Goal: Information Seeking & Learning: Learn about a topic

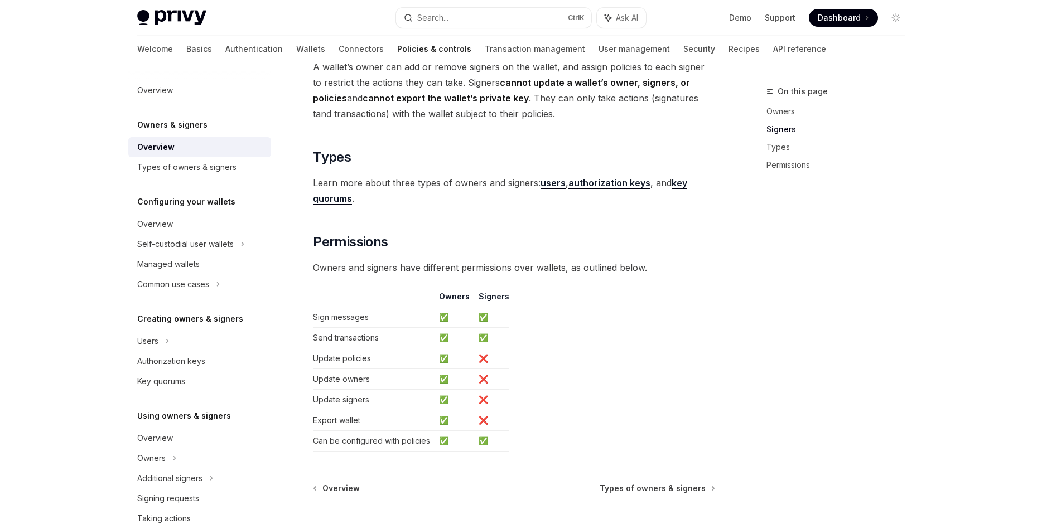
scroll to position [826, 0]
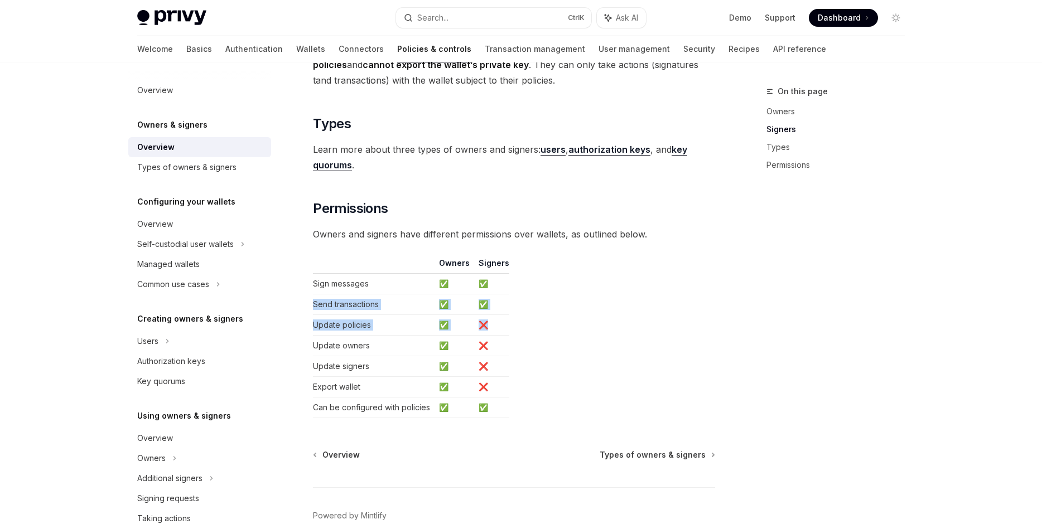
drag, startPoint x: 566, startPoint y: 314, endPoint x: 587, endPoint y: 329, distance: 25.2
click at [587, 329] on table "Owners Signers Sign messages ✅ ✅ Send transactions ✅ ✅ Update policies ✅ ❌ Upda…" at bounding box center [514, 338] width 402 height 161
drag, startPoint x: 587, startPoint y: 329, endPoint x: 592, endPoint y: 341, distance: 12.7
click at [589, 336] on table "Owners Signers Sign messages ✅ ✅ Send transactions ✅ ✅ Update policies ✅ ❌ Upda…" at bounding box center [514, 338] width 402 height 161
drag, startPoint x: 606, startPoint y: 370, endPoint x: 619, endPoint y: 399, distance: 31.2
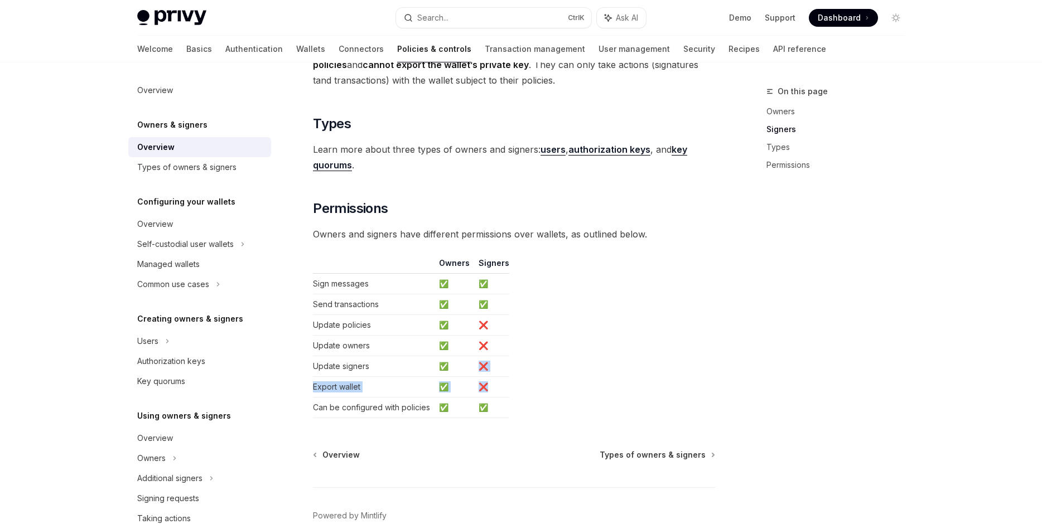
click at [618, 398] on table "Owners Signers Sign messages ✅ ✅ Send transactions ✅ ✅ Update policies ✅ ❌ Upda…" at bounding box center [514, 338] width 402 height 161
click at [619, 399] on table "Owners Signers Sign messages ✅ ✅ Send transactions ✅ ✅ Update policies ✅ ❌ Upda…" at bounding box center [514, 338] width 402 height 161
drag, startPoint x: 664, startPoint y: 325, endPoint x: 685, endPoint y: 292, distance: 38.7
click at [678, 302] on table "Owners Signers Sign messages ✅ ✅ Send transactions ✅ ✅ Update policies ✅ ❌ Upda…" at bounding box center [514, 338] width 402 height 161
click at [806, 143] on div "On this page Owners Signers Types Permissions" at bounding box center [829, 304] width 170 height 439
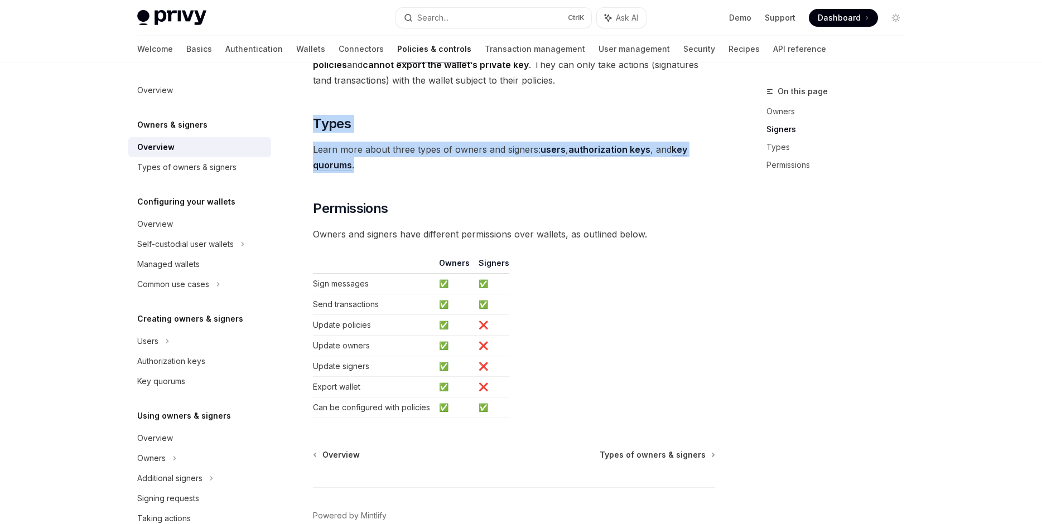
drag, startPoint x: 428, startPoint y: 161, endPoint x: 530, endPoint y: 220, distance: 117.7
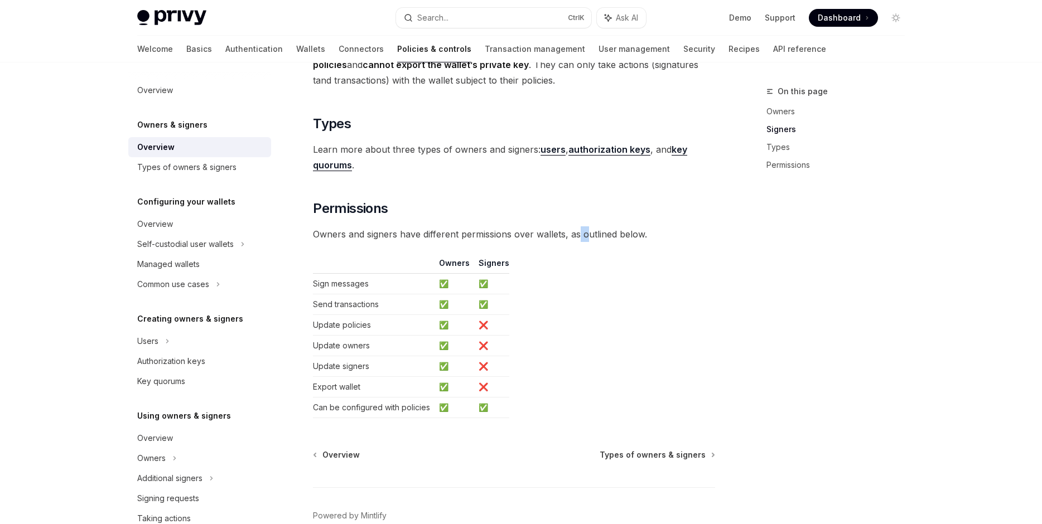
click at [590, 230] on span "Owners and signers have different permissions over wallets, as outlined below." at bounding box center [514, 234] width 402 height 16
drag, startPoint x: 713, startPoint y: 253, endPoint x: 716, endPoint y: 228, distance: 24.7
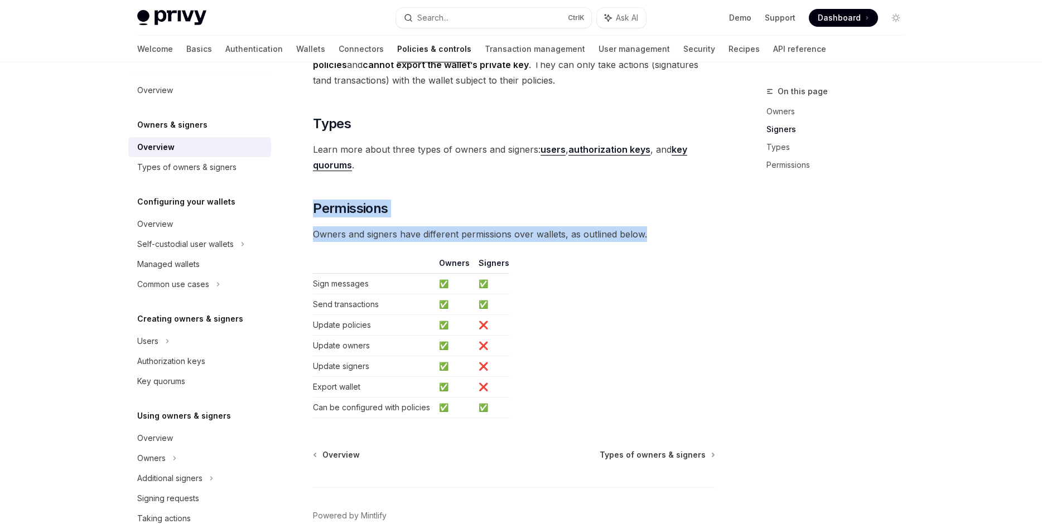
drag, startPoint x: 716, startPoint y: 228, endPoint x: 707, endPoint y: 197, distance: 31.9
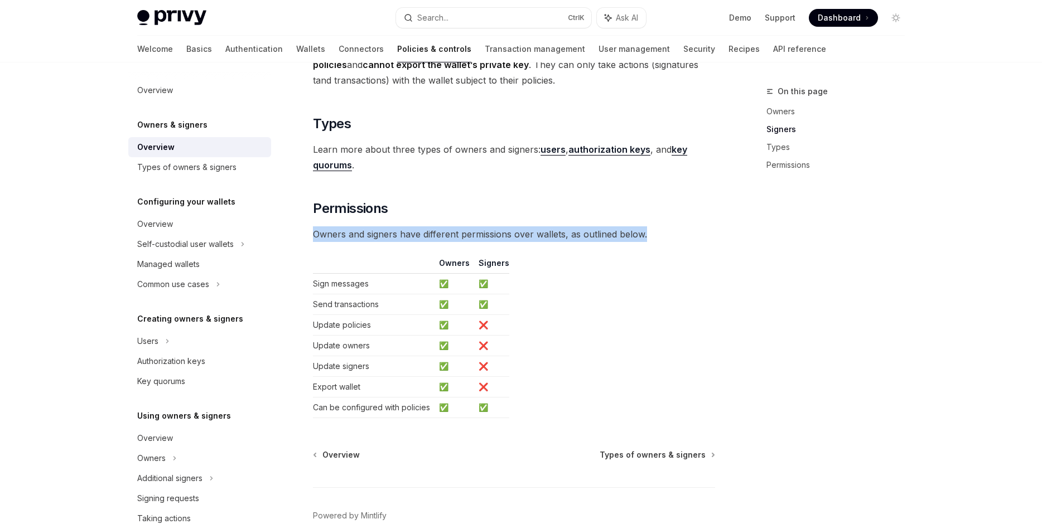
drag, startPoint x: 708, startPoint y: 227, endPoint x: 706, endPoint y: 238, distance: 10.7
click at [706, 238] on span "Owners and signers have different permissions over wallets, as outlined below." at bounding box center [514, 234] width 402 height 16
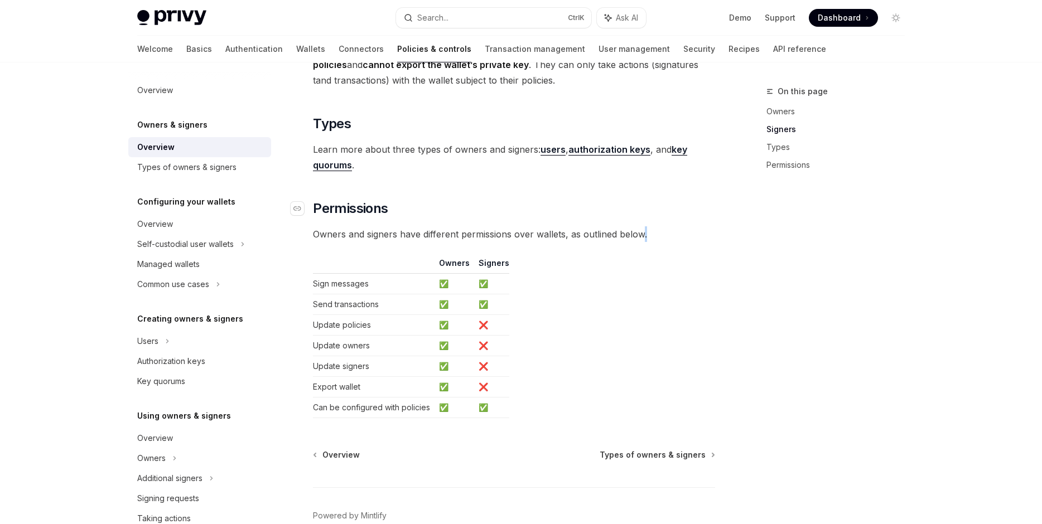
drag, startPoint x: 706, startPoint y: 238, endPoint x: 703, endPoint y: 212, distance: 26.4
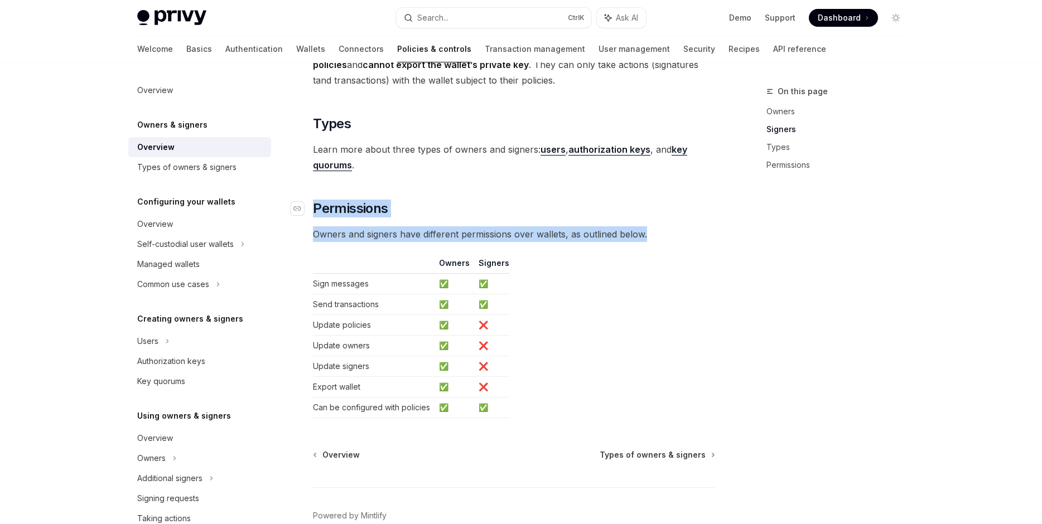
click at [703, 211] on h2 "​ Permissions" at bounding box center [514, 209] width 402 height 18
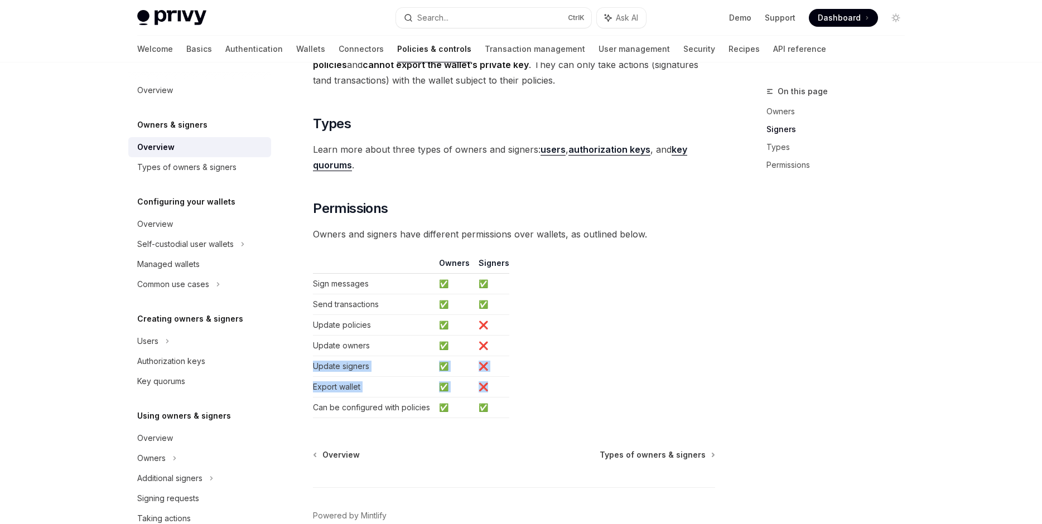
drag, startPoint x: 579, startPoint y: 353, endPoint x: 584, endPoint y: 390, distance: 37.1
click at [584, 390] on table "Owners Signers Sign messages ✅ ✅ Send transactions ✅ ✅ Update policies ✅ ❌ Upda…" at bounding box center [514, 338] width 402 height 161
drag, startPoint x: 585, startPoint y: 356, endPoint x: 585, endPoint y: 309, distance: 46.8
click at [585, 317] on table "Owners Signers Sign messages ✅ ✅ Send transactions ✅ ✅ Update policies ✅ ❌ Upda…" at bounding box center [514, 338] width 402 height 161
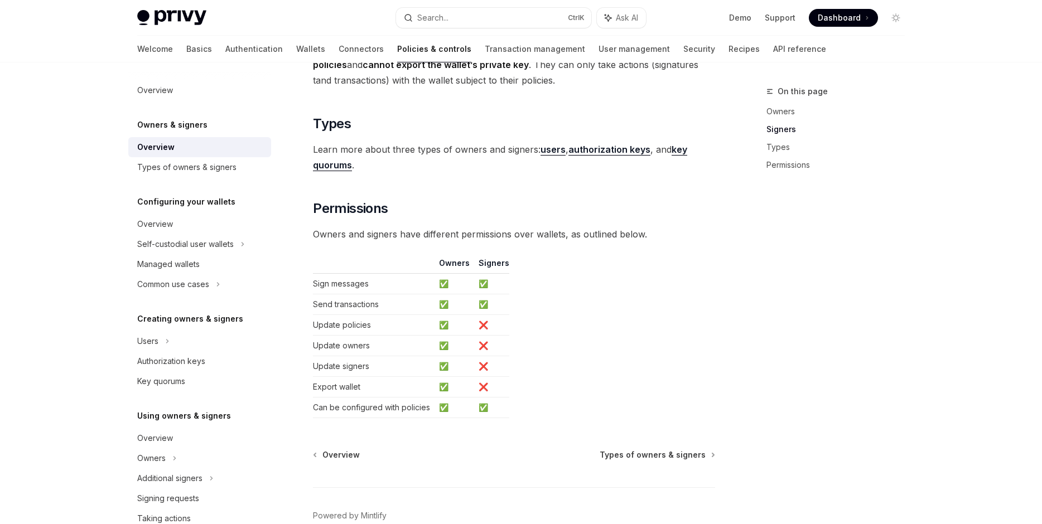
click at [585, 309] on table "Owners Signers Sign messages ✅ ✅ Send transactions ✅ ✅ Update policies ✅ ❌ Upda…" at bounding box center [514, 338] width 402 height 161
drag, startPoint x: 575, startPoint y: 362, endPoint x: 575, endPoint y: 377, distance: 15.1
click at [577, 370] on table "Owners Signers Sign messages ✅ ✅ Send transactions ✅ ✅ Update policies ✅ ❌ Upda…" at bounding box center [514, 338] width 402 height 161
click at [577, 385] on table "Owners Signers Sign messages ✅ ✅ Send transactions ✅ ✅ Update policies ✅ ❌ Upda…" at bounding box center [514, 338] width 402 height 161
drag, startPoint x: 581, startPoint y: 362, endPoint x: 598, endPoint y: 292, distance: 72.9
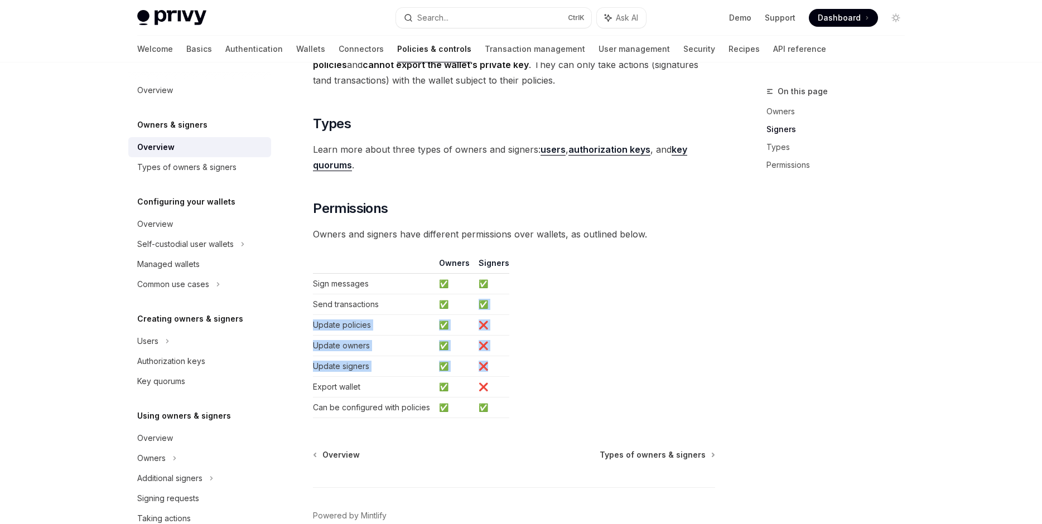
click at [598, 294] on table "Owners Signers Sign messages ✅ ✅ Send transactions ✅ ✅ Update policies ✅ ❌ Upda…" at bounding box center [514, 338] width 402 height 161
click at [598, 292] on table "Owners Signers Sign messages ✅ ✅ Send transactions ✅ ✅ Update policies ✅ ❌ Upda…" at bounding box center [514, 338] width 402 height 161
drag, startPoint x: 597, startPoint y: 298, endPoint x: 590, endPoint y: 360, distance: 62.3
click at [590, 357] on table "Owners Signers Sign messages ✅ ✅ Send transactions ✅ ✅ Update policies ✅ ❌ Upda…" at bounding box center [514, 338] width 402 height 161
click at [590, 360] on table "Owners Signers Sign messages ✅ ✅ Send transactions ✅ ✅ Update policies ✅ ❌ Upda…" at bounding box center [514, 338] width 402 height 161
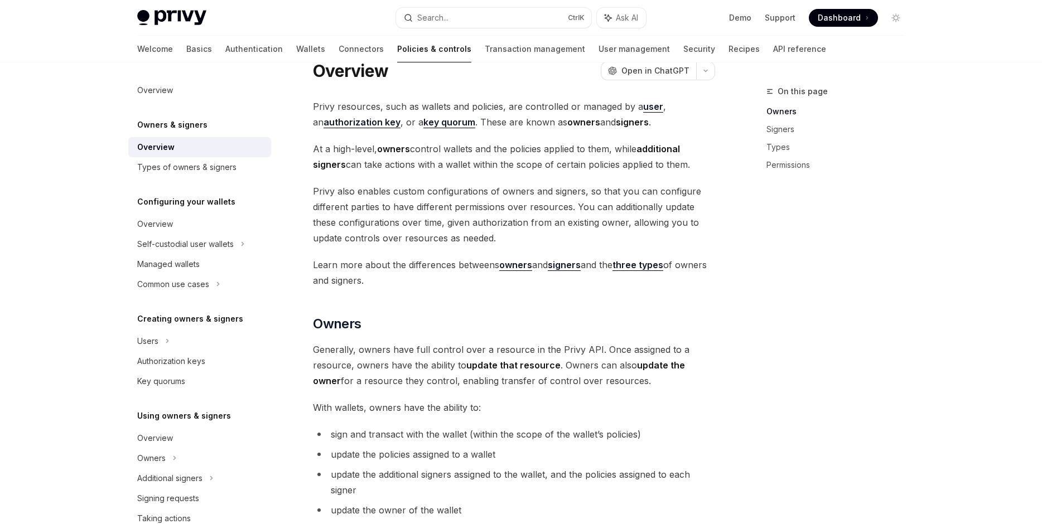
scroll to position [0, 0]
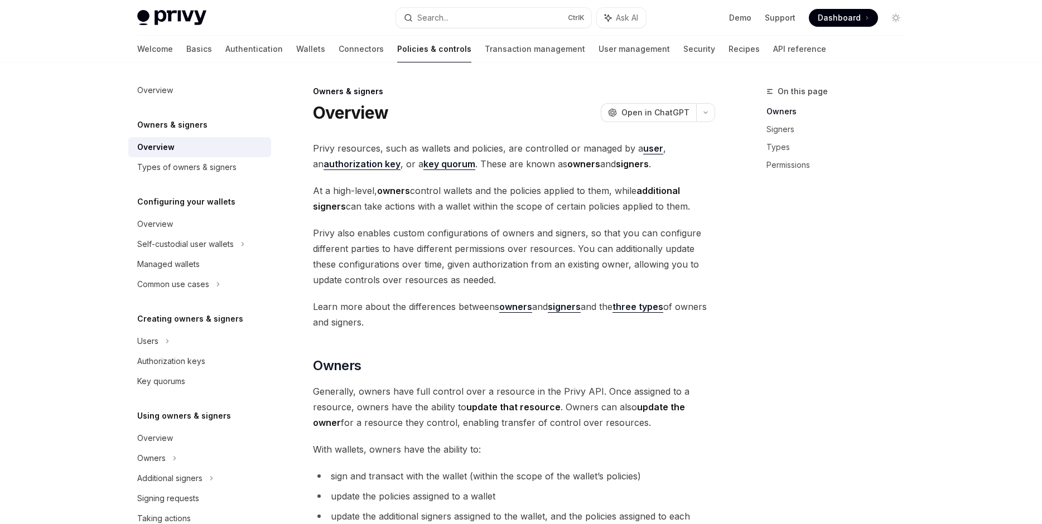
click at [578, 310] on strong "signers" at bounding box center [564, 306] width 33 height 11
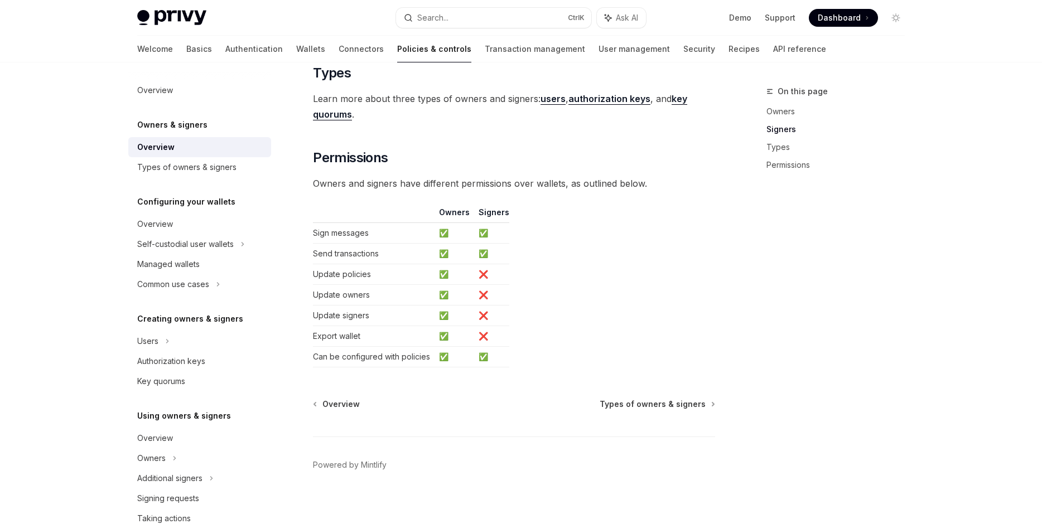
scroll to position [886, 0]
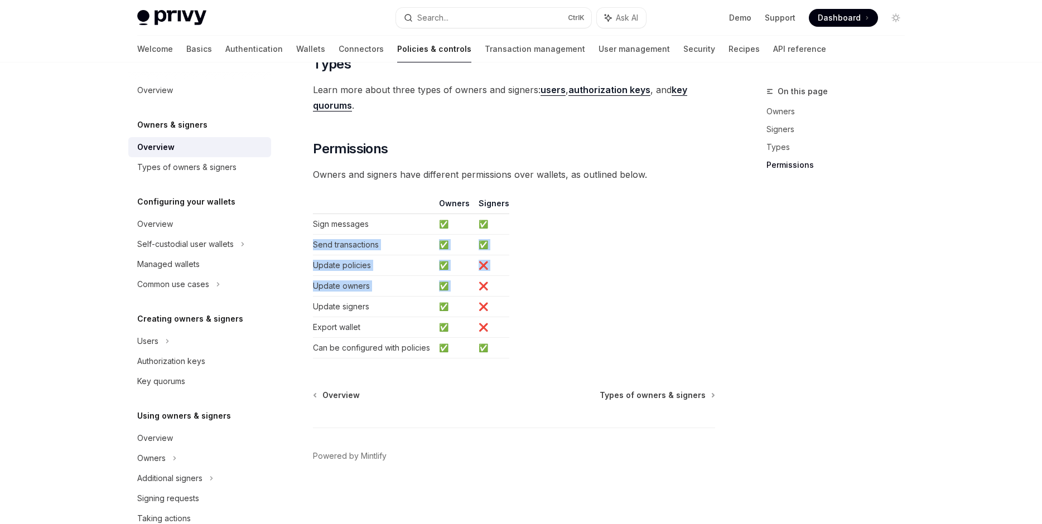
drag, startPoint x: 574, startPoint y: 261, endPoint x: 551, endPoint y: 212, distance: 53.6
click at [551, 213] on table "Owners Signers Sign messages ✅ ✅ Send transactions ✅ ✅ Update policies ✅ ❌ Upda…" at bounding box center [514, 278] width 402 height 161
click at [551, 212] on table "Owners Signers Sign messages ✅ ✅ Send transactions ✅ ✅ Update policies ✅ ❌ Upda…" at bounding box center [514, 278] width 402 height 161
drag, startPoint x: 540, startPoint y: 243, endPoint x: 530, endPoint y: 214, distance: 30.7
click at [530, 214] on table "Owners Signers Sign messages ✅ ✅ Send transactions ✅ ✅ Update policies ✅ ❌ Upda…" at bounding box center [514, 278] width 402 height 161
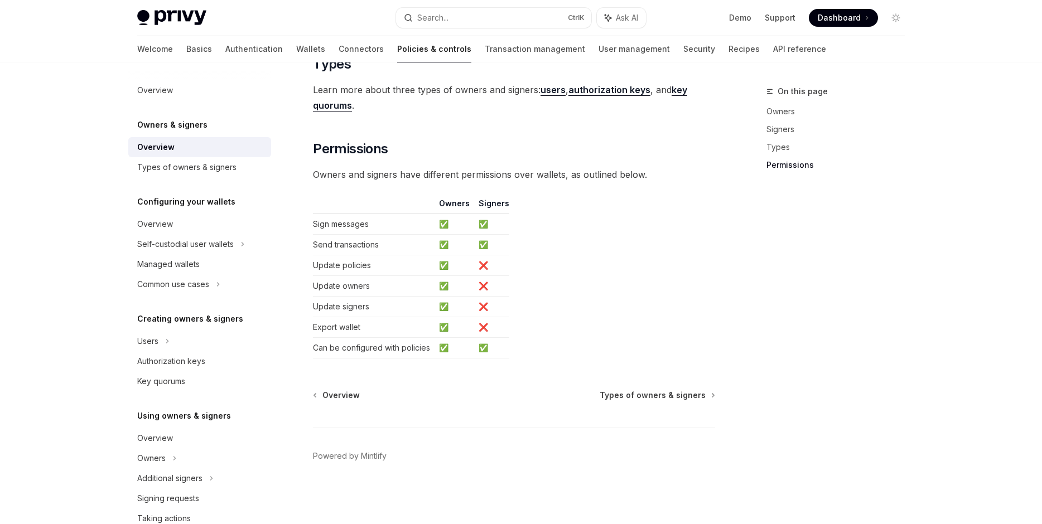
click at [530, 214] on table "Owners Signers Sign messages ✅ ✅ Send transactions ✅ ✅ Update policies ✅ ❌ Upda…" at bounding box center [514, 278] width 402 height 161
drag, startPoint x: 527, startPoint y: 251, endPoint x: 511, endPoint y: 220, distance: 34.7
click at [511, 220] on table "Owners Signers Sign messages ✅ ✅ Send transactions ✅ ✅ Update policies ✅ ❌ Upda…" at bounding box center [514, 278] width 402 height 161
drag, startPoint x: 501, startPoint y: 259, endPoint x: 487, endPoint y: 211, distance: 49.9
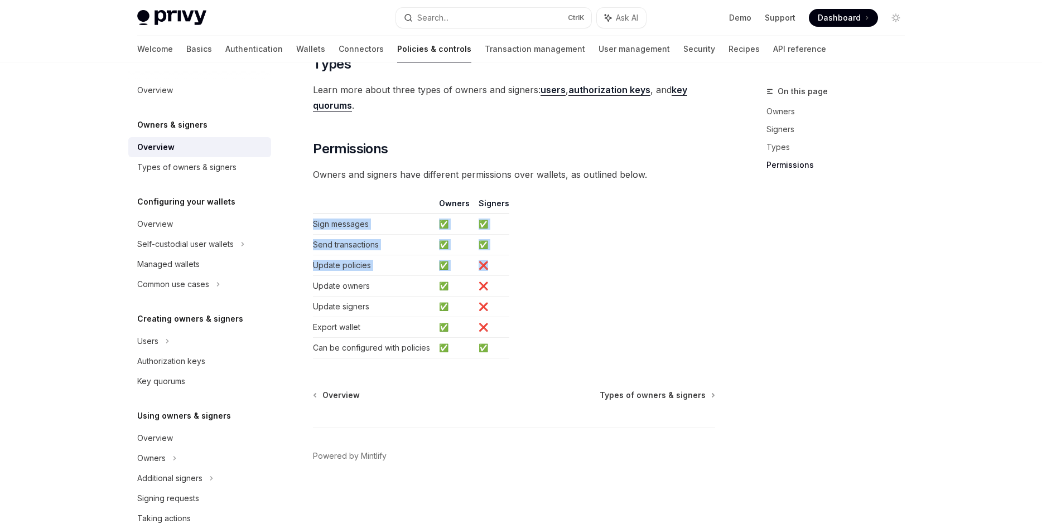
click at [487, 211] on table "Owners Signers Sign messages ✅ ✅ Send transactions ✅ ✅ Update policies ✅ ❌ Upda…" at bounding box center [514, 278] width 402 height 161
click at [491, 226] on td "✅" at bounding box center [491, 224] width 35 height 21
drag, startPoint x: 500, startPoint y: 249, endPoint x: 494, endPoint y: 219, distance: 30.6
click at [494, 219] on tbody "Sign messages ✅ ✅ Send transactions ✅ ✅ Update policies ✅ ❌ Update owners ✅ ❌ U…" at bounding box center [411, 286] width 196 height 144
click at [494, 219] on td "✅" at bounding box center [491, 224] width 35 height 21
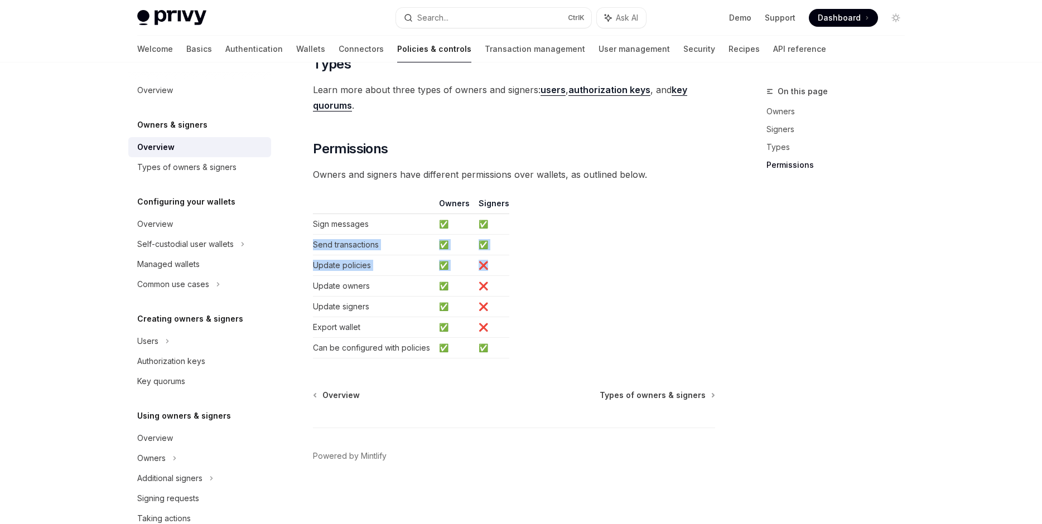
drag, startPoint x: 506, startPoint y: 259, endPoint x: 501, endPoint y: 218, distance: 41.6
click at [501, 218] on table "Owners Signers Sign messages ✅ ✅ Send transactions ✅ ✅ Update policies ✅ ❌ Upda…" at bounding box center [514, 278] width 402 height 161
click at [501, 218] on td "✅" at bounding box center [491, 224] width 35 height 21
drag, startPoint x: 504, startPoint y: 242, endPoint x: 502, endPoint y: 213, distance: 29.0
click at [502, 213] on table "Owners Signers Sign messages ✅ ✅ Send transactions ✅ ✅ Update policies ✅ ❌ Upda…" at bounding box center [514, 278] width 402 height 161
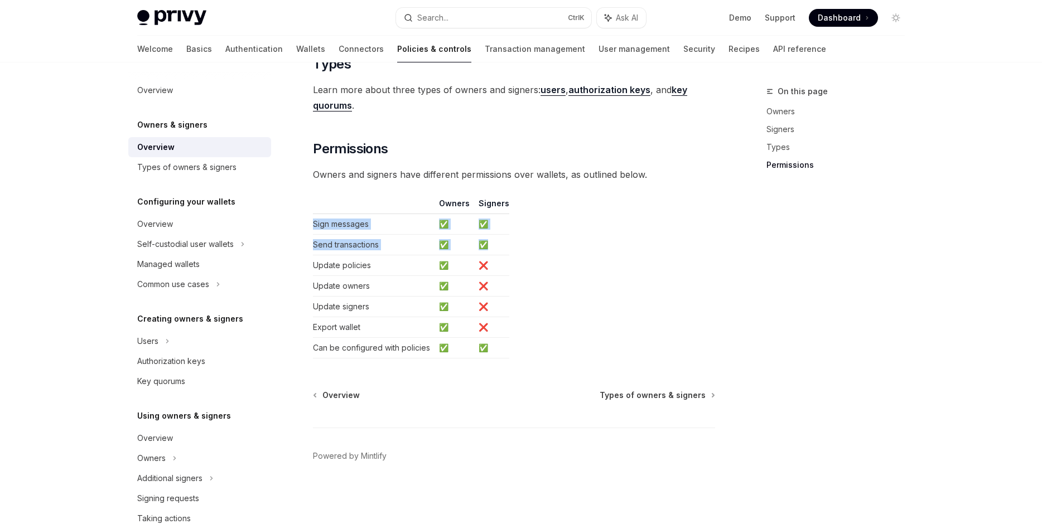
click at [507, 222] on table "Owners Signers Sign messages ✅ ✅ Send transactions ✅ ✅ Update policies ✅ ❌ Upda…" at bounding box center [514, 278] width 402 height 161
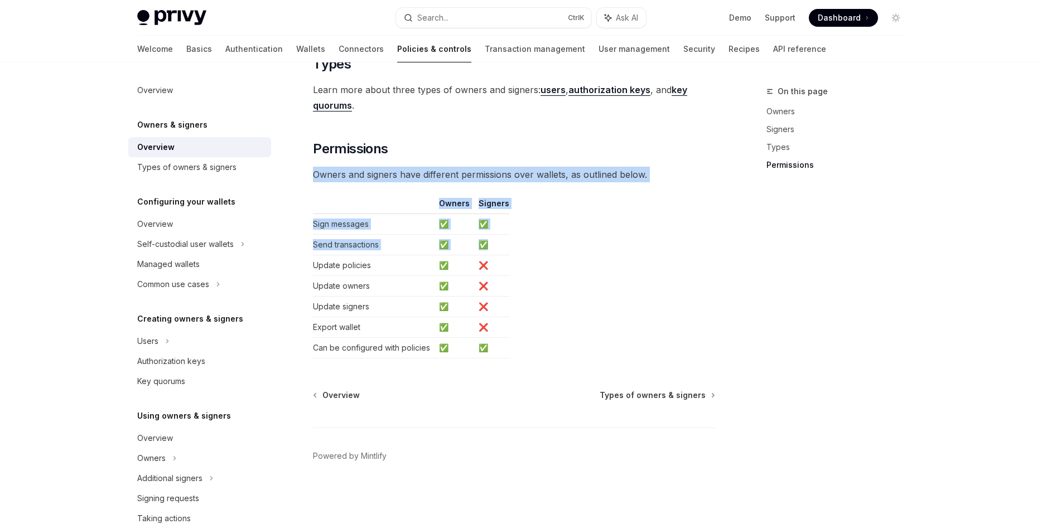
drag, startPoint x: 514, startPoint y: 240, endPoint x: 429, endPoint y: 163, distance: 113.7
click at [429, 198] on table "Owners Signers Sign messages ✅ ✅ Send transactions ✅ ✅ Update policies ✅ ❌ Upda…" at bounding box center [514, 278] width 402 height 161
click at [525, 217] on table "Owners Signers Sign messages ✅ ✅ Send transactions ✅ ✅ Update policies ✅ ❌ Upda…" at bounding box center [514, 278] width 402 height 161
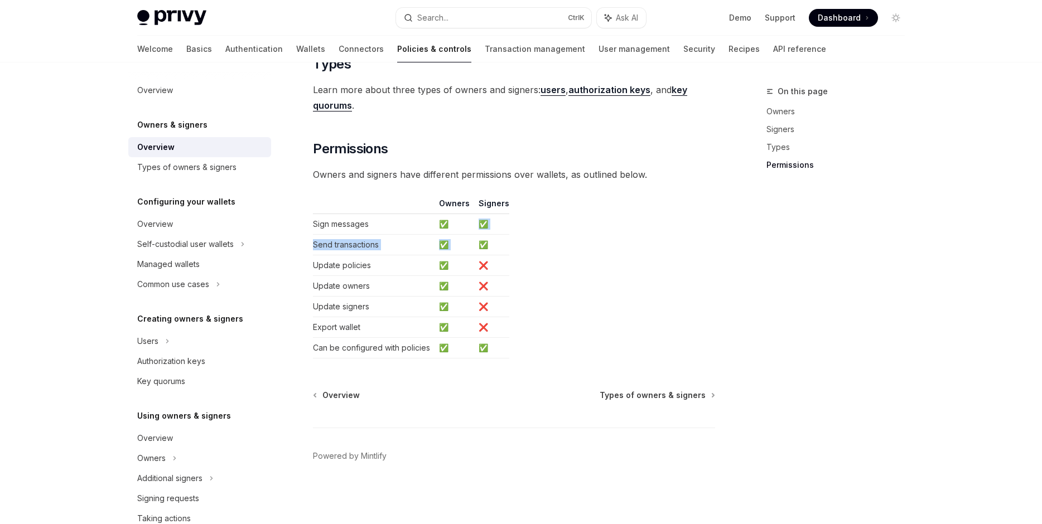
drag, startPoint x: 529, startPoint y: 235, endPoint x: 485, endPoint y: 225, distance: 45.2
click at [474, 227] on table "Owners Signers Sign messages ✅ ✅ Send transactions ✅ ✅ Update policies ✅ ❌ Upda…" at bounding box center [514, 278] width 402 height 161
drag, startPoint x: 480, startPoint y: 201, endPoint x: 547, endPoint y: 200, distance: 67.5
click at [520, 198] on table "Owners Signers Sign messages ✅ ✅ Send transactions ✅ ✅ Update policies ✅ ❌ Upda…" at bounding box center [514, 278] width 402 height 161
click at [564, 200] on table "Owners Signers Sign messages ✅ ✅ Send transactions ✅ ✅ Update policies ✅ ❌ Upda…" at bounding box center [514, 278] width 402 height 161
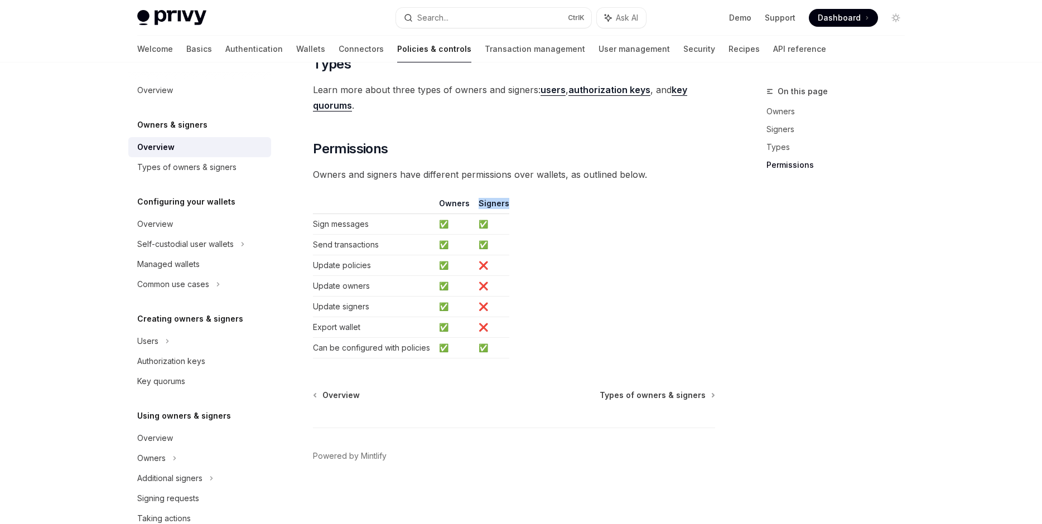
drag, startPoint x: 519, startPoint y: 202, endPoint x: 477, endPoint y: 201, distance: 41.8
click at [477, 201] on table "Owners Signers Sign messages ✅ ✅ Send transactions ✅ ✅ Update policies ✅ ❌ Upda…" at bounding box center [514, 278] width 402 height 161
click at [477, 201] on th "Signers" at bounding box center [491, 206] width 35 height 16
drag, startPoint x: 477, startPoint y: 201, endPoint x: 556, endPoint y: 216, distance: 80.6
click at [550, 215] on table "Owners Signers Sign messages ✅ ✅ Send transactions ✅ ✅ Update policies ✅ ❌ Upda…" at bounding box center [514, 278] width 402 height 161
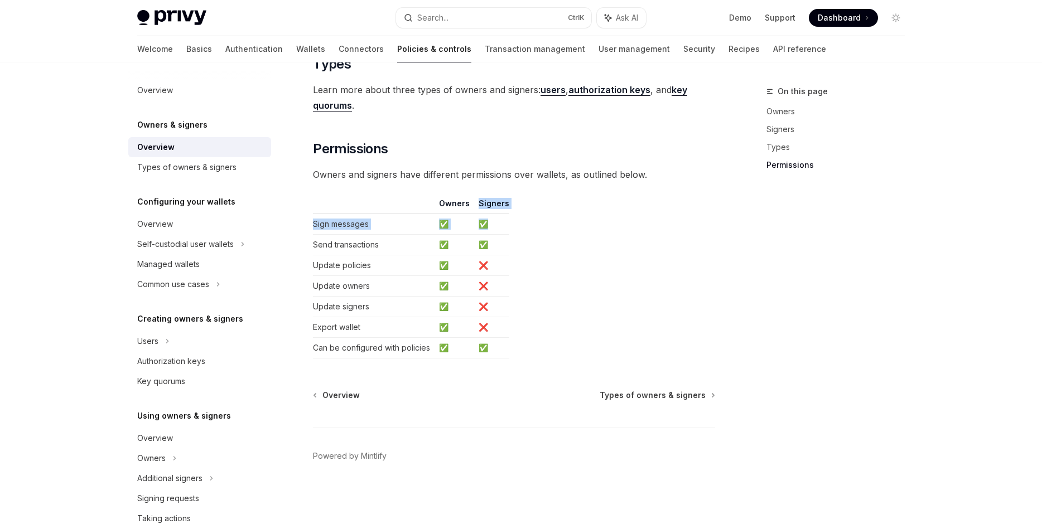
click at [586, 224] on table "Owners Signers Sign messages ✅ ✅ Send transactions ✅ ✅ Update policies ✅ ❌ Upda…" at bounding box center [514, 278] width 402 height 161
click at [501, 203] on th "Signers" at bounding box center [491, 206] width 35 height 16
click at [583, 209] on table "Owners Signers Sign messages ✅ ✅ Send transactions ✅ ✅ Update policies ✅ ❌ Upda…" at bounding box center [514, 278] width 402 height 161
click at [558, 198] on table "Owners Signers Sign messages ✅ ✅ Send transactions ✅ ✅ Update policies ✅ ❌ Upda…" at bounding box center [514, 278] width 402 height 161
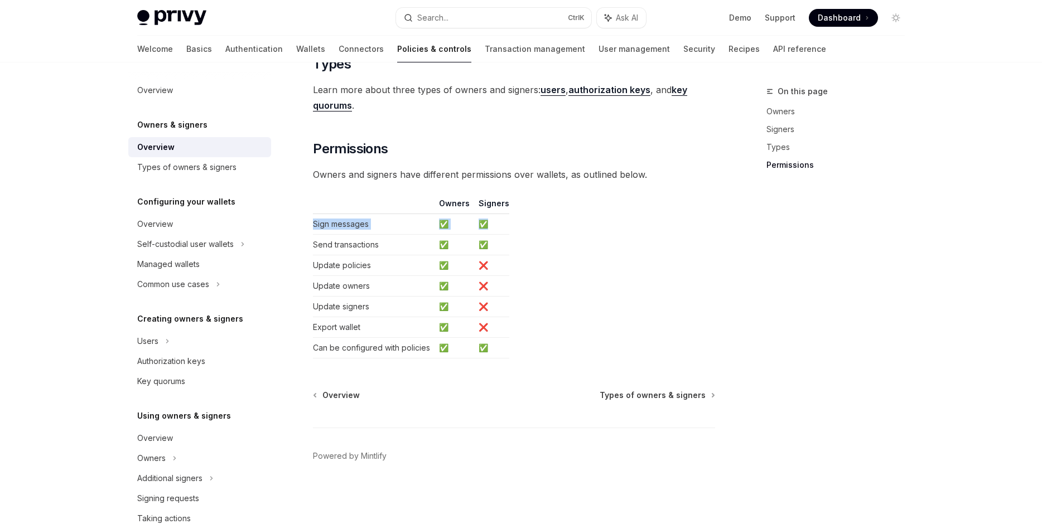
drag, startPoint x: 549, startPoint y: 225, endPoint x: 548, endPoint y: 202, distance: 22.9
click at [548, 202] on table "Owners Signers Sign messages ✅ ✅ Send transactions ✅ ✅ Update policies ✅ ❌ Upda…" at bounding box center [514, 278] width 402 height 161
drag, startPoint x: 550, startPoint y: 216, endPoint x: 543, endPoint y: 198, distance: 19.5
click at [543, 198] on table "Owners Signers Sign messages ✅ ✅ Send transactions ✅ ✅ Update policies ✅ ❌ Upda…" at bounding box center [514, 278] width 402 height 161
drag, startPoint x: 541, startPoint y: 197, endPoint x: 477, endPoint y: 205, distance: 64.6
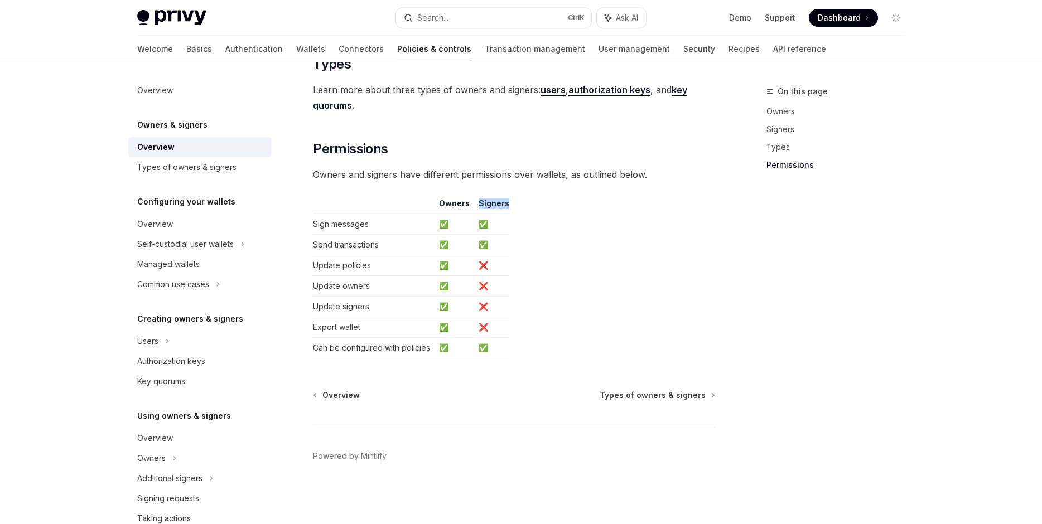
click at [477, 205] on table "Owners Signers Sign messages ✅ ✅ Send transactions ✅ ✅ Update policies ✅ ❌ Upda…" at bounding box center [514, 278] width 402 height 161
drag, startPoint x: 478, startPoint y: 204, endPoint x: 603, endPoint y: 188, distance: 125.9
click at [603, 198] on table "Owners Signers Sign messages ✅ ✅ Send transactions ✅ ✅ Update policies ✅ ❌ Upda…" at bounding box center [514, 278] width 402 height 161
drag, startPoint x: 589, startPoint y: 200, endPoint x: 517, endPoint y: 202, distance: 72.5
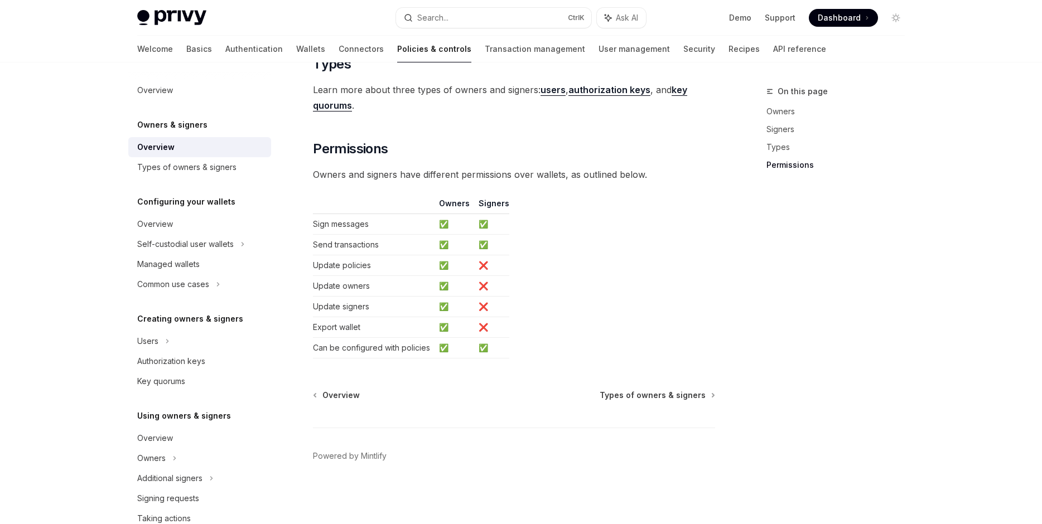
click at [517, 202] on table "Owners Signers Sign messages ✅ ✅ Send transactions ✅ ✅ Update policies ✅ ❌ Upda…" at bounding box center [514, 278] width 402 height 161
click at [494, 205] on th "Signers" at bounding box center [491, 206] width 35 height 16
click at [582, 261] on table "Owners Signers Sign messages ✅ ✅ Send transactions ✅ ✅ Update policies ✅ ❌ Upda…" at bounding box center [514, 278] width 402 height 161
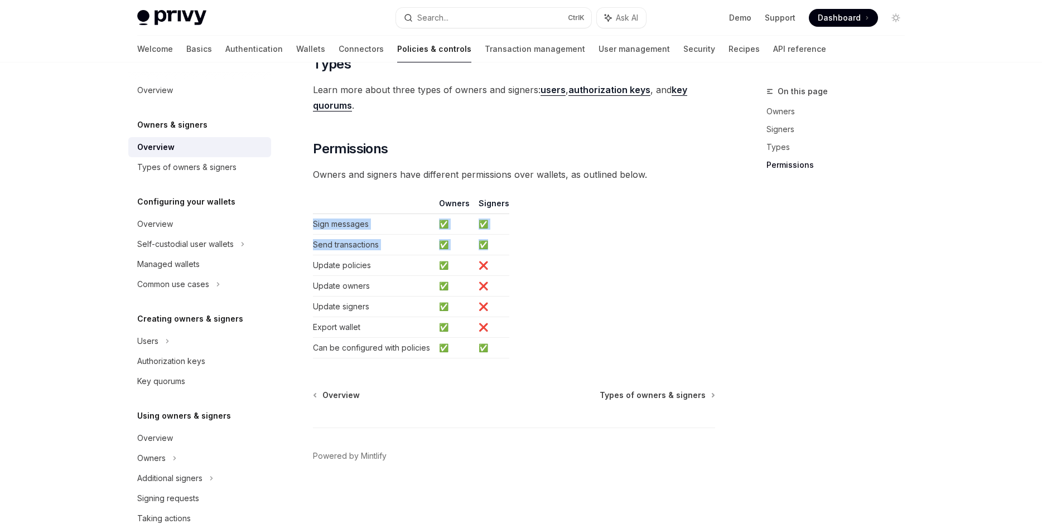
drag, startPoint x: 553, startPoint y: 235, endPoint x: 534, endPoint y: 212, distance: 29.7
click at [534, 212] on table "Owners Signers Sign messages ✅ ✅ Send transactions ✅ ✅ Update policies ✅ ❌ Upda…" at bounding box center [514, 278] width 402 height 161
drag, startPoint x: 521, startPoint y: 244, endPoint x: 514, endPoint y: 229, distance: 17.5
click at [514, 229] on table "Owners Signers Sign messages ✅ ✅ Send transactions ✅ ✅ Update policies ✅ ❌ Upda…" at bounding box center [514, 278] width 402 height 161
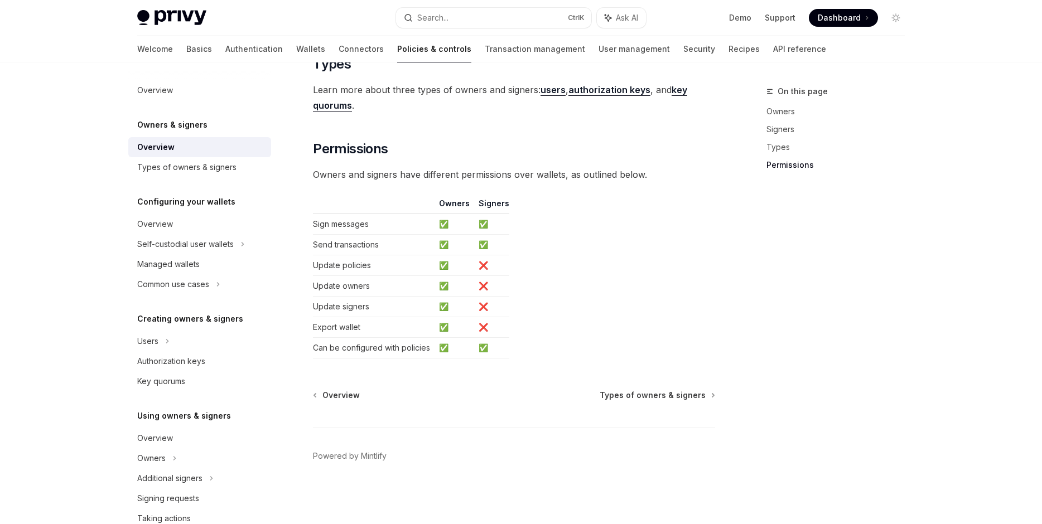
click at [513, 226] on table "Owners Signers Sign messages ✅ ✅ Send transactions ✅ ✅ Update policies ✅ ❌ Upda…" at bounding box center [514, 278] width 402 height 161
drag, startPoint x: 498, startPoint y: 217, endPoint x: 485, endPoint y: 210, distance: 14.7
click at [485, 210] on table "Owners Signers Sign messages ✅ ✅ Send transactions ✅ ✅ Update policies ✅ ❌ Upda…" at bounding box center [514, 278] width 402 height 161
drag
click at [476, 231] on td "✅" at bounding box center [491, 224] width 35 height 21
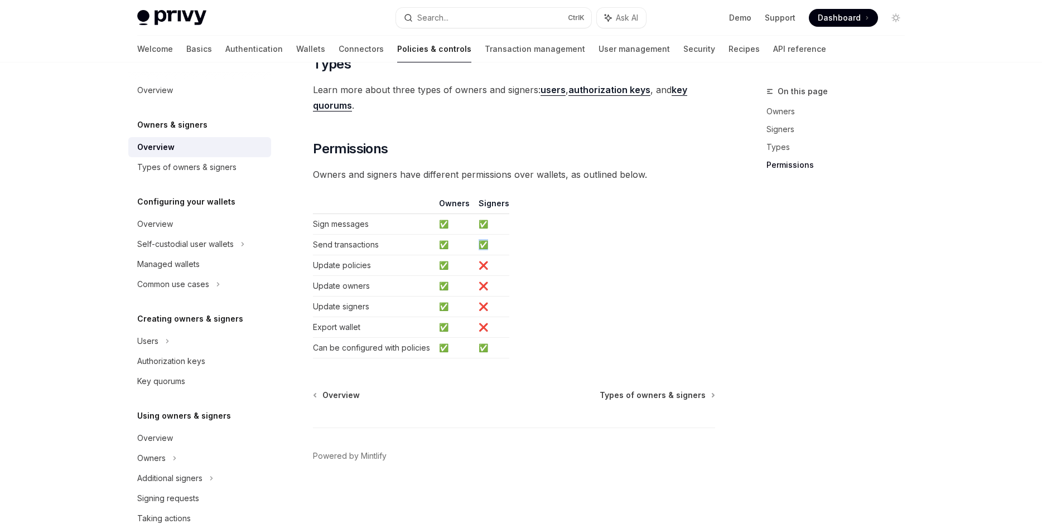
click at [485, 248] on td "✅" at bounding box center [491, 245] width 35 height 21
click at [524, 224] on table "Owners Signers Sign messages ✅ ✅ Send transactions ✅ ✅ Update policies ✅ ❌ Upda…" at bounding box center [514, 278] width 402 height 161
click at [519, 236] on table "Owners Signers Sign messages ✅ ✅ Send transactions ✅ ✅ Update policies ✅ ❌ Upda…" at bounding box center [514, 278] width 402 height 161
click at [520, 231] on table "Owners Signers Sign messages ✅ ✅ Send transactions ✅ ✅ Update policies ✅ ❌ Upda…" at bounding box center [514, 278] width 402 height 161
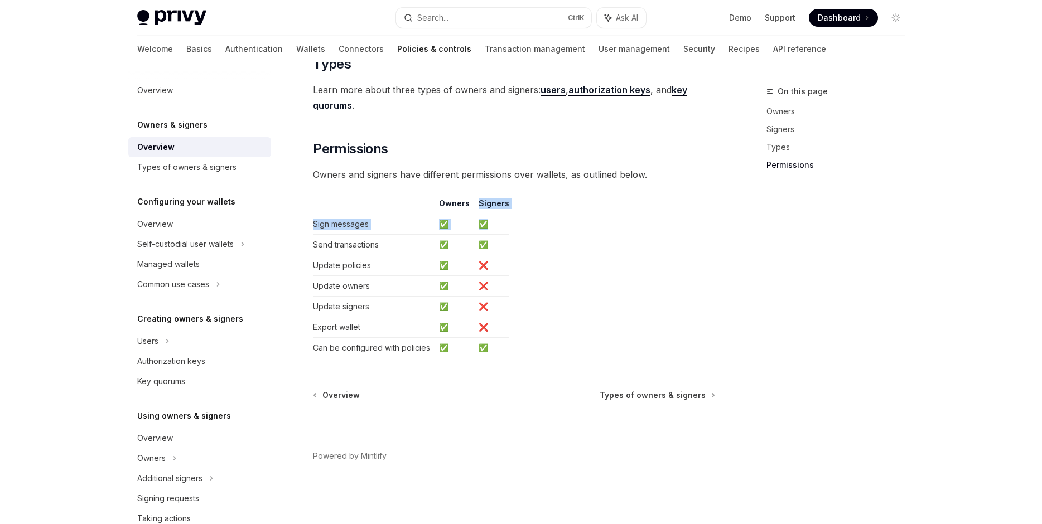
click at [528, 208] on table "Owners Signers Sign messages ✅ ✅ Send transactions ✅ ✅ Update policies ✅ ❌ Upda…" at bounding box center [514, 278] width 402 height 161
click at [543, 211] on table "Owners Signers Sign messages ✅ ✅ Send transactions ✅ ✅ Update policies ✅ ❌ Upda…" at bounding box center [514, 278] width 402 height 161
click at [542, 198] on table "Owners Signers Sign messages ✅ ✅ Send transactions ✅ ✅ Update policies ✅ ❌ Upda…" at bounding box center [514, 278] width 402 height 161
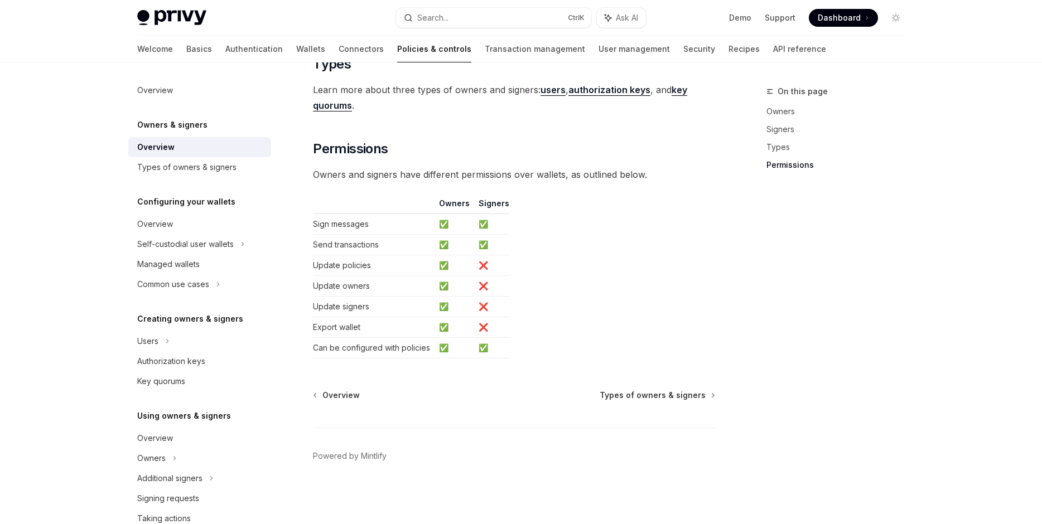
click at [514, 198] on table "Owners Signers Sign messages ✅ ✅ Send transactions ✅ ✅ Update policies ✅ ❌ Upda…" at bounding box center [514, 278] width 402 height 161
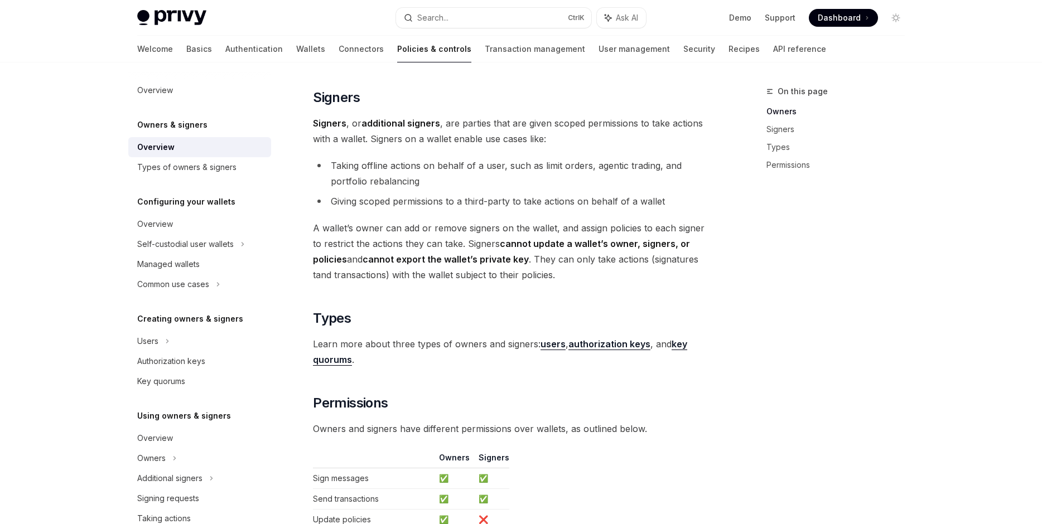
scroll to position [505, 0]
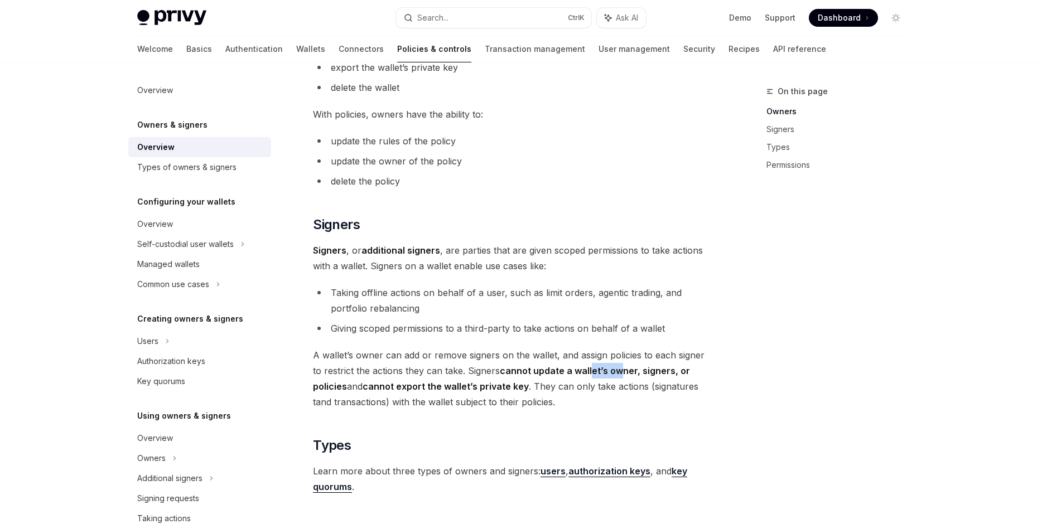
drag, startPoint x: 579, startPoint y: 370, endPoint x: 656, endPoint y: 374, distance: 76.5
click at [656, 374] on strong "cannot update a wallet’s owner, signers, or policies" at bounding box center [501, 378] width 377 height 27
click at [677, 378] on span "A wallet’s owner can add or remove signers on the wallet, and assign policies t…" at bounding box center [514, 378] width 402 height 62
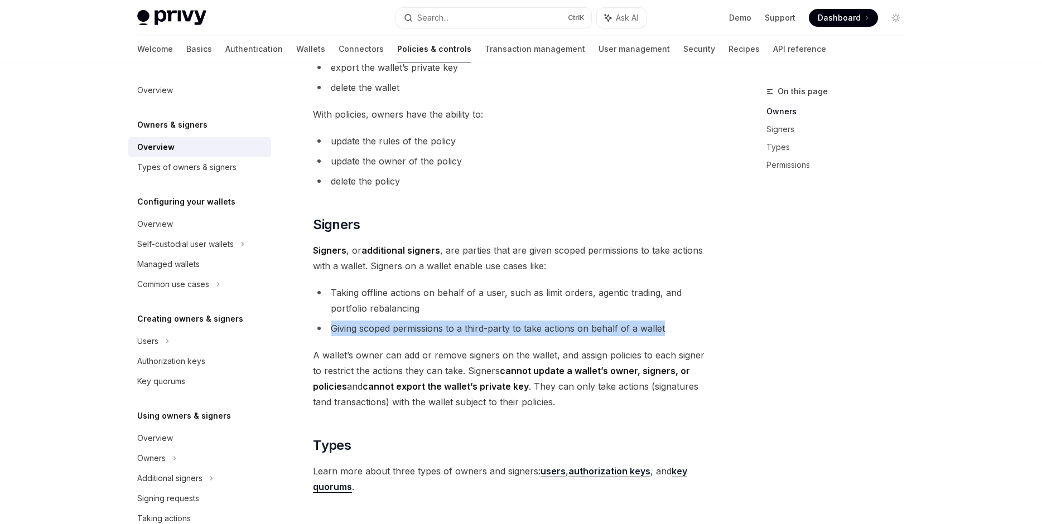
drag, startPoint x: 682, startPoint y: 338, endPoint x: 671, endPoint y: 313, distance: 27.7
click at [672, 313] on div "Privy resources, such as wallets and policies, are controlled or managed by a u…" at bounding box center [514, 188] width 402 height 1104
click at [671, 313] on li "Taking offline actions on behalf of a user, such as limit orders, agentic tradi…" at bounding box center [514, 300] width 402 height 31
drag, startPoint x: 665, startPoint y: 319, endPoint x: 658, endPoint y: 327, distance: 9.9
click at [659, 326] on ul "Taking offline actions on behalf of a user, such as limit orders, agentic tradi…" at bounding box center [514, 310] width 402 height 51
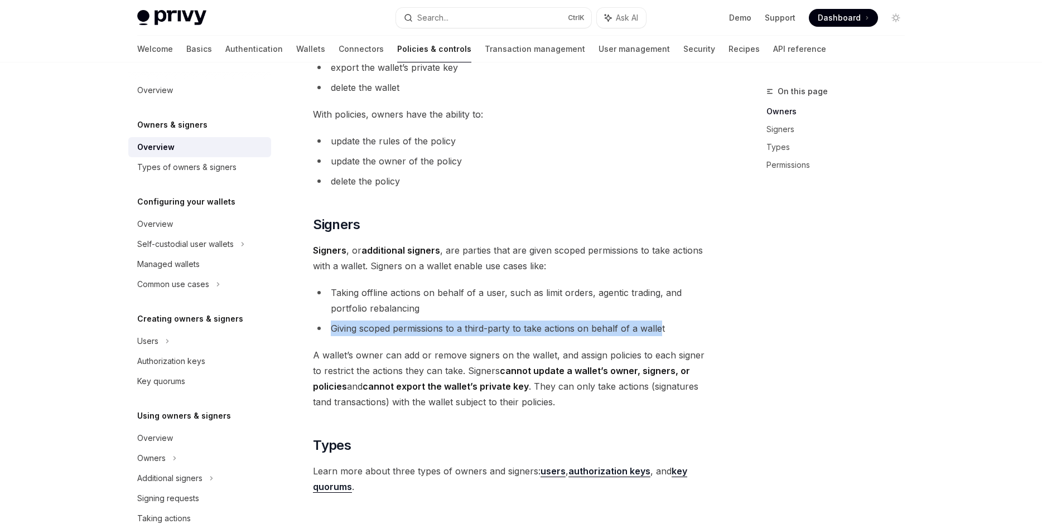
click at [658, 327] on li "Giving scoped permissions to a third-party to take actions on behalf of a wallet" at bounding box center [514, 329] width 402 height 16
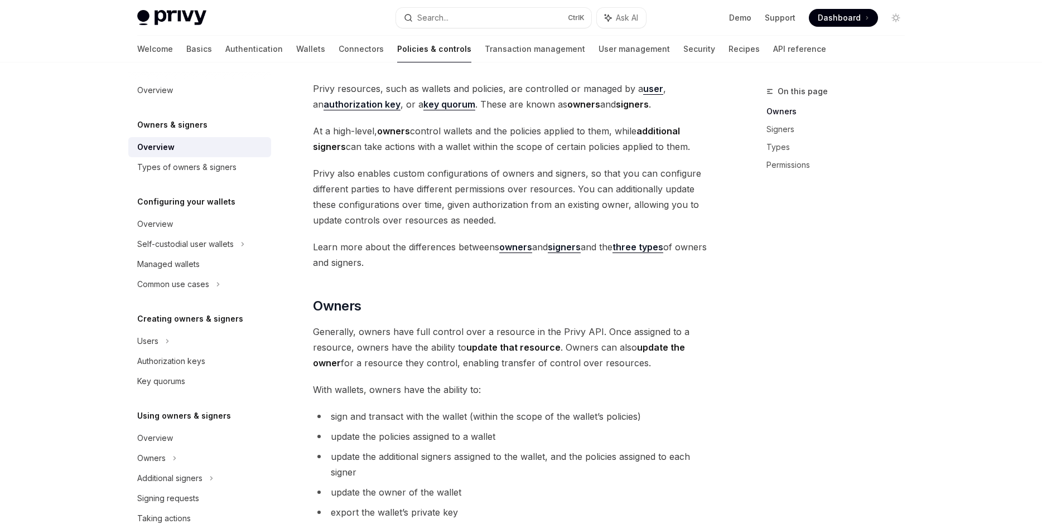
scroll to position [0, 0]
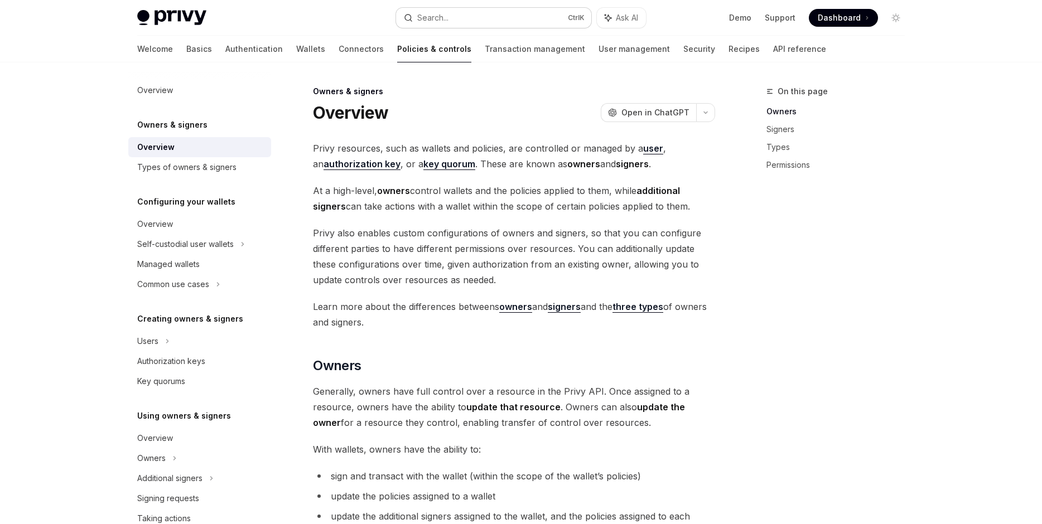
click at [518, 22] on button "Search... Ctrl K" at bounding box center [493, 18] width 195 height 20
type textarea "*"
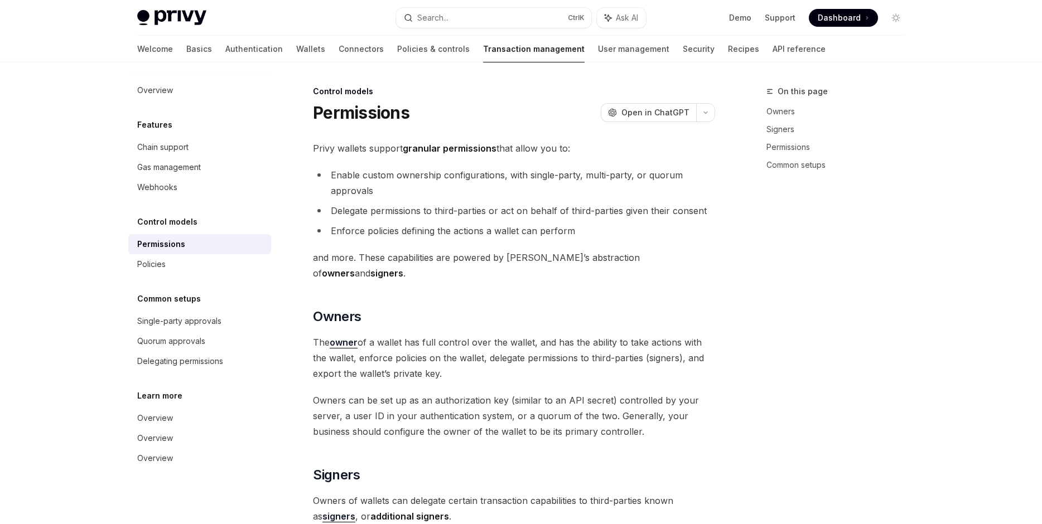
scroll to position [582, 0]
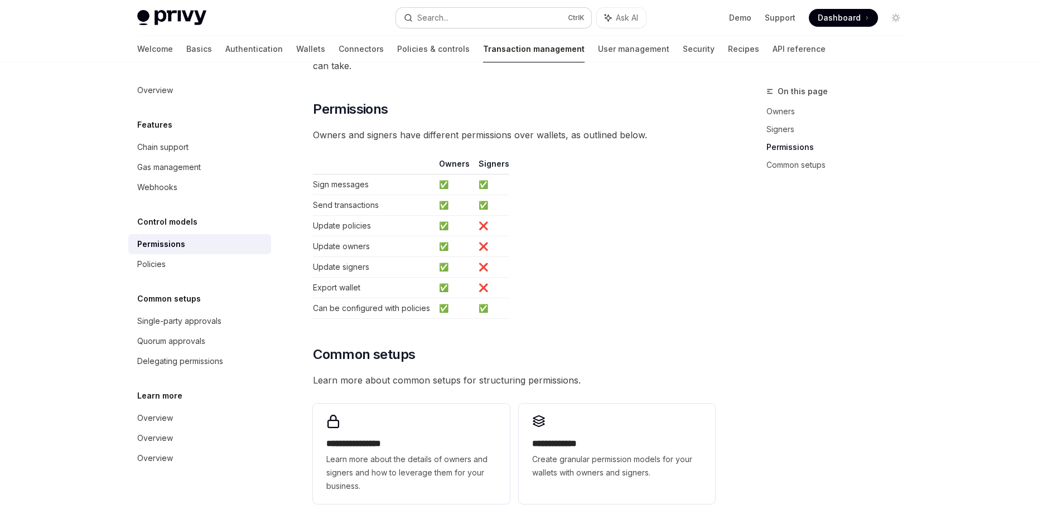
click at [521, 21] on button "Search... Ctrl K" at bounding box center [493, 18] width 195 height 20
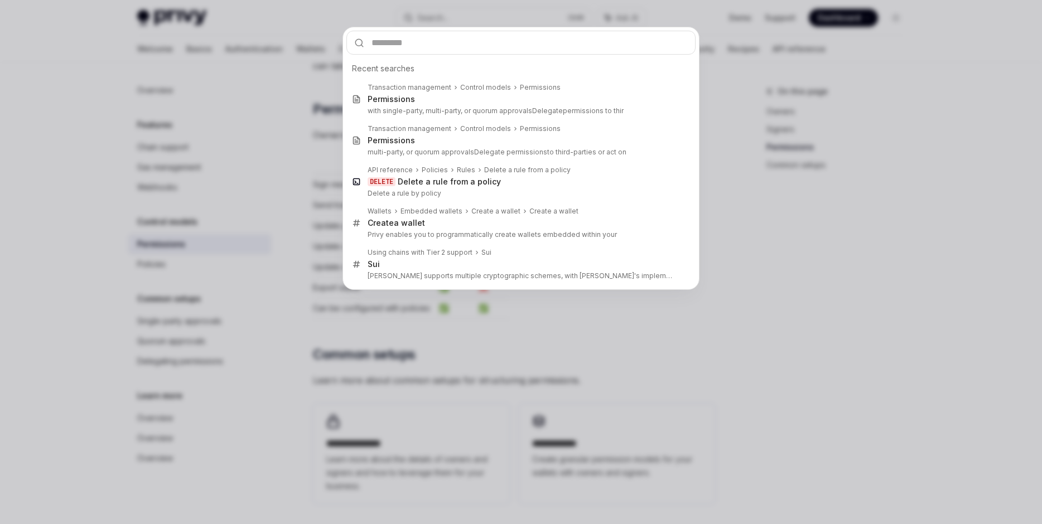
type input "**********"
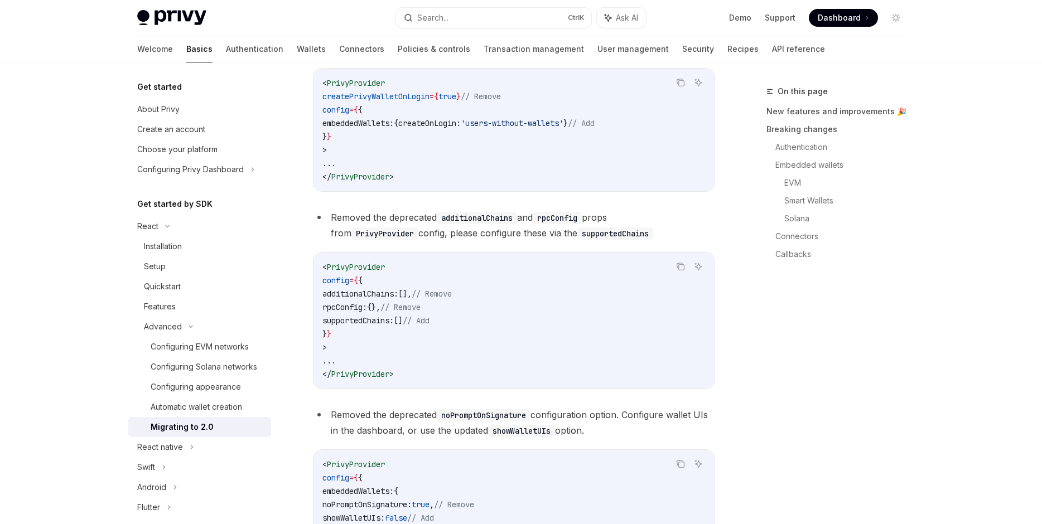
scroll to position [2118, 0]
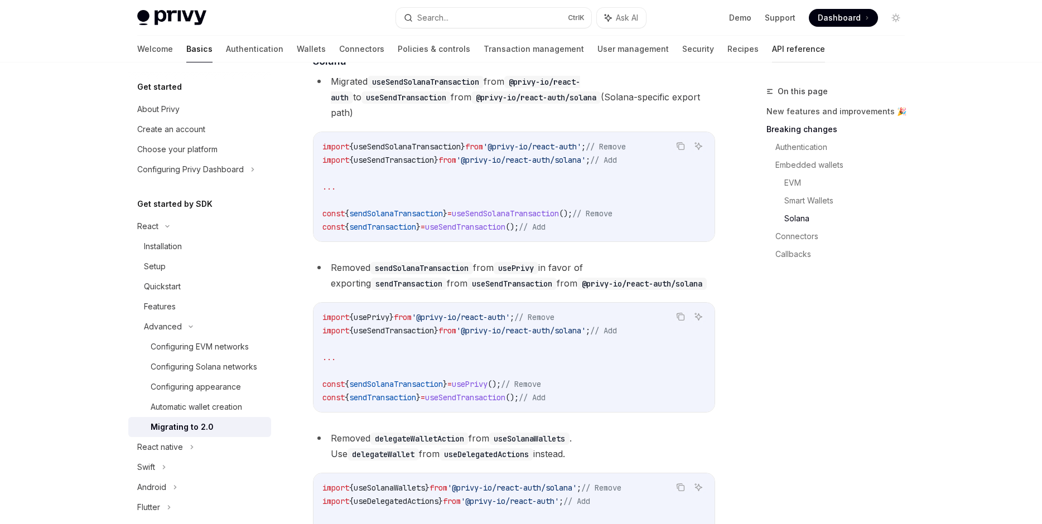
click at [772, 47] on link "API reference" at bounding box center [798, 49] width 53 height 27
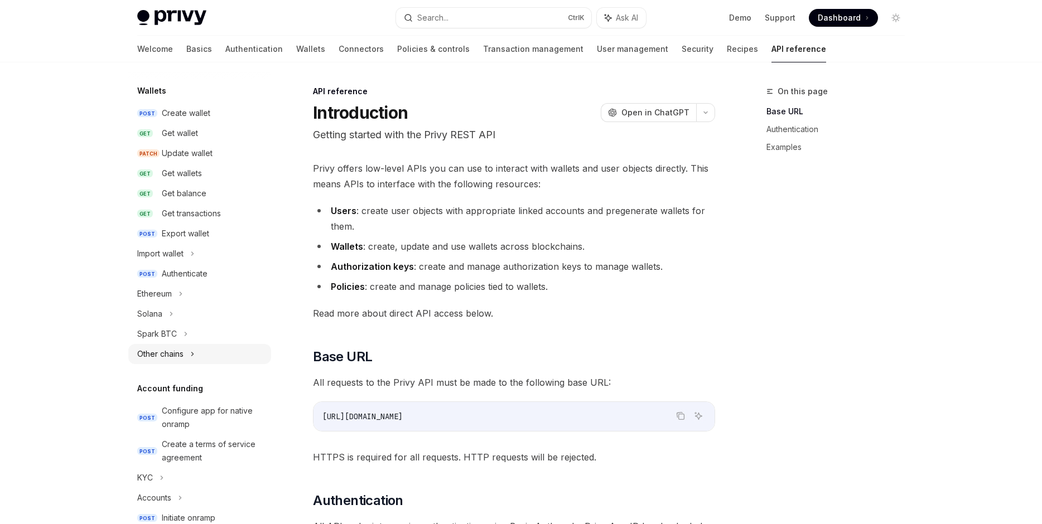
scroll to position [93, 0]
click at [201, 360] on div "Other chains" at bounding box center [199, 355] width 143 height 20
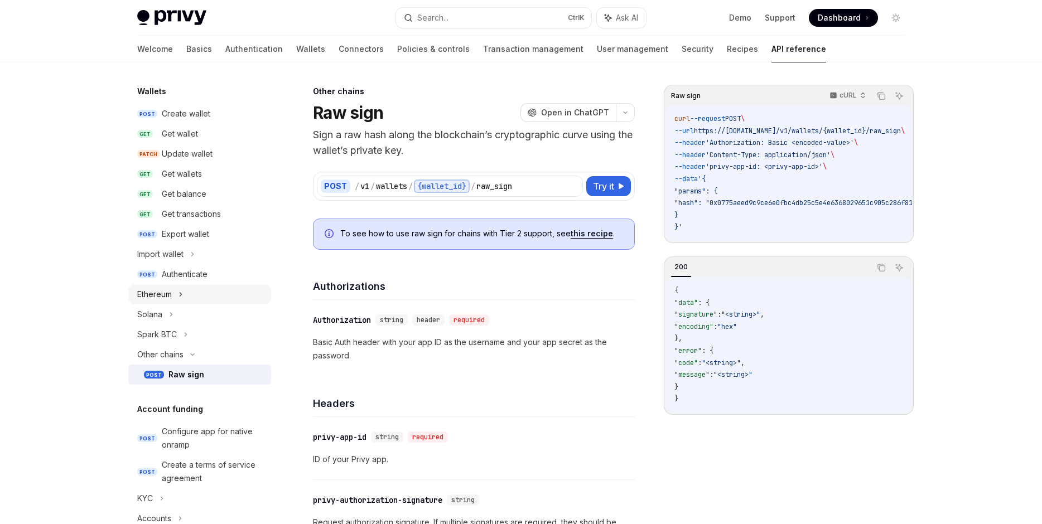
click at [201, 301] on div "Ethereum" at bounding box center [199, 294] width 143 height 20
type textarea "*"
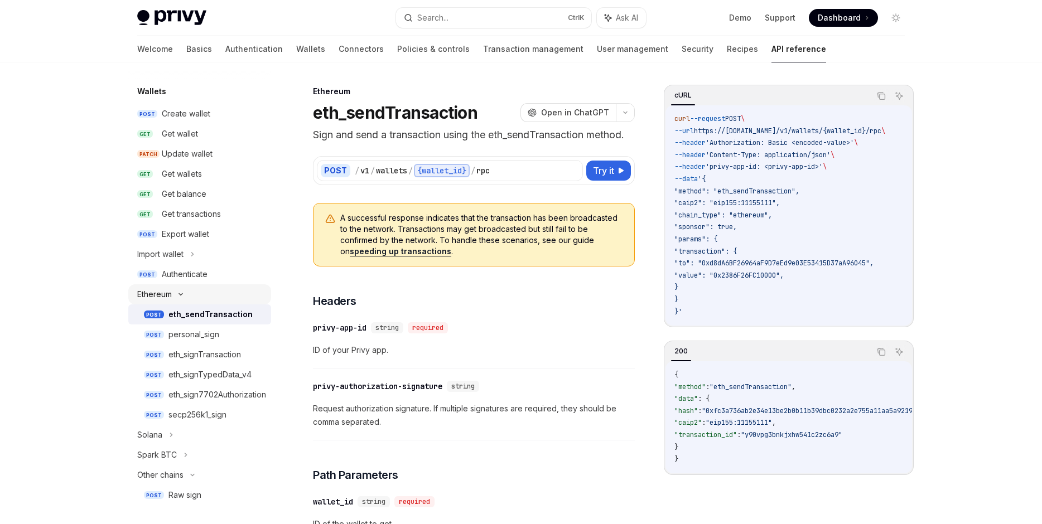
click at [201, 300] on div "Ethereum" at bounding box center [199, 294] width 143 height 20
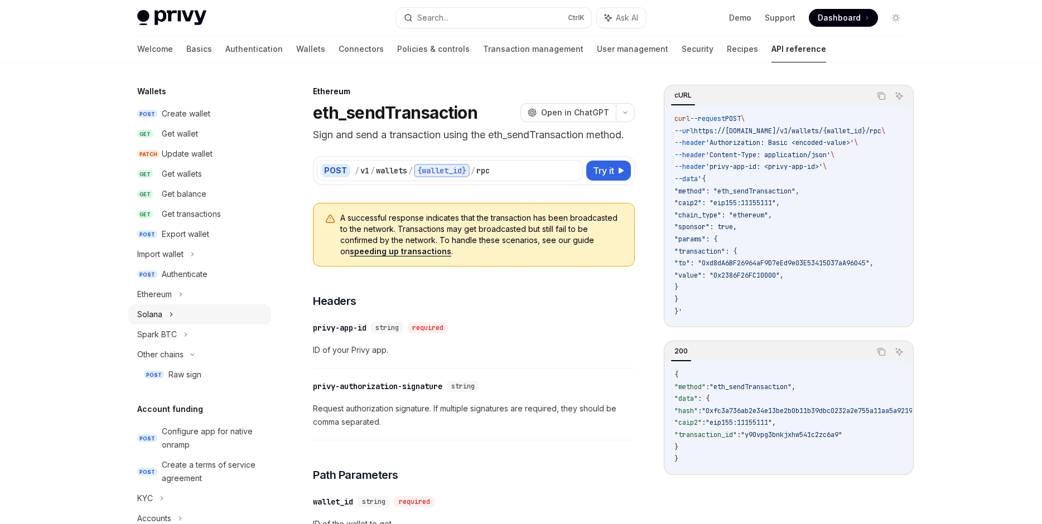
scroll to position [360, 0]
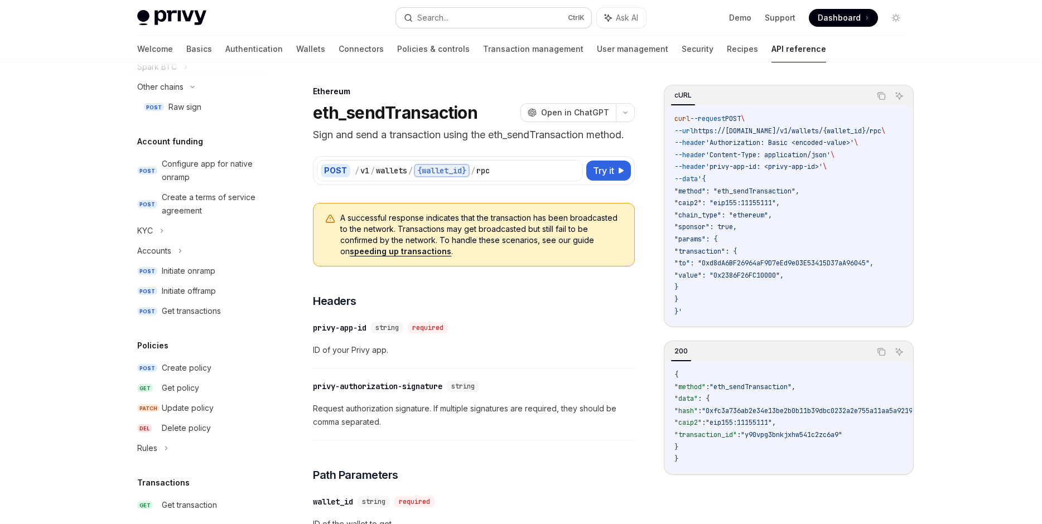
click at [510, 20] on button "Search... Ctrl K" at bounding box center [493, 18] width 195 height 20
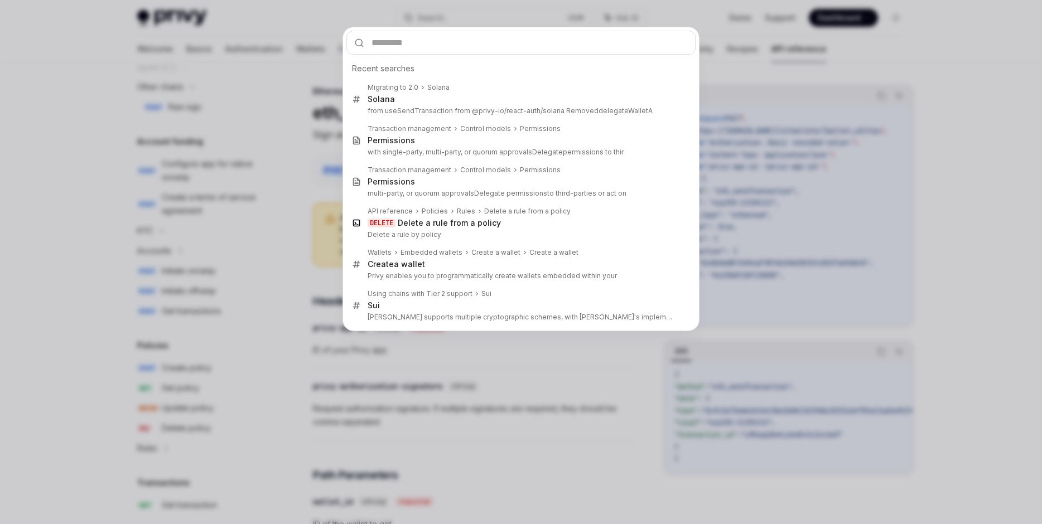
click at [778, 193] on div "Recent searches Migrating to 2.0 Solana Solana from useSendTransaction from @pr…" at bounding box center [521, 262] width 1042 height 524
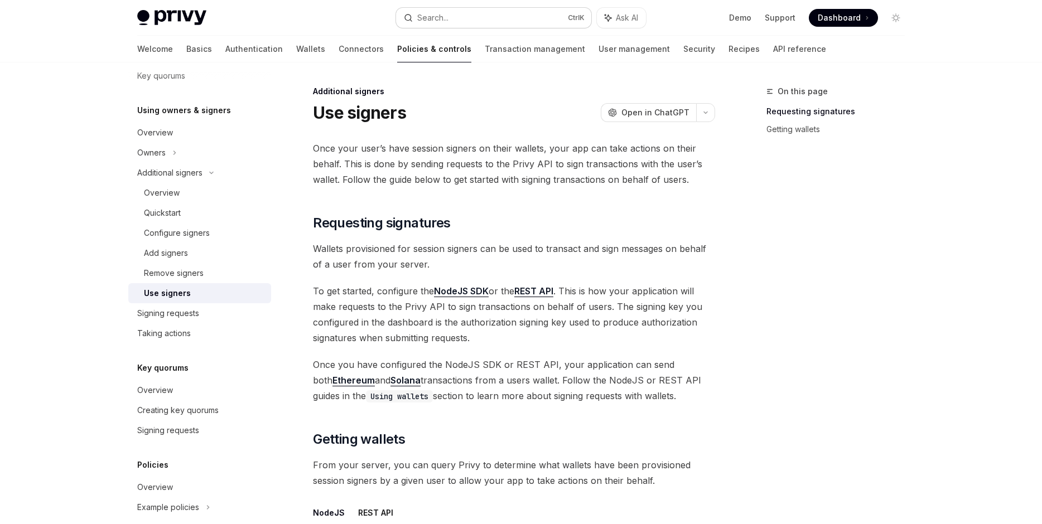
click at [452, 11] on button "Search... Ctrl K" at bounding box center [493, 18] width 195 height 20
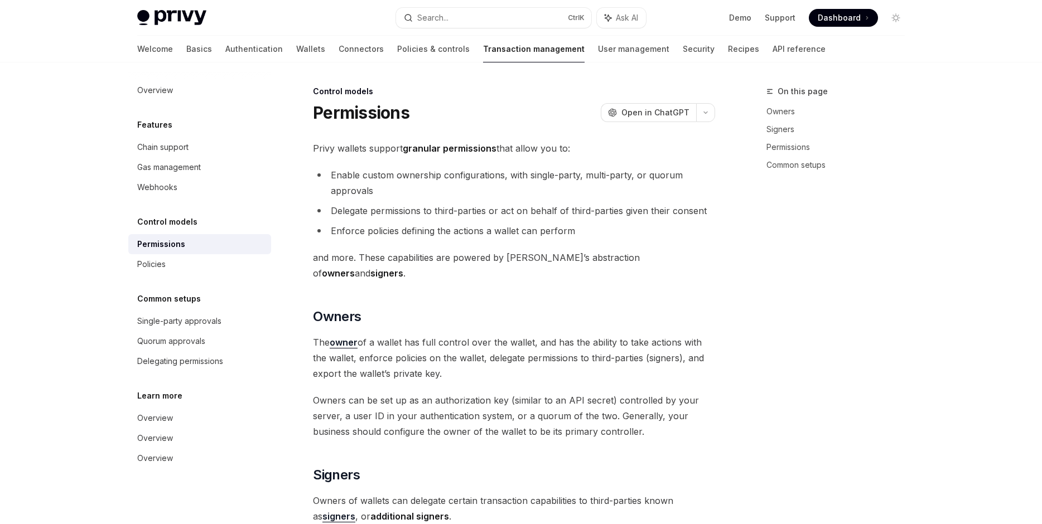
type textarea "*"
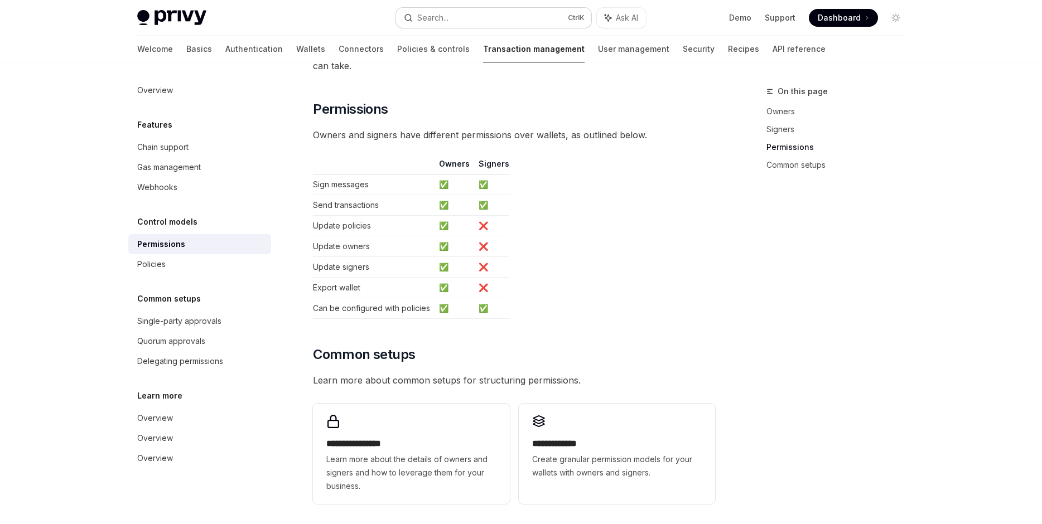
click at [469, 18] on button "Search... Ctrl K" at bounding box center [493, 18] width 195 height 20
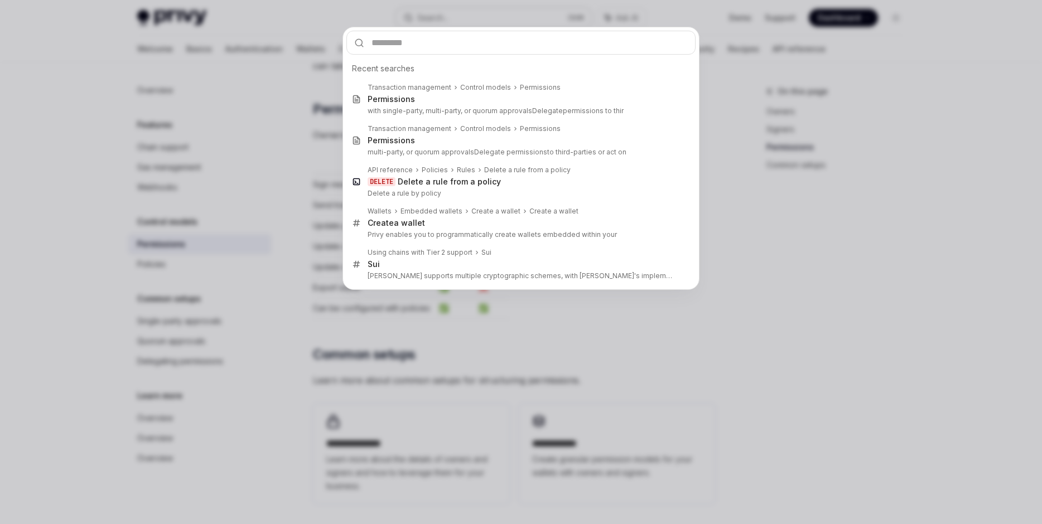
type input "********"
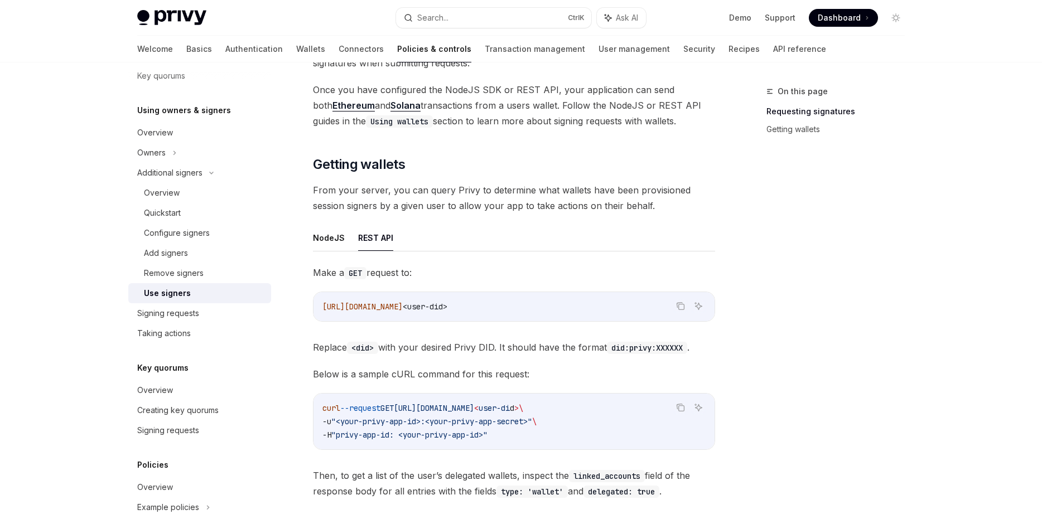
scroll to position [225, 0]
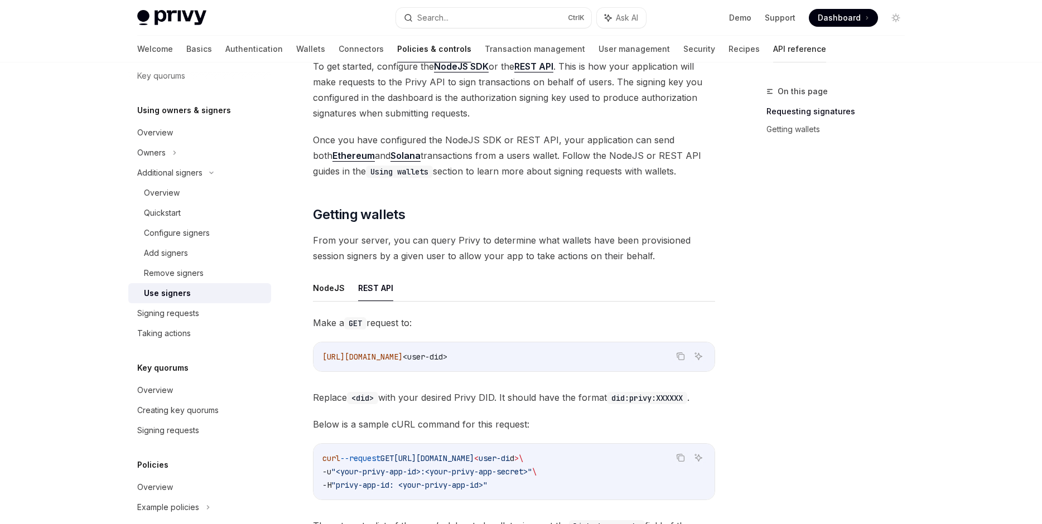
click at [773, 46] on link "API reference" at bounding box center [799, 49] width 53 height 27
type textarea "*"
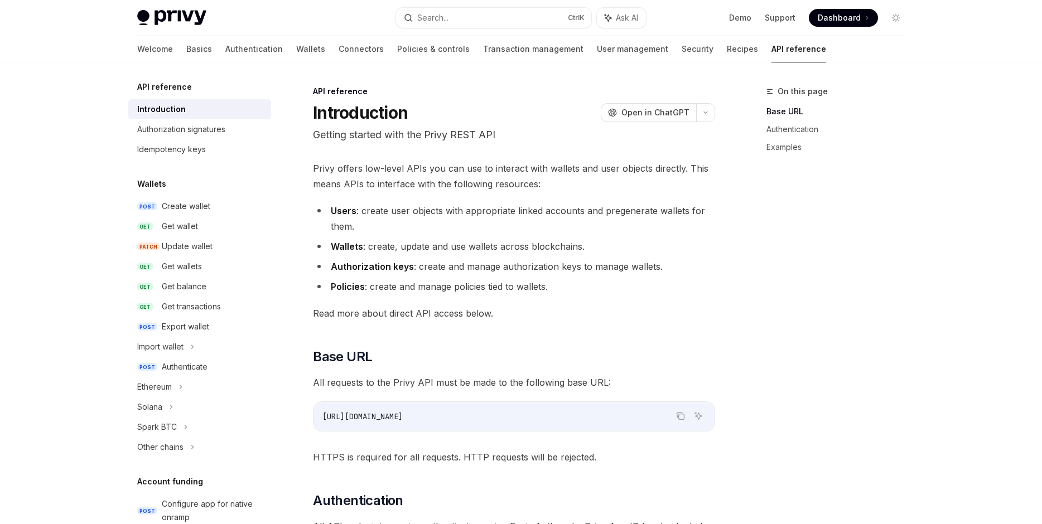
click at [487, 6] on div "Privy Docs home page Search... Ctrl K Ask AI Demo Support Dashboard Dashboard S…" at bounding box center [520, 18] width 767 height 36
click at [486, 12] on button "Search... Ctrl K" at bounding box center [493, 18] width 195 height 20
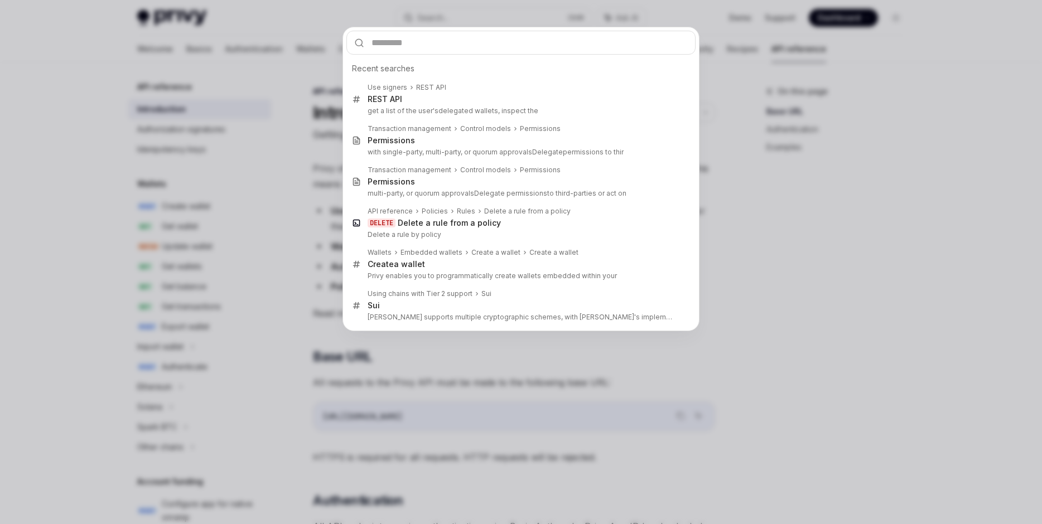
type input "********"
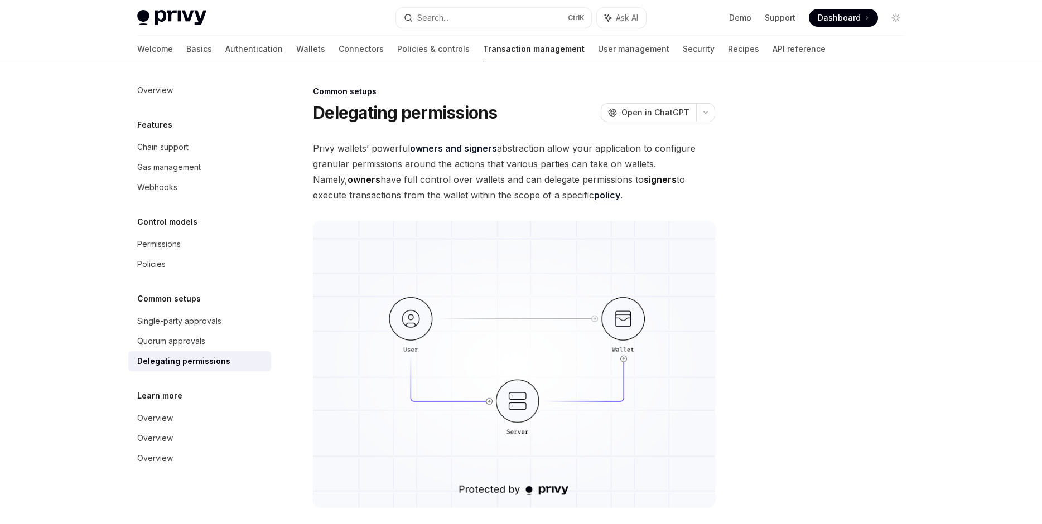
click at [801, 22] on ul "Demo Support Dashboard Dashboard" at bounding box center [803, 18] width 149 height 18
click at [792, 21] on link "Support" at bounding box center [779, 17] width 31 height 11
click at [772, 45] on link "API reference" at bounding box center [798, 49] width 53 height 27
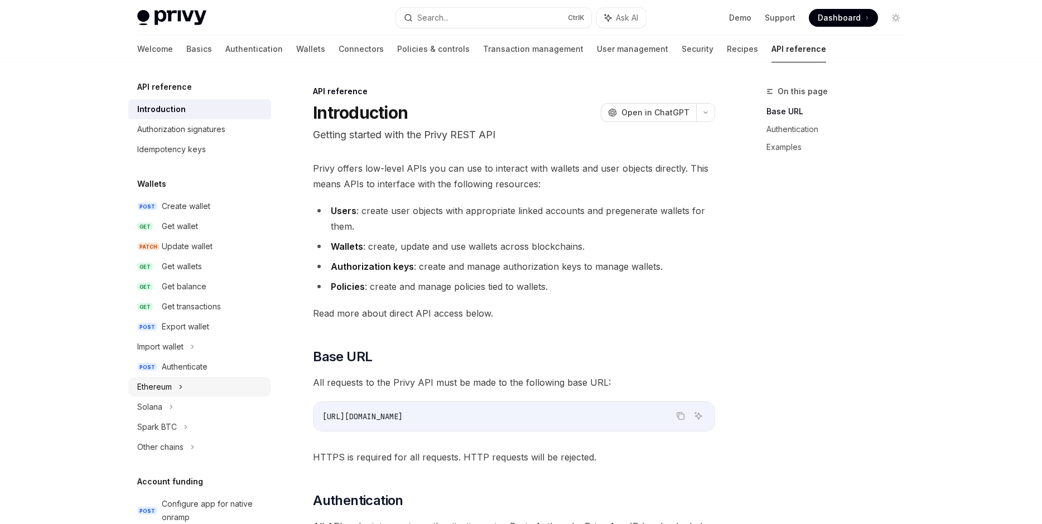
click at [193, 393] on div "Ethereum" at bounding box center [199, 387] width 143 height 20
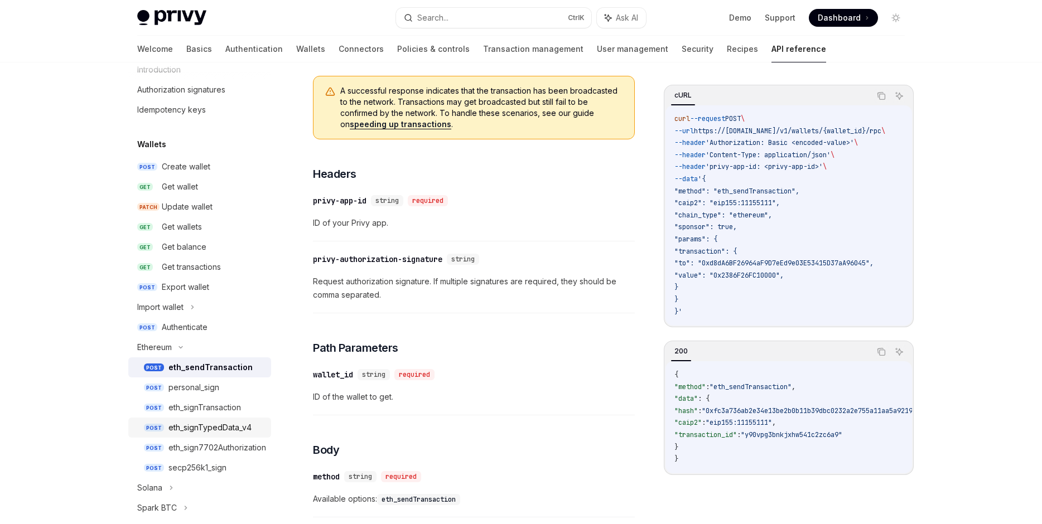
scroll to position [67, 0]
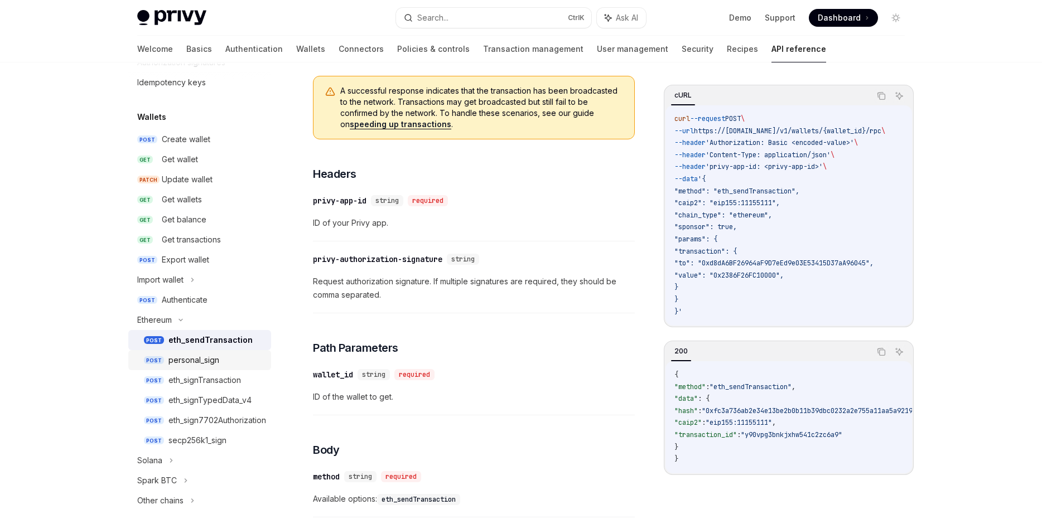
click at [231, 355] on div "personal_sign" at bounding box center [216, 359] width 96 height 13
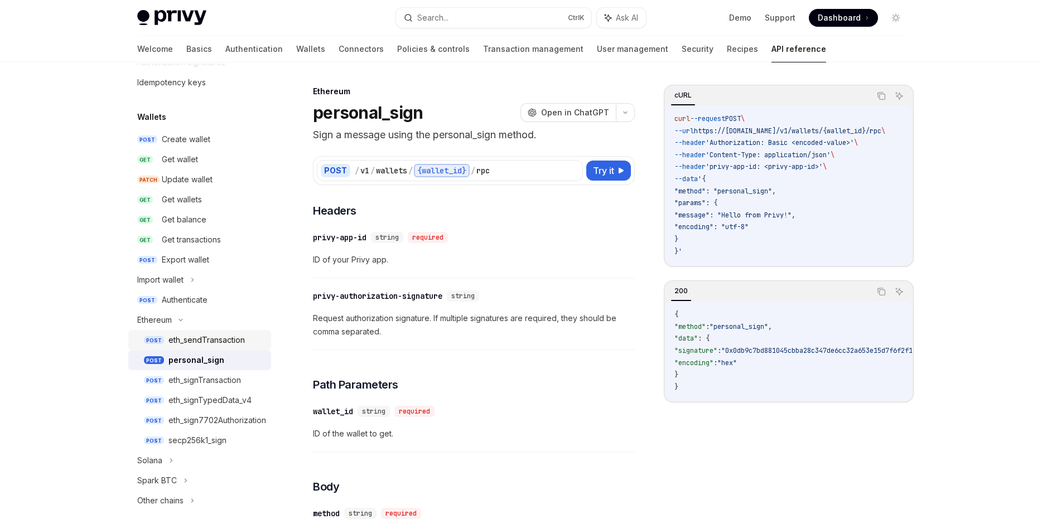
click at [233, 350] on link "POST eth_sendTransaction" at bounding box center [199, 340] width 143 height 20
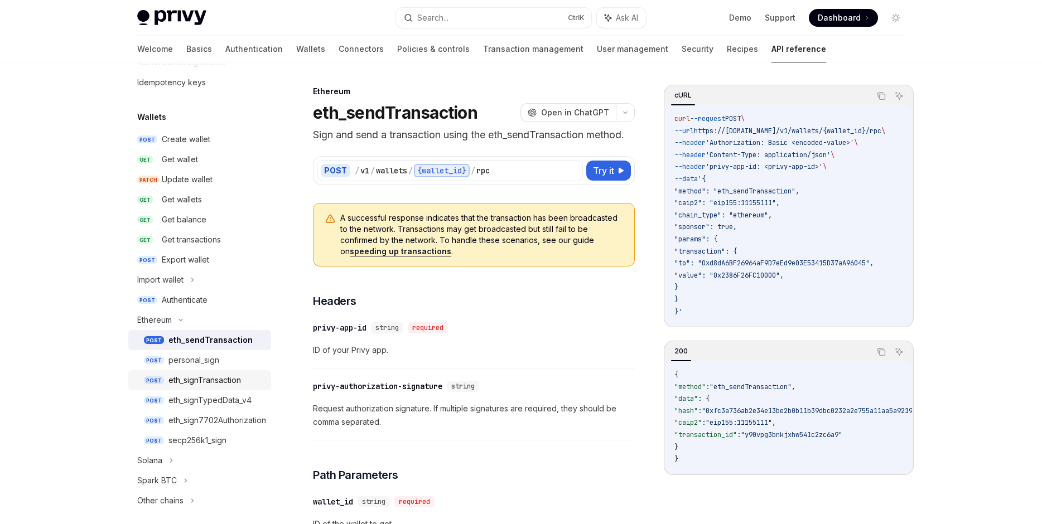
click at [233, 380] on div "eth_signTransaction" at bounding box center [204, 380] width 72 height 13
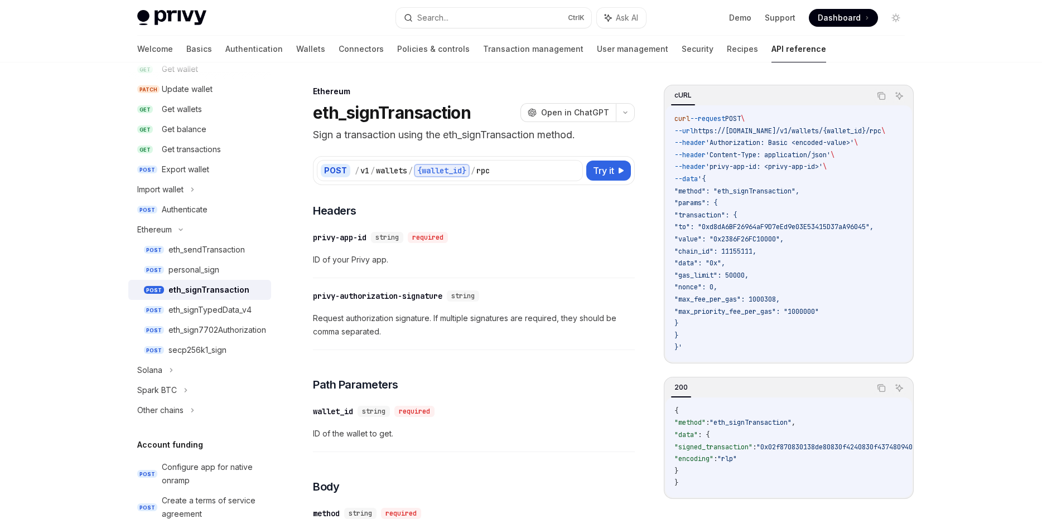
scroll to position [268, 0]
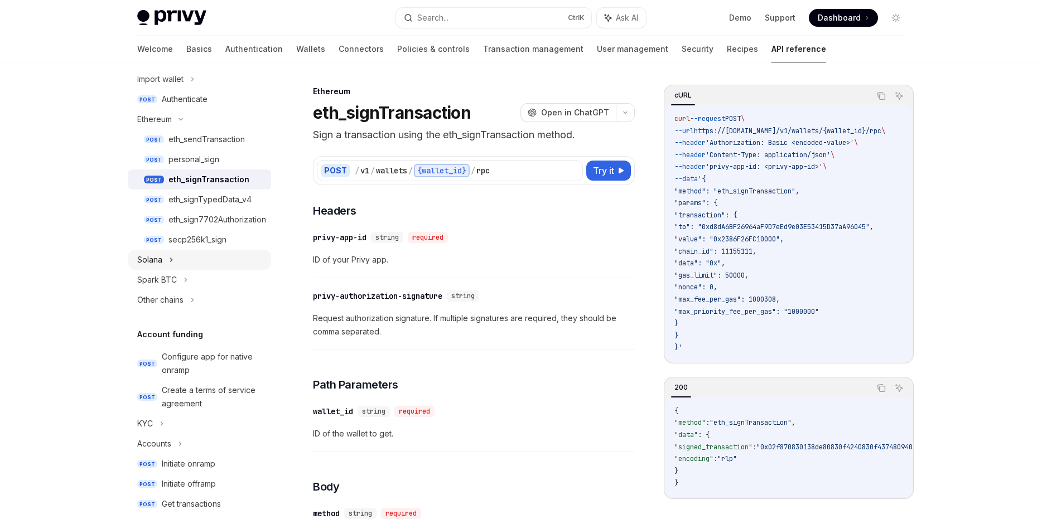
click at [244, 267] on div "Solana" at bounding box center [199, 260] width 143 height 20
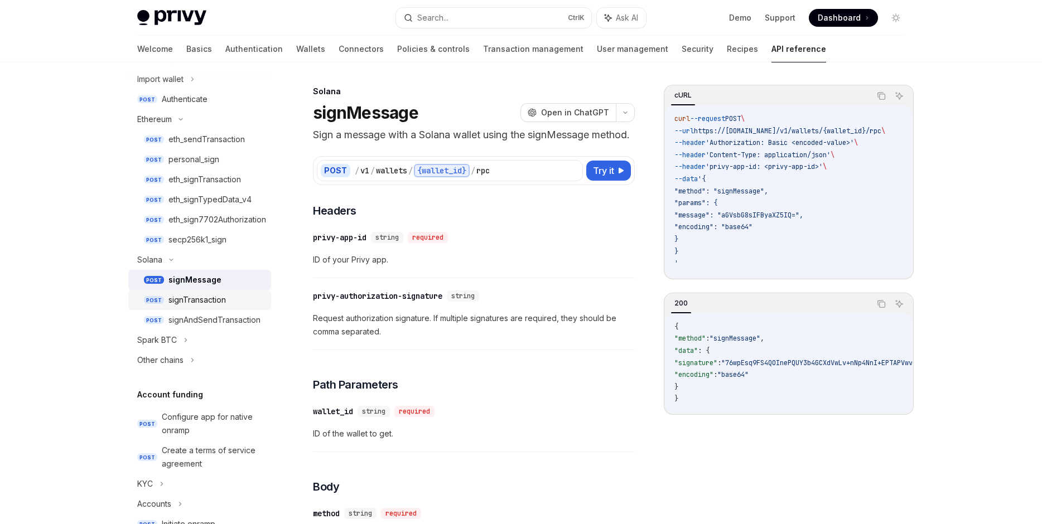
click at [240, 306] on div "signTransaction" at bounding box center [216, 299] width 96 height 13
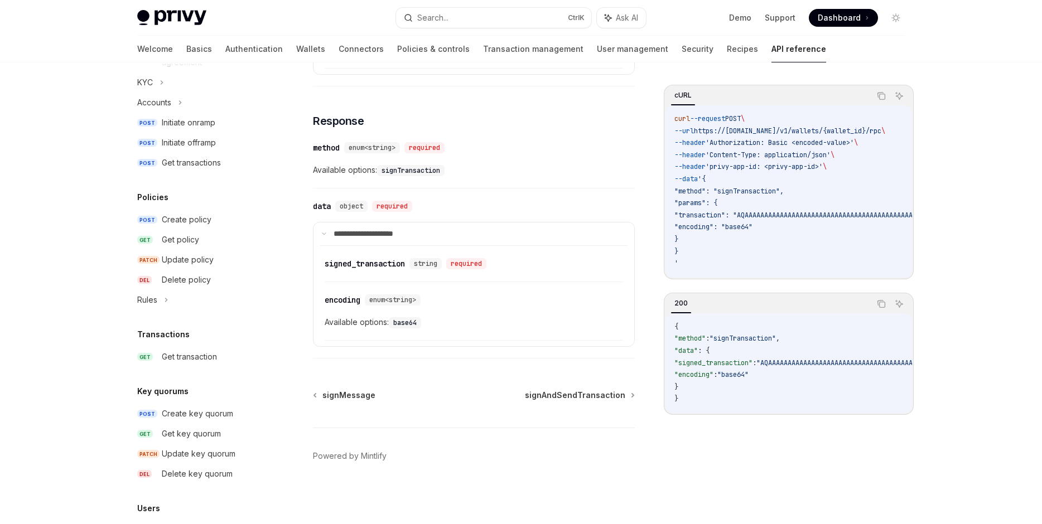
scroll to position [803, 0]
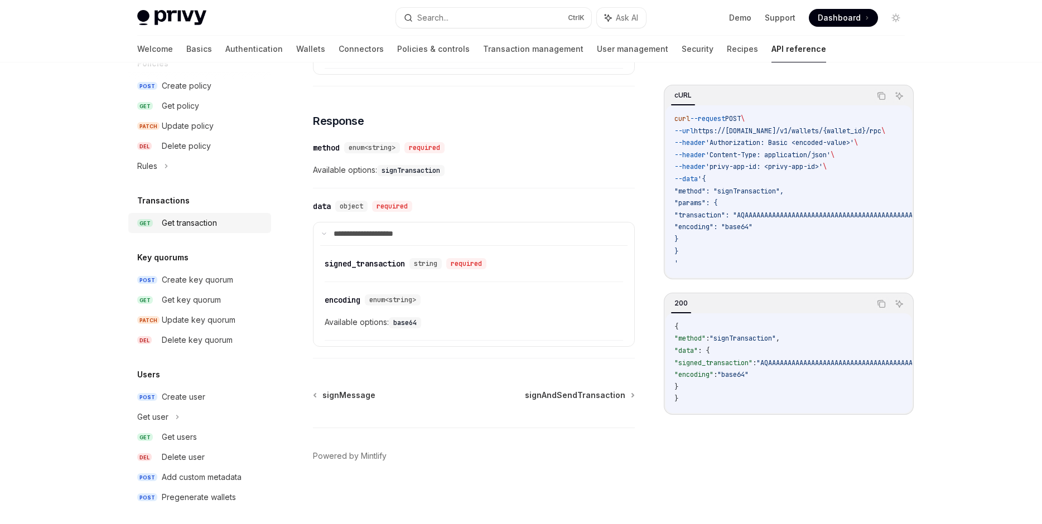
click at [225, 229] on div "Get transaction" at bounding box center [213, 222] width 103 height 13
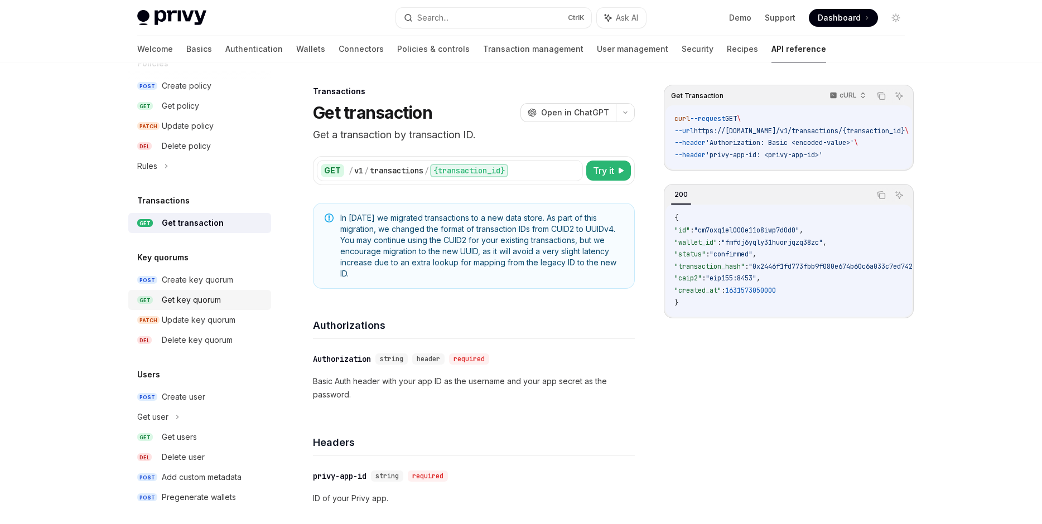
click at [221, 302] on div "Get key quorum" at bounding box center [213, 299] width 103 height 13
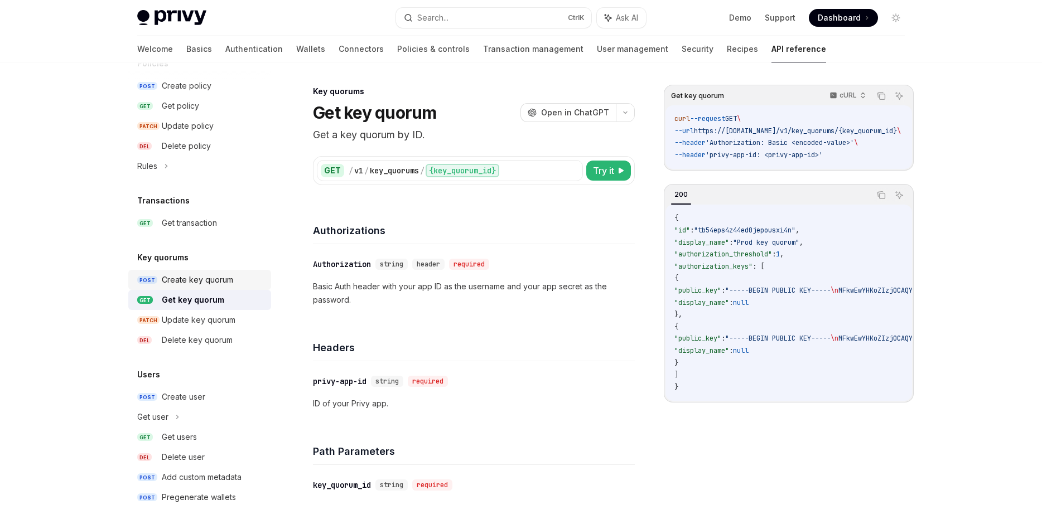
click at [232, 283] on div "Create key quorum" at bounding box center [197, 279] width 71 height 13
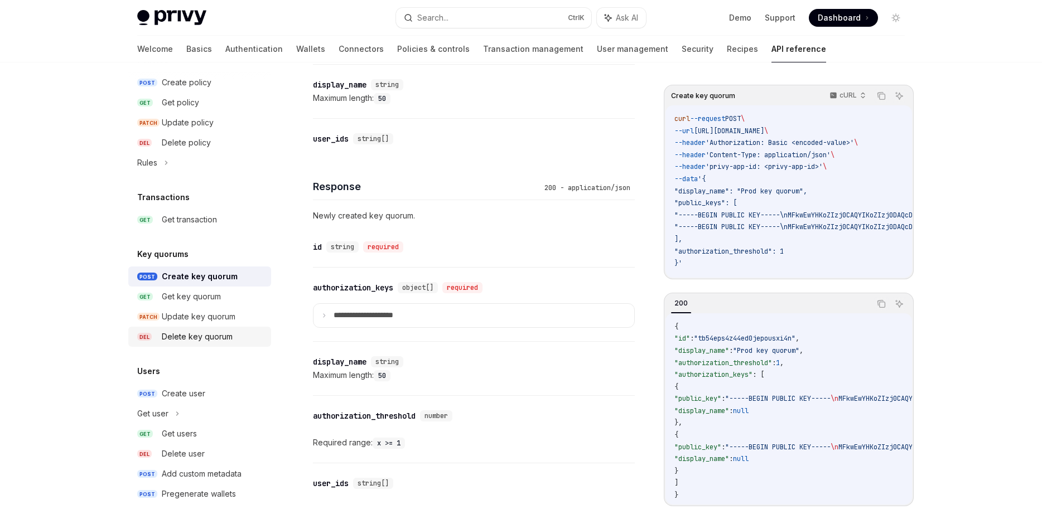
scroll to position [808, 0]
click at [209, 395] on div "Create user" at bounding box center [213, 391] width 103 height 13
type textarea "*"
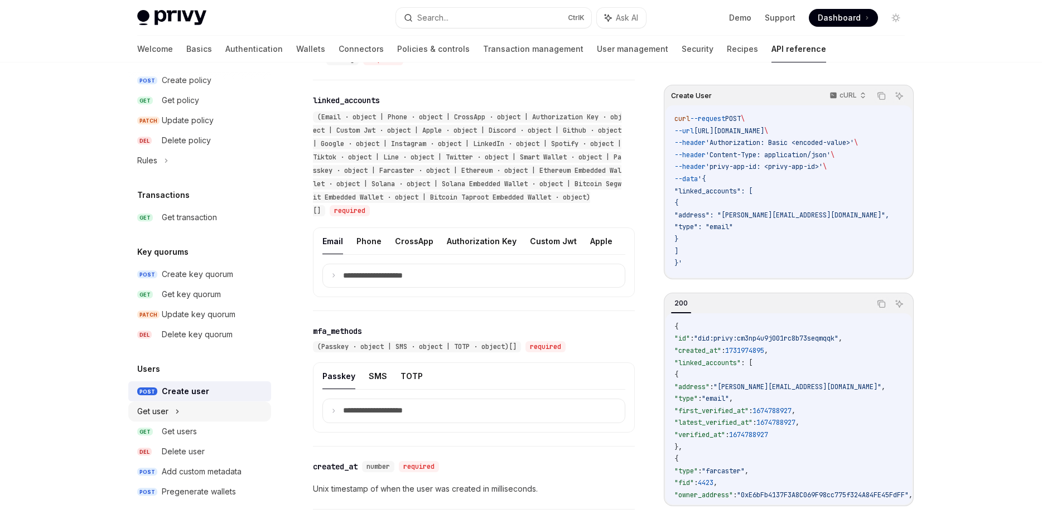
scroll to position [953, 0]
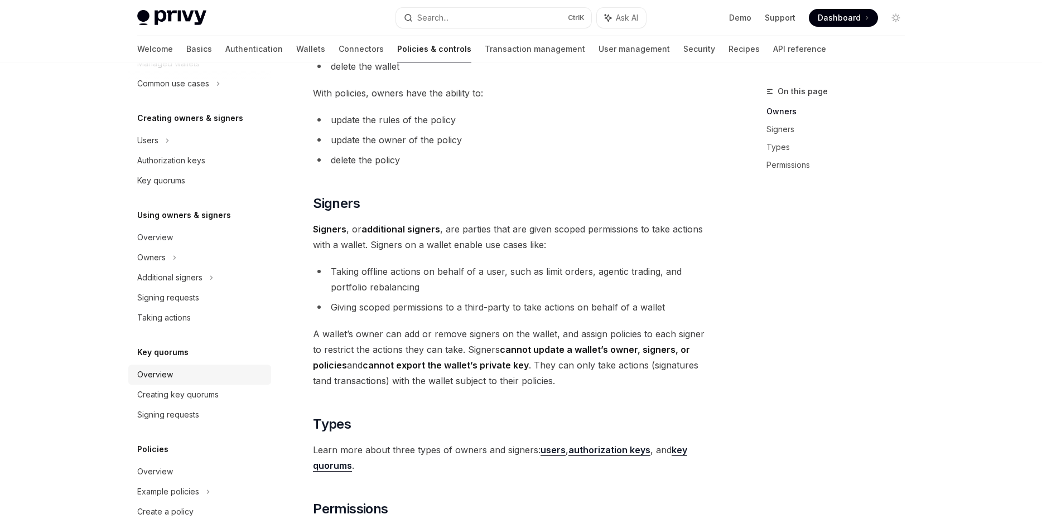
scroll to position [826, 0]
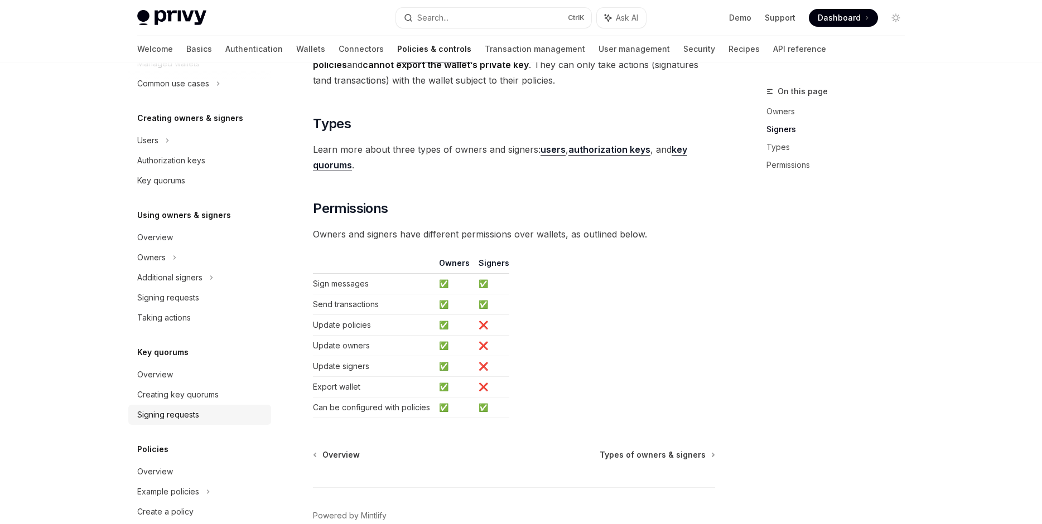
click at [203, 408] on link "Signing requests" at bounding box center [199, 415] width 143 height 20
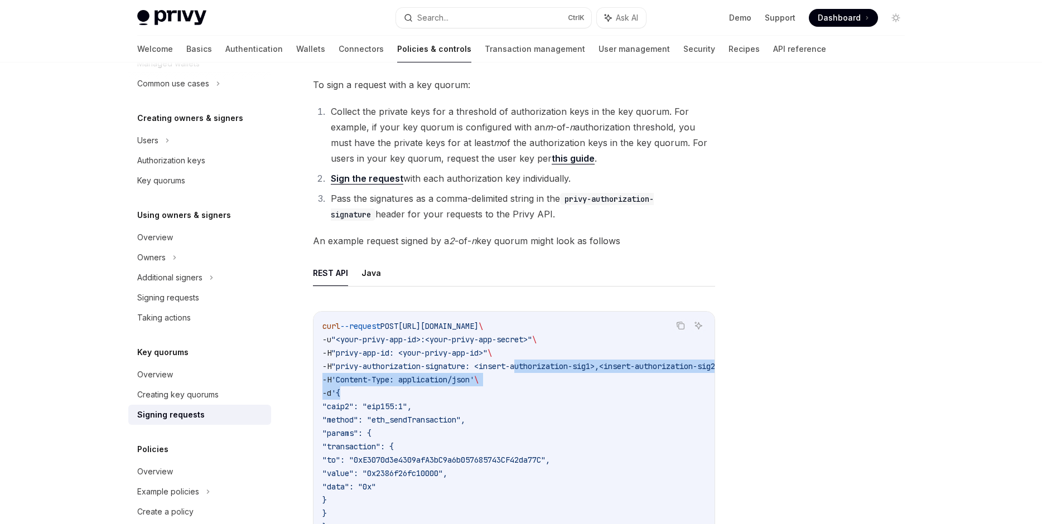
drag, startPoint x: 530, startPoint y: 366, endPoint x: 491, endPoint y: 402, distance: 52.9
click at [489, 401] on code "curl --request POST https://api.privy.io/v1/wallets/y5ofctvacjiv53u4hmnqi0e5/rp…" at bounding box center [538, 426] width 433 height 214
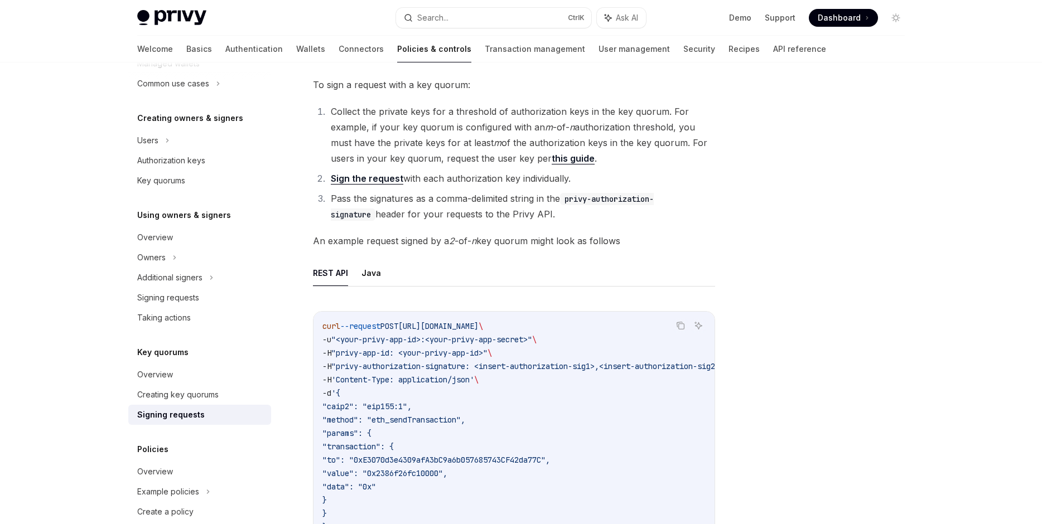
click at [492, 402] on code "curl --request POST https://api.privy.io/v1/wallets/y5ofctvacjiv53u4hmnqi0e5/rp…" at bounding box center [538, 426] width 433 height 214
click at [365, 277] on button "Java" at bounding box center [371, 273] width 20 height 26
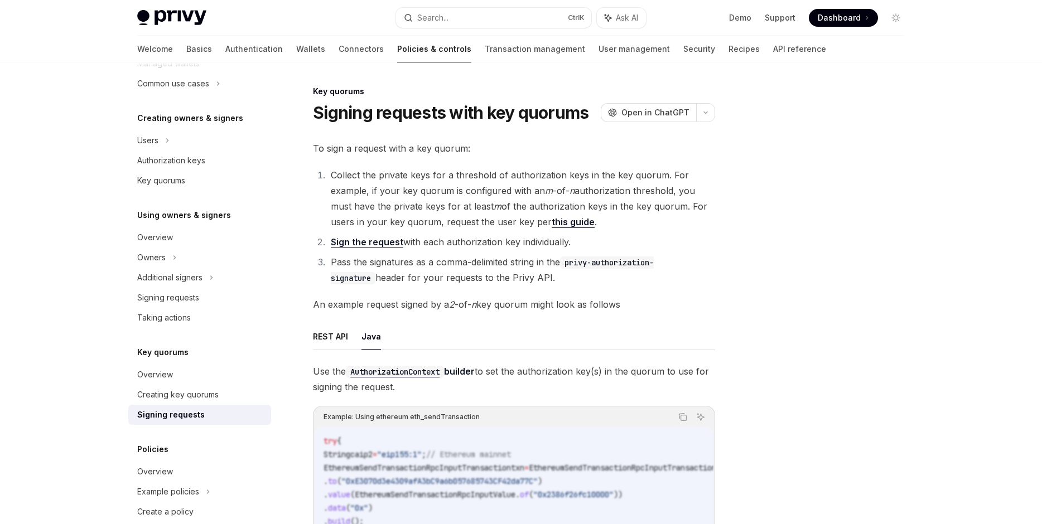
click at [318, 381] on span "Use the AuthorizationContext builder to set the authorization key(s) in the quo…" at bounding box center [514, 379] width 402 height 31
click at [332, 348] on button "REST API" at bounding box center [330, 336] width 35 height 26
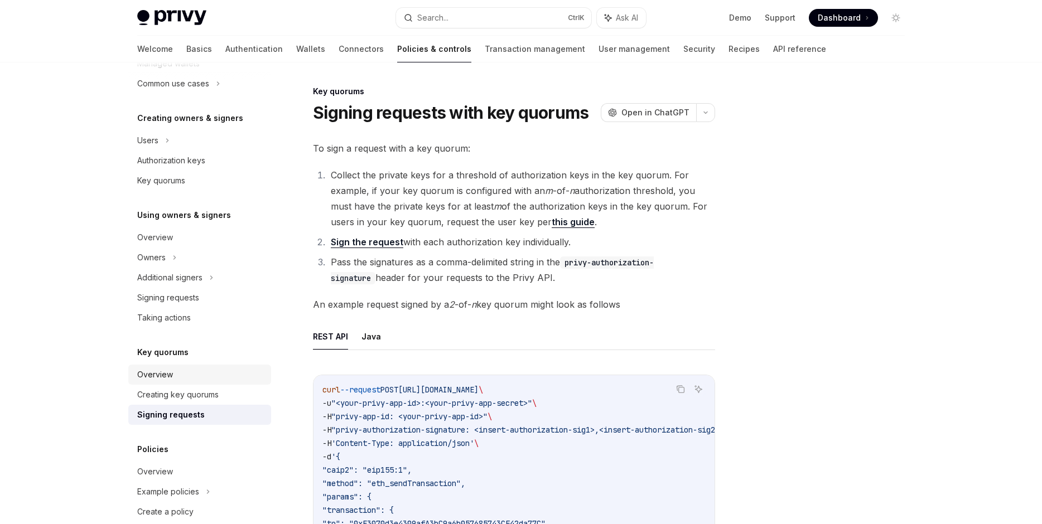
click at [214, 371] on div "Overview" at bounding box center [200, 374] width 127 height 13
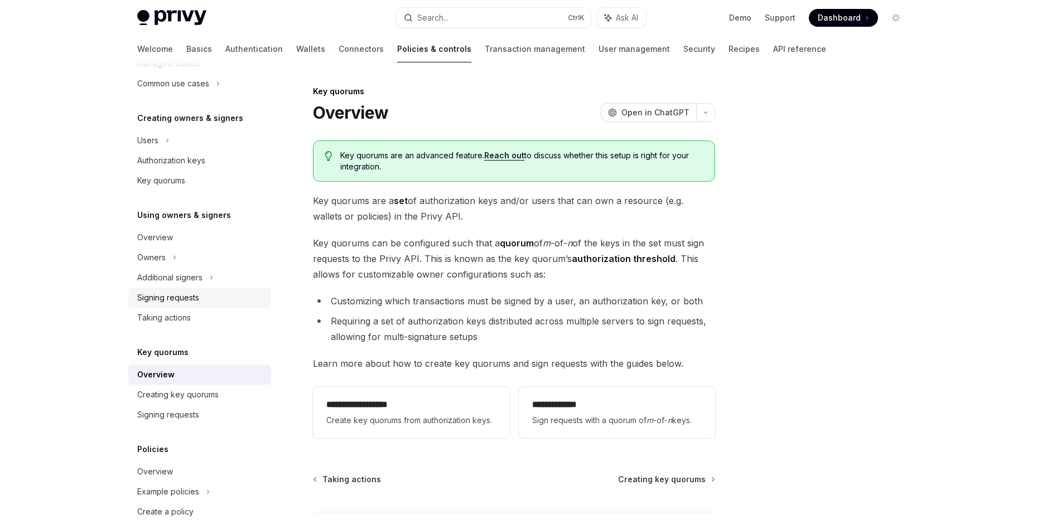
scroll to position [67, 0]
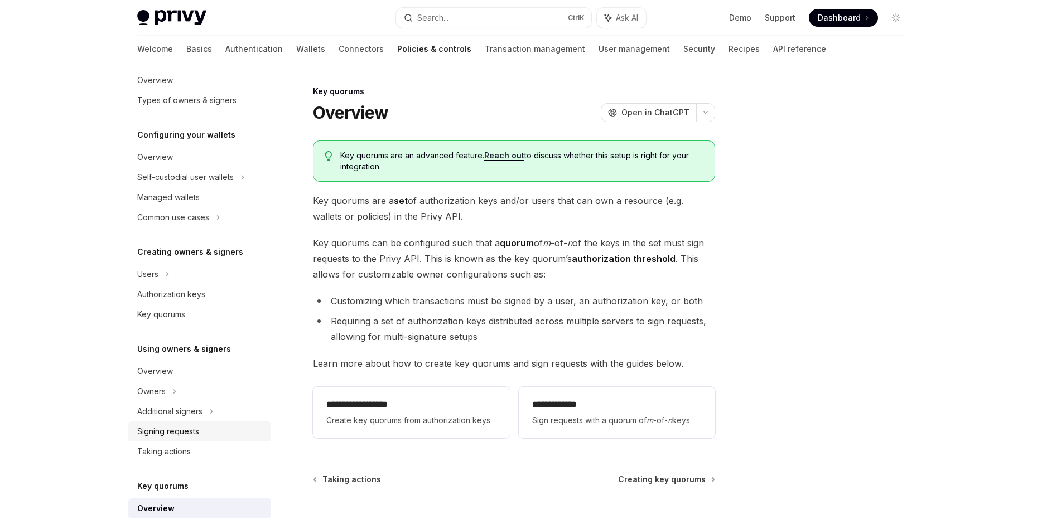
click at [214, 432] on div "Signing requests" at bounding box center [200, 431] width 127 height 13
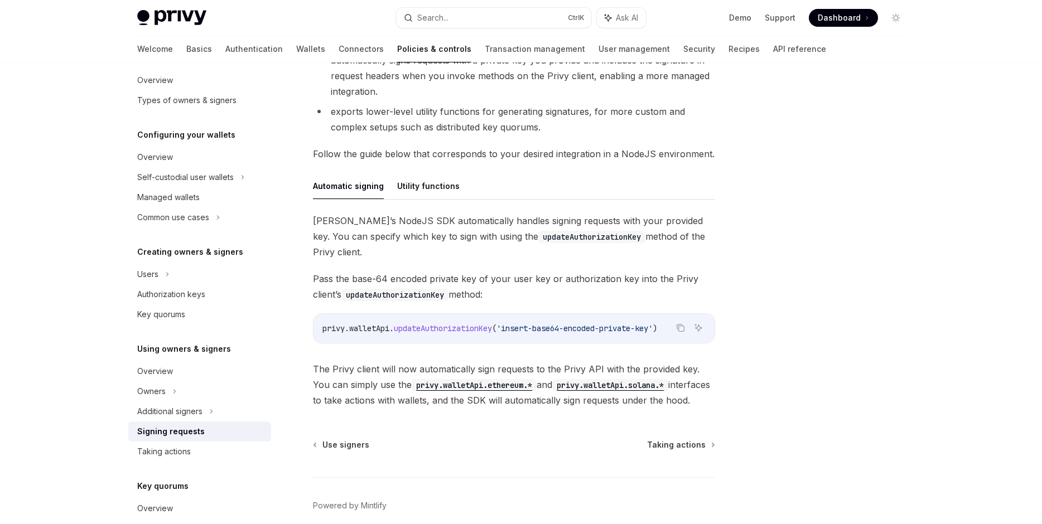
scroll to position [254, 0]
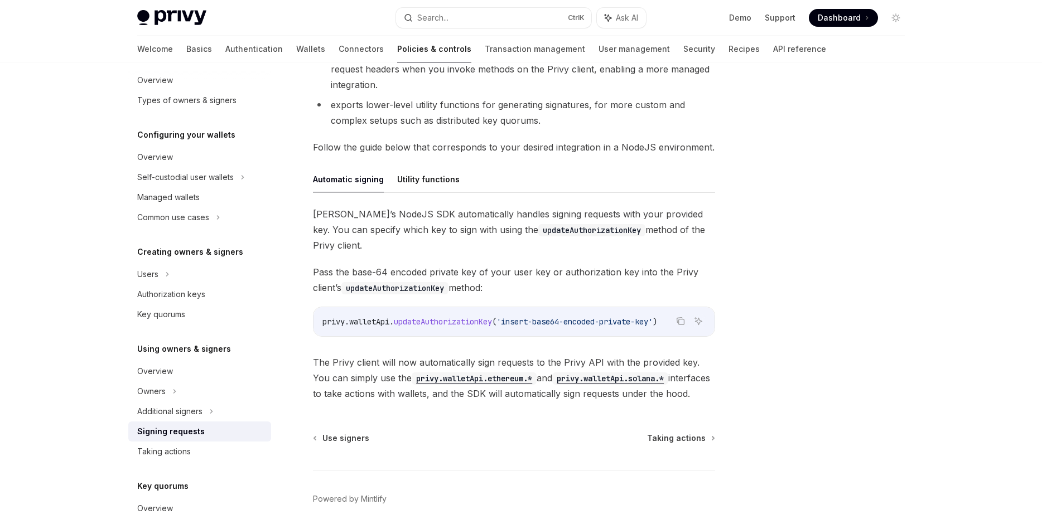
click at [482, 317] on span "updateAuthorizationKey" at bounding box center [443, 322] width 98 height 10
click at [496, 264] on span "Pass the base-64 encoded private key of your user key or authorization key into…" at bounding box center [514, 279] width 402 height 31
click at [438, 178] on button "Utility functions" at bounding box center [428, 179] width 62 height 26
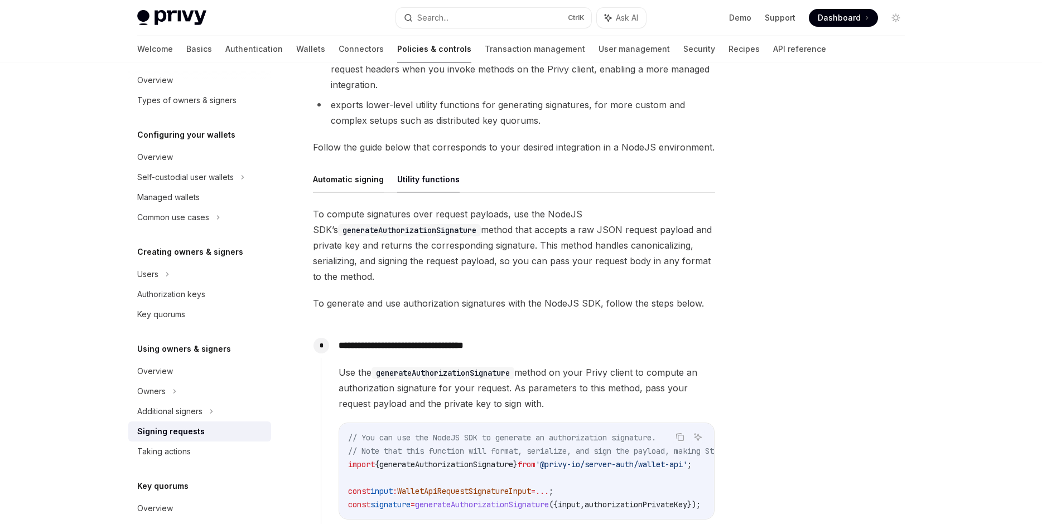
click at [369, 186] on button "Automatic signing" at bounding box center [348, 179] width 71 height 26
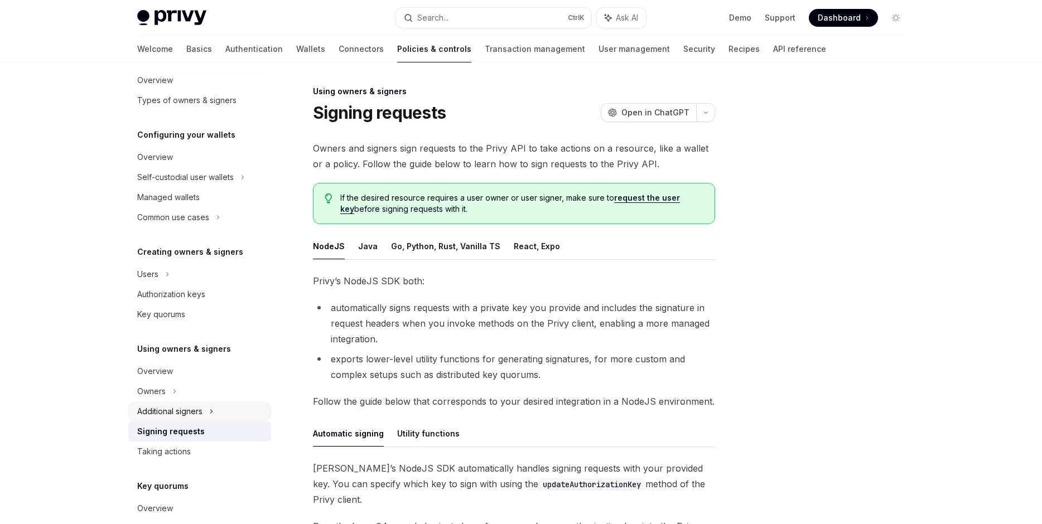
click at [220, 417] on div "Additional signers" at bounding box center [199, 411] width 143 height 20
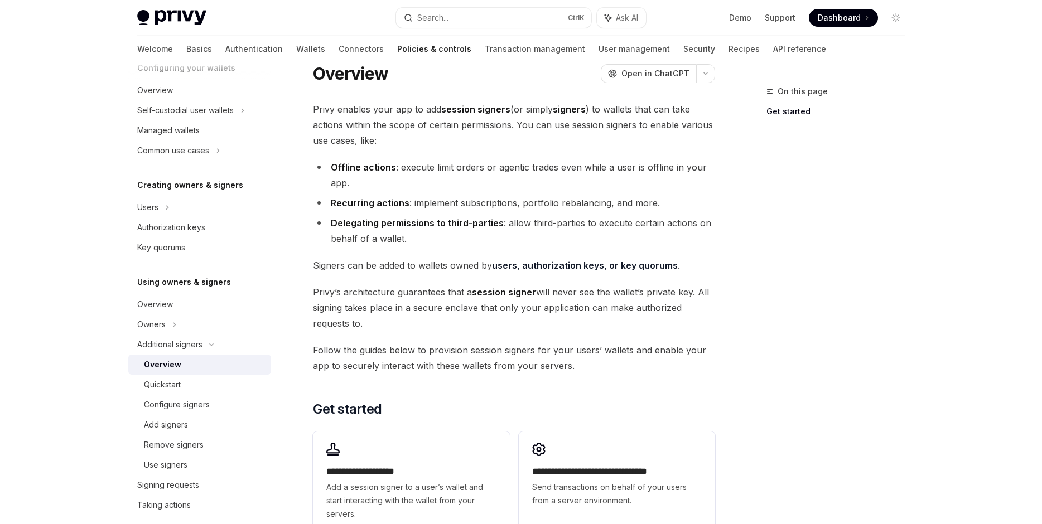
scroll to position [64, 0]
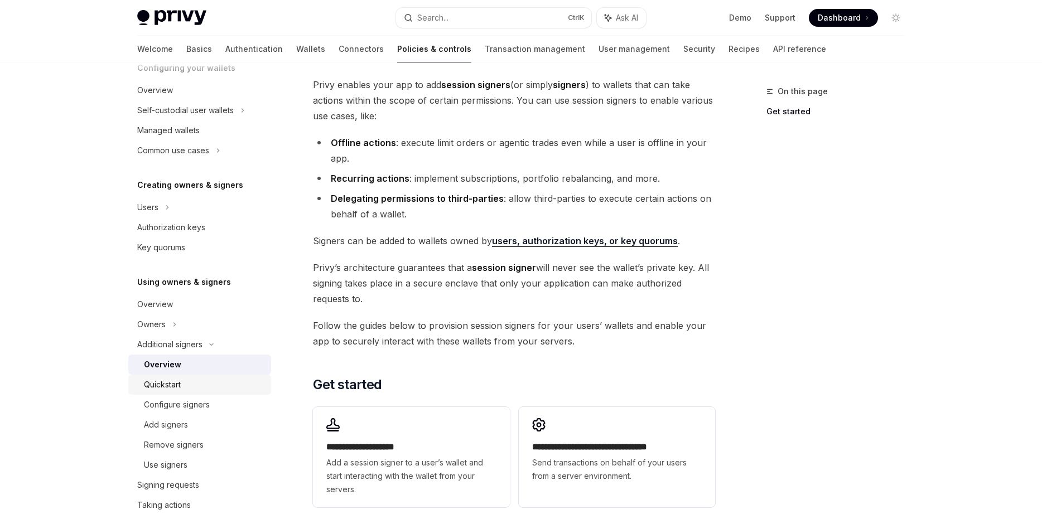
click at [221, 381] on div "Quickstart" at bounding box center [204, 384] width 120 height 13
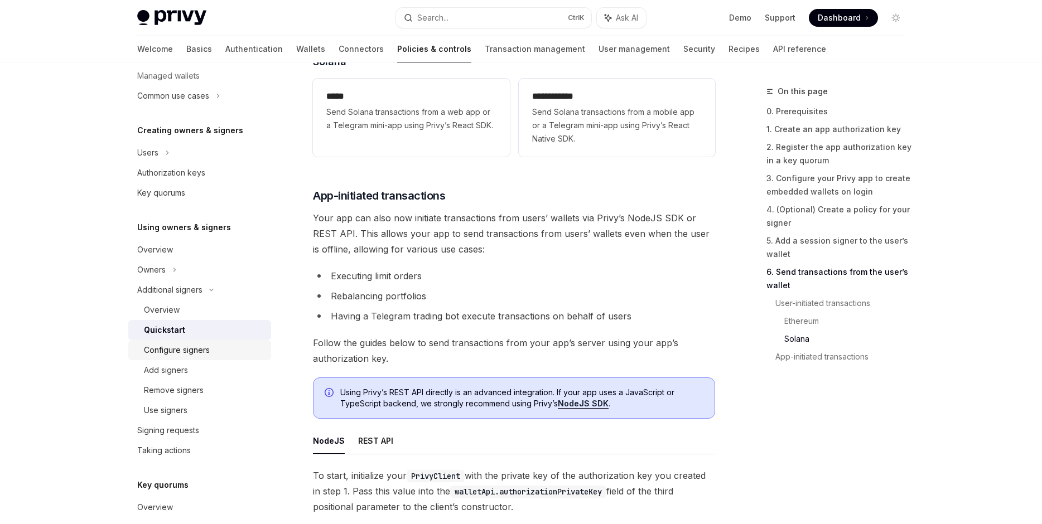
scroll to position [201, 0]
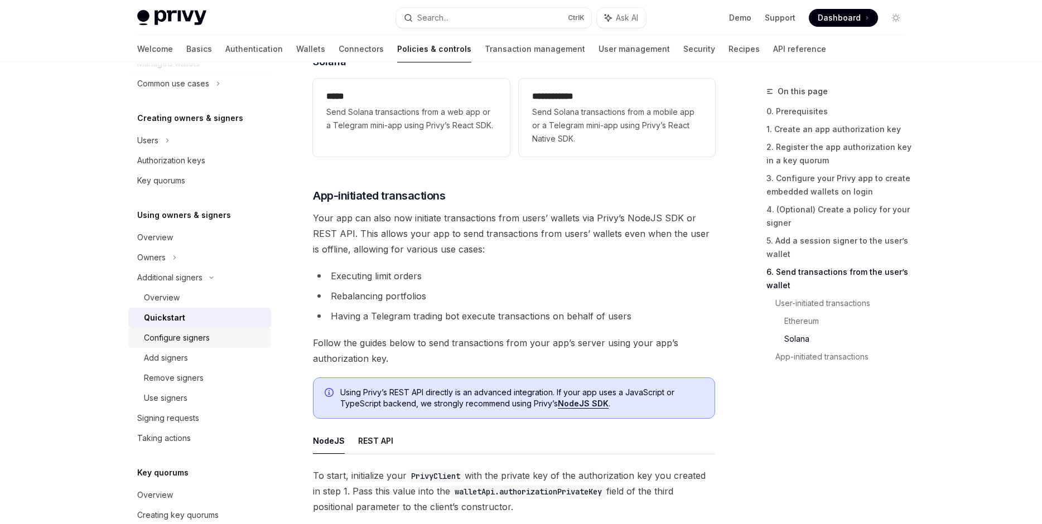
click at [180, 335] on div "Configure signers" at bounding box center [177, 337] width 66 height 13
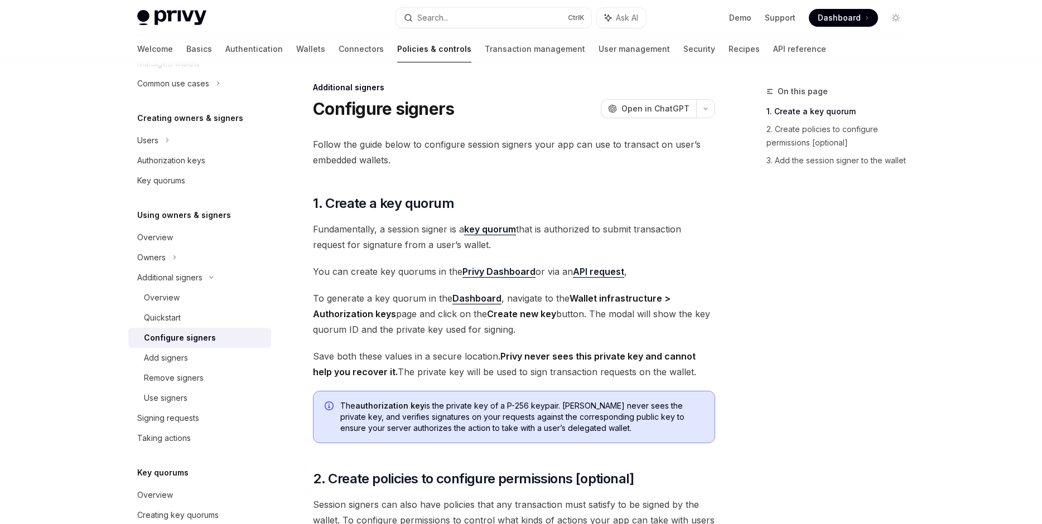
scroll to position [191, 0]
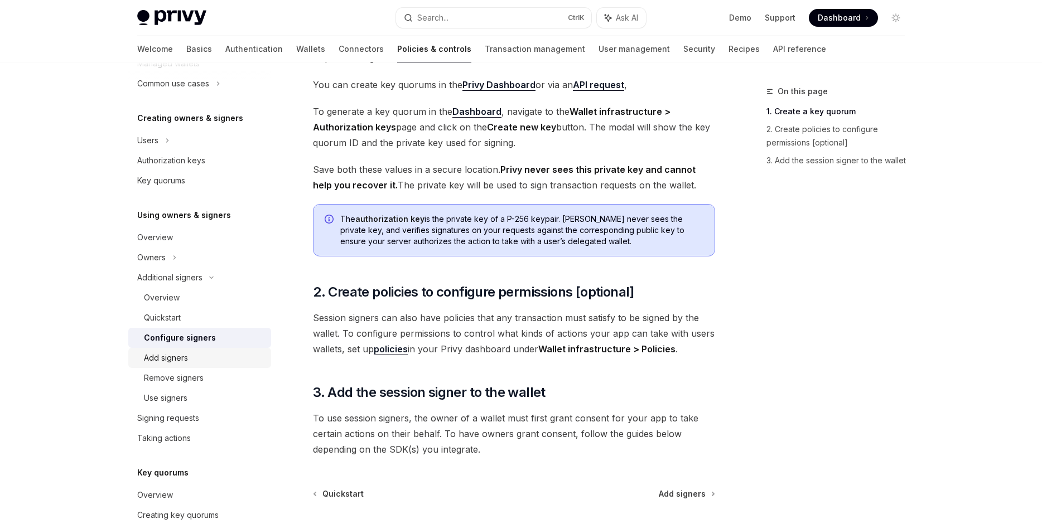
click at [212, 359] on div "Add signers" at bounding box center [204, 357] width 120 height 13
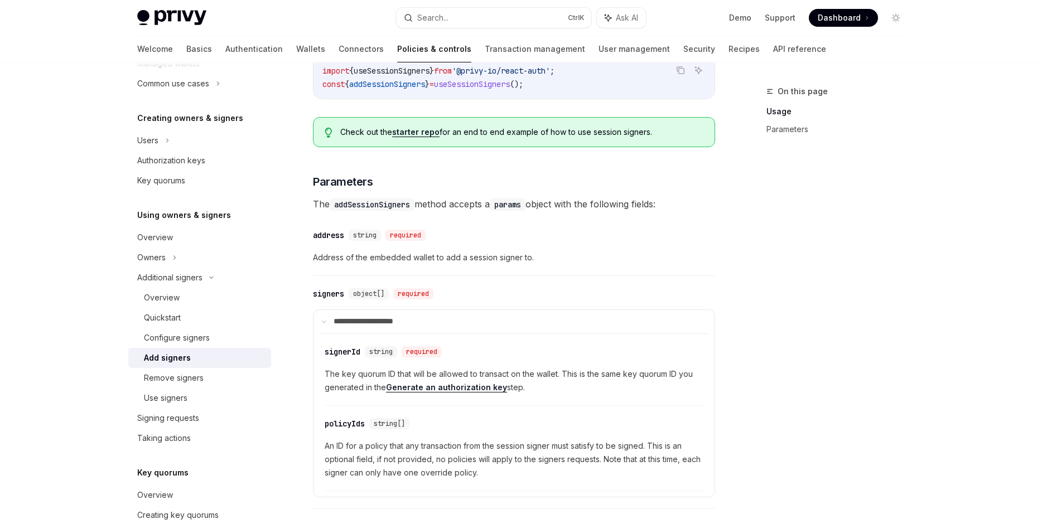
scroll to position [381, 0]
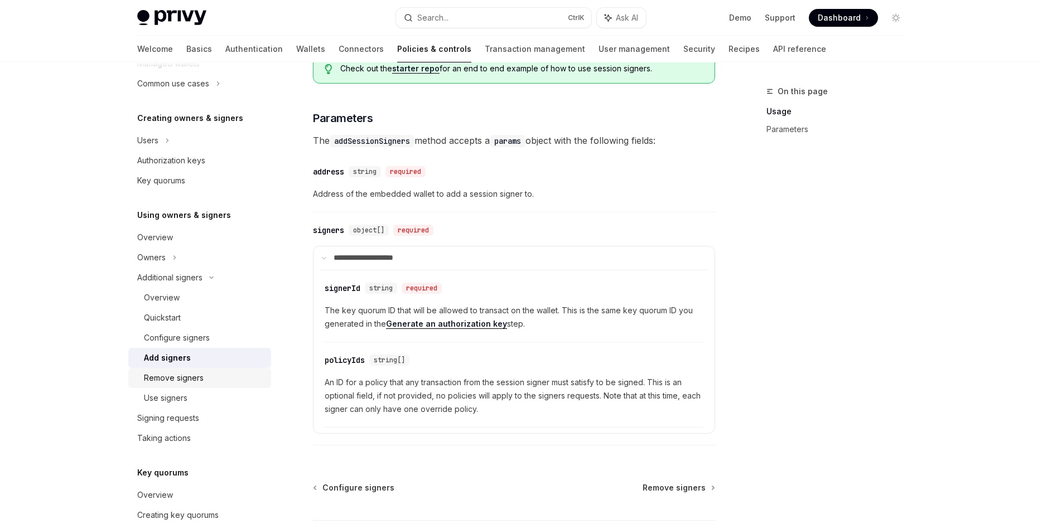
click at [177, 382] on div "Remove signers" at bounding box center [174, 377] width 60 height 13
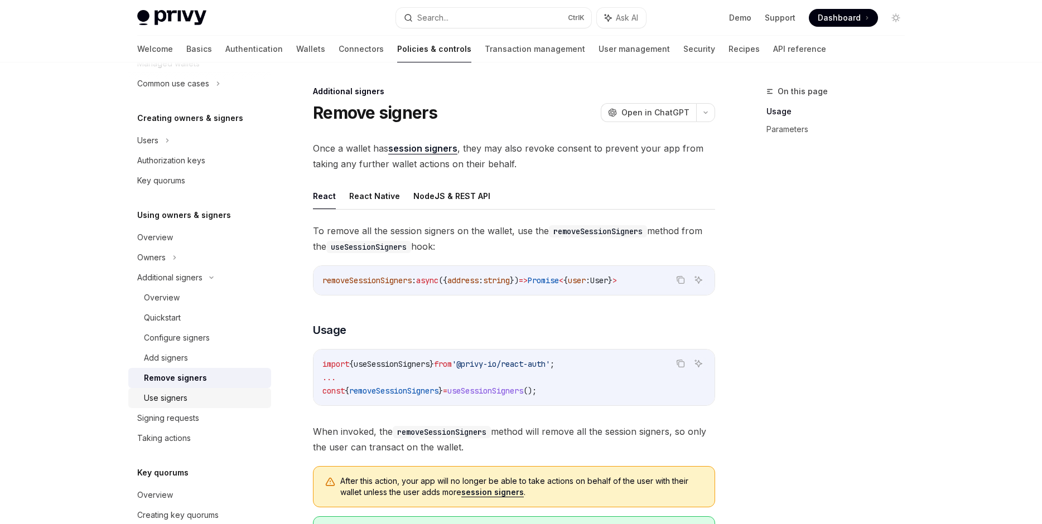
click at [181, 397] on div "Use signers" at bounding box center [165, 397] width 43 height 13
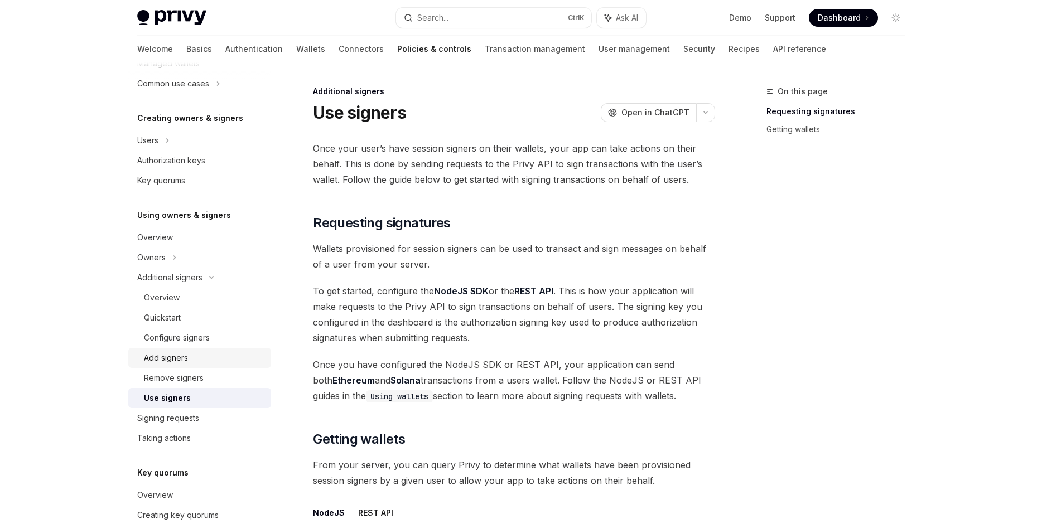
click at [233, 359] on div "Add signers" at bounding box center [204, 357] width 120 height 13
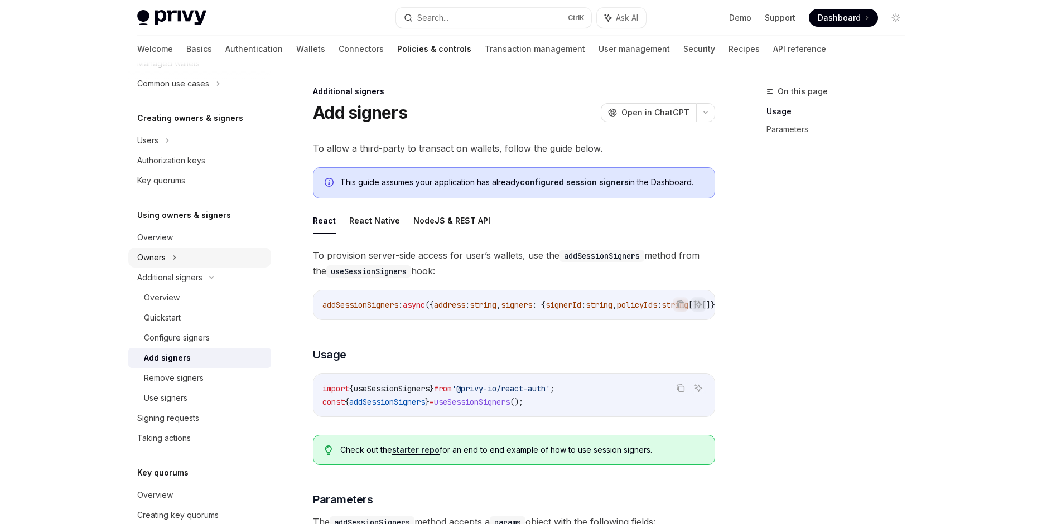
click at [250, 54] on div "Owners" at bounding box center [199, 43] width 143 height 20
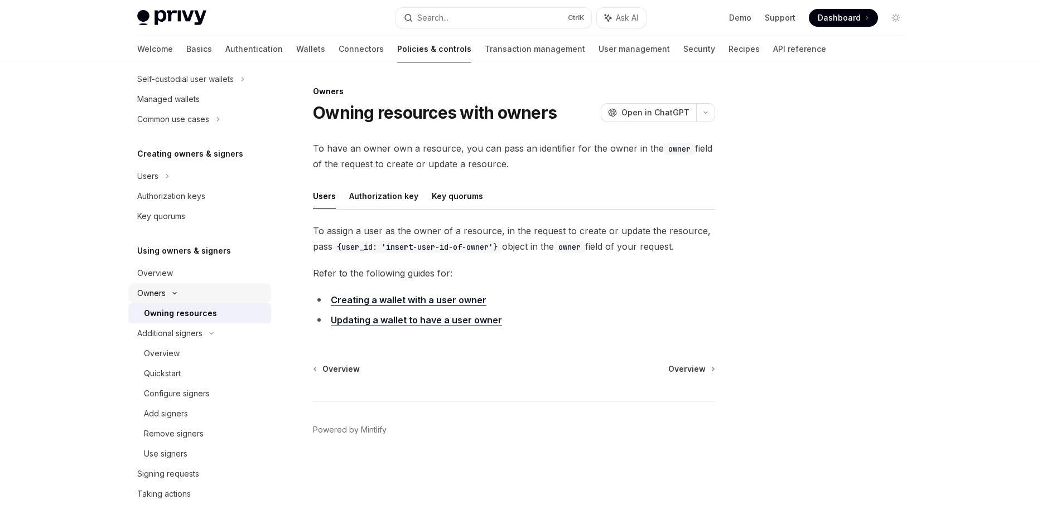
scroll to position [134, 0]
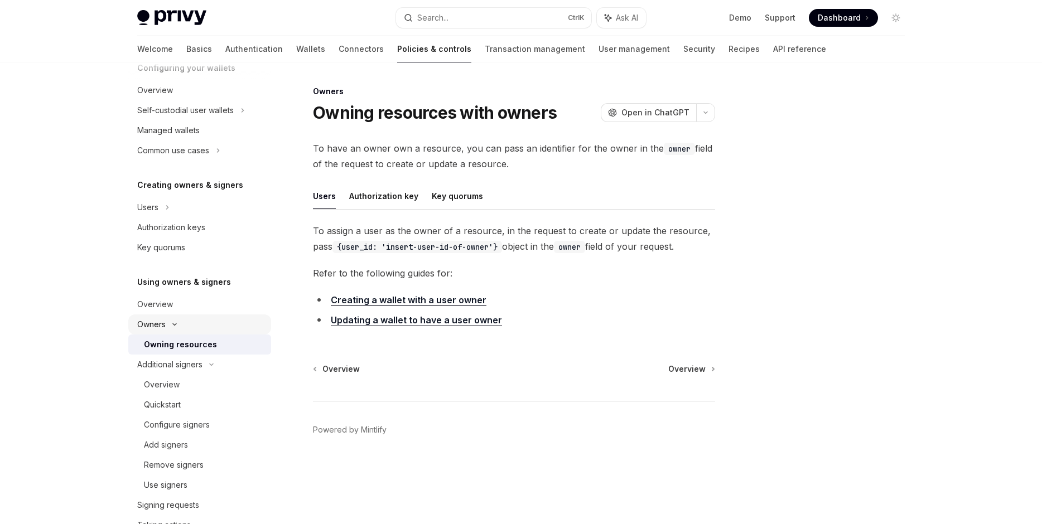
click at [216, 120] on div "Owners" at bounding box center [199, 110] width 143 height 20
click at [227, 304] on div "Overview" at bounding box center [200, 304] width 127 height 13
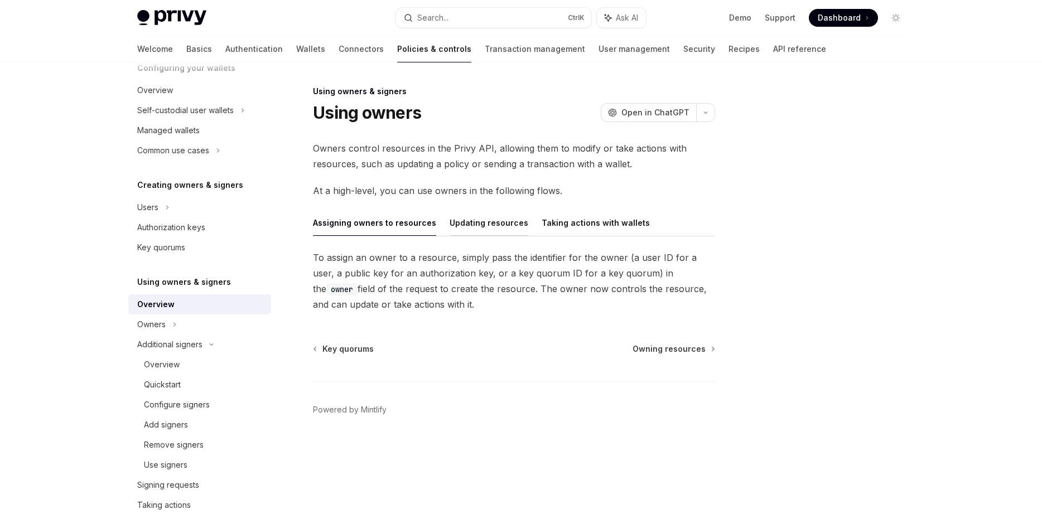
click at [476, 231] on button "Updating resources" at bounding box center [488, 223] width 79 height 26
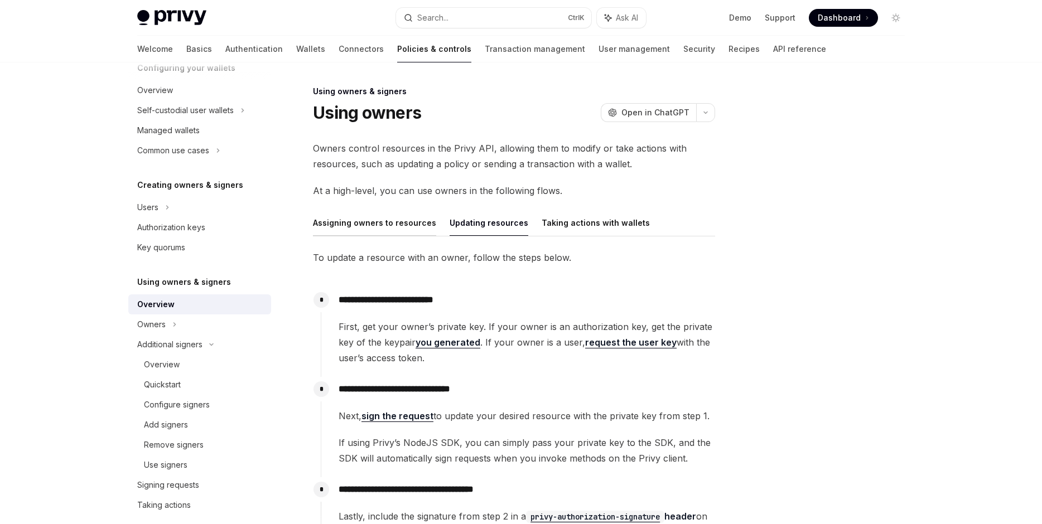
click at [393, 234] on button "Assigning owners to resources" at bounding box center [374, 223] width 123 height 26
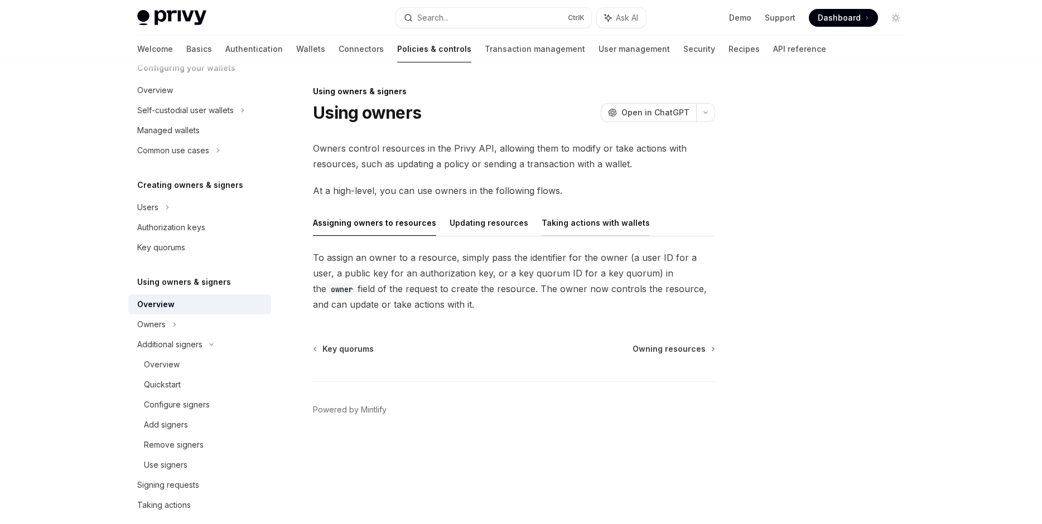
click at [608, 225] on button "Taking actions with wallets" at bounding box center [595, 223] width 108 height 26
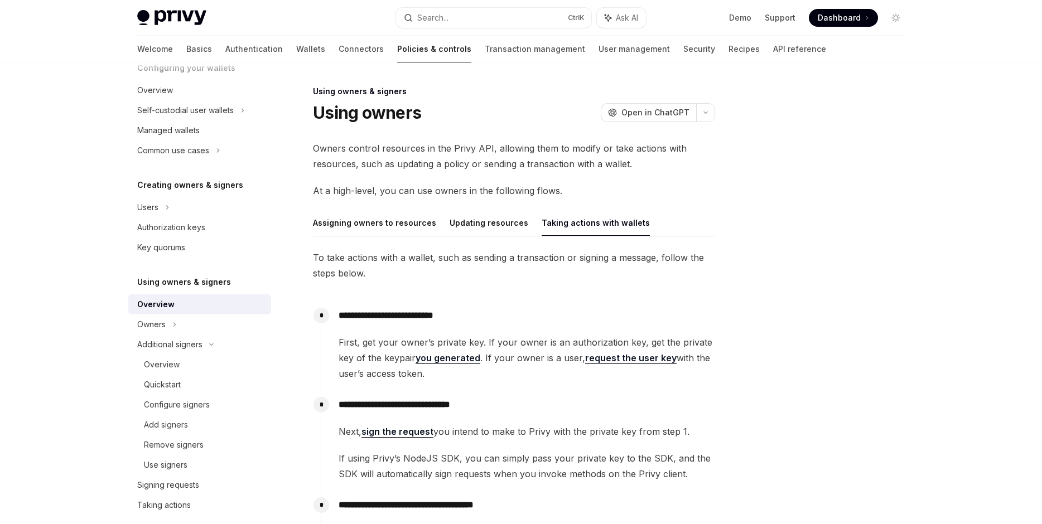
scroll to position [254, 0]
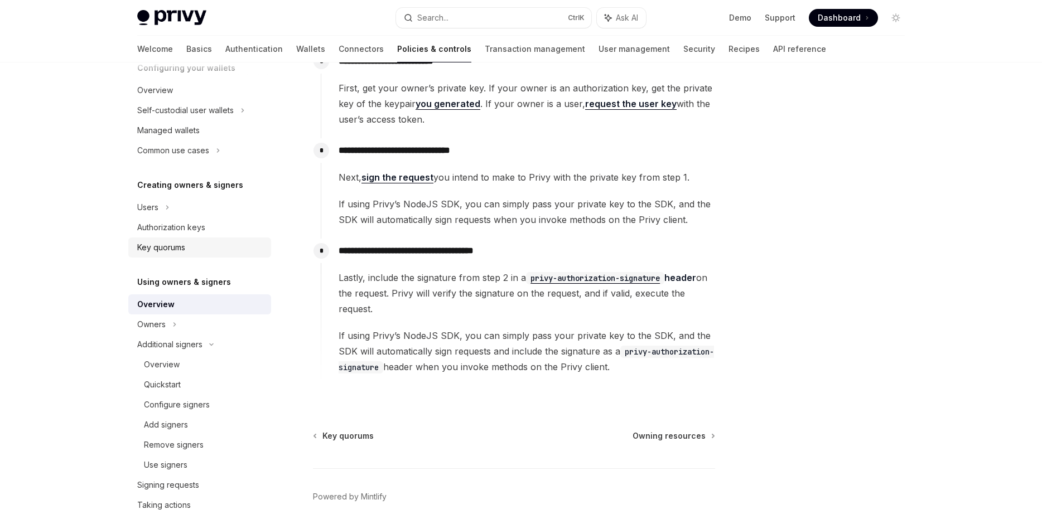
click at [219, 254] on link "Key quorums" at bounding box center [199, 248] width 143 height 20
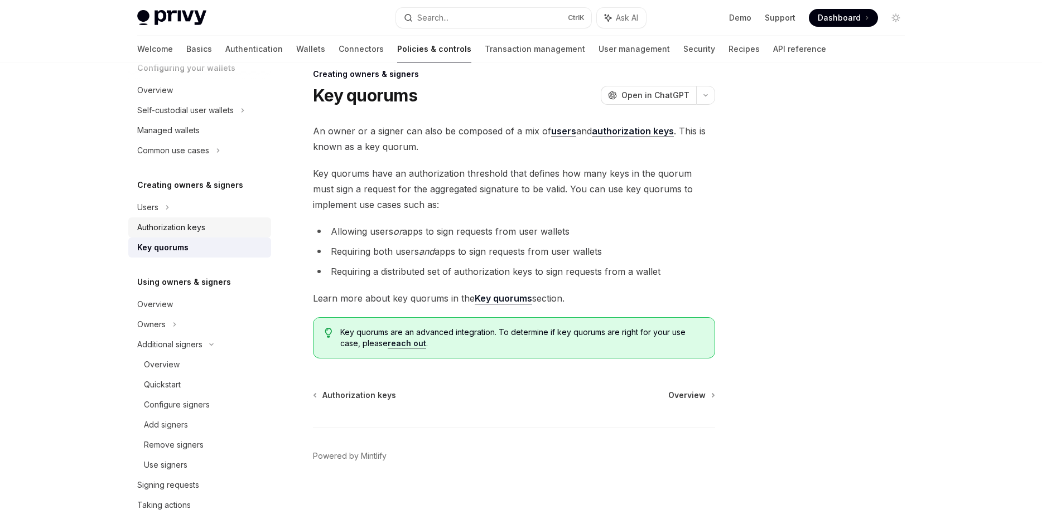
click at [226, 229] on div "Authorization keys" at bounding box center [200, 227] width 127 height 13
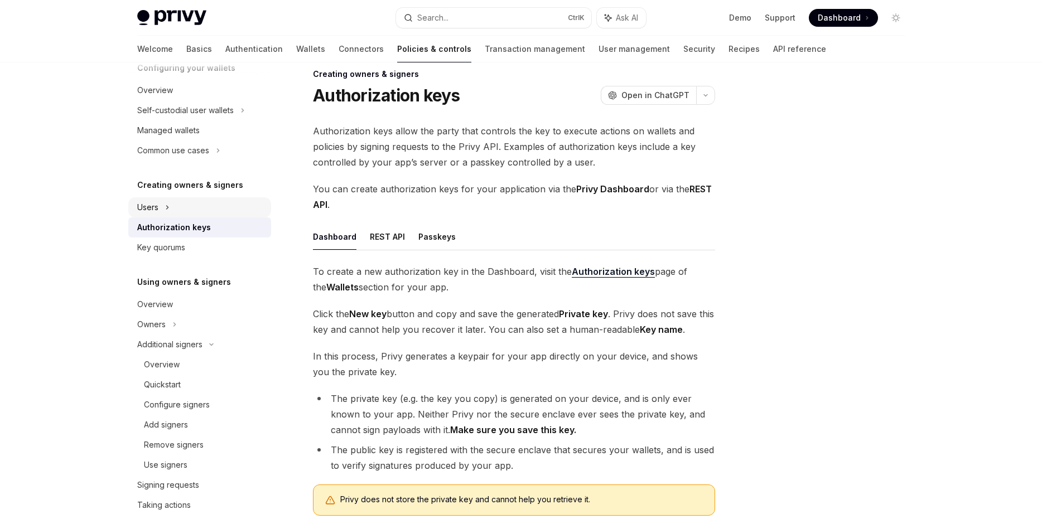
click at [239, 212] on div "Users" at bounding box center [199, 207] width 143 height 20
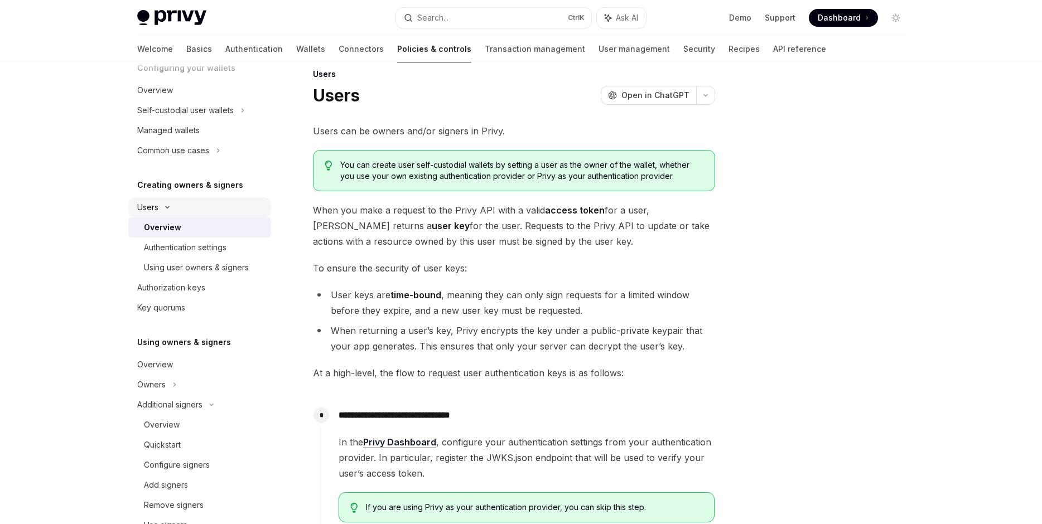
click at [239, 212] on div "Users" at bounding box center [199, 207] width 143 height 20
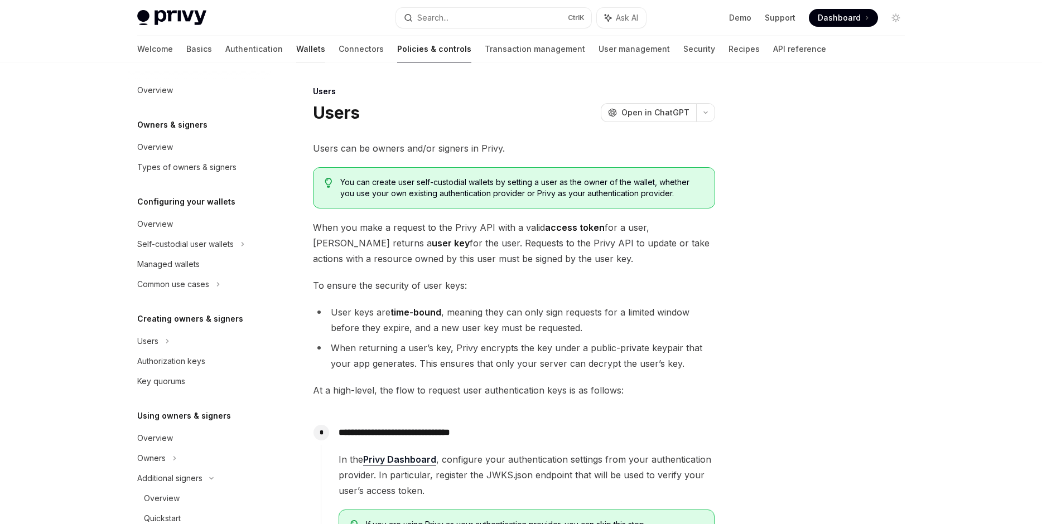
click at [296, 59] on link "Wallets" at bounding box center [310, 49] width 29 height 27
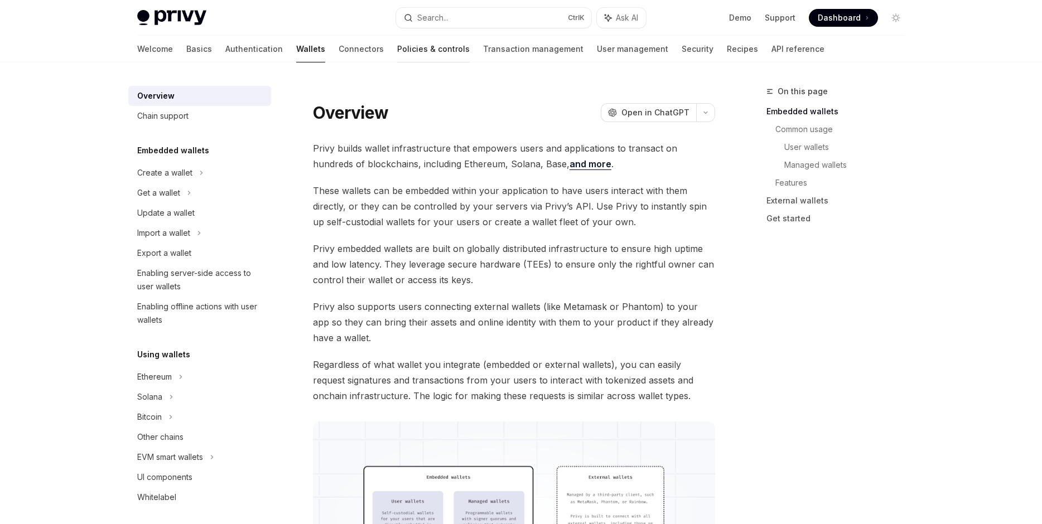
click at [397, 52] on link "Policies & controls" at bounding box center [433, 49] width 72 height 27
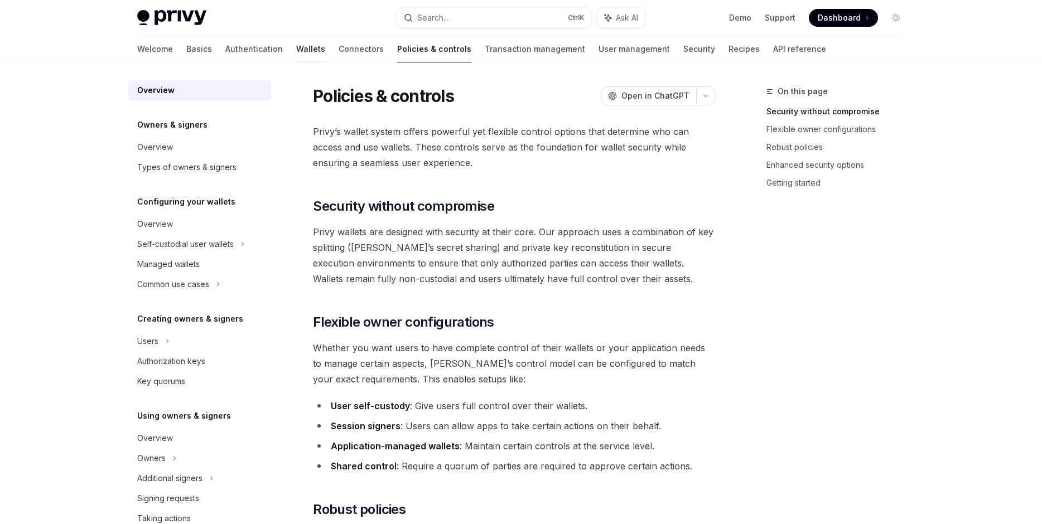
click at [296, 55] on link "Wallets" at bounding box center [310, 49] width 29 height 27
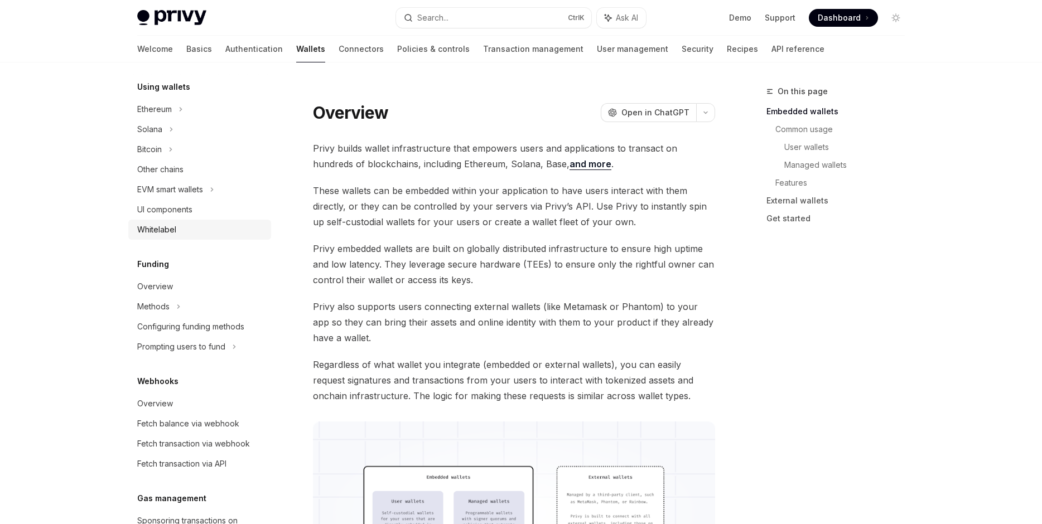
scroll to position [201, 0]
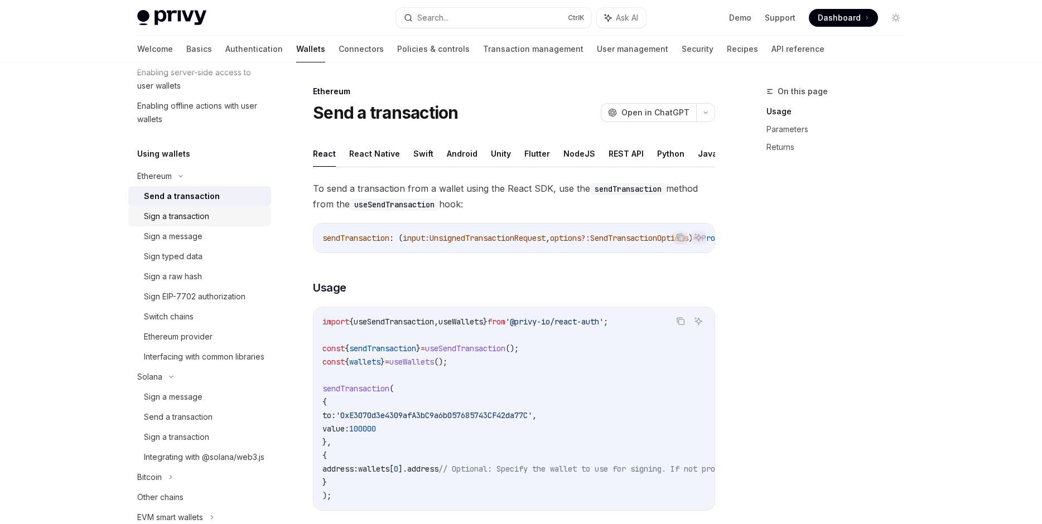
click at [234, 215] on div "Sign a transaction" at bounding box center [204, 216] width 120 height 13
click at [235, 234] on div "Sign a message" at bounding box center [204, 236] width 120 height 13
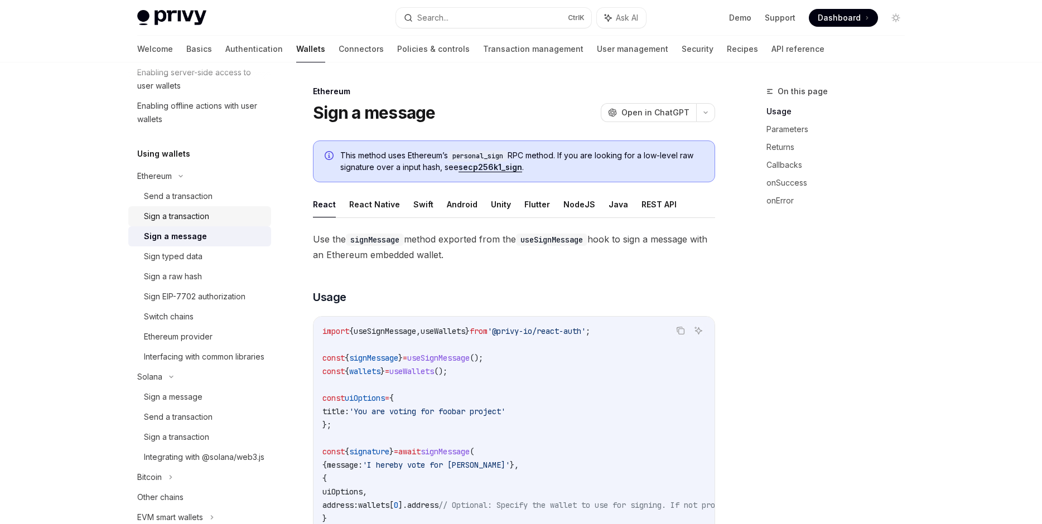
click at [244, 221] on div "Sign a transaction" at bounding box center [204, 216] width 120 height 13
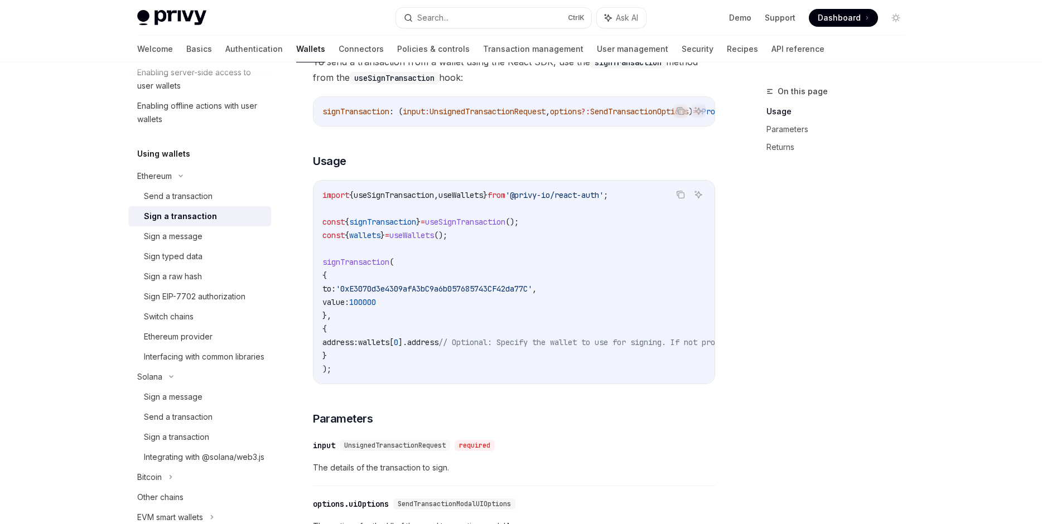
scroll to position [191, 0]
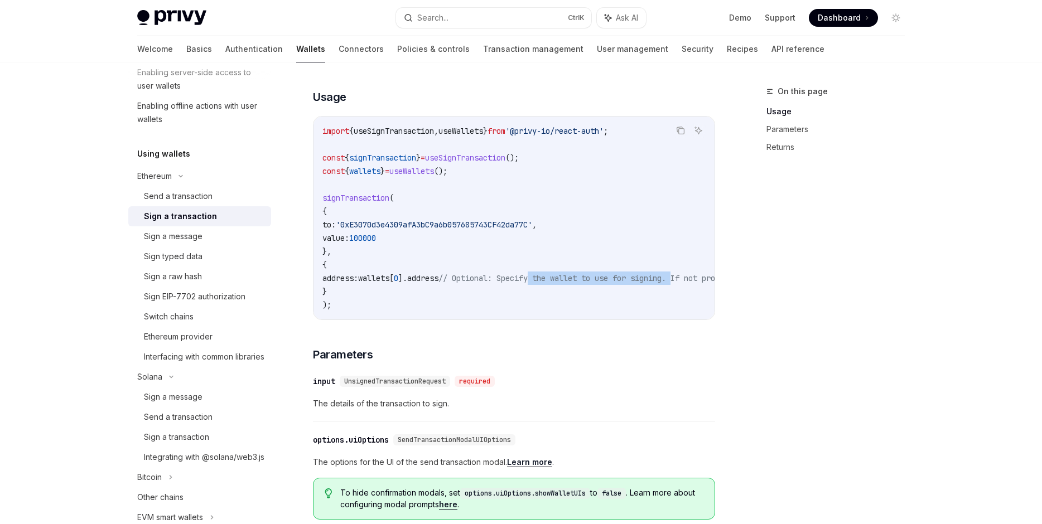
drag, startPoint x: 572, startPoint y: 282, endPoint x: 711, endPoint y: 284, distance: 139.4
click at [711, 284] on code "import { useSignTransaction , useWallets } from '@privy-io/react-auth' ; const …" at bounding box center [614, 217] width 584 height 187
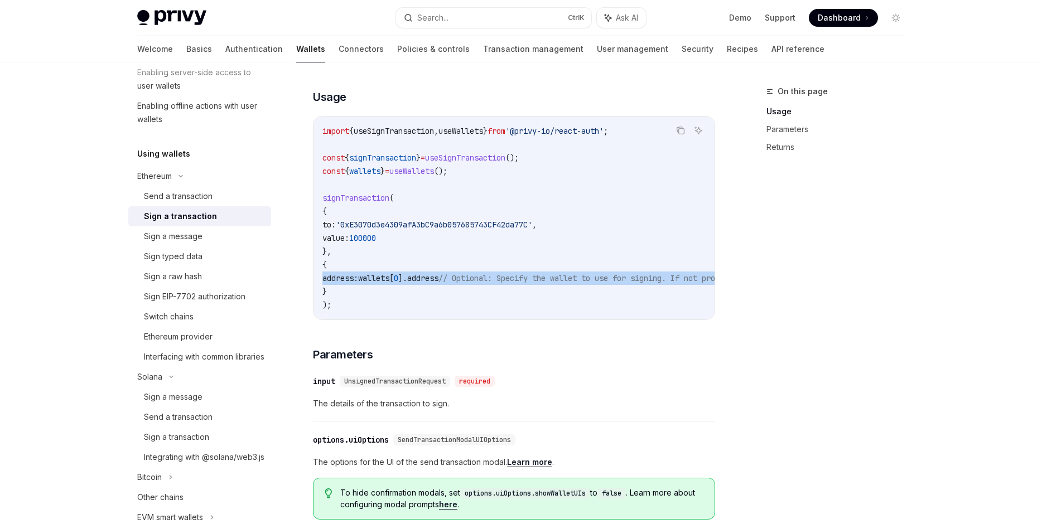
click at [711, 284] on code "import { useSignTransaction , useWallets } from '@privy-io/react-auth' ; const …" at bounding box center [614, 217] width 584 height 187
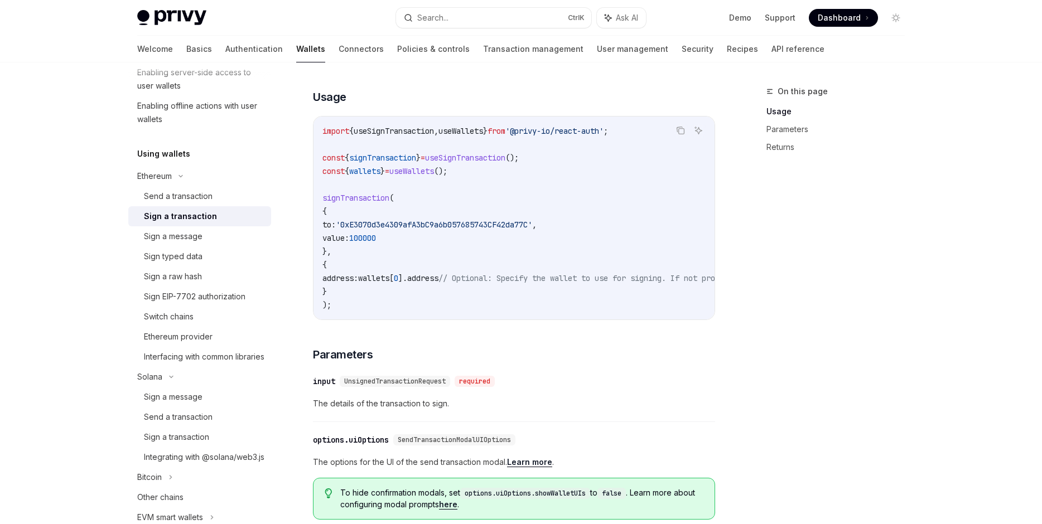
click at [711, 284] on code "import { useSignTransaction , useWallets } from '@privy-io/react-auth' ; const …" at bounding box center [614, 217] width 584 height 187
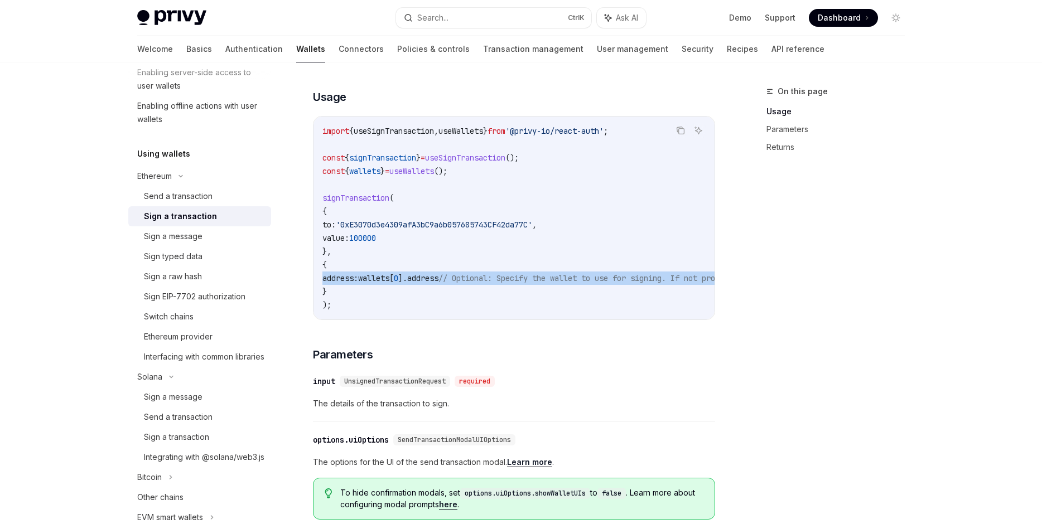
click at [711, 284] on code "import { useSignTransaction , useWallets } from '@privy-io/react-auth' ; const …" at bounding box center [614, 217] width 584 height 187
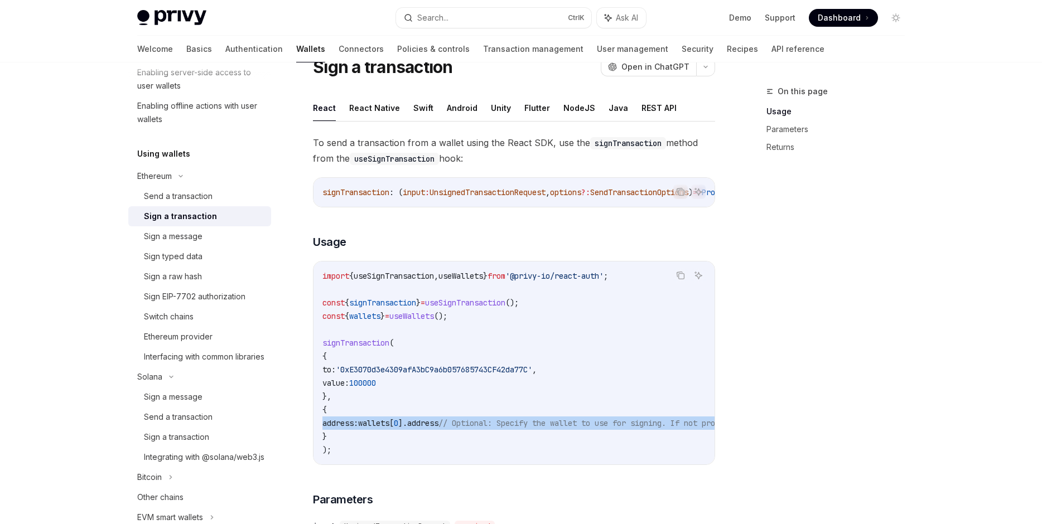
scroll to position [0, 0]
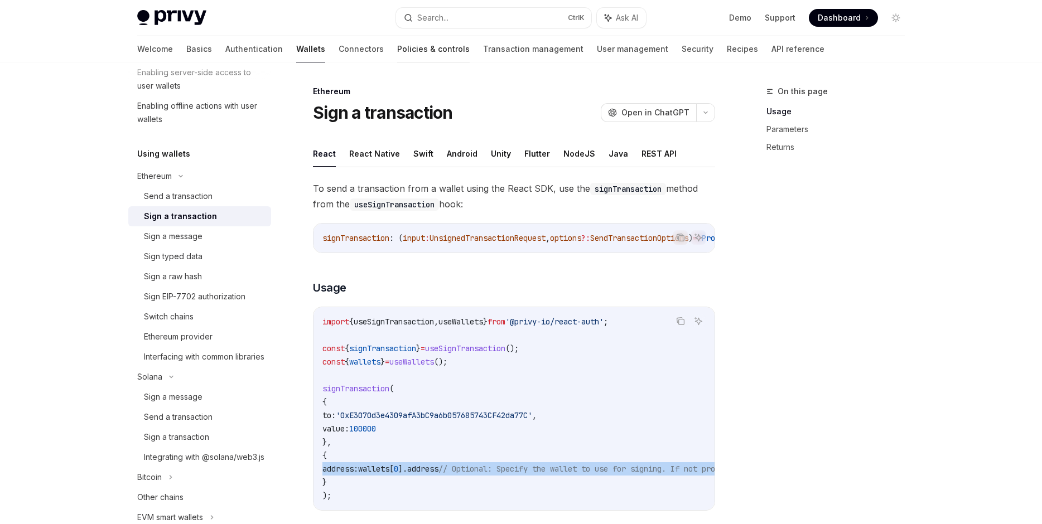
click at [397, 50] on link "Policies & controls" at bounding box center [433, 49] width 72 height 27
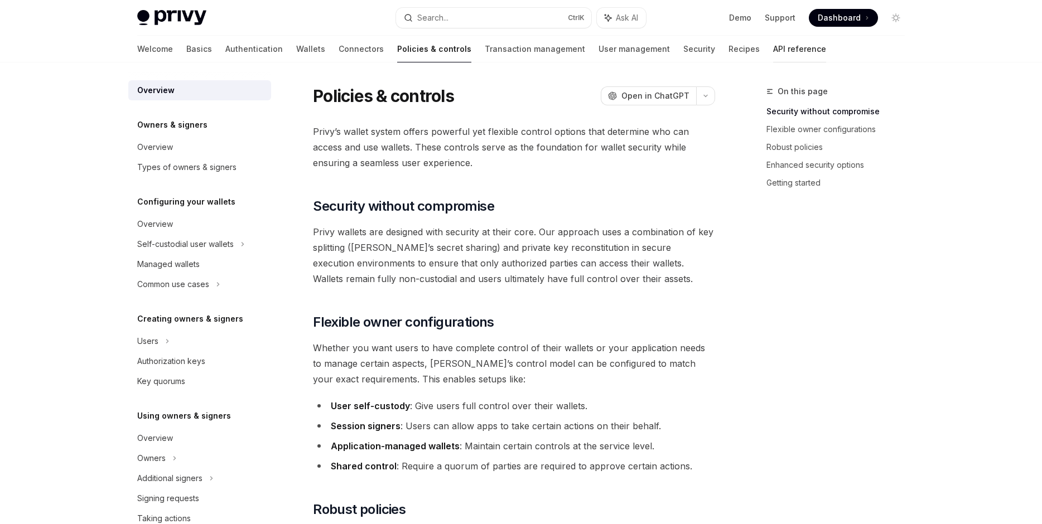
click at [773, 46] on link "API reference" at bounding box center [799, 49] width 53 height 27
type textarea "*"
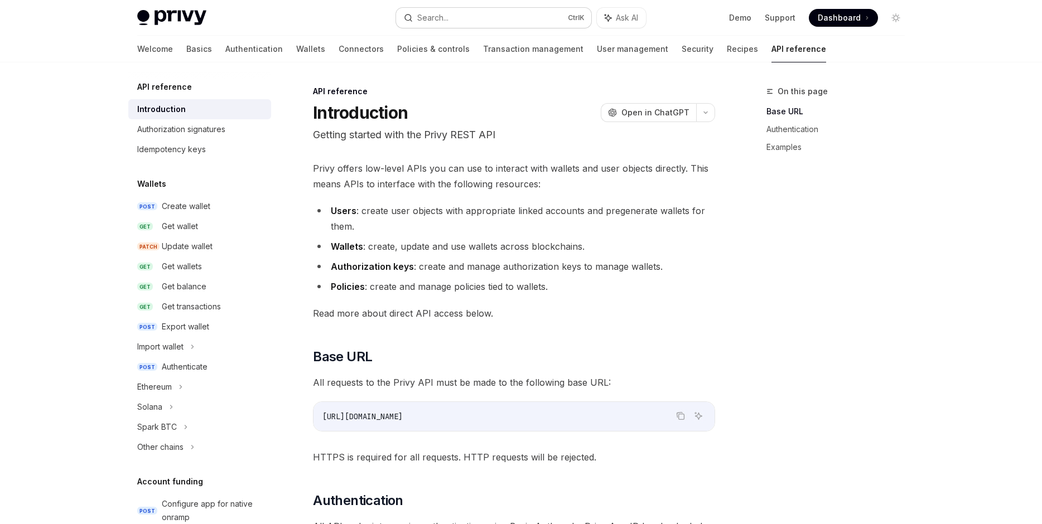
click at [532, 16] on button "Search... Ctrl K" at bounding box center [493, 18] width 195 height 20
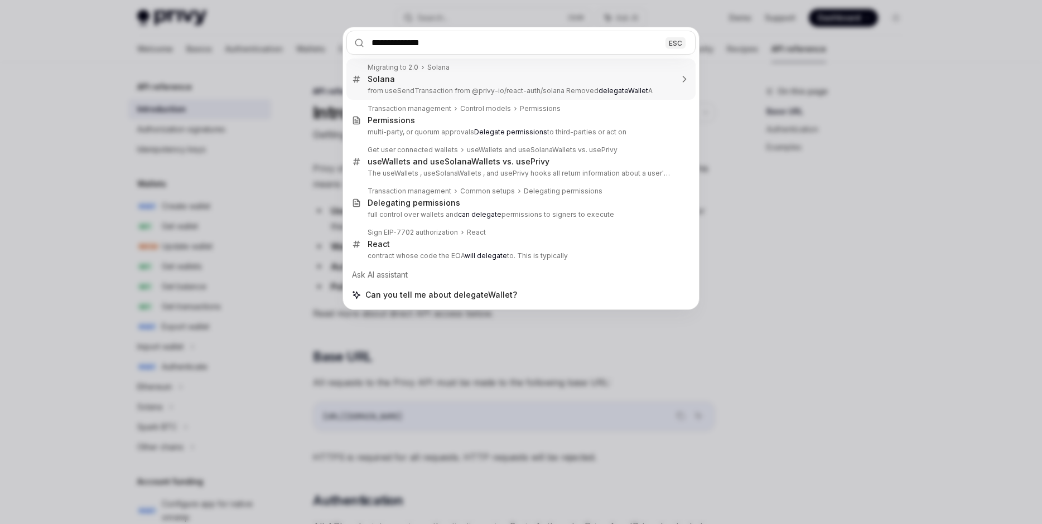
type input "**********"
click at [793, 112] on div "**********" at bounding box center [521, 262] width 1042 height 524
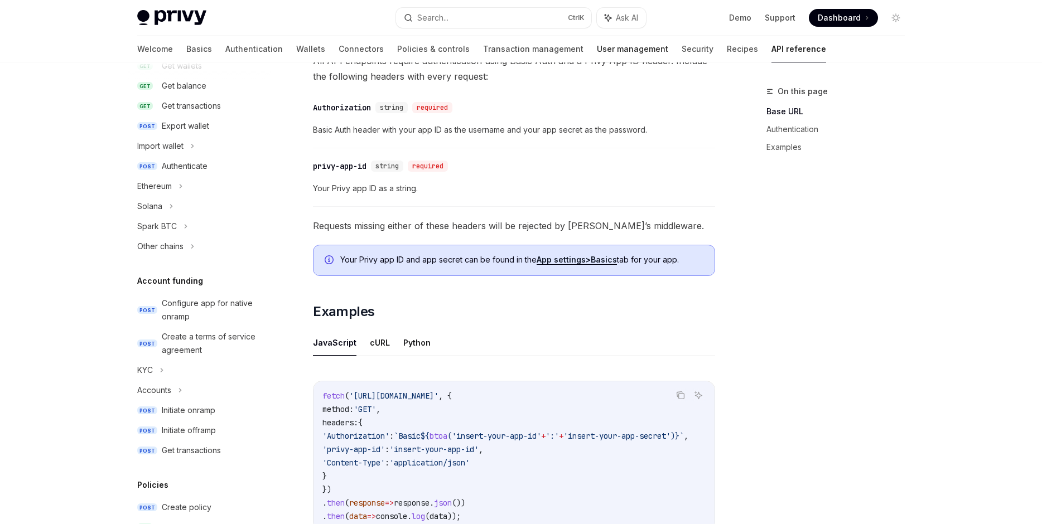
scroll to position [275, 0]
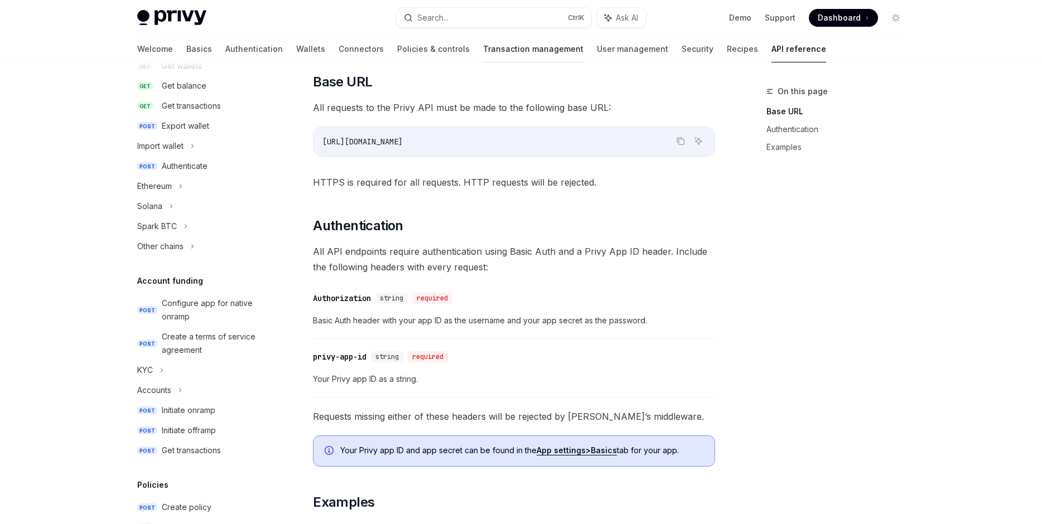
click at [483, 52] on link "Transaction management" at bounding box center [533, 49] width 100 height 27
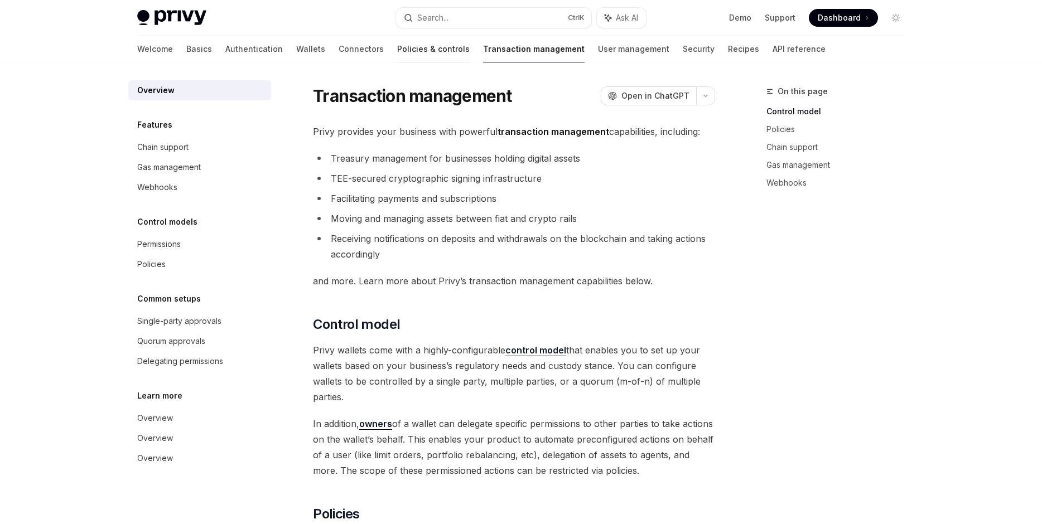
click at [397, 59] on link "Policies & controls" at bounding box center [433, 49] width 72 height 27
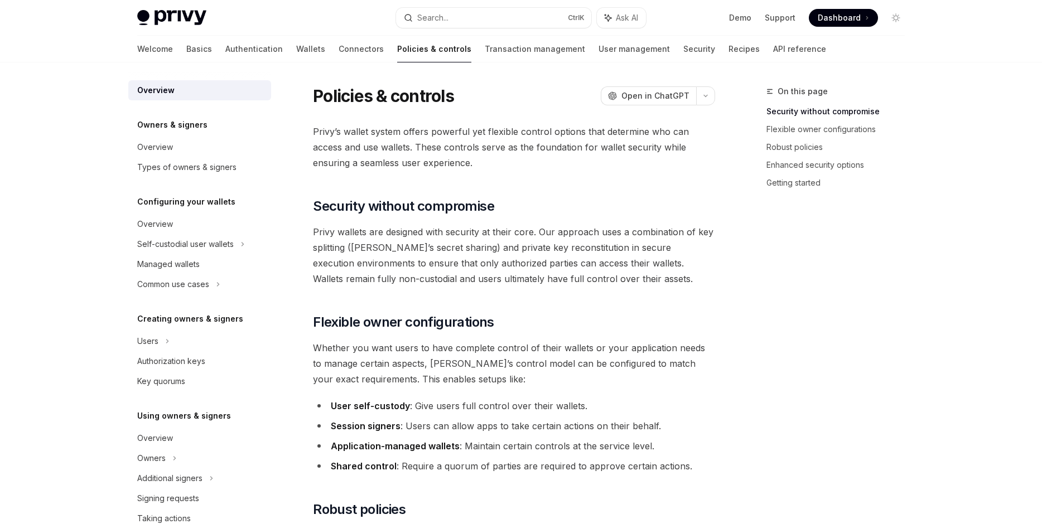
scroll to position [261, 0]
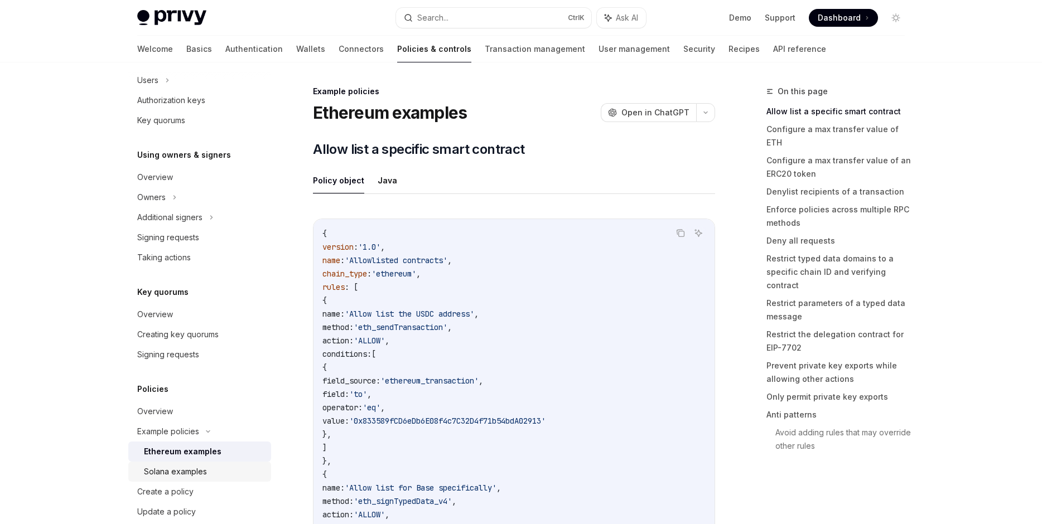
click at [184, 477] on div "Solana examples" at bounding box center [175, 471] width 63 height 13
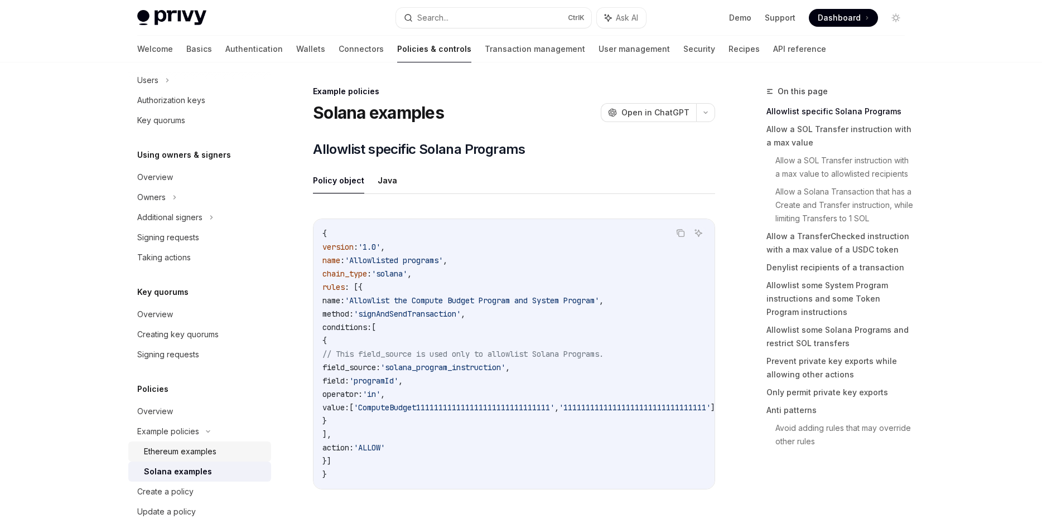
click at [215, 450] on div "Ethereum examples" at bounding box center [180, 451] width 72 height 13
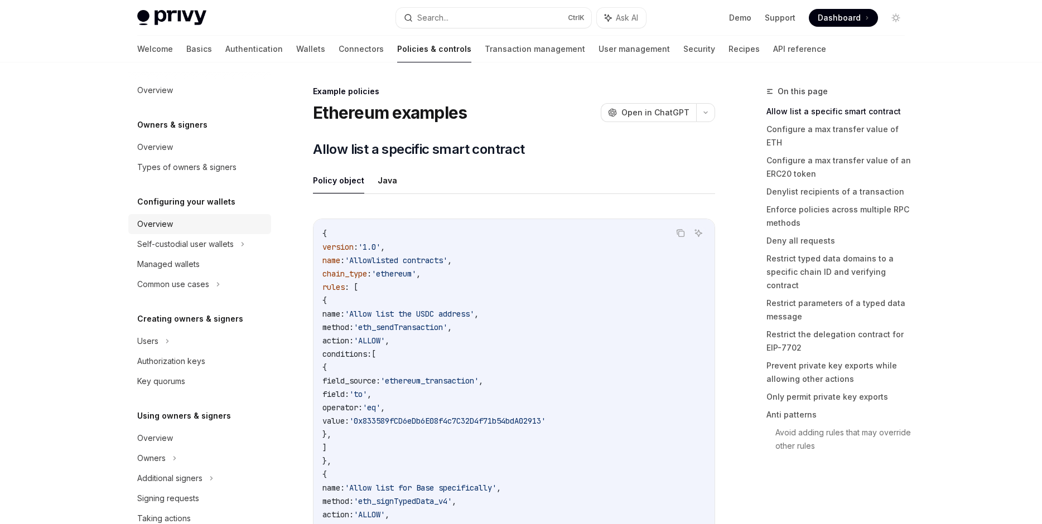
click at [262, 229] on div "Overview" at bounding box center [200, 223] width 127 height 13
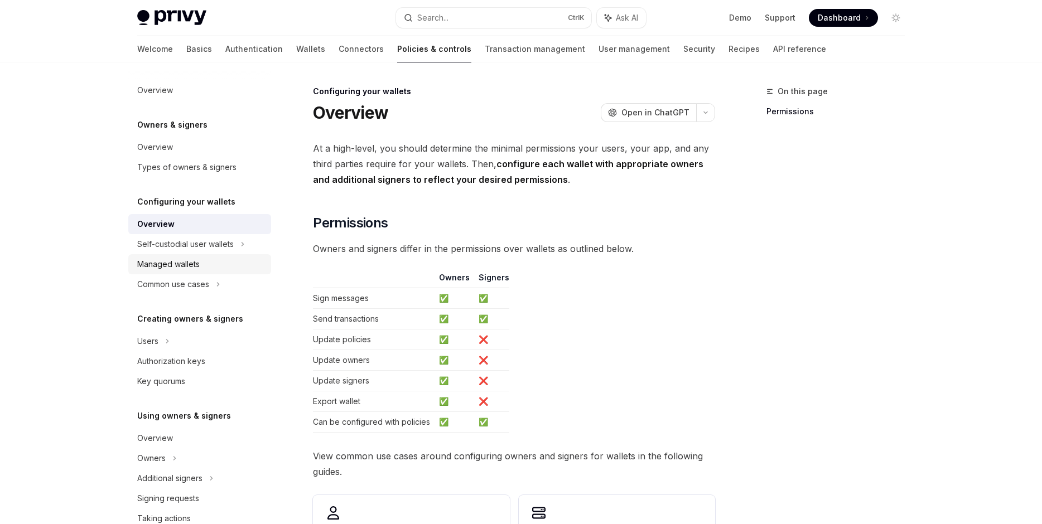
click at [249, 263] on div "Managed wallets" at bounding box center [200, 264] width 127 height 13
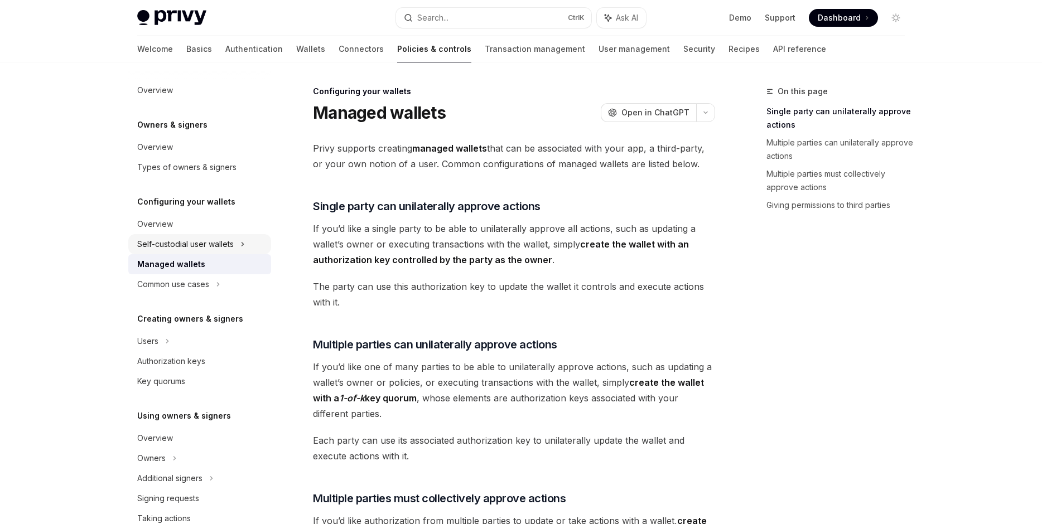
click at [260, 250] on div "Self-custodial user wallets" at bounding box center [199, 244] width 143 height 20
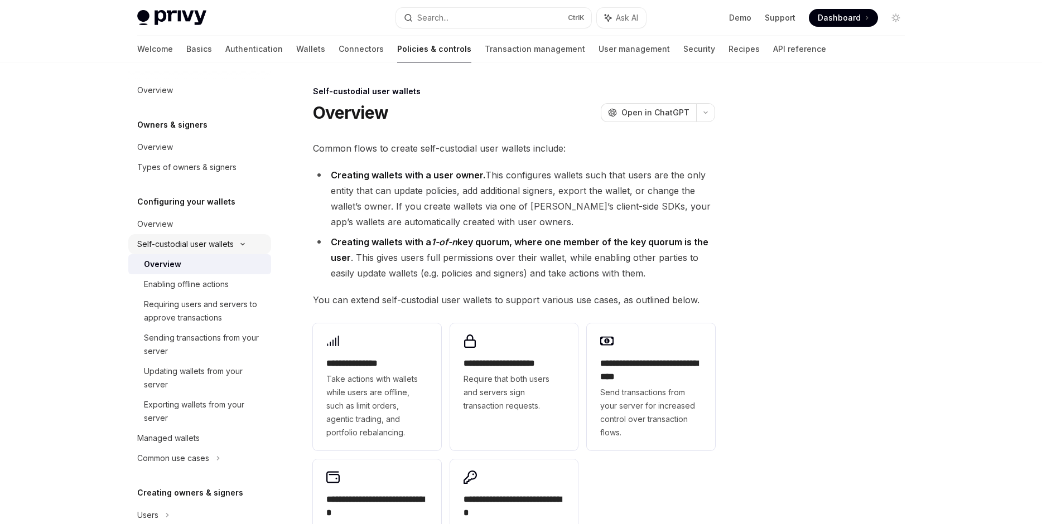
click at [256, 254] on div "Self-custodial user wallets" at bounding box center [199, 244] width 143 height 20
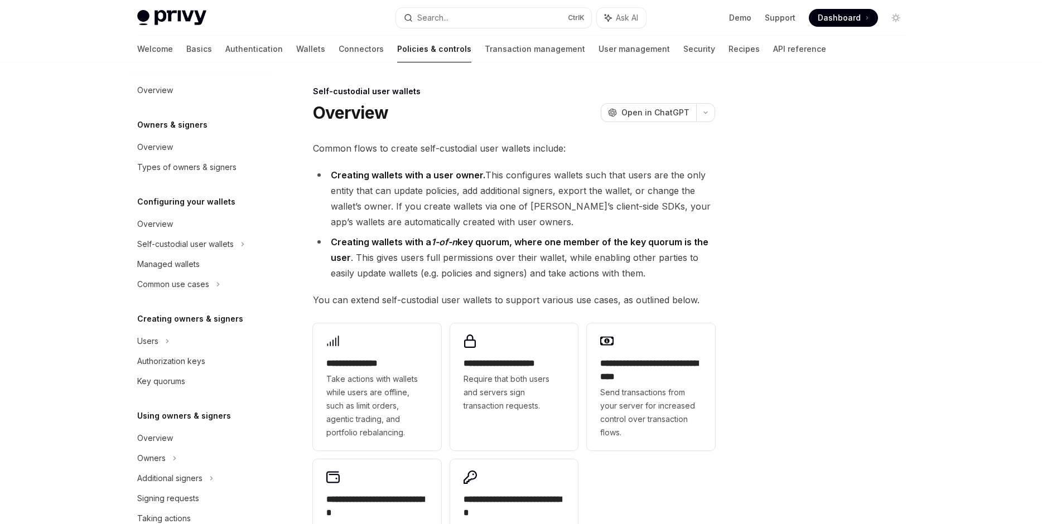
click at [234, 304] on div "Overview Owners & signers Overview Types of owners & signers Configuring your w…" at bounding box center [199, 441] width 143 height 723
click at [217, 332] on div "Users" at bounding box center [199, 341] width 143 height 20
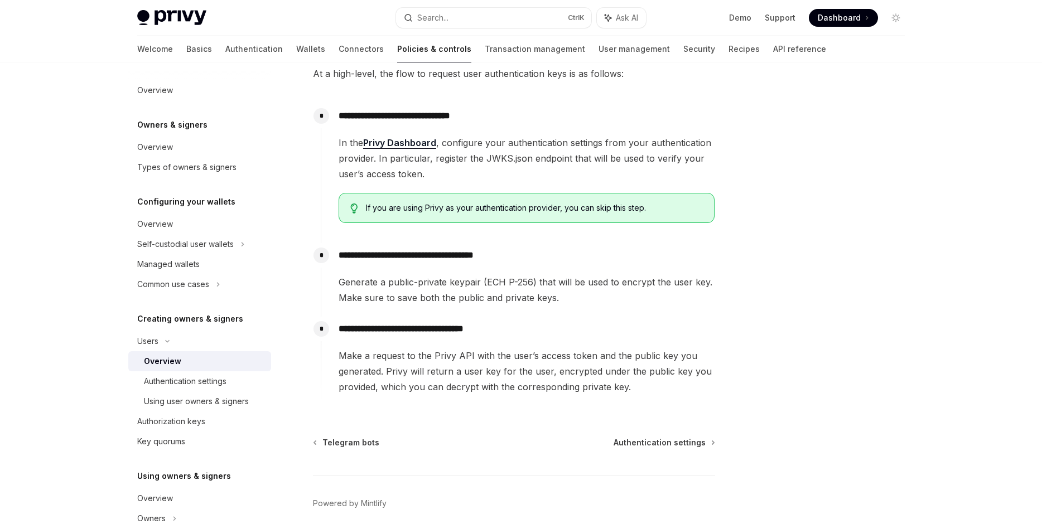
scroll to position [318, 0]
click at [220, 379] on div "Authentication settings" at bounding box center [185, 381] width 83 height 13
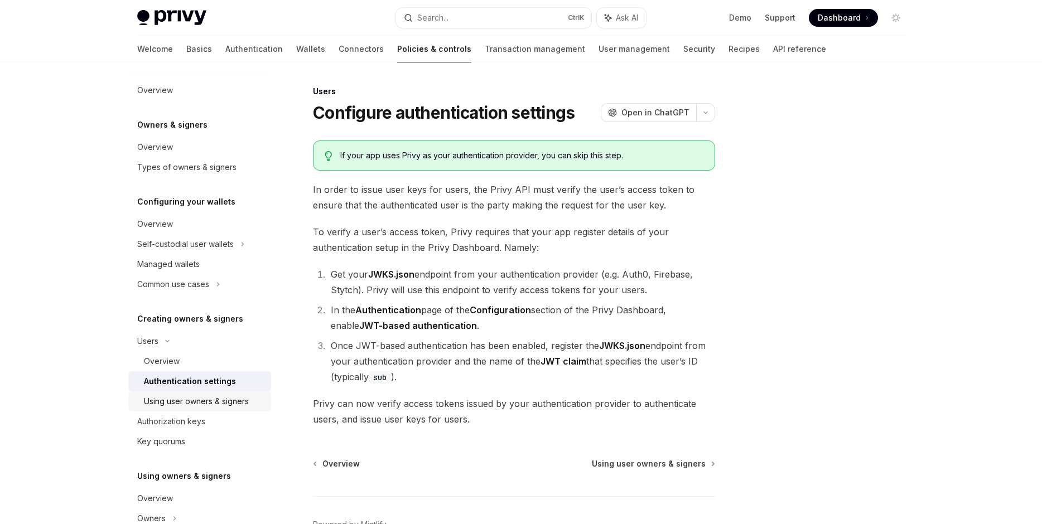
click at [231, 396] on div "Using user owners & signers" at bounding box center [196, 401] width 105 height 13
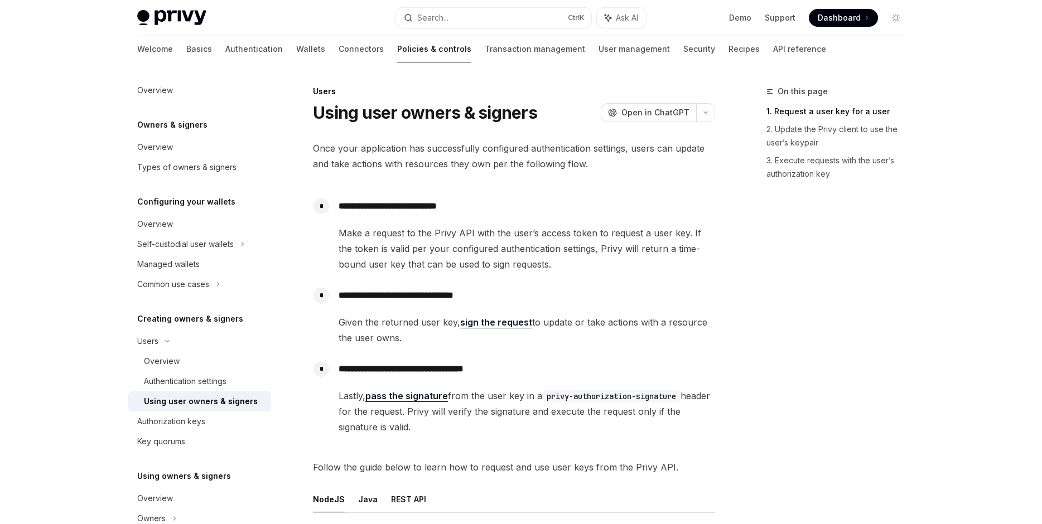
scroll to position [191, 0]
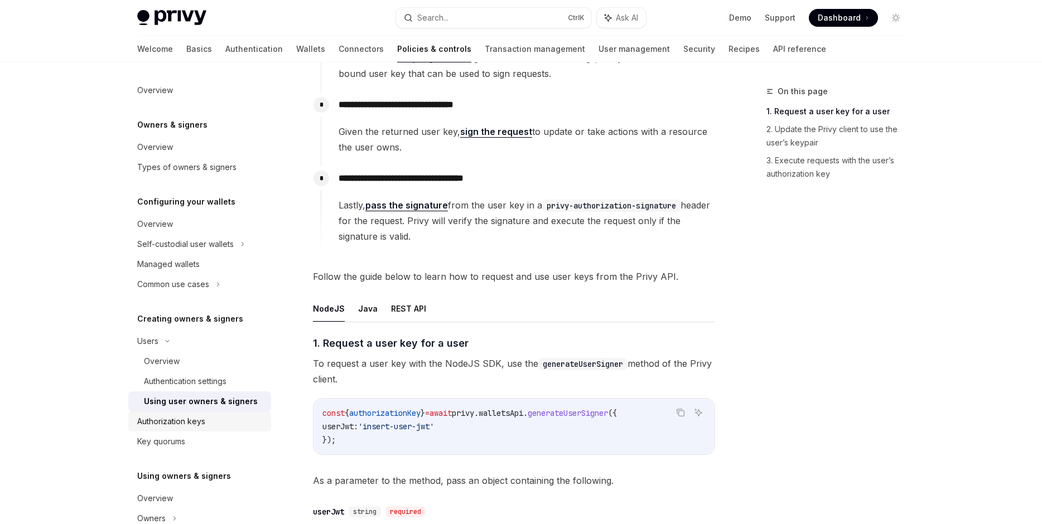
click at [171, 431] on link "Authorization keys" at bounding box center [199, 421] width 143 height 20
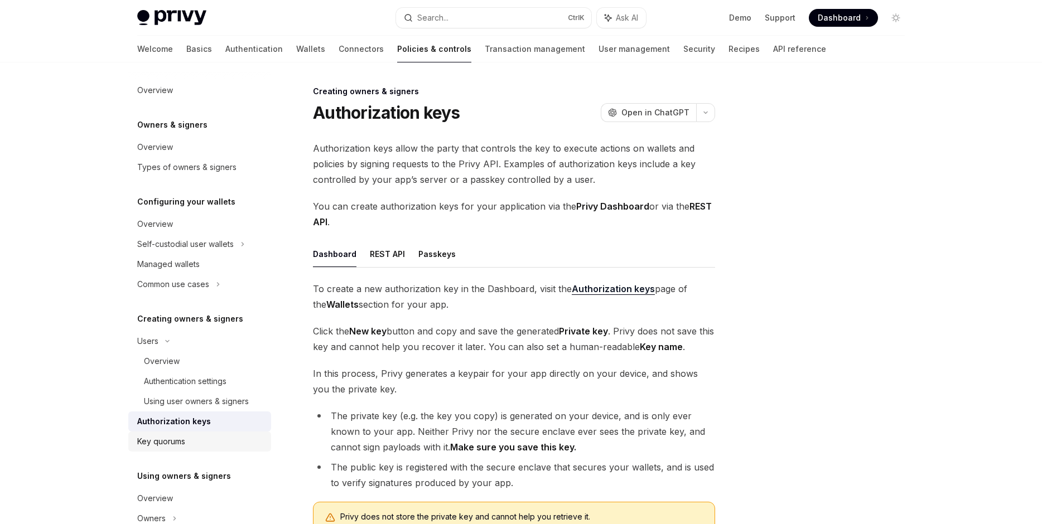
click at [179, 443] on div "Key quorums" at bounding box center [161, 441] width 48 height 13
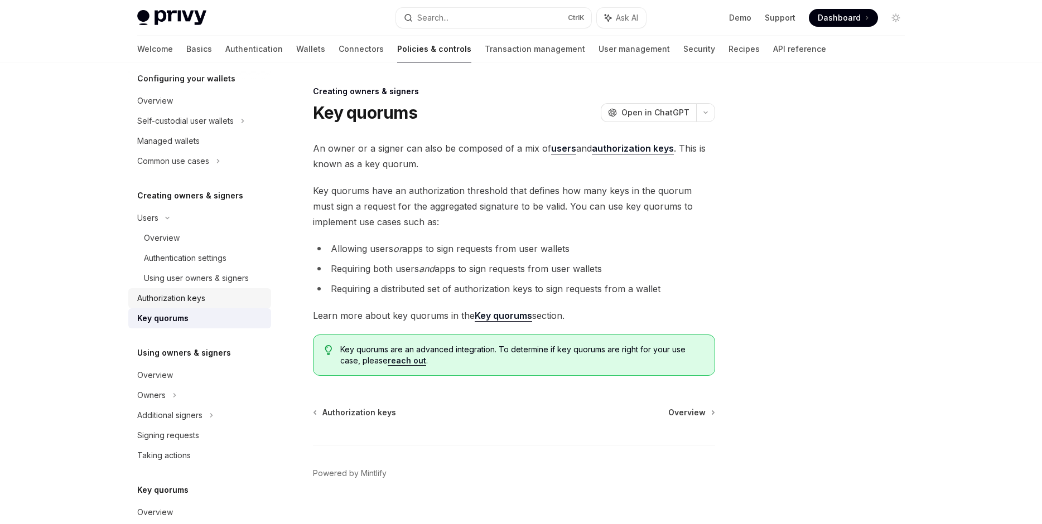
scroll to position [134, 0]
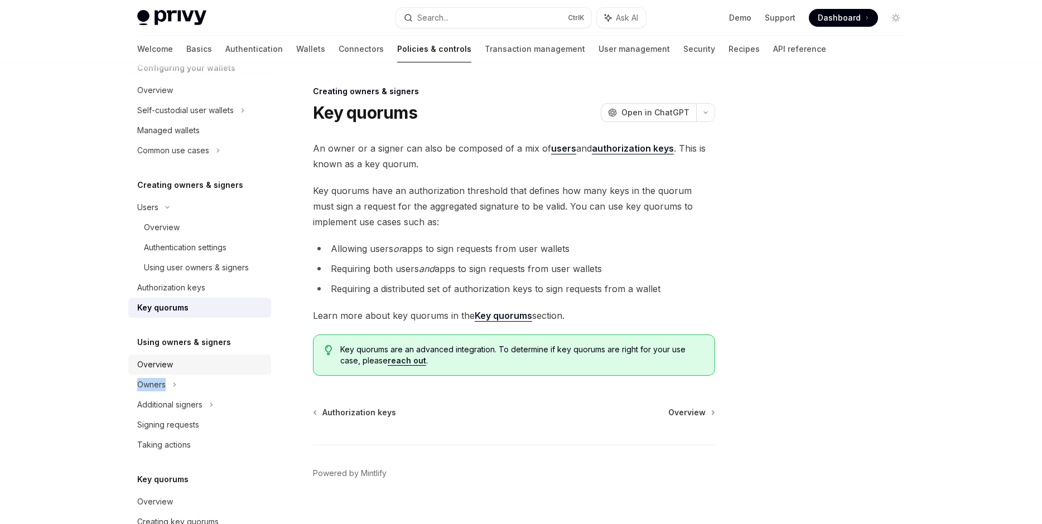
click at [221, 43] on ul "Overview Owners Additional signers Signing requests Taking actions" at bounding box center [199, 23] width 143 height 40
click at [223, 366] on div "Overview" at bounding box center [200, 364] width 127 height 13
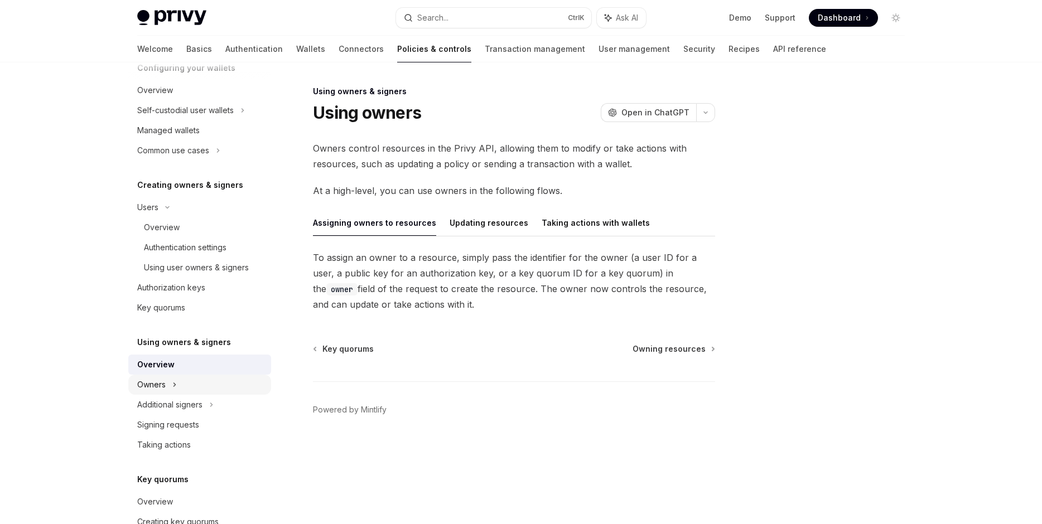
click at [213, 120] on div "Owners" at bounding box center [199, 110] width 143 height 20
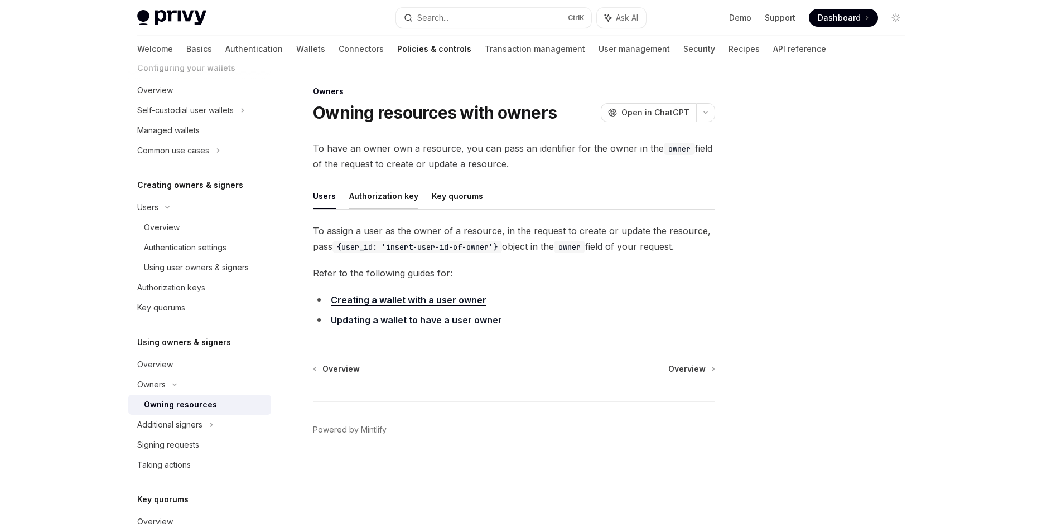
click at [398, 183] on button "Authorization key" at bounding box center [383, 196] width 69 height 26
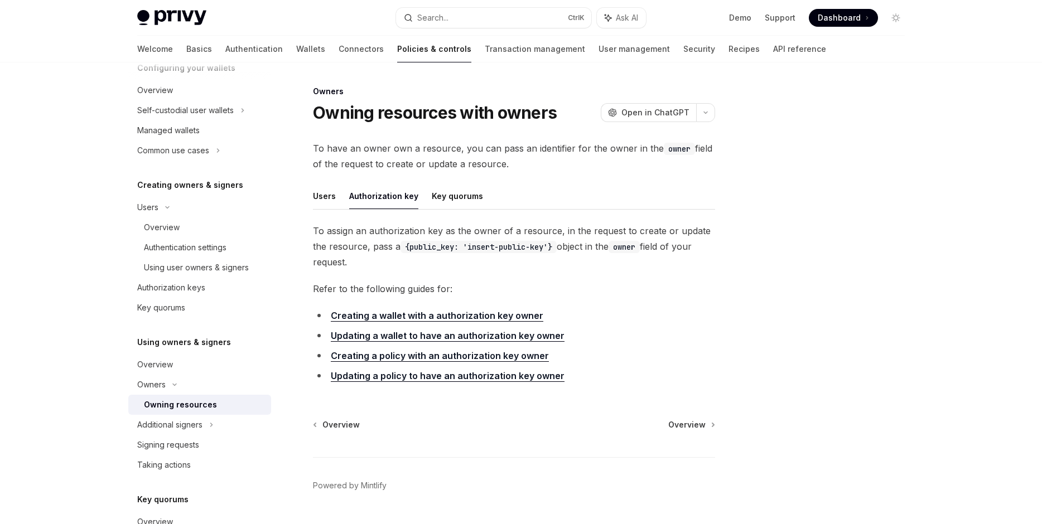
click at [420, 202] on ul "Users Authorization key Key quorums" at bounding box center [514, 196] width 402 height 27
click at [220, 418] on div "Additional signers" at bounding box center [199, 425] width 143 height 20
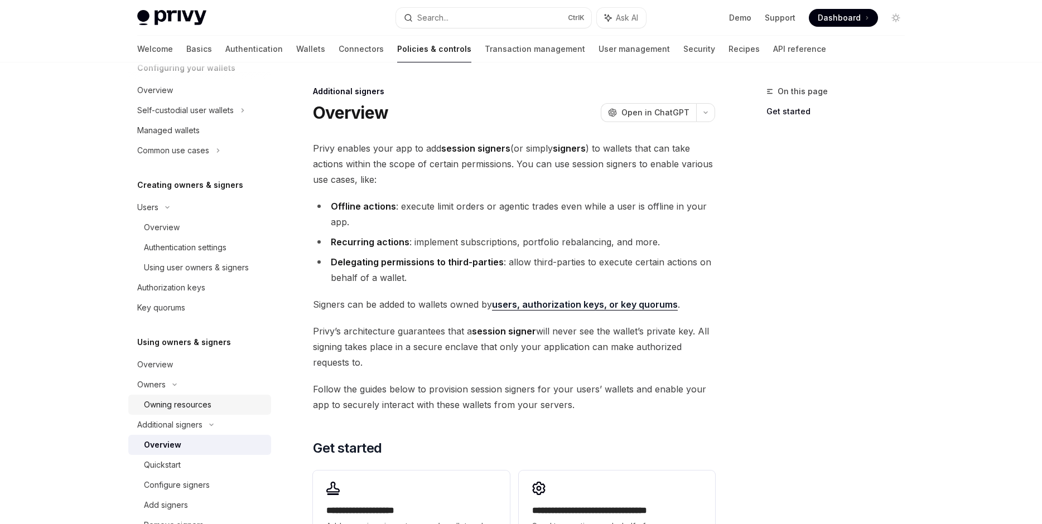
click at [228, 404] on div "Owning resources" at bounding box center [204, 404] width 120 height 13
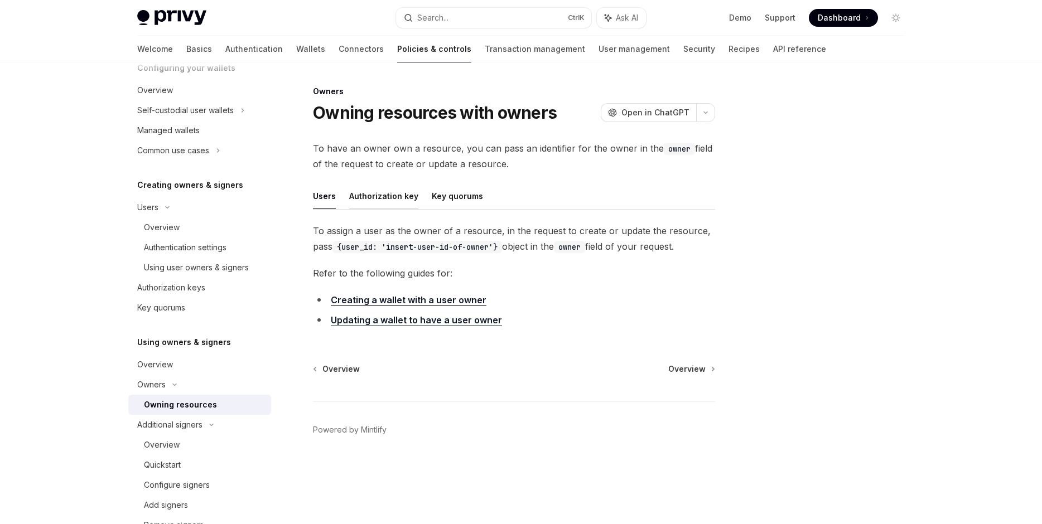
click at [378, 205] on button "Authorization key" at bounding box center [383, 196] width 69 height 26
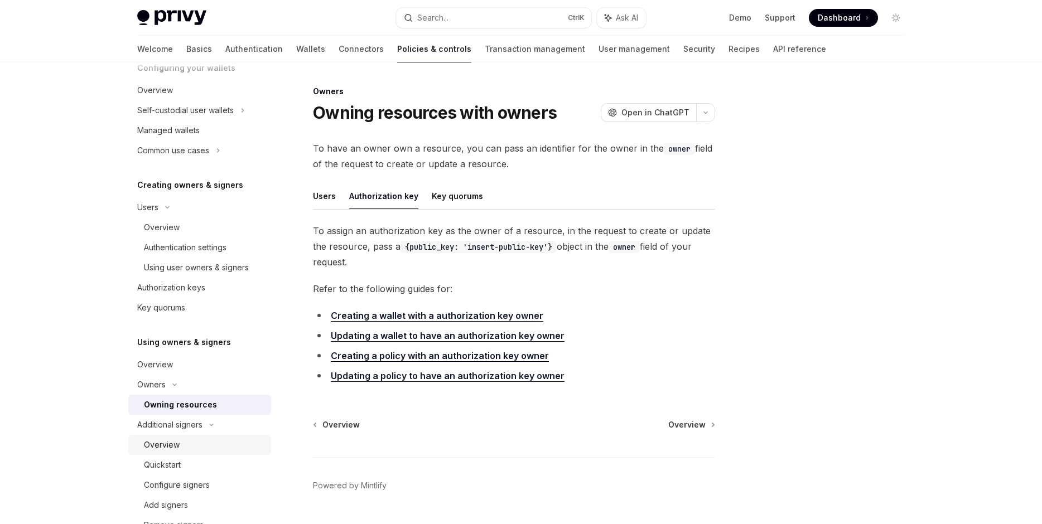
click at [216, 447] on div "Overview" at bounding box center [204, 444] width 120 height 13
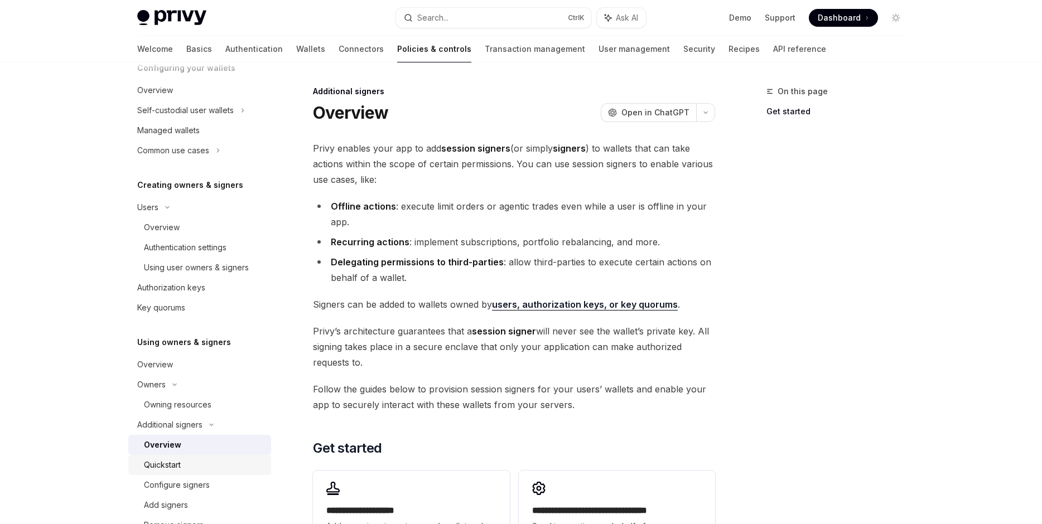
click at [215, 464] on div "Quickstart" at bounding box center [204, 464] width 120 height 13
type textarea "*"
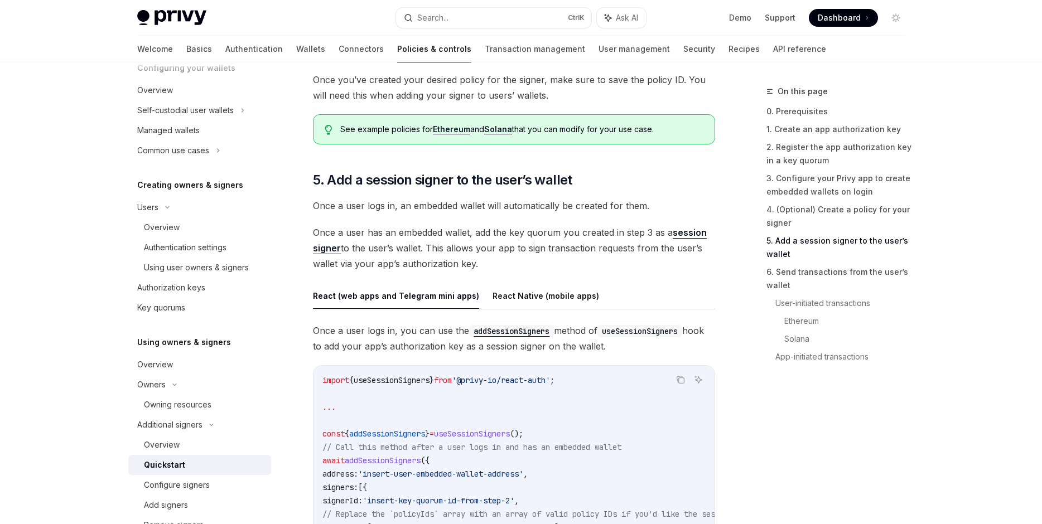
scroll to position [1716, 0]
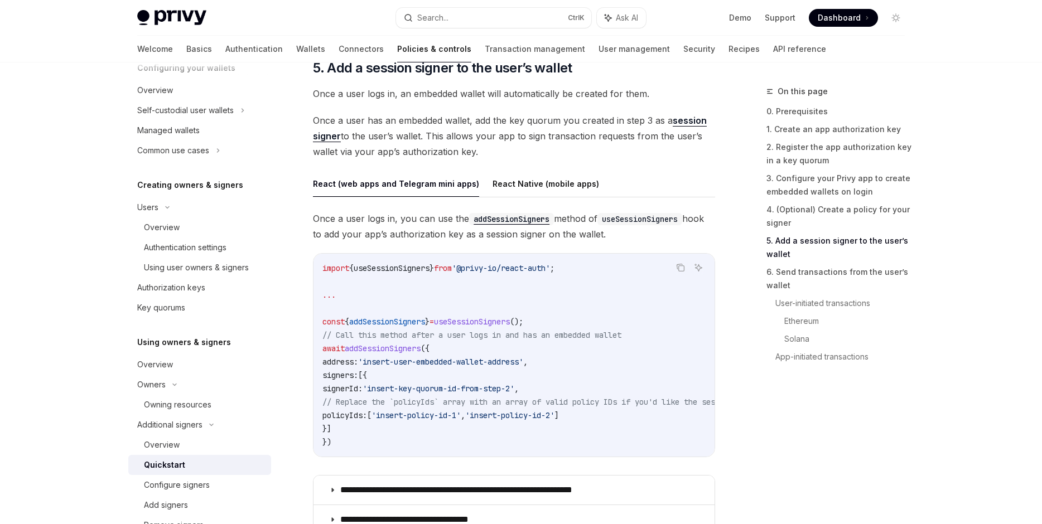
click at [362, 384] on span "signerId:" at bounding box center [342, 389] width 40 height 10
click at [393, 405] on span "// Replace the `policyIds` array with an array of valid policy IDs if you'd lik…" at bounding box center [902, 402] width 1160 height 10
click at [367, 420] on span "policyIds:" at bounding box center [344, 415] width 45 height 10
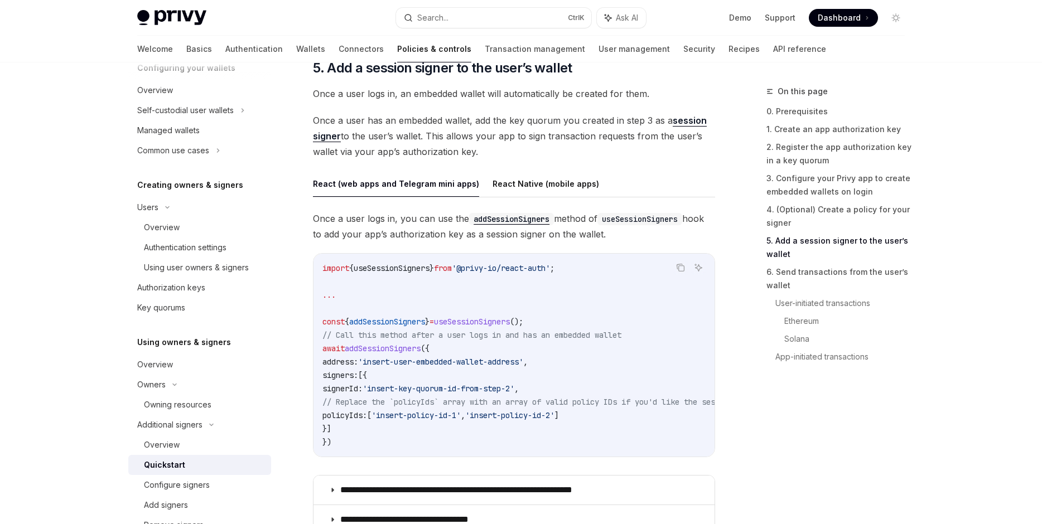
click at [398, 424] on code "import { useSessionSigners } from '@privy-io/react-auth' ; ... const { addSessi…" at bounding box center [915, 354] width 1187 height 187
click at [396, 423] on code "import { useSessionSigners } from '@privy-io/react-auth' ; ... const { addSessi…" at bounding box center [915, 354] width 1187 height 187
drag, startPoint x: 400, startPoint y: 409, endPoint x: 548, endPoint y: 411, distance: 147.8
click at [473, 405] on code "import { useSessionSigners } from '@privy-io/react-auth' ; ... const { addSessi…" at bounding box center [915, 354] width 1187 height 187
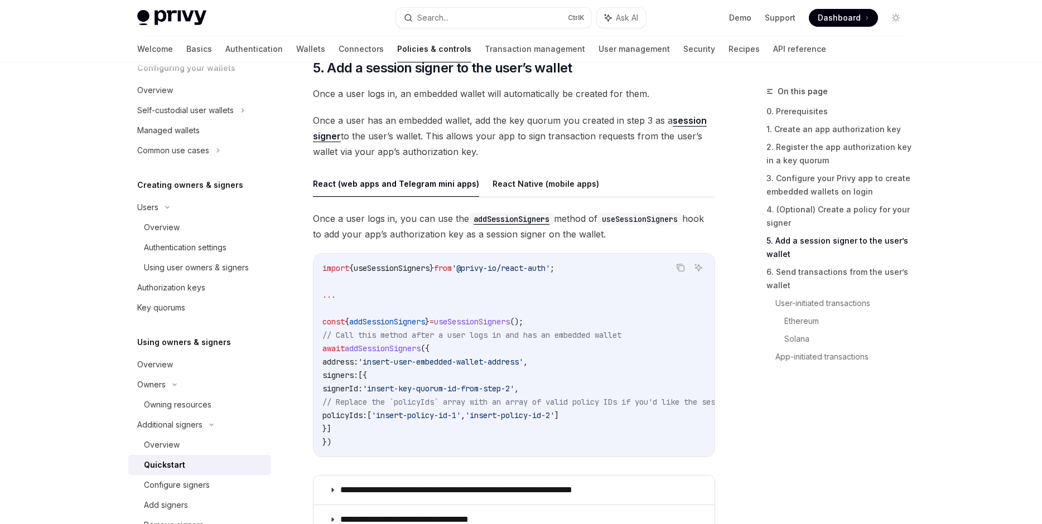
click at [548, 411] on span "'insert-policy-id-2'" at bounding box center [509, 415] width 89 height 10
drag, startPoint x: 625, startPoint y: 409, endPoint x: 663, endPoint y: 415, distance: 38.4
click at [656, 413] on code "import { useSessionSigners } from '@privy-io/react-auth' ; ... const { addSessi…" at bounding box center [915, 354] width 1187 height 187
click at [663, 415] on code "import { useSessionSigners } from '@privy-io/react-auth' ; ... const { addSessi…" at bounding box center [915, 354] width 1187 height 187
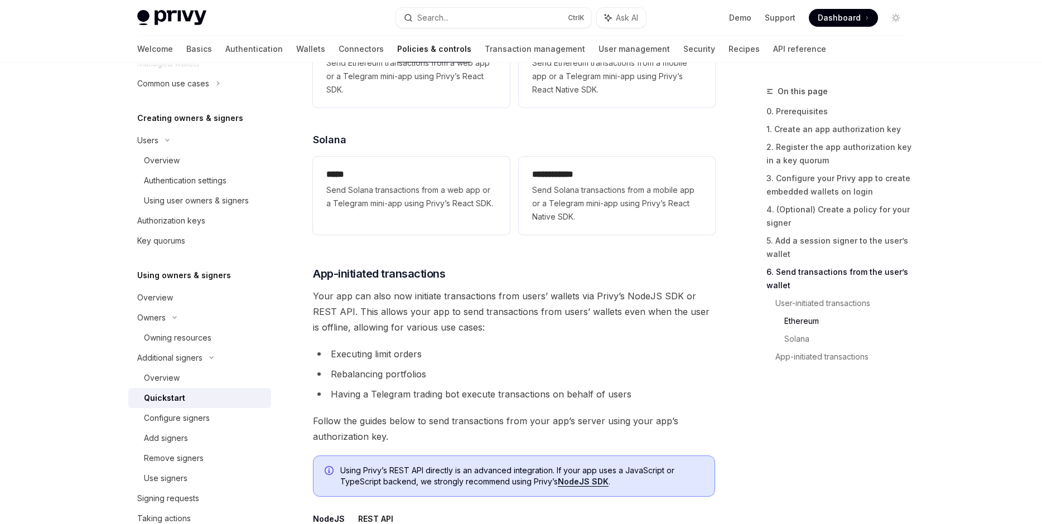
scroll to position [2432, 0]
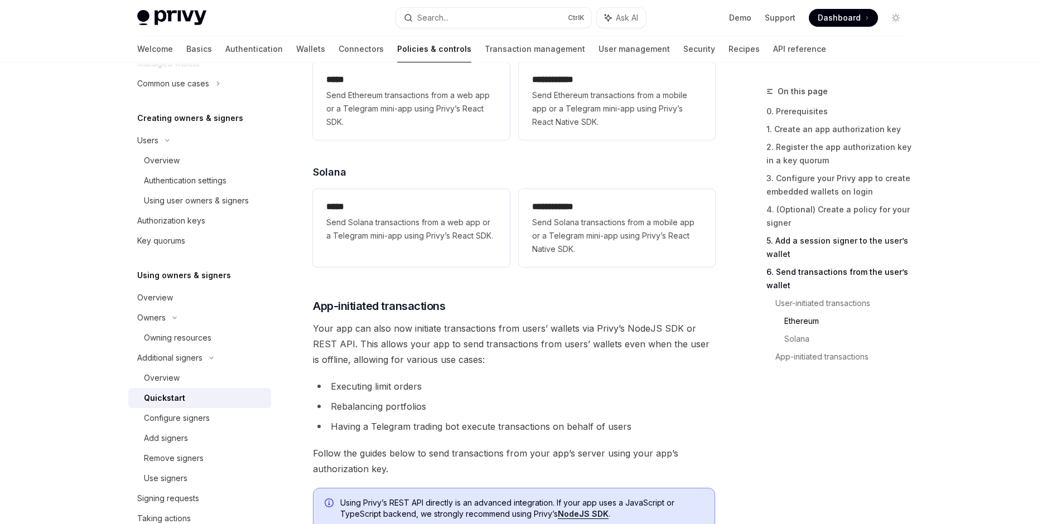
click at [783, 251] on link "5. Add a session signer to the user’s wallet" at bounding box center [839, 247] width 147 height 31
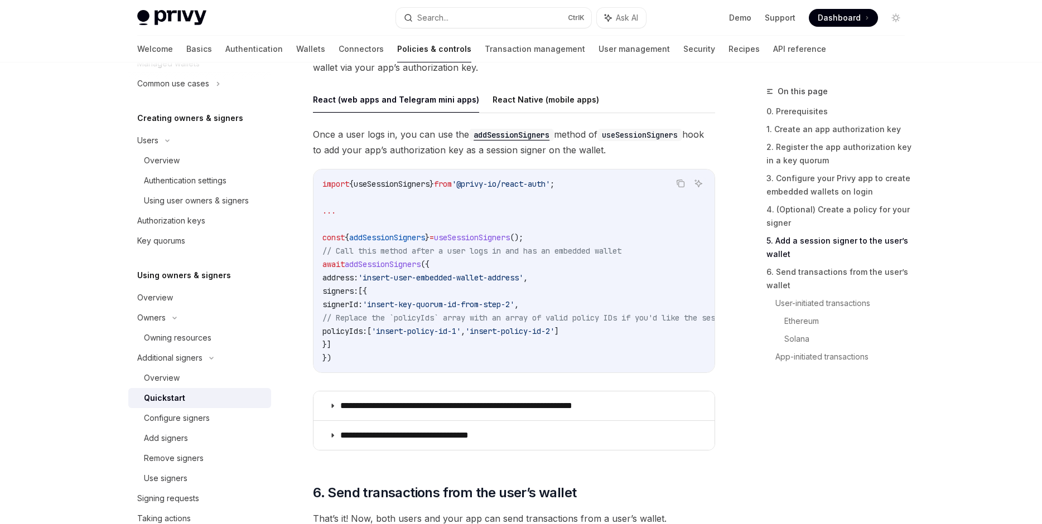
scroll to position [1881, 0]
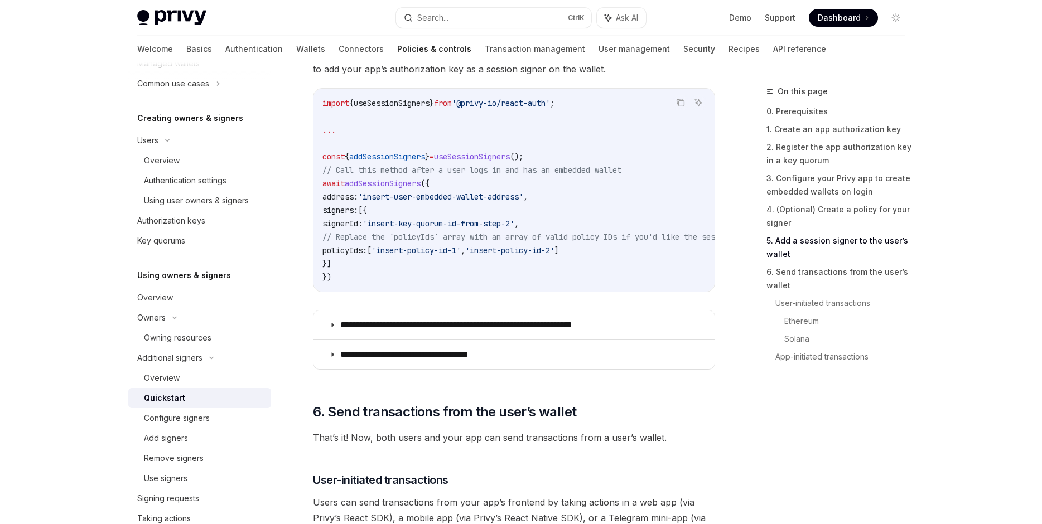
click at [536, 311] on summary "**********" at bounding box center [513, 325] width 401 height 29
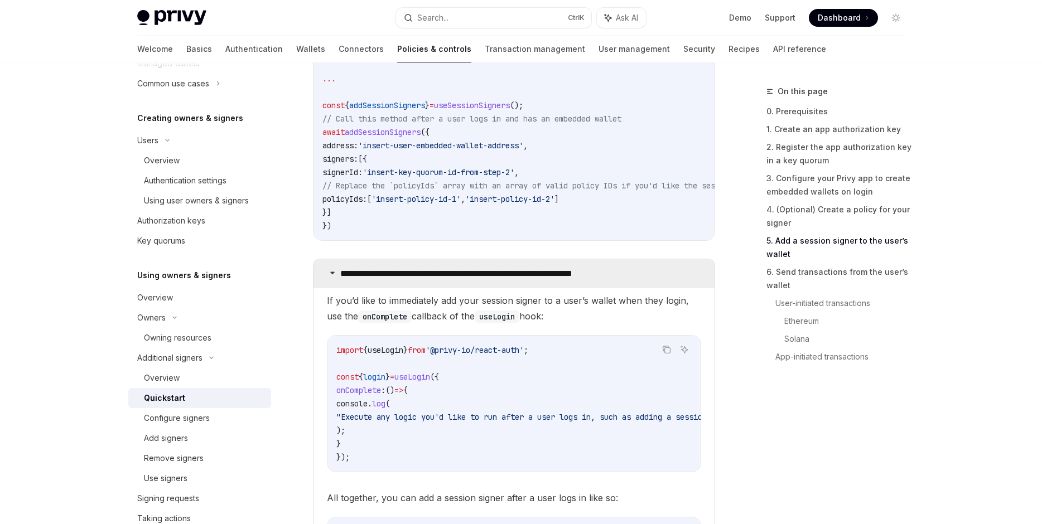
scroll to position [2008, 0]
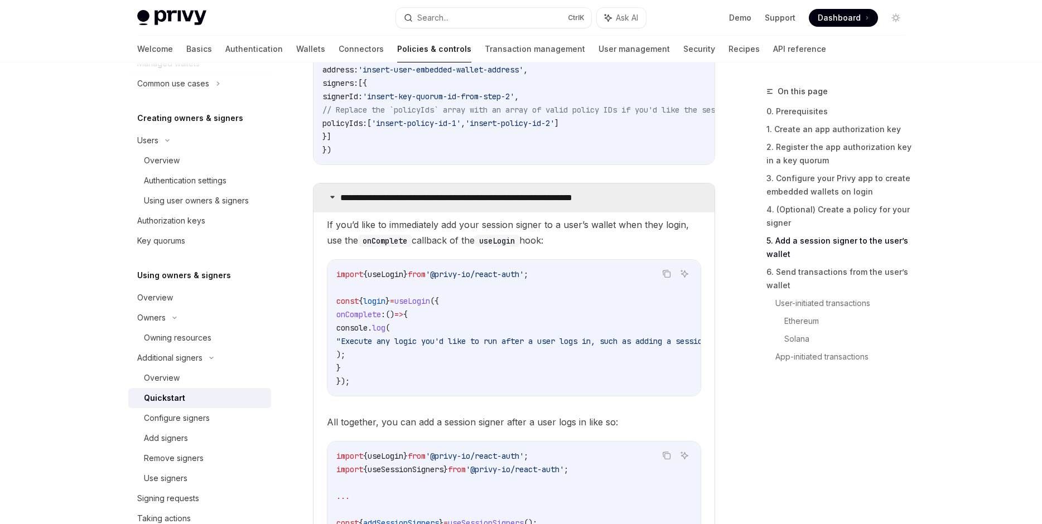
click at [563, 209] on summary "**********" at bounding box center [513, 197] width 401 height 29
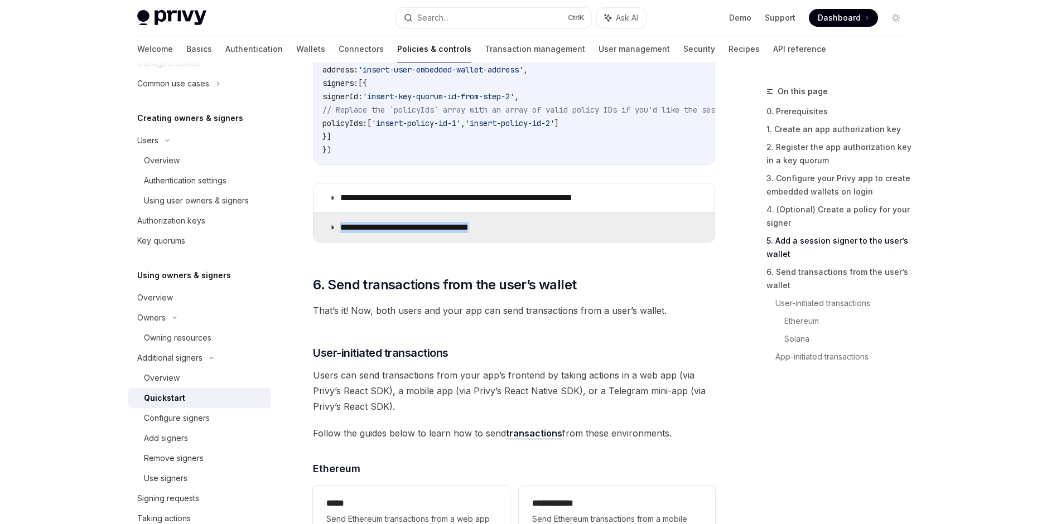
click at [559, 222] on summary "**********" at bounding box center [513, 227] width 401 height 29
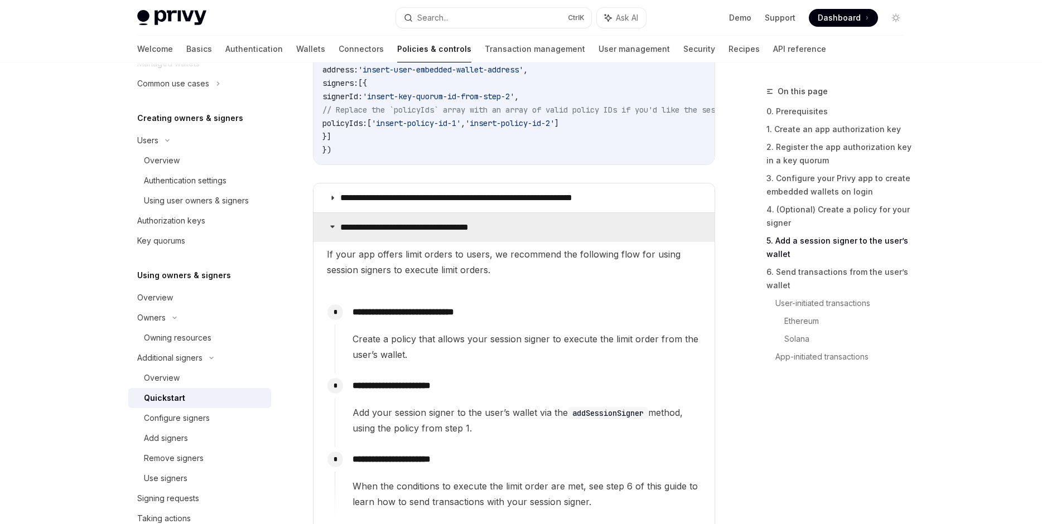
click at [559, 222] on summary "**********" at bounding box center [513, 227] width 401 height 29
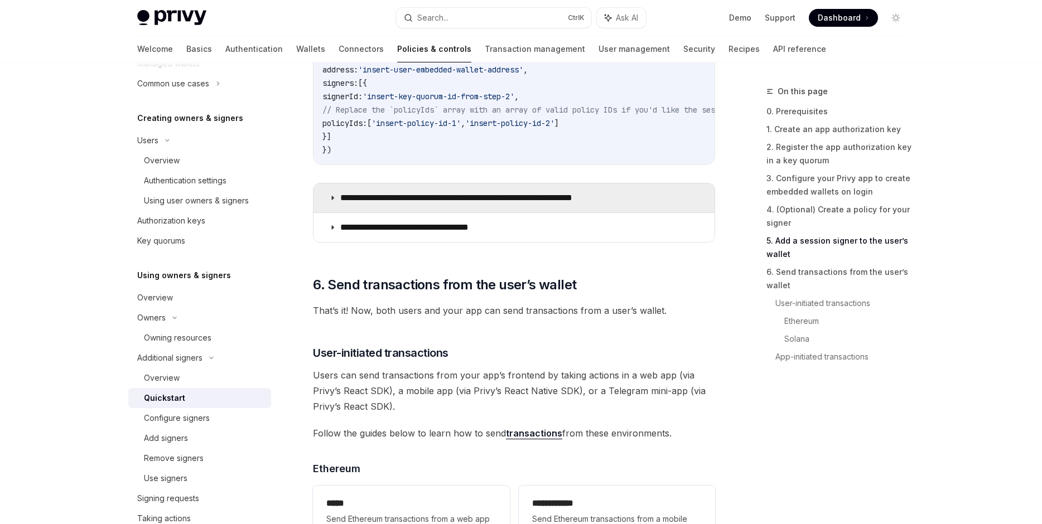
click at [578, 193] on p "**********" at bounding box center [483, 197] width 287 height 11
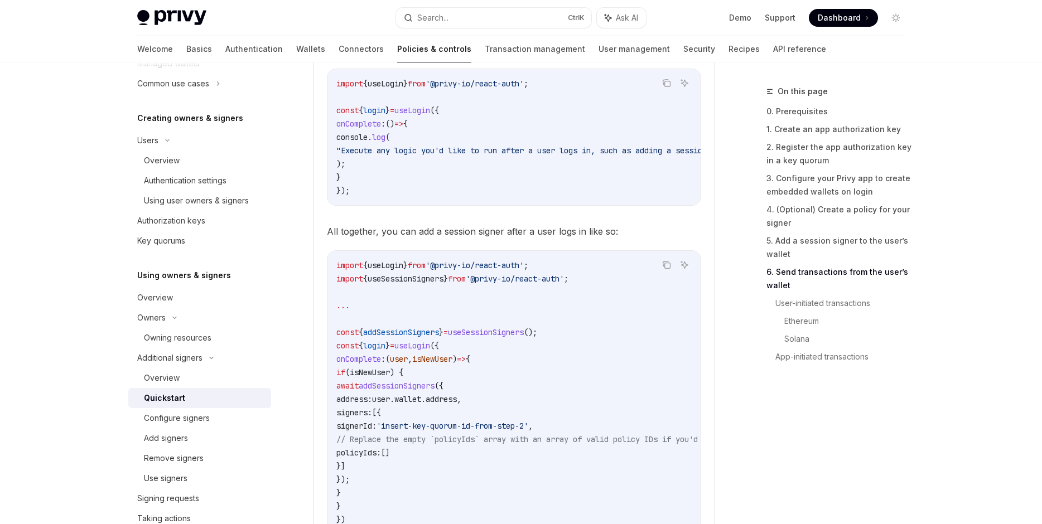
scroll to position [2326, 0]
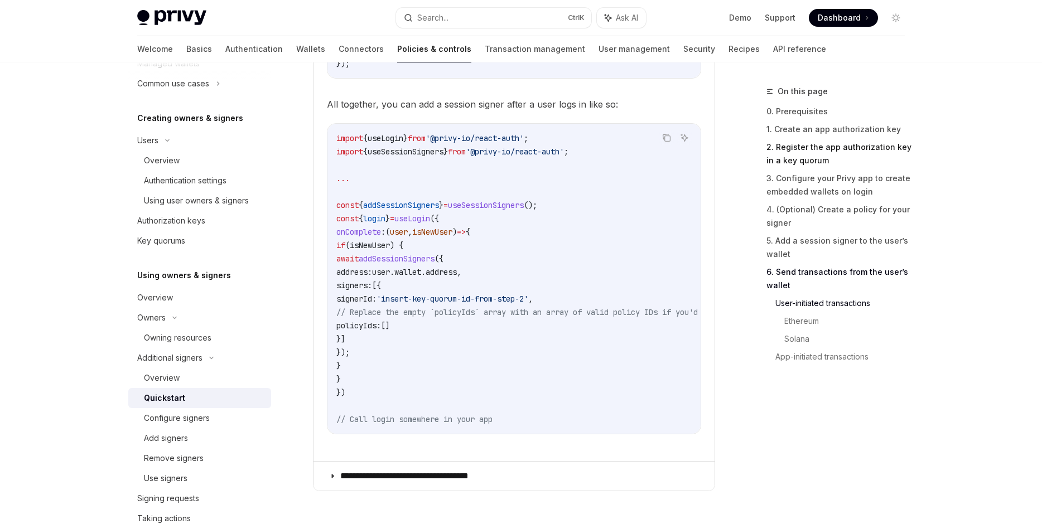
click at [899, 156] on link "2. Register the app authorization key in a key quorum" at bounding box center [839, 153] width 147 height 31
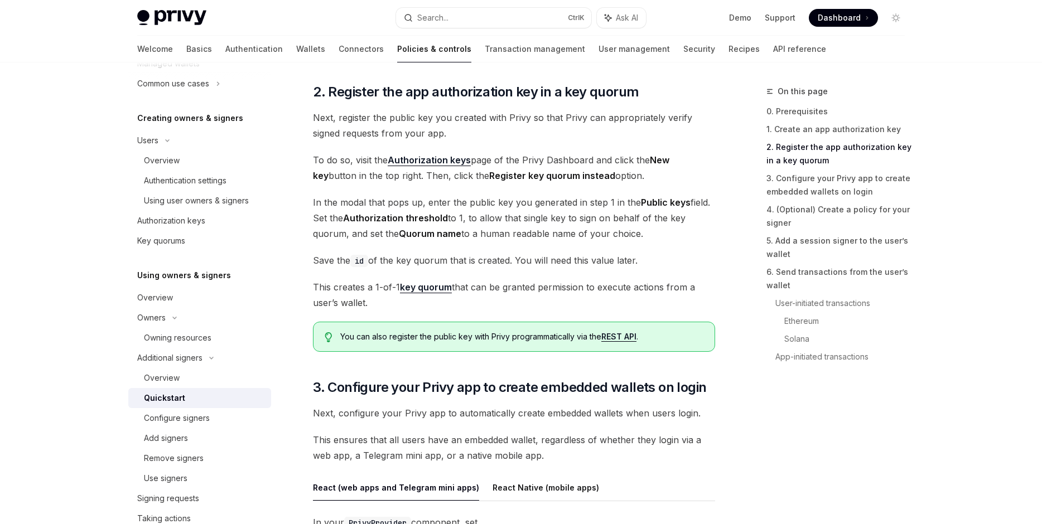
scroll to position [764, 0]
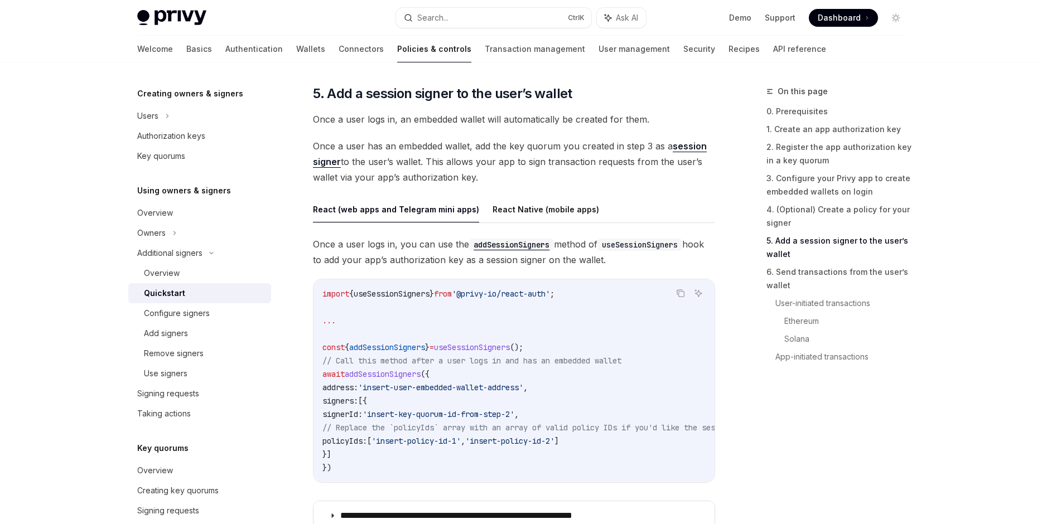
scroll to position [1945, 0]
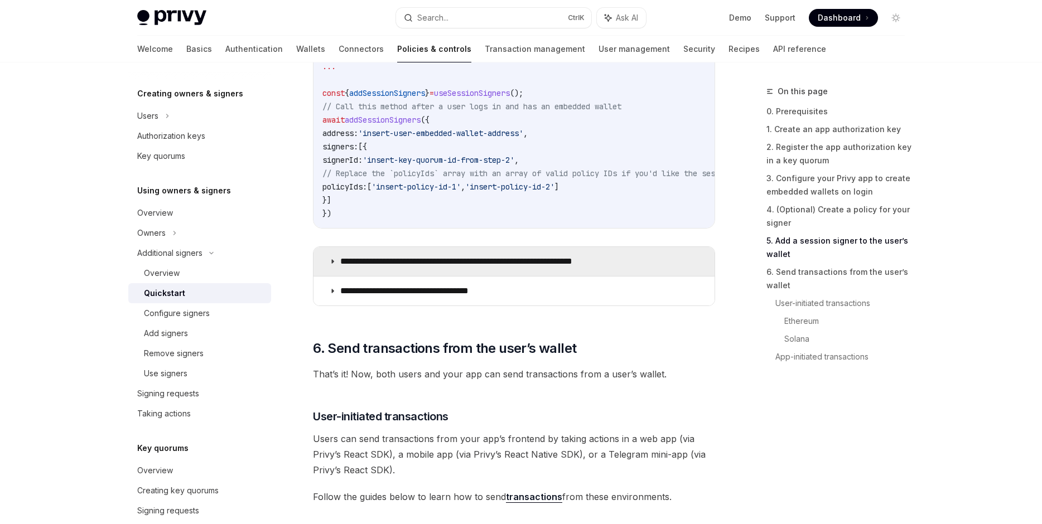
click at [561, 262] on p "**********" at bounding box center [483, 261] width 287 height 11
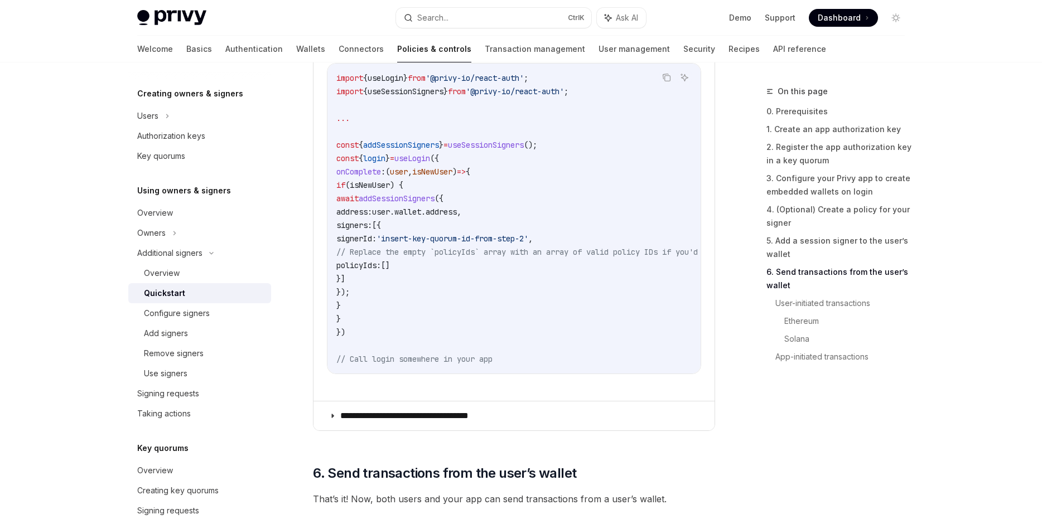
scroll to position [2390, 0]
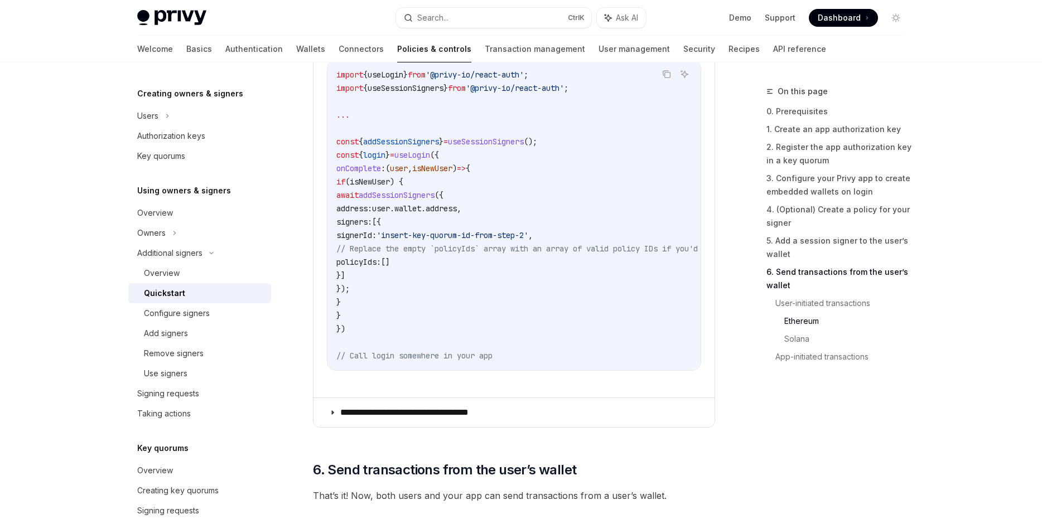
click at [470, 274] on code "import { useLogin } from '@privy-io/react-auth' ; import { useSessionSigners } …" at bounding box center [753, 215] width 834 height 294
click at [390, 206] on span "user" at bounding box center [381, 209] width 18 height 10
click at [434, 195] on span "addSessionSigners" at bounding box center [397, 195] width 76 height 10
click at [422, 149] on code "import { useLogin } from '@privy-io/react-auth' ; import { useSessionSigners } …" at bounding box center [753, 215] width 834 height 294
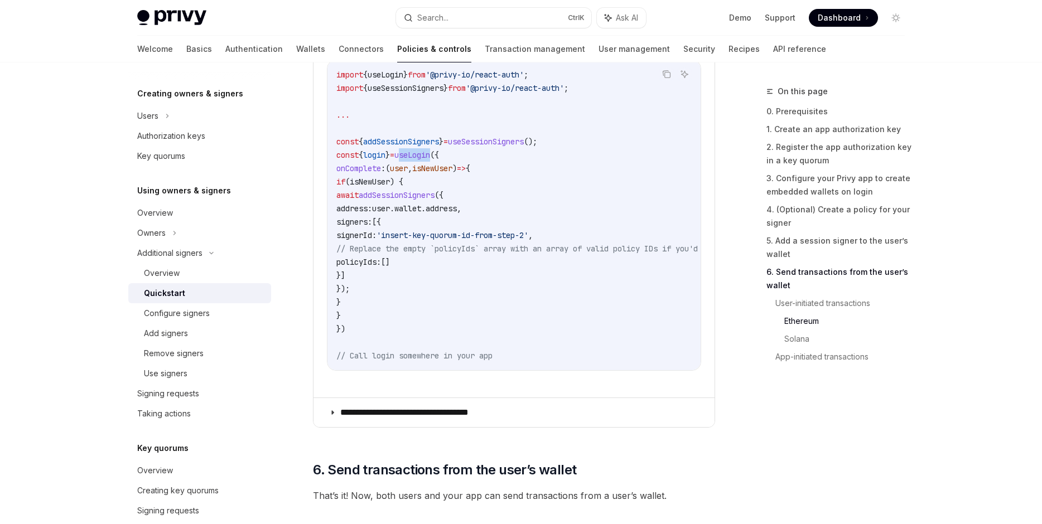
click at [422, 149] on code "import { useLogin } from '@privy-io/react-auth' ; import { useSessionSigners } …" at bounding box center [753, 215] width 834 height 294
copy span "useLogin"
click at [434, 196] on span "addSessionSigners" at bounding box center [397, 195] width 76 height 10
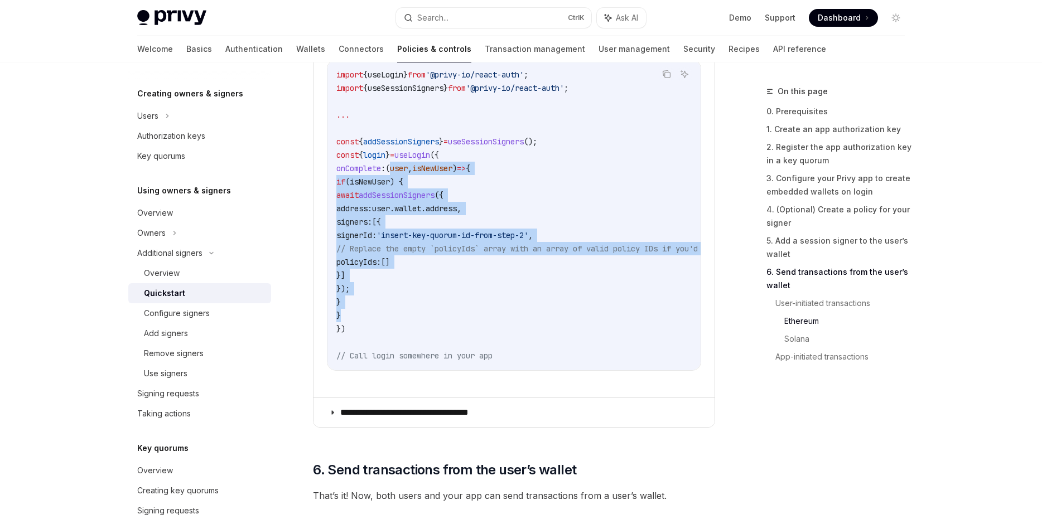
drag, startPoint x: 410, startPoint y: 167, endPoint x: 365, endPoint y: 317, distance: 156.6
click at [365, 317] on code "import { useLogin } from '@privy-io/react-auth' ; import { useSessionSigners } …" at bounding box center [753, 215] width 834 height 294
copy code "( user , isNewUser ) => { if ( isNewUser ) { await addSessionSigners ({ address…"
click at [434, 197] on span "addSessionSigners" at bounding box center [397, 195] width 76 height 10
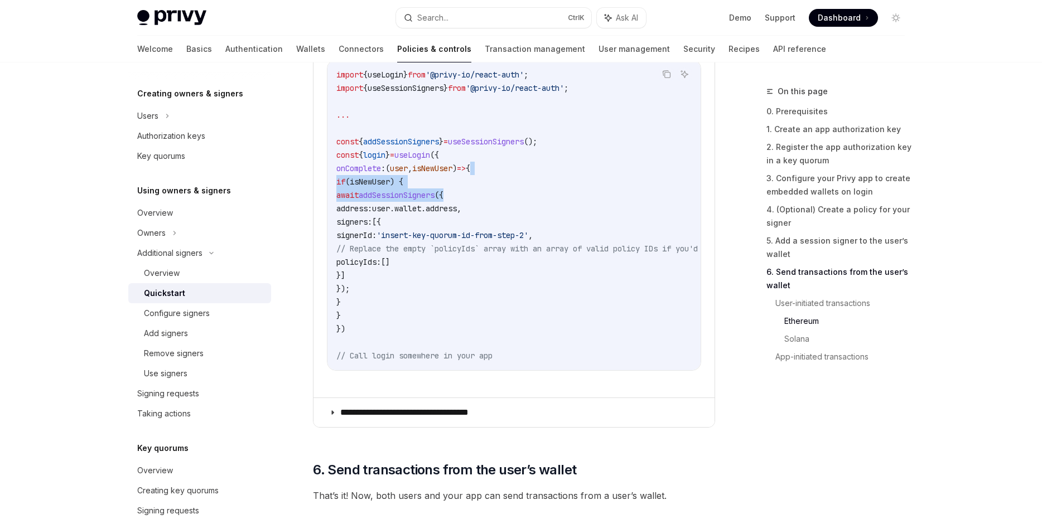
drag, startPoint x: 537, startPoint y: 174, endPoint x: 513, endPoint y: 198, distance: 34.7
click at [513, 198] on code "import { useLogin } from '@privy-io/react-auth' ; import { useSessionSigners } …" at bounding box center [753, 215] width 834 height 294
click at [512, 198] on code "import { useLogin } from '@privy-io/react-auth' ; import { useSessionSigners } …" at bounding box center [753, 215] width 834 height 294
drag, startPoint x: 491, startPoint y: 168, endPoint x: 412, endPoint y: 170, distance: 79.2
click at [412, 170] on span "onComplete : ( user , isNewUser ) => {" at bounding box center [403, 168] width 134 height 10
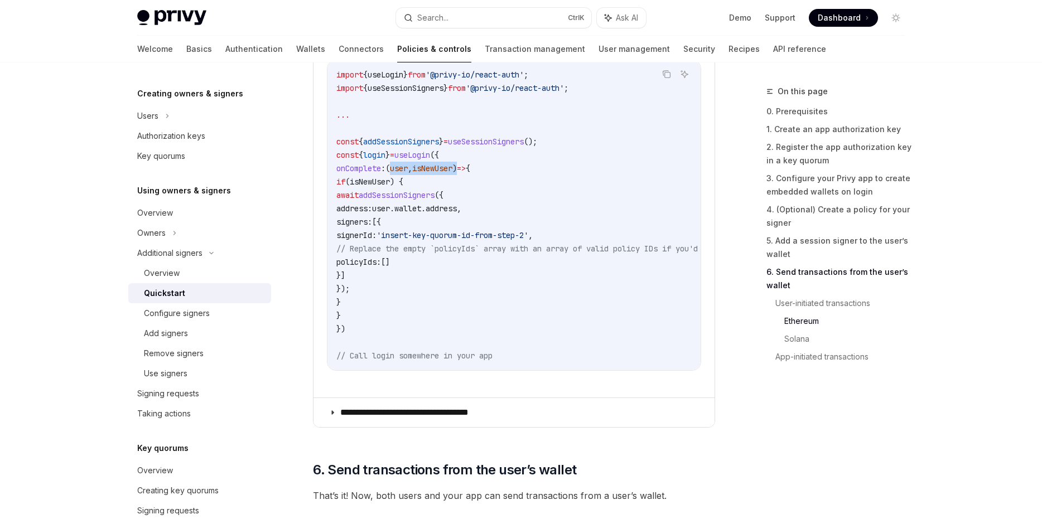
copy span "( user , isNewUser )"
drag, startPoint x: 505, startPoint y: 165, endPoint x: 521, endPoint y: 167, distance: 15.7
click at [521, 167] on code "import { useLogin } from '@privy-io/react-auth' ; import { useSessionSigners } …" at bounding box center [753, 215] width 834 height 294
copy span "{"
click at [527, 196] on code "import { useLogin } from '@privy-io/react-auth' ; import { useSessionSigners } …" at bounding box center [753, 215] width 834 height 294
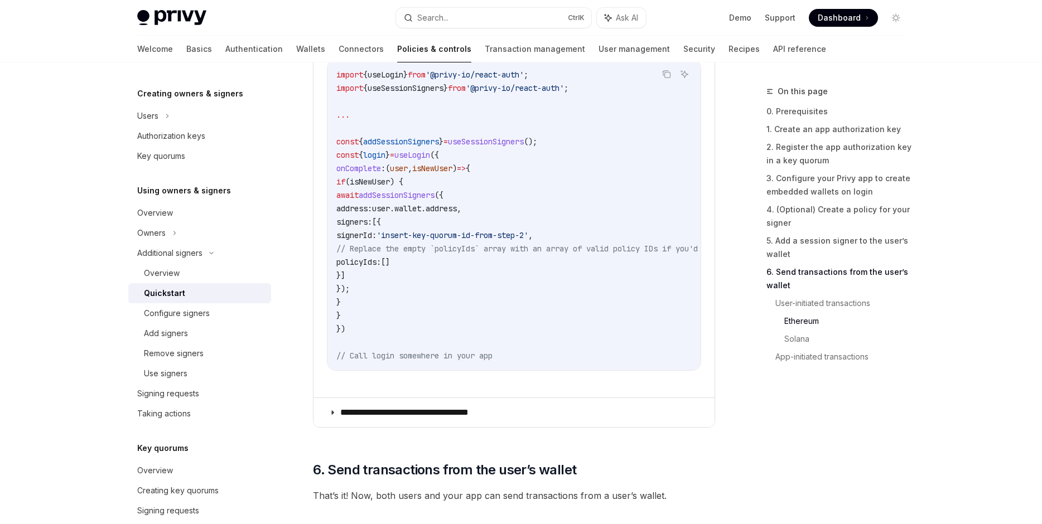
click at [537, 143] on span "();" at bounding box center [530, 142] width 13 height 10
drag, startPoint x: 546, startPoint y: 148, endPoint x: 547, endPoint y: 157, distance: 9.5
click at [547, 157] on code "import { useLogin } from '@privy-io/react-auth' ; import { useSessionSigners } …" at bounding box center [753, 215] width 834 height 294
drag, startPoint x: 371, startPoint y: 181, endPoint x: 420, endPoint y: 296, distance: 125.2
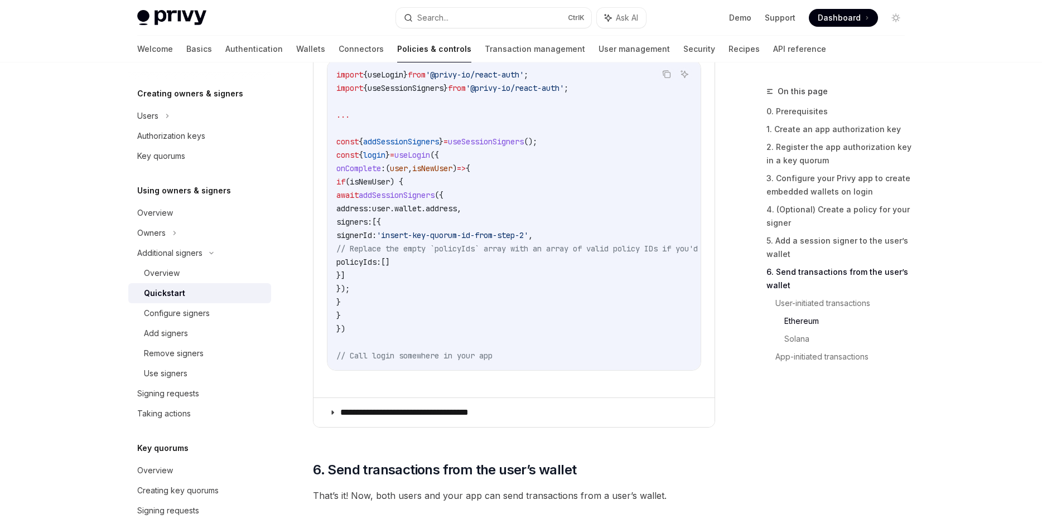
click at [420, 296] on code "import { useLogin } from '@privy-io/react-auth' ; import { useSessionSigners } …" at bounding box center [753, 215] width 834 height 294
copy code "if ( isNewUser ) { await addSessionSigners ({ address: user . wallet . address …"
click at [501, 238] on span "'insert-key-quorum-id-from-step-2'" at bounding box center [452, 235] width 152 height 10
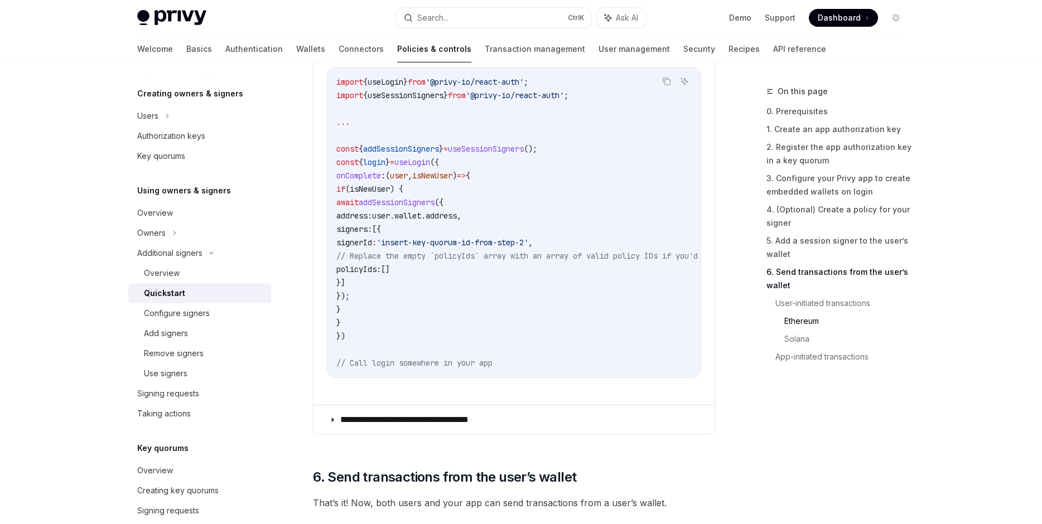
scroll to position [2326, 0]
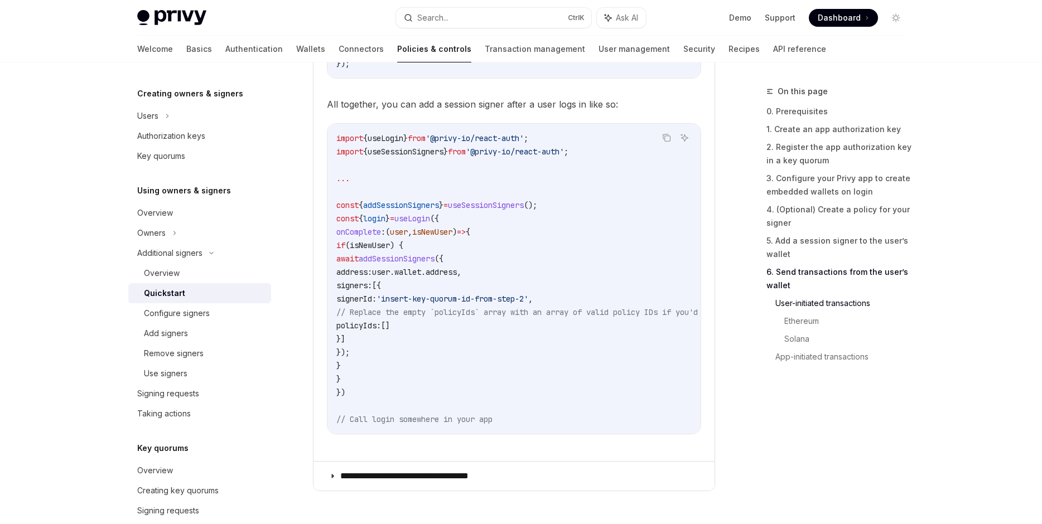
click at [560, 159] on code "import { useLogin } from '@privy-io/react-auth' ; import { useSessionSigners } …" at bounding box center [753, 279] width 834 height 294
click at [432, 152] on span "useSessionSigners" at bounding box center [405, 152] width 76 height 10
copy span "useSessionSigners"
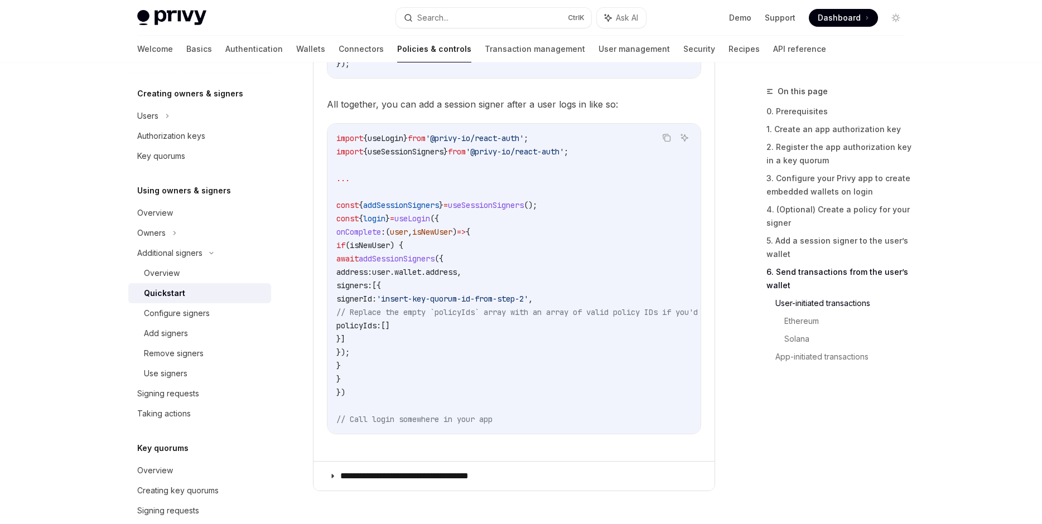
click at [524, 205] on span "useSessionSigners" at bounding box center [486, 205] width 76 height 10
copy code "const { addSessionSigners } = useSessionSigners ();"
drag, startPoint x: 564, startPoint y: 304, endPoint x: 583, endPoint y: 297, distance: 20.0
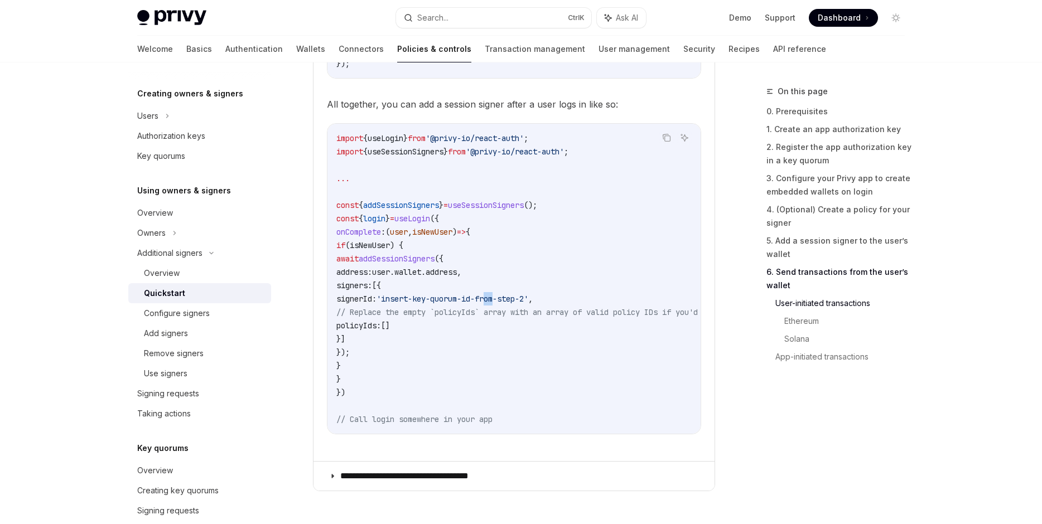
click at [580, 297] on code "import { useLogin } from '@privy-io/react-auth' ; import { useSessionSigners } …" at bounding box center [753, 279] width 834 height 294
click at [528, 297] on span "'insert-key-quorum-id-from-step-2'" at bounding box center [452, 299] width 152 height 10
click at [815, 143] on link "2. Register the app authorization key in a key quorum" at bounding box center [839, 153] width 147 height 31
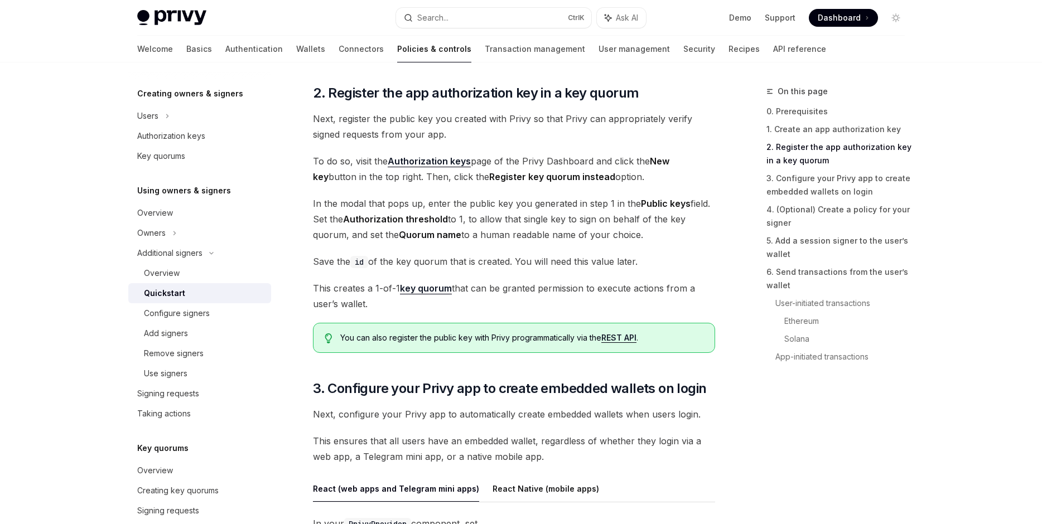
scroll to position [764, 0]
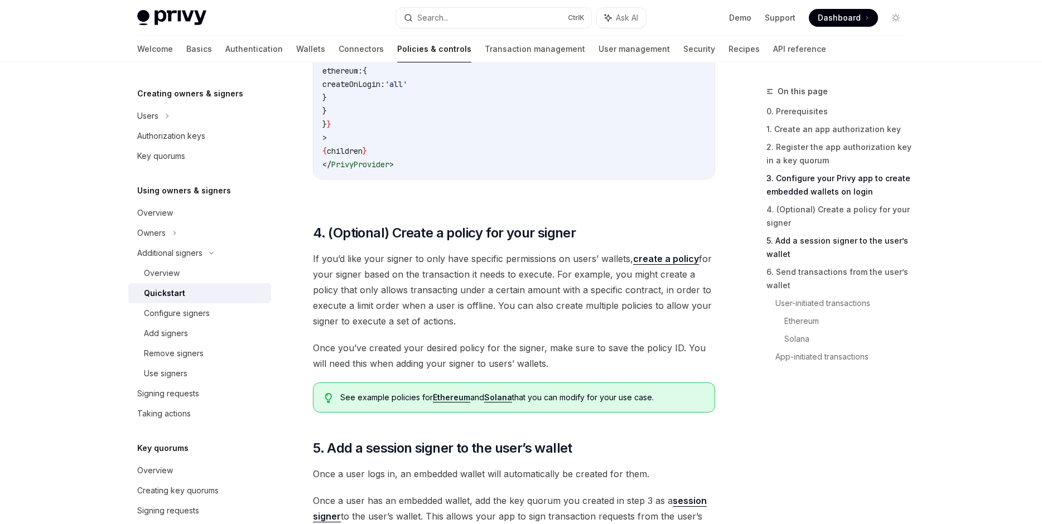
click at [852, 237] on link "5. Add a session signer to the user’s wallet" at bounding box center [839, 247] width 147 height 31
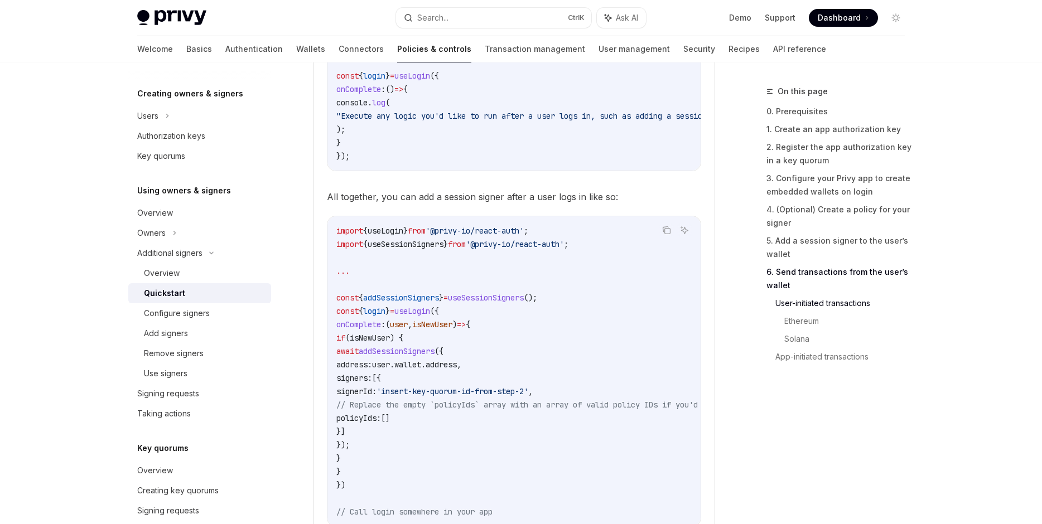
scroll to position [2326, 0]
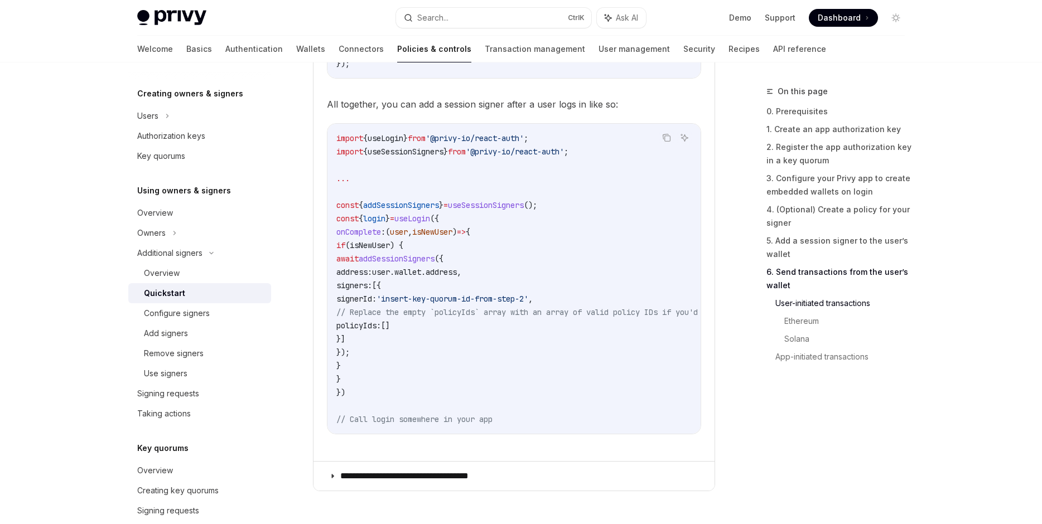
click at [524, 210] on span "useSessionSigners" at bounding box center [486, 205] width 76 height 10
click at [524, 207] on span "useSessionSigners" at bounding box center [486, 205] width 76 height 10
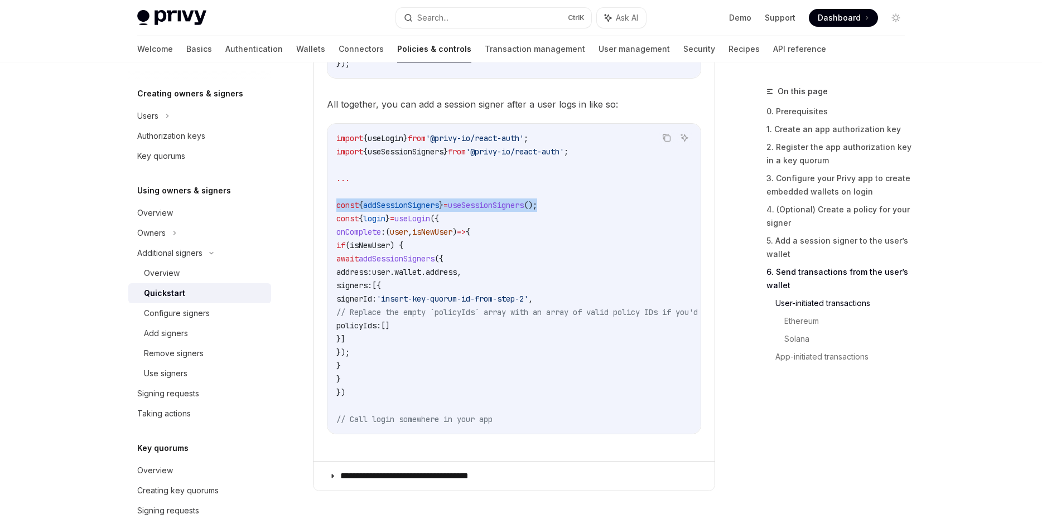
click at [524, 207] on span "useSessionSigners" at bounding box center [486, 205] width 76 height 10
copy code "const { addSessionSigners } = useSessionSigners ();"
click at [535, 247] on code "import { useLogin } from '@privy-io/react-auth' ; import { useSessionSigners } …" at bounding box center [753, 279] width 834 height 294
click at [296, 51] on link "Wallets" at bounding box center [310, 49] width 29 height 27
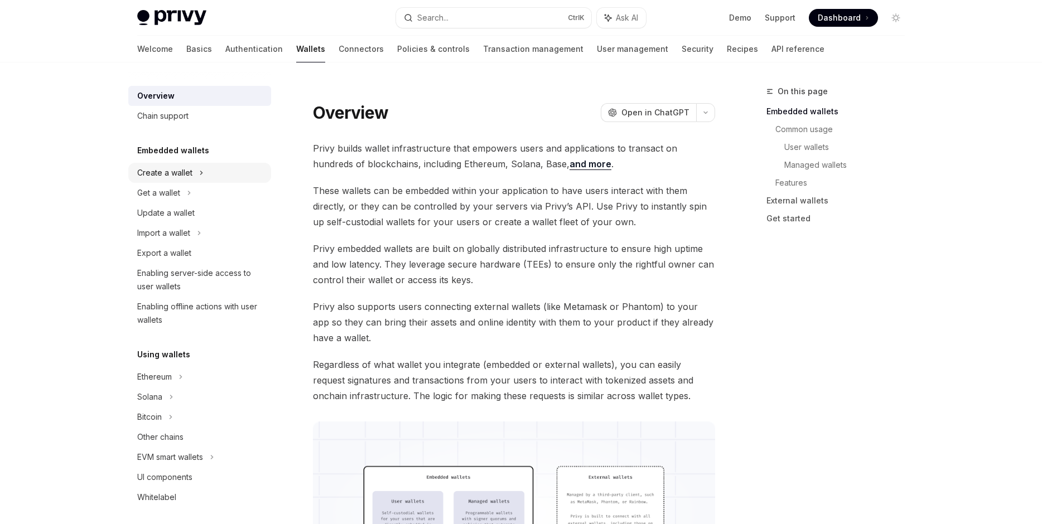
click at [255, 164] on div "Create a wallet" at bounding box center [199, 173] width 143 height 20
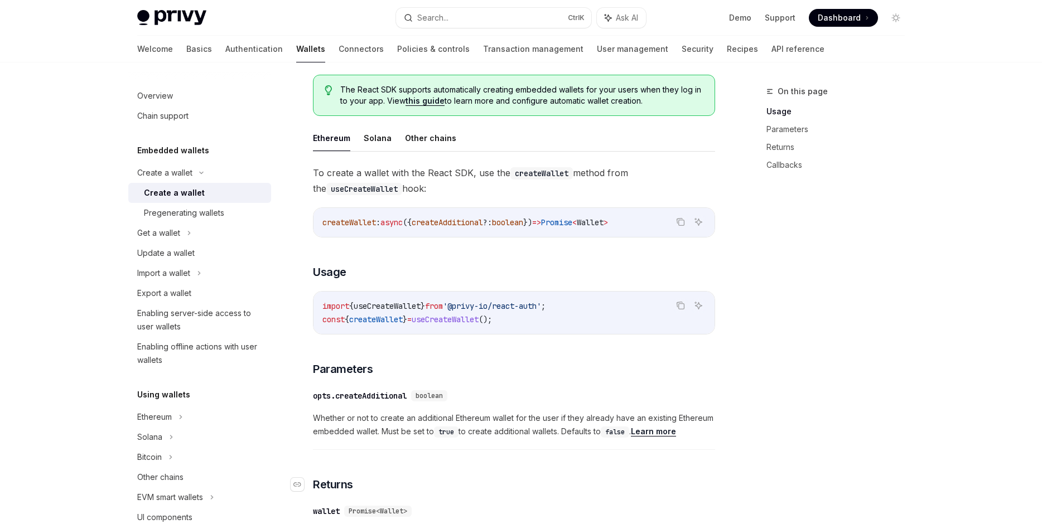
scroll to position [238, 0]
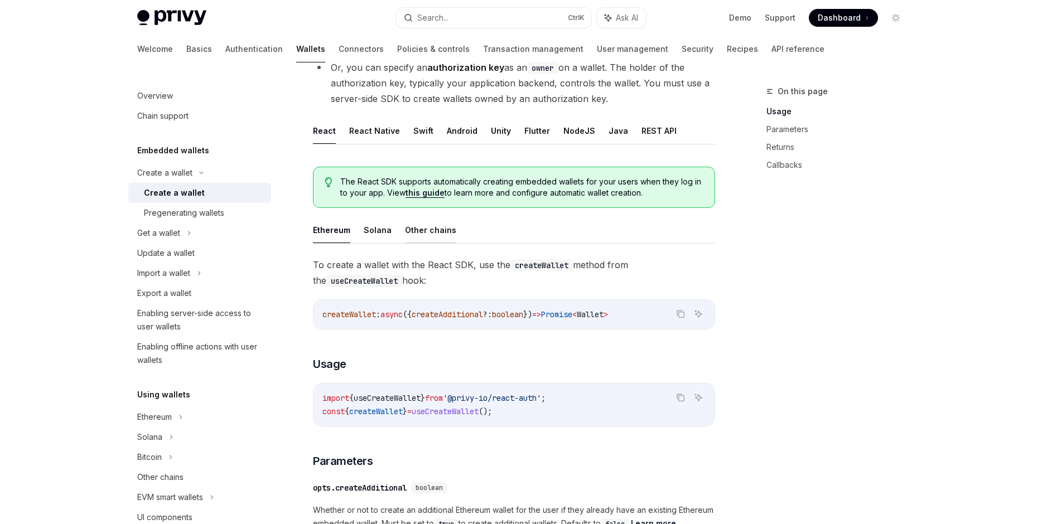
click at [429, 231] on button "Other chains" at bounding box center [430, 230] width 51 height 26
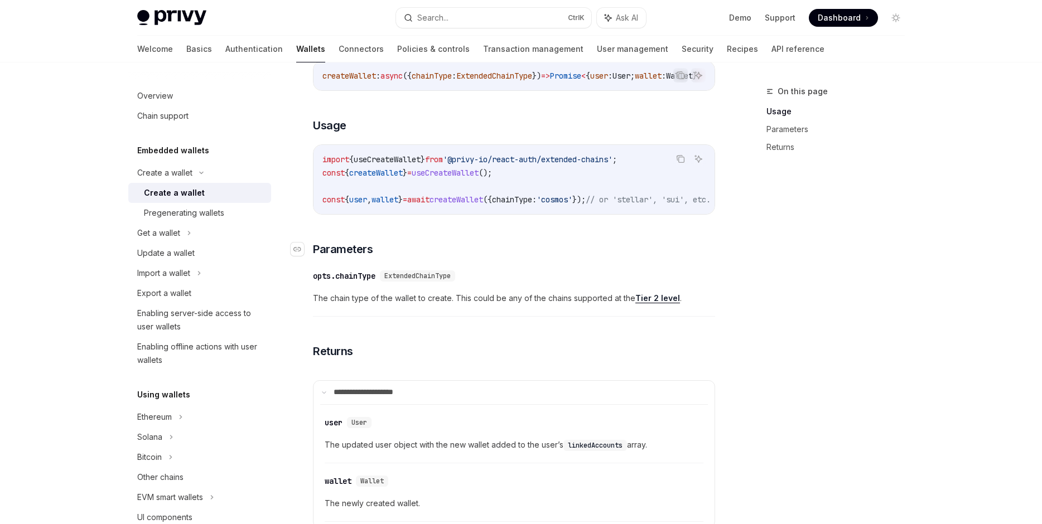
scroll to position [365, 0]
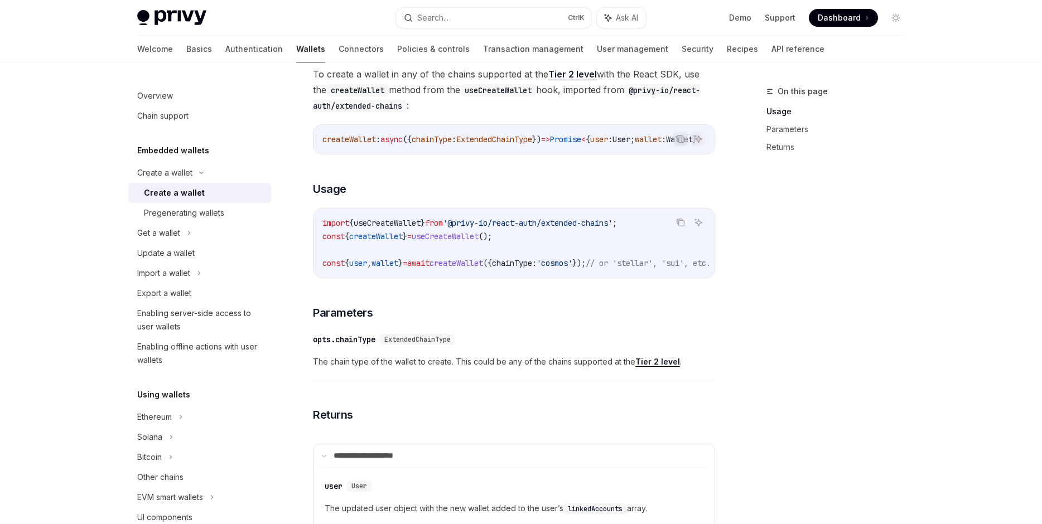
click at [498, 243] on code "import { useCreateWallet } from '@privy-io/react-auth/extended-chains' ; const …" at bounding box center [529, 243] width 415 height 54
click at [496, 223] on span "'@privy-io/react-auth/extended-chains'" at bounding box center [528, 223] width 170 height 10
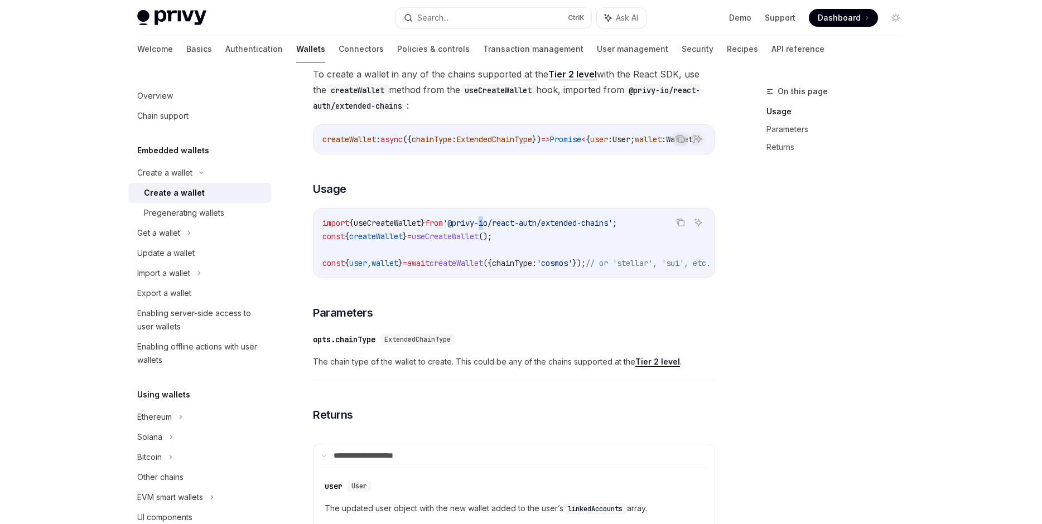
click at [496, 223] on span "'@privy-io/react-auth/extended-chains'" at bounding box center [528, 223] width 170 height 10
copy span "import { useCreateWallet } from '@privy-io/react-auth/extended-chains' ;"
drag, startPoint x: 670, startPoint y: 263, endPoint x: 757, endPoint y: 271, distance: 87.4
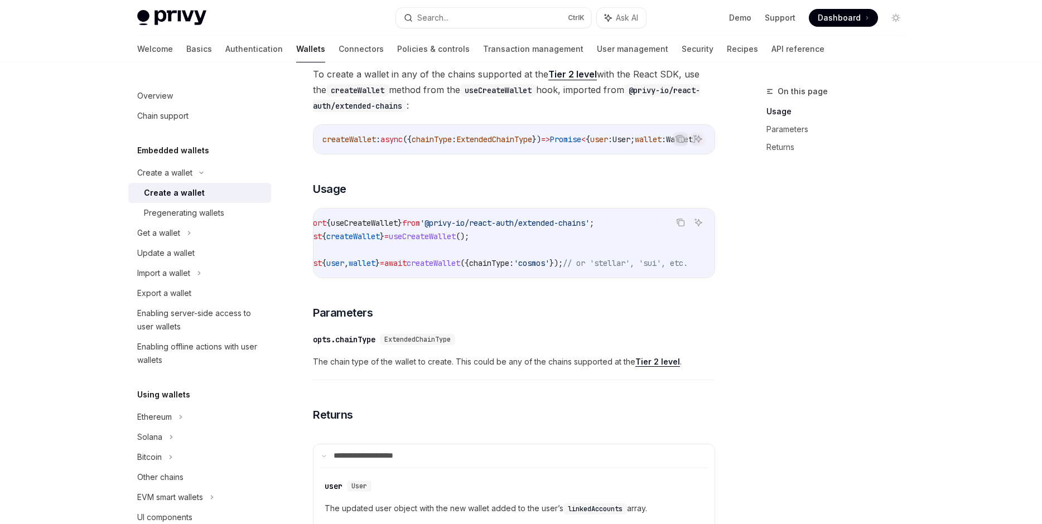
click at [714, 271] on div "import { useCreateWallet } from '@privy-io/react-auth/extended-chains' ; const …" at bounding box center [513, 243] width 401 height 69
click at [727, 272] on div "On this page Usage Parameters Returns Create a wallet Create a wallet OpenAI Op…" at bounding box center [520, 235] width 785 height 1077
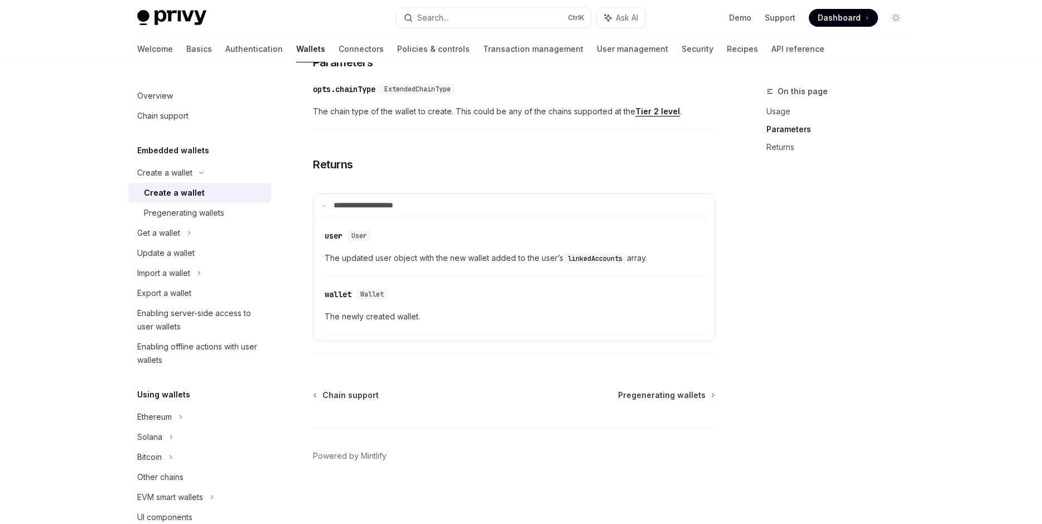
scroll to position [552, 0]
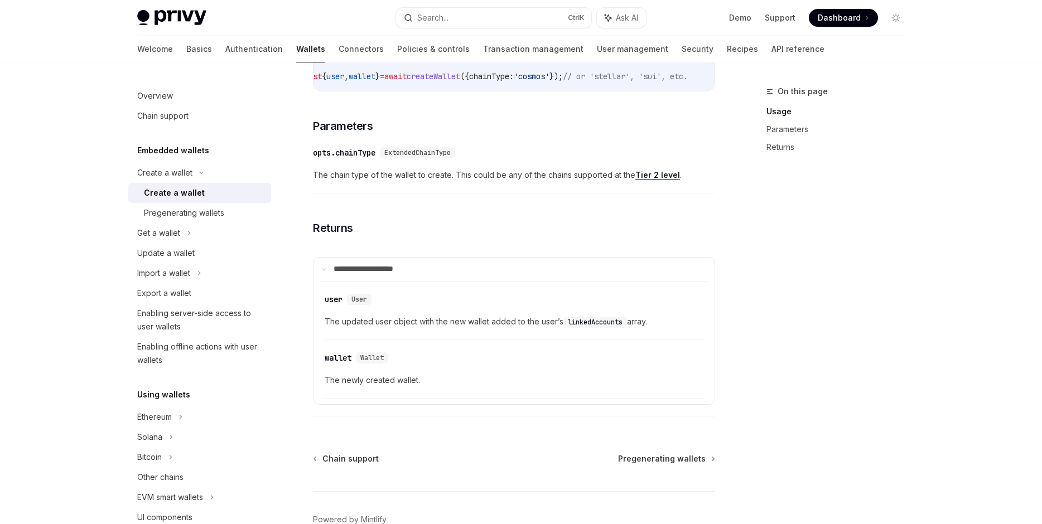
click at [666, 173] on link "Tier 2 level" at bounding box center [657, 175] width 45 height 10
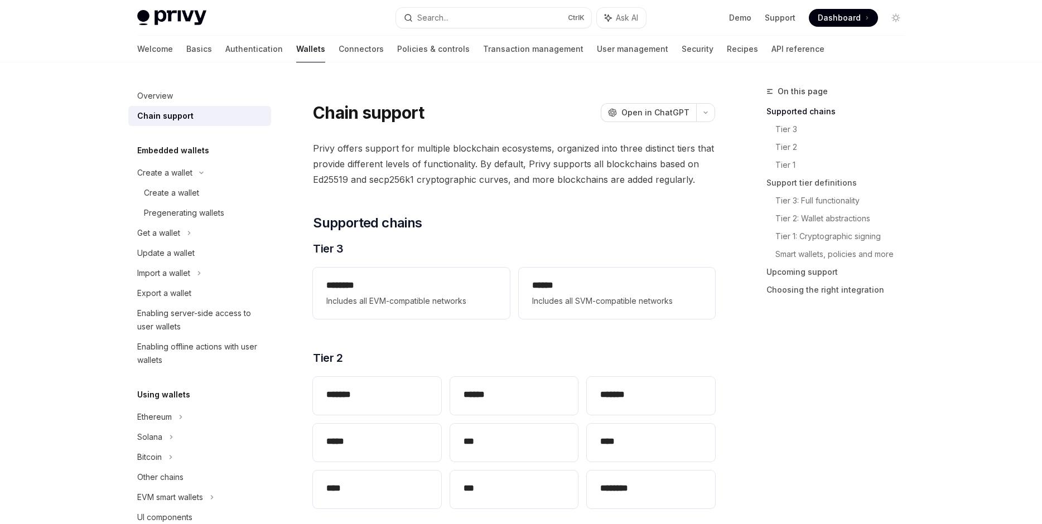
scroll to position [191, 0]
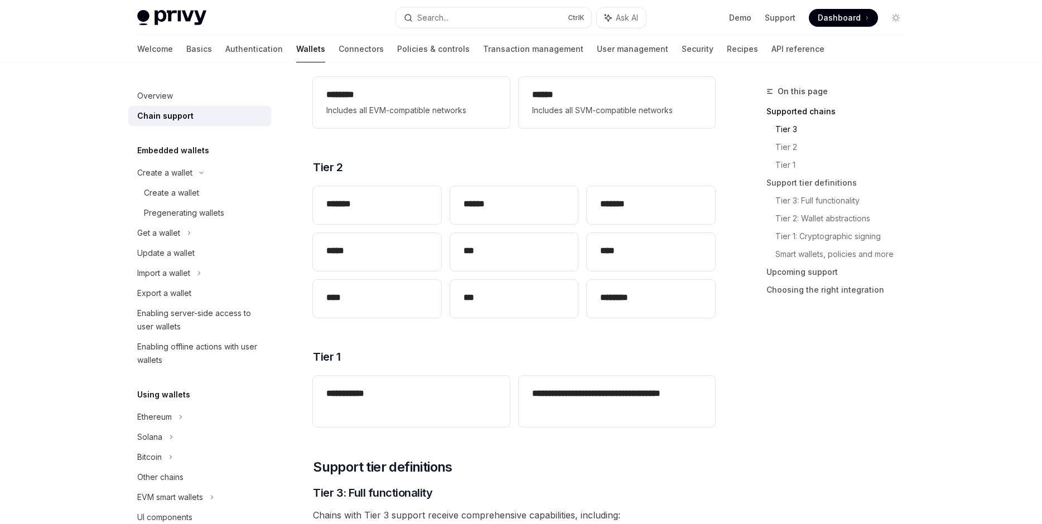
type textarea "*"
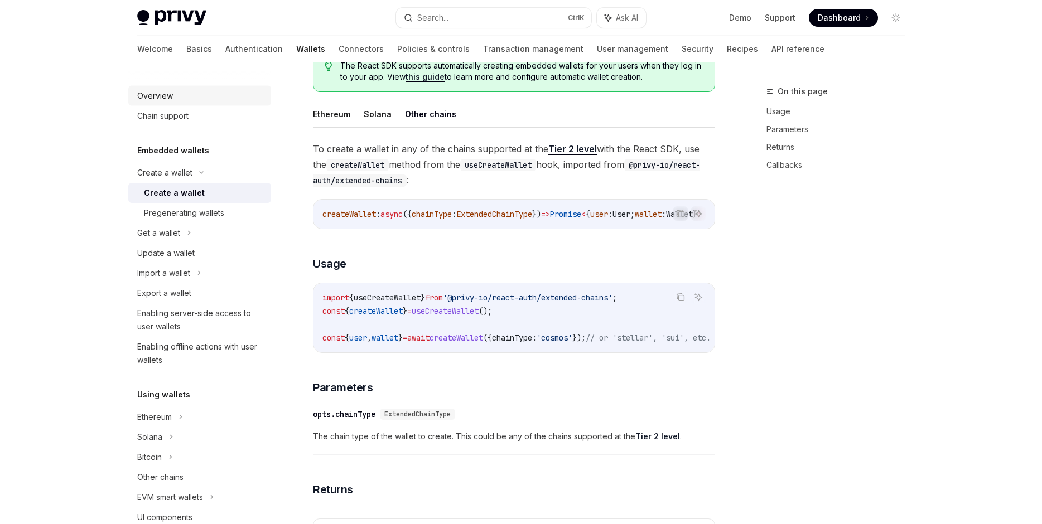
scroll to position [318, 0]
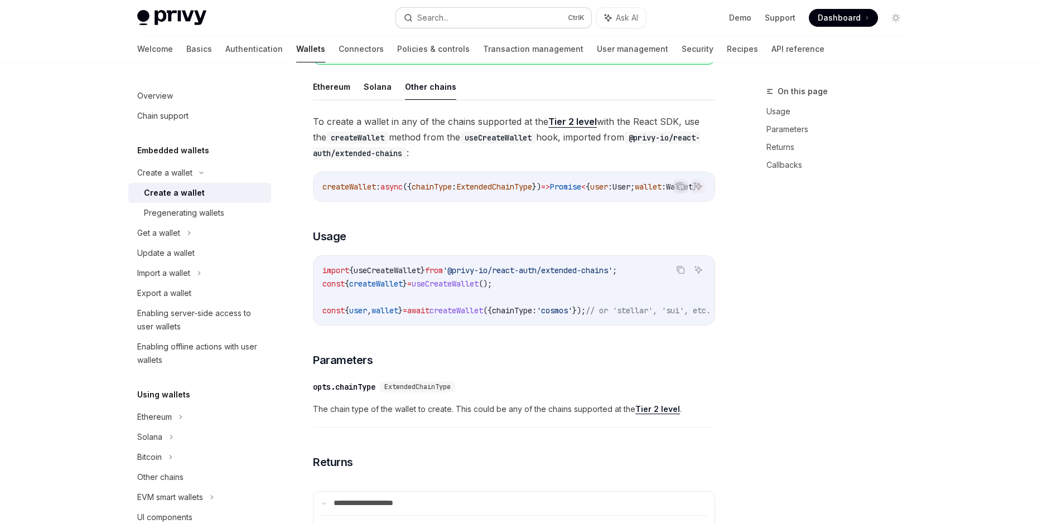
click at [514, 20] on button "Search... Ctrl K" at bounding box center [493, 18] width 195 height 20
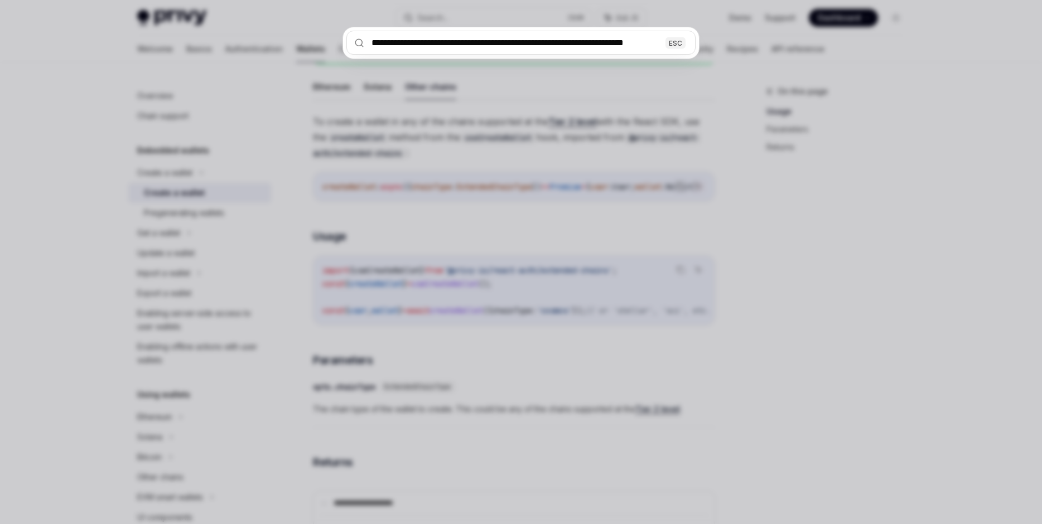
scroll to position [0, 19]
type input "**********"
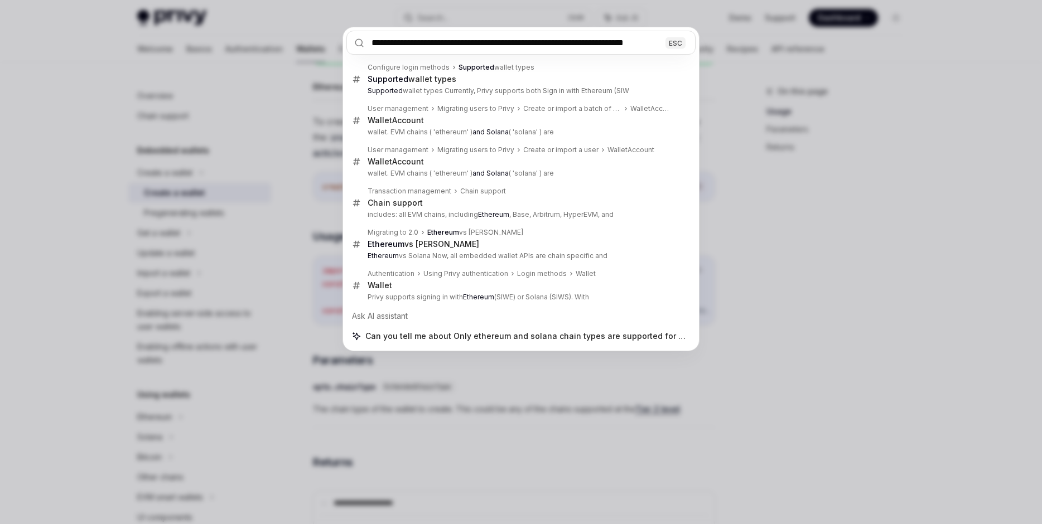
click at [817, 173] on div "**********" at bounding box center [521, 262] width 1042 height 524
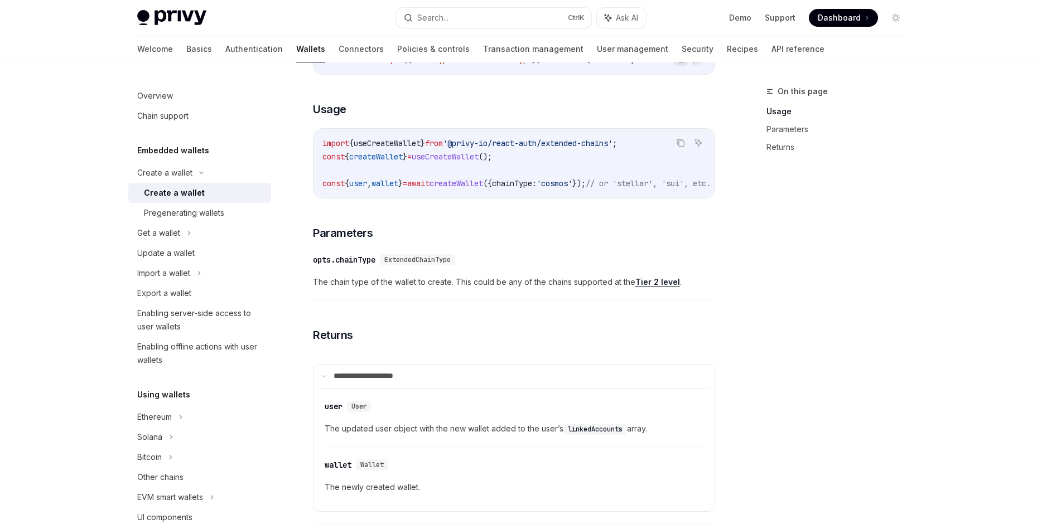
scroll to position [0, 75]
drag, startPoint x: 627, startPoint y: 186, endPoint x: 794, endPoint y: 182, distance: 167.3
click at [714, 182] on div "import { useCreateWallet } from '@privy-io/react-auth/extended-chains' ; const …" at bounding box center [513, 163] width 401 height 69
click at [699, 186] on code "import { useCreateWallet } from '@privy-io/react-auth/extended-chains' ; const …" at bounding box center [506, 164] width 415 height 54
drag, startPoint x: 624, startPoint y: 182, endPoint x: 548, endPoint y: 180, distance: 76.4
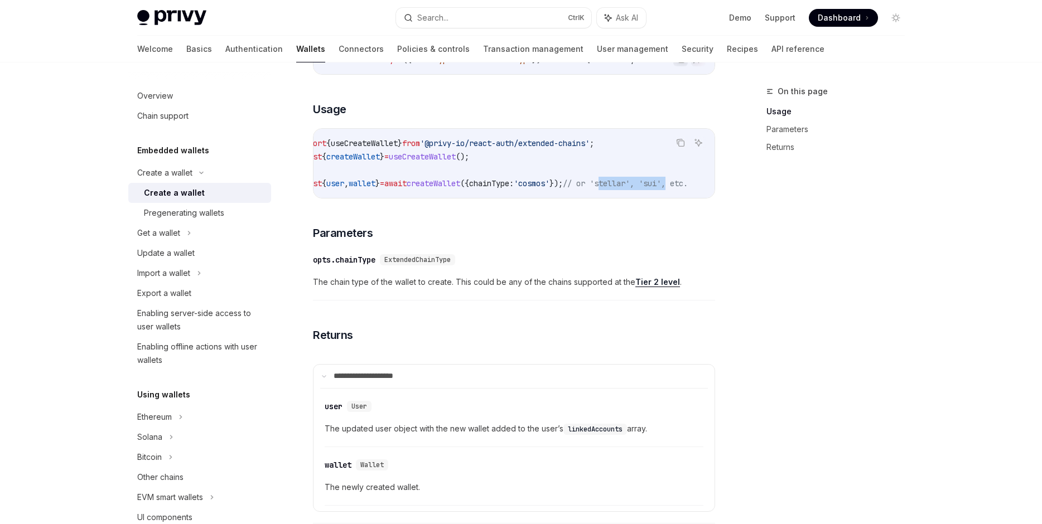
click at [555, 179] on span "const { user , wallet } = await createWallet ({ chainType: 'cosmos' }); // or '…" at bounding box center [493, 183] width 388 height 10
click at [549, 180] on span "});" at bounding box center [555, 183] width 13 height 10
drag, startPoint x: 491, startPoint y: 188, endPoint x: 486, endPoint y: 190, distance: 5.7
click at [486, 190] on code "import { useCreateWallet } from '@privy-io/react-auth/extended-chains' ; const …" at bounding box center [506, 164] width 415 height 54
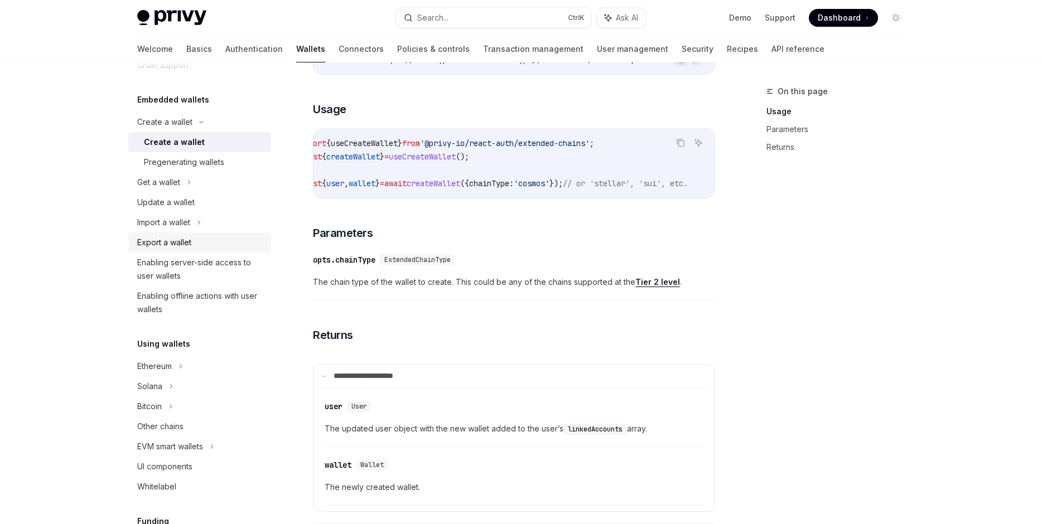
scroll to position [67, 0]
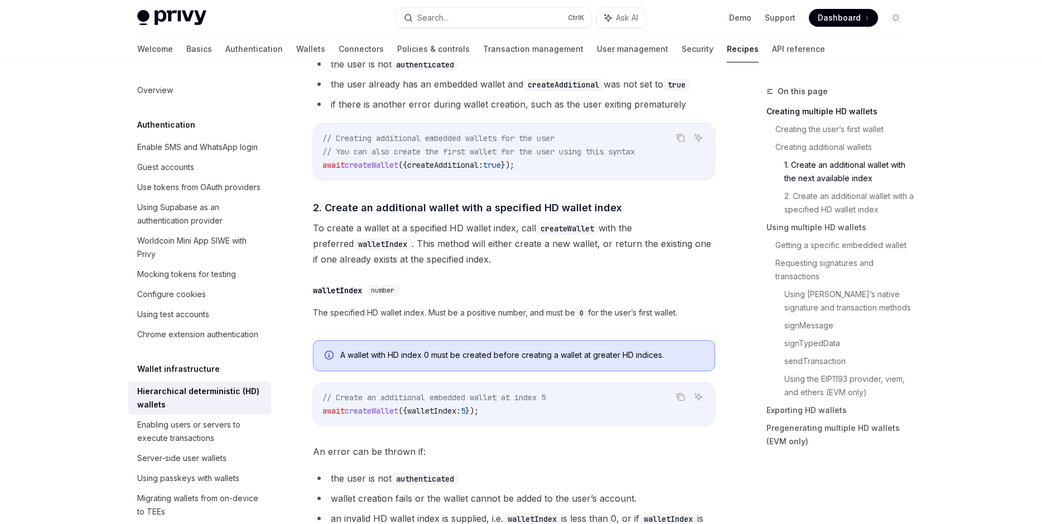
scroll to position [1140, 0]
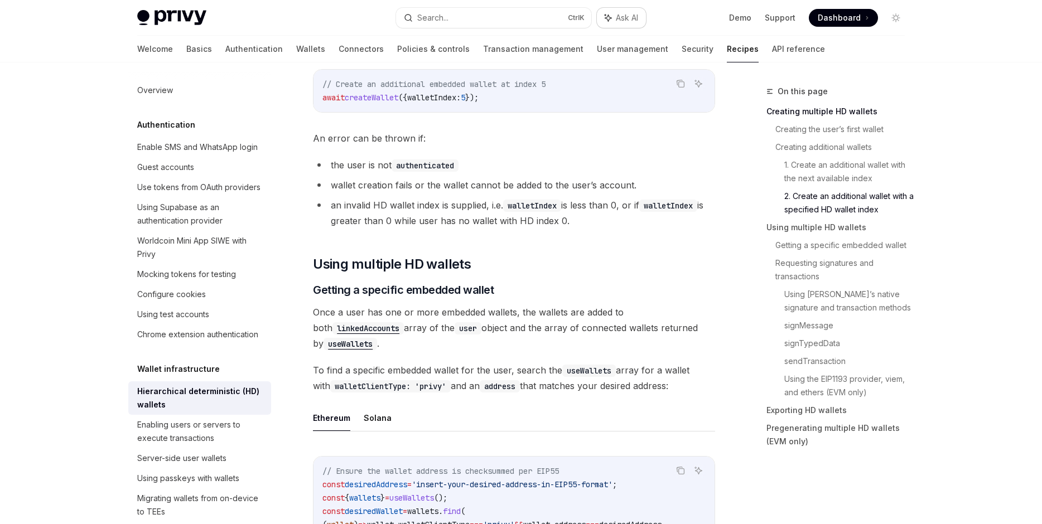
click at [630, 18] on span "Ask AI" at bounding box center [627, 17] width 22 height 11
type textarea "*"
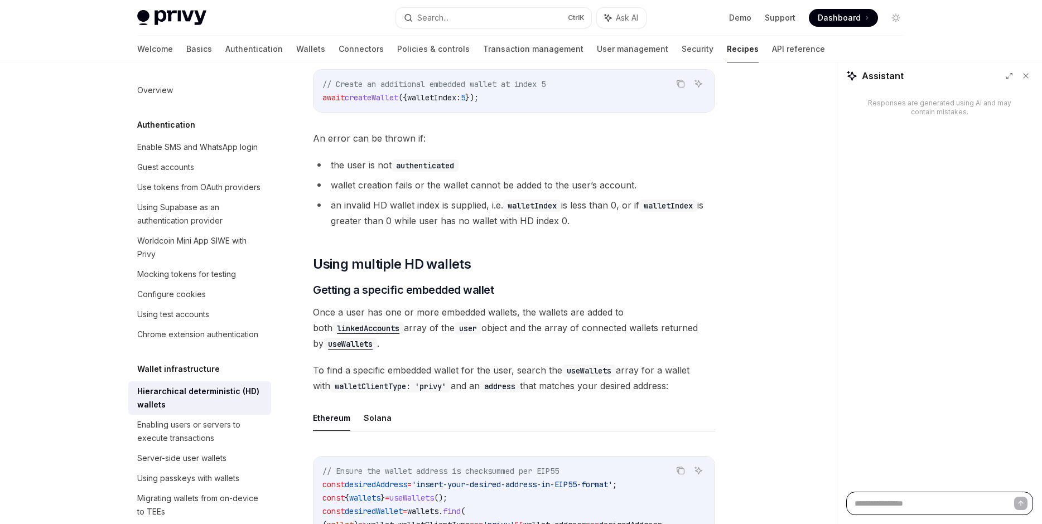
paste textarea "**********"
type textarea "**********"
type textarea "*"
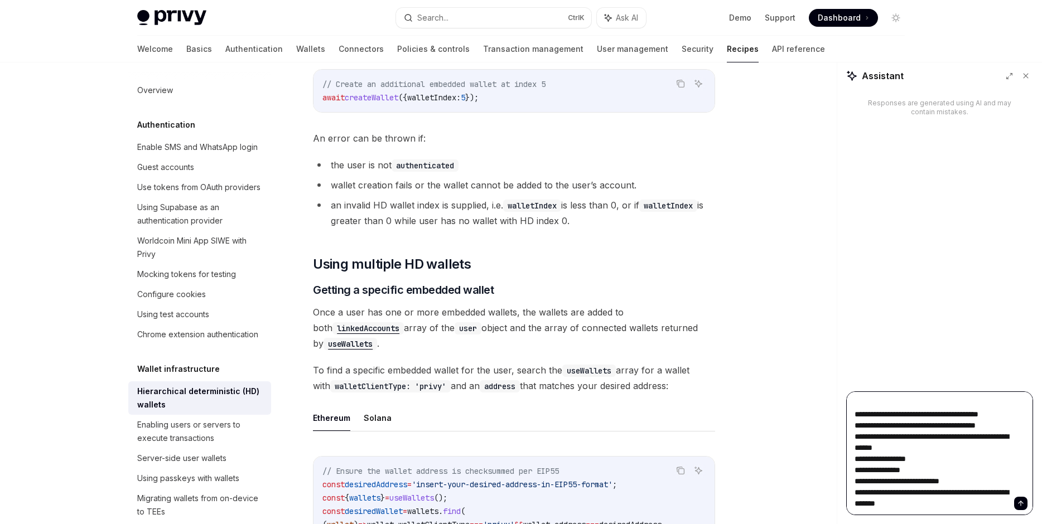
type textarea "**********"
click at [1021, 508] on button "Send message" at bounding box center [1020, 503] width 13 height 13
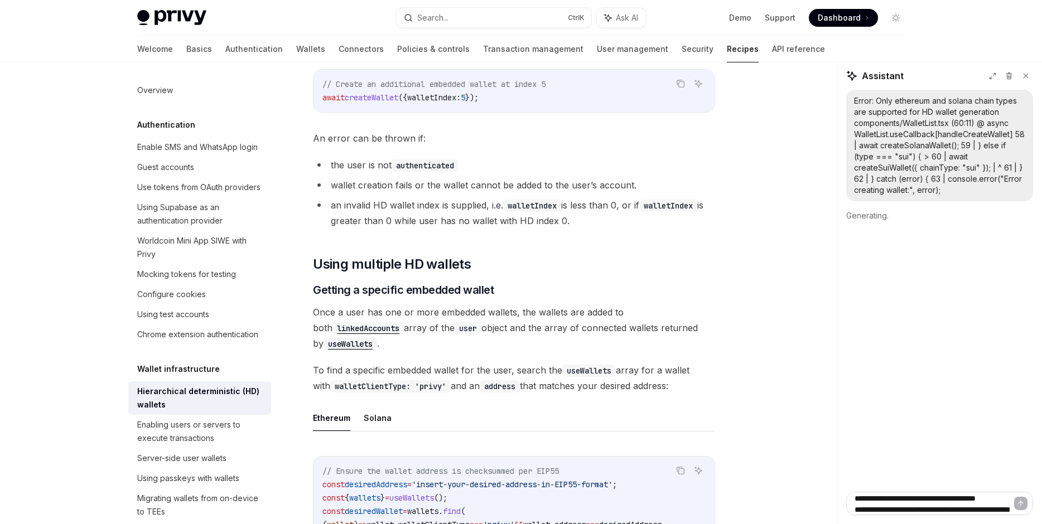
scroll to position [0, 0]
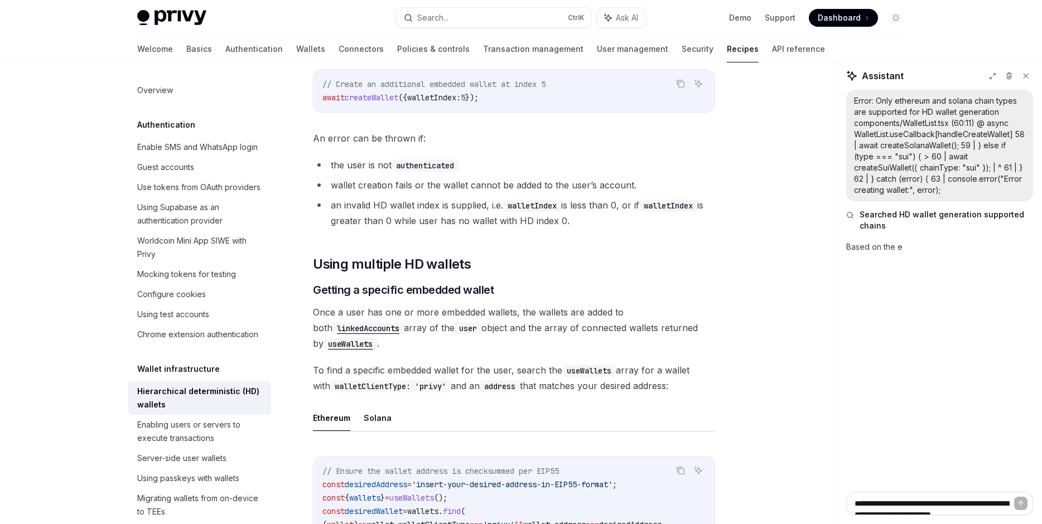
type textarea "*"
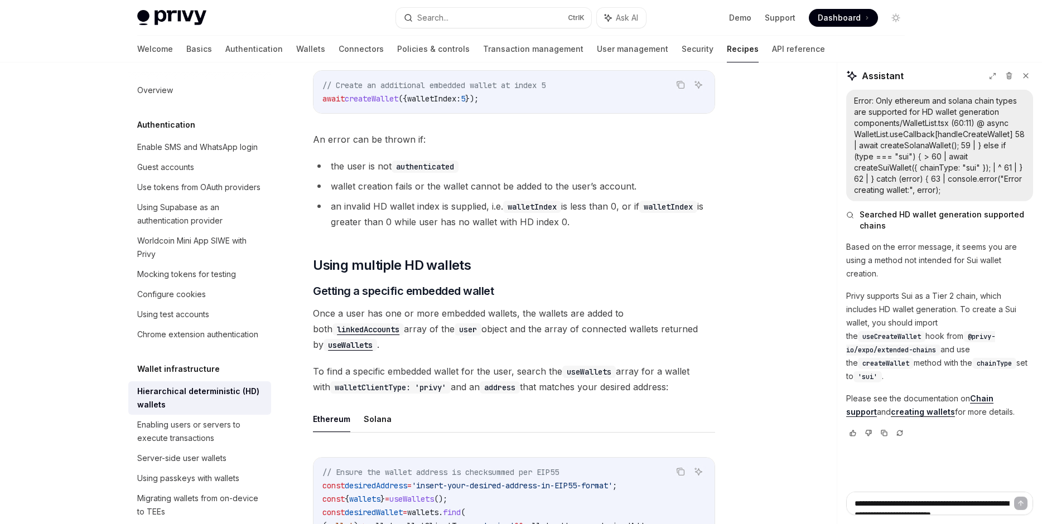
scroll to position [1140, 0]
click at [978, 394] on link "Chain support" at bounding box center [919, 405] width 147 height 23
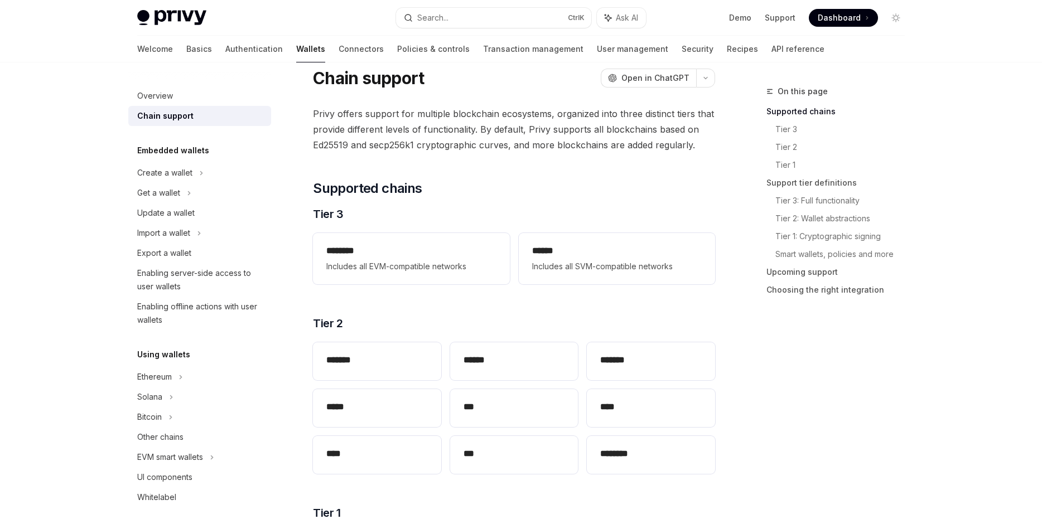
scroll to position [64, 0]
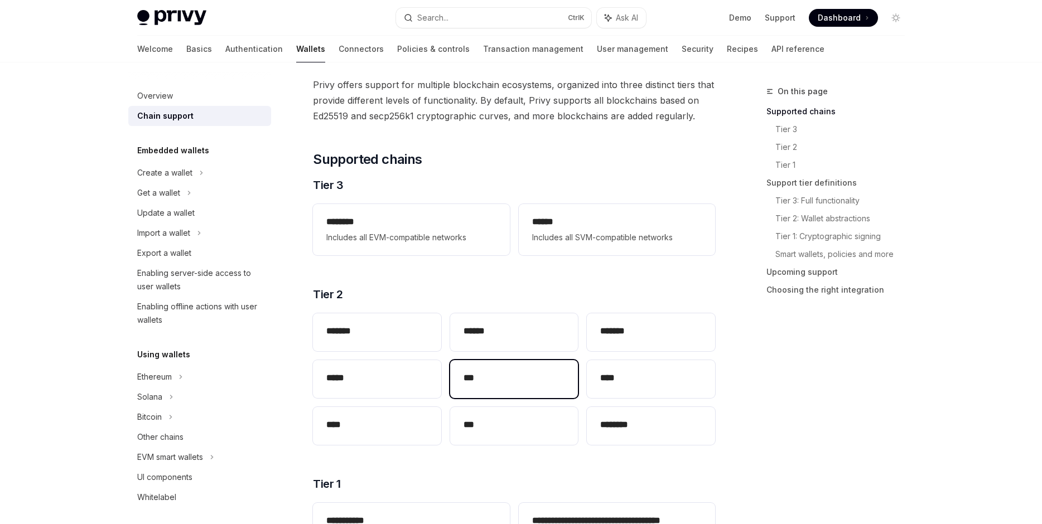
click at [467, 365] on div "***" at bounding box center [514, 379] width 128 height 38
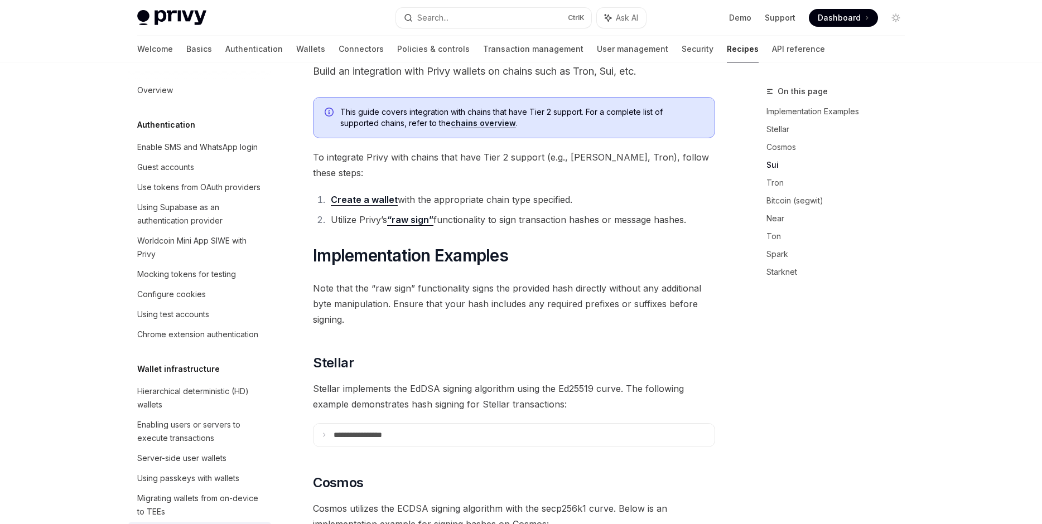
scroll to position [558, 0]
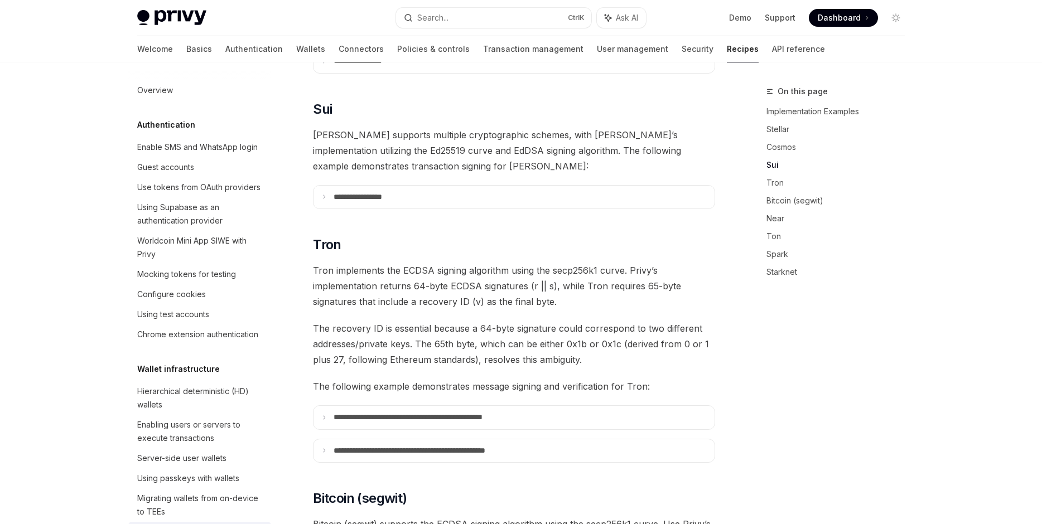
click at [471, 379] on span "The following example demonstrates message signing and verification for Tron:" at bounding box center [514, 387] width 402 height 16
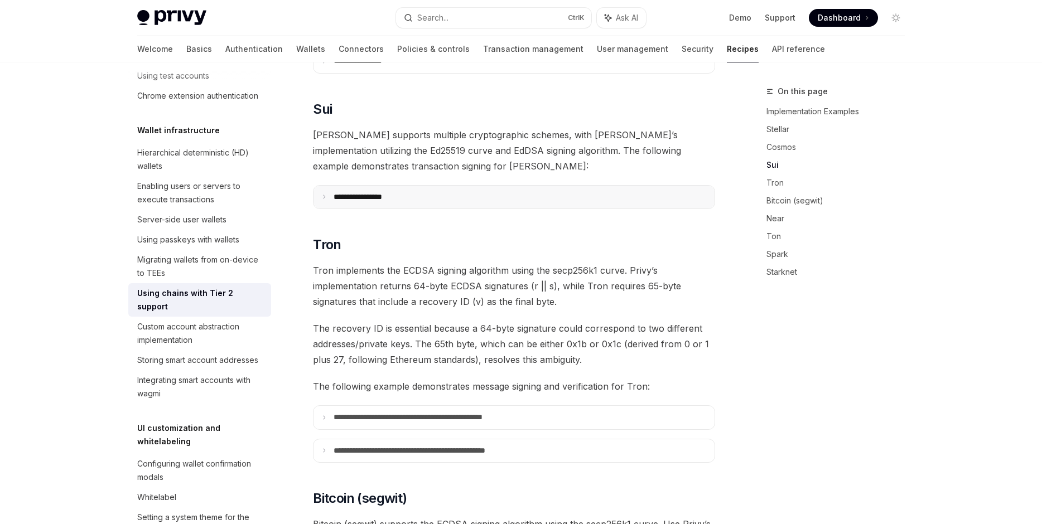
click at [460, 186] on summary "**********" at bounding box center [513, 197] width 401 height 23
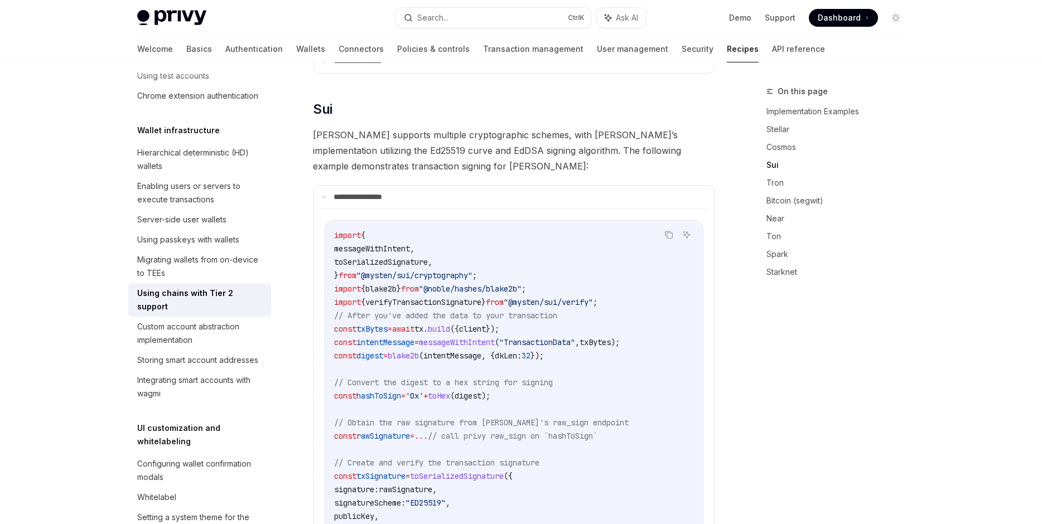
click at [526, 186] on summary "**********" at bounding box center [513, 197] width 401 height 23
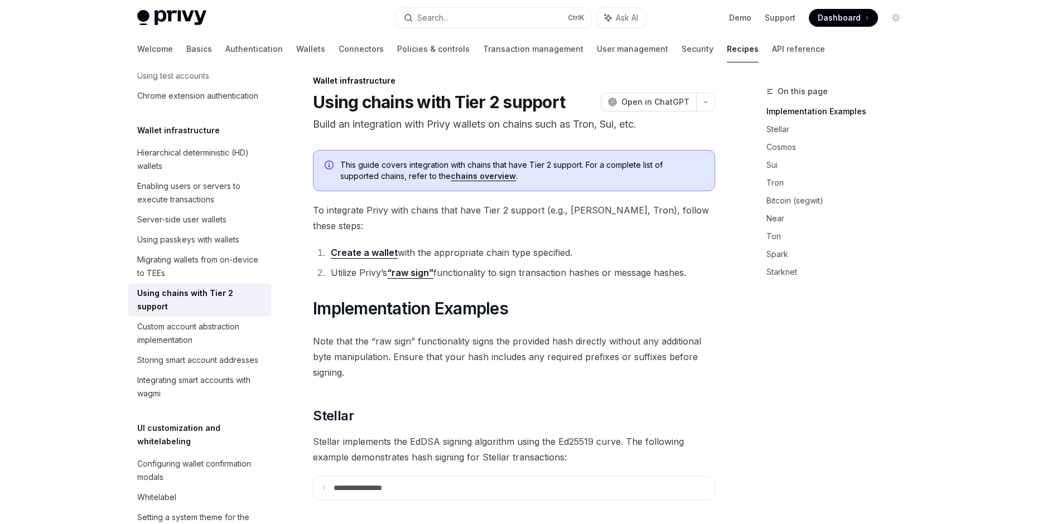
scroll to position [0, 0]
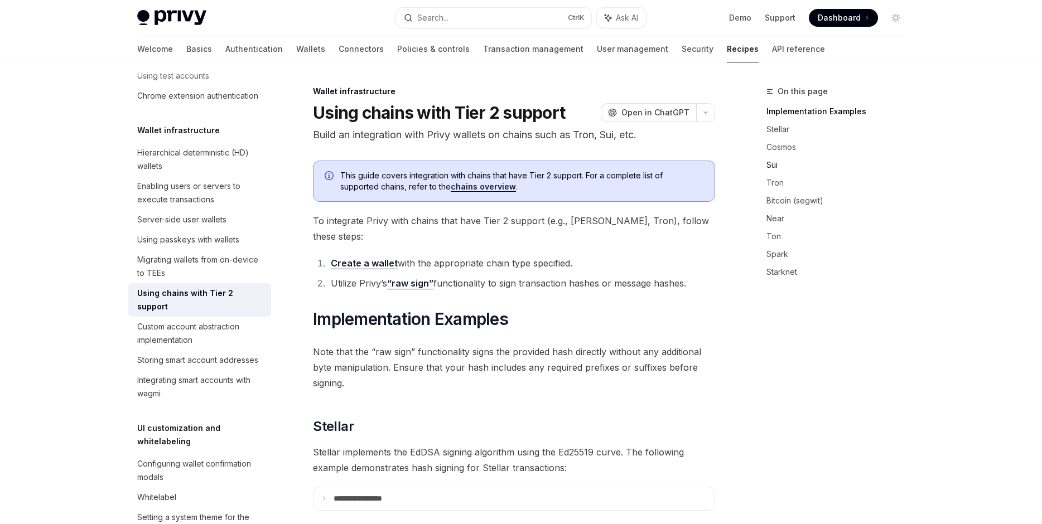
click at [781, 167] on link "Sui" at bounding box center [839, 165] width 147 height 18
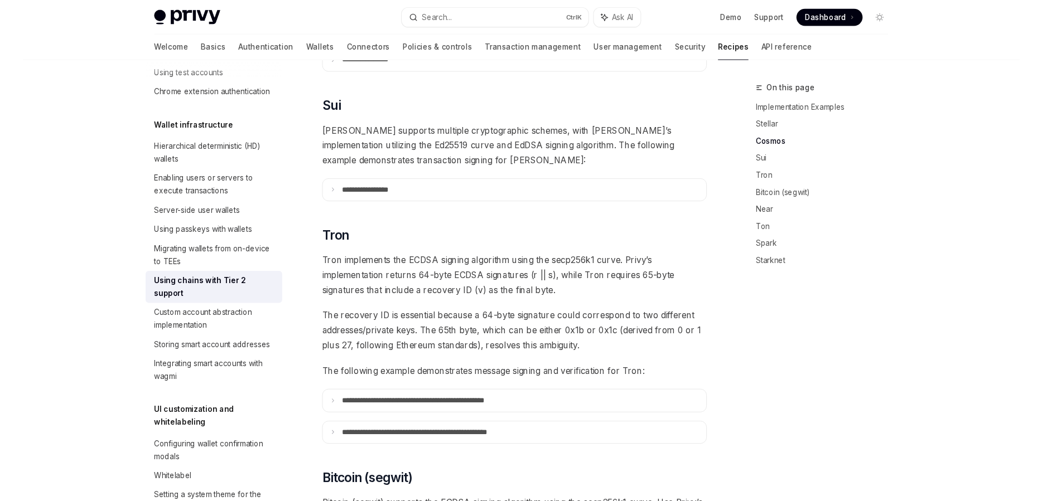
scroll to position [558, 0]
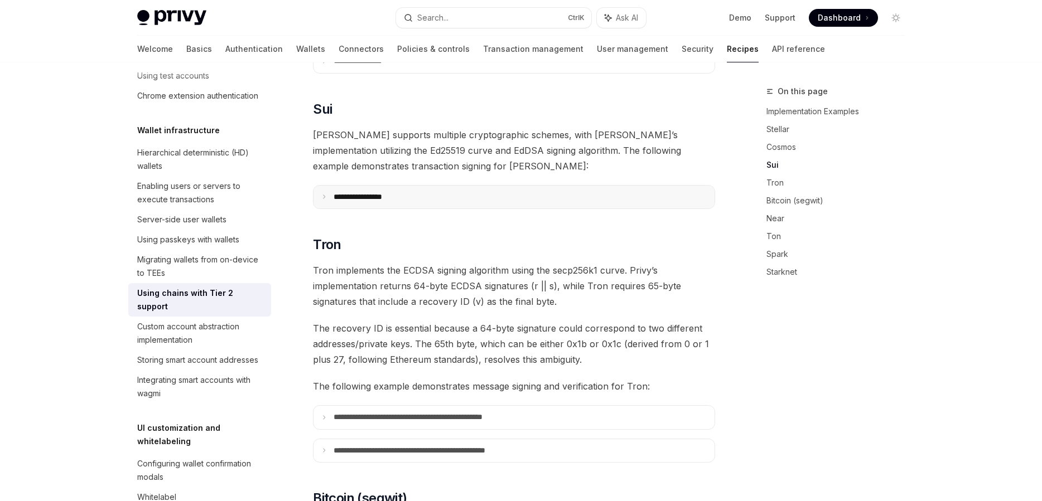
click at [607, 186] on summary "**********" at bounding box center [513, 197] width 401 height 23
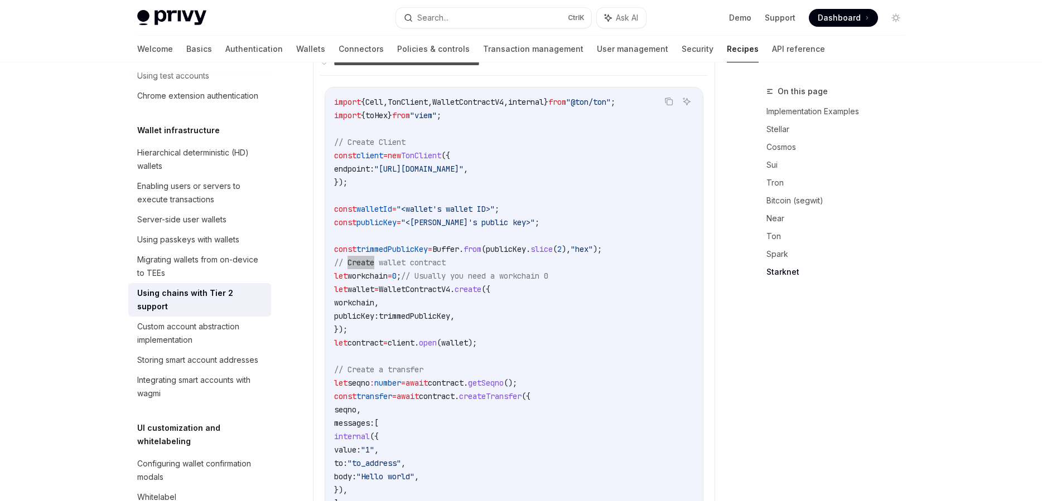
scroll to position [2567, 0]
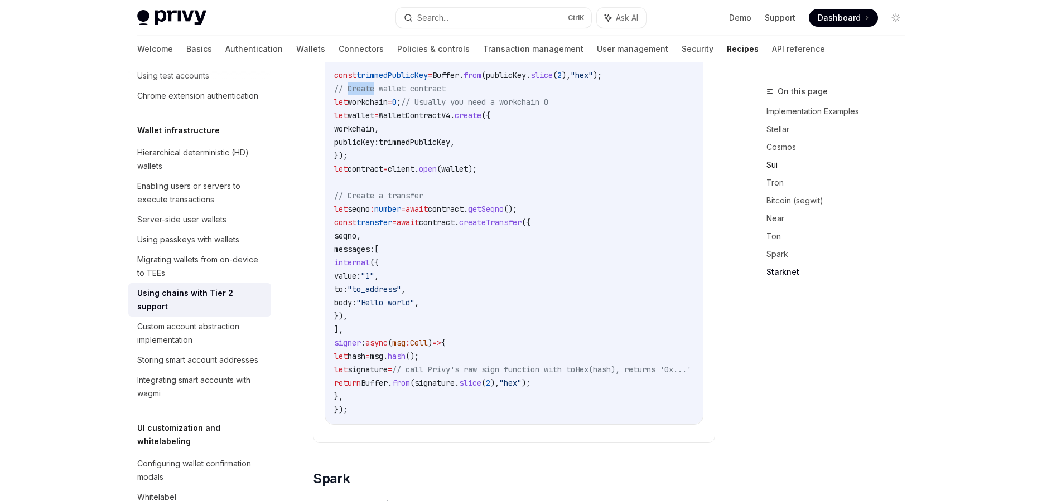
click at [781, 159] on link "Sui" at bounding box center [839, 165] width 147 height 18
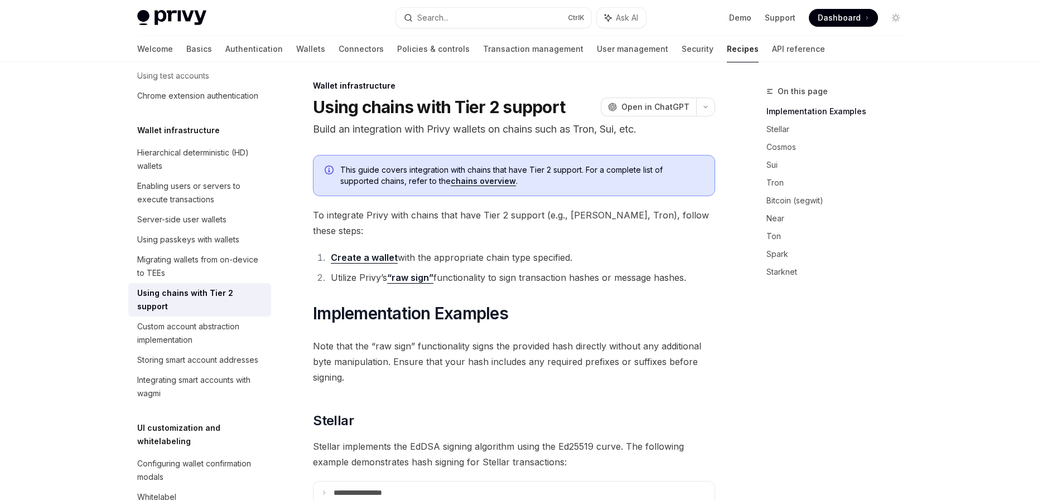
scroll to position [0, 0]
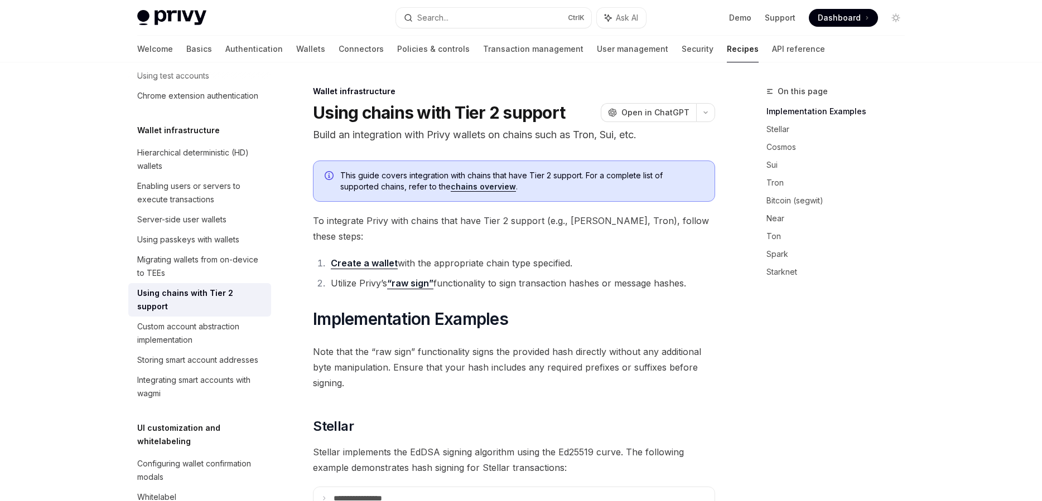
click at [384, 258] on link "Create a wallet" at bounding box center [364, 264] width 67 height 12
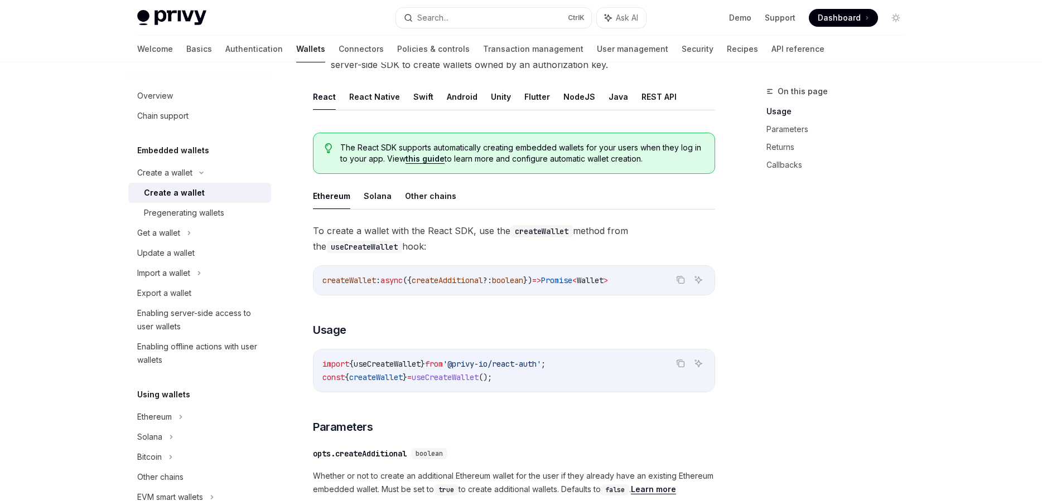
scroll to position [254, 0]
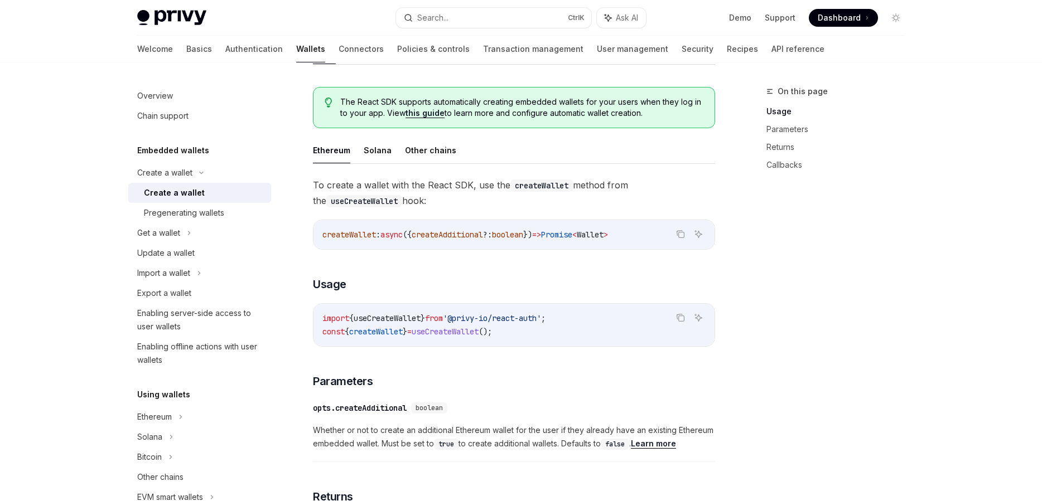
click at [433, 156] on button "Other chains" at bounding box center [430, 150] width 51 height 26
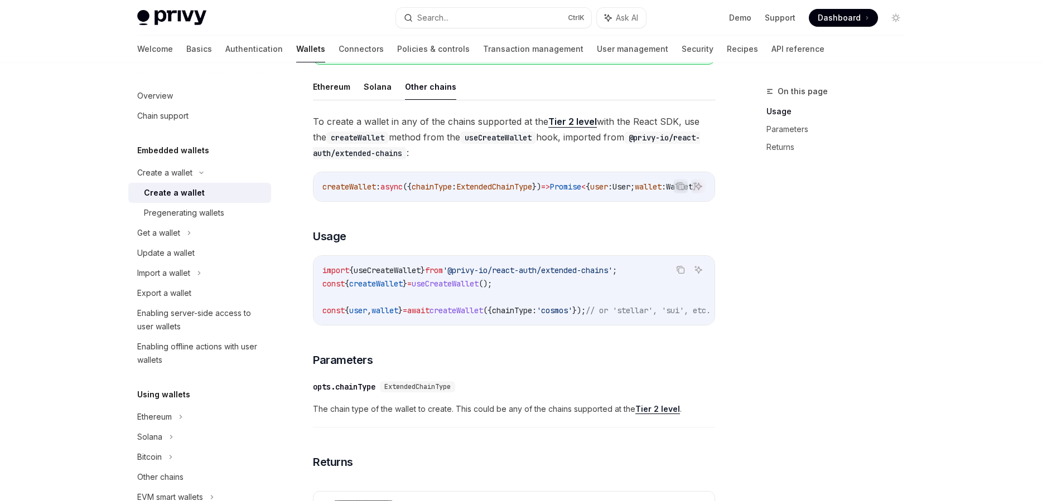
scroll to position [0, 70]
drag, startPoint x: 587, startPoint y: 191, endPoint x: 408, endPoint y: 188, distance: 179.6
click at [408, 188] on span "createWallet : async ({ chainType : ExtendedChainType }) => Promise < { user : …" at bounding box center [497, 187] width 379 height 10
click at [451, 214] on div "**********" at bounding box center [514, 385] width 402 height 543
drag, startPoint x: 489, startPoint y: 232, endPoint x: 563, endPoint y: 262, distance: 79.5
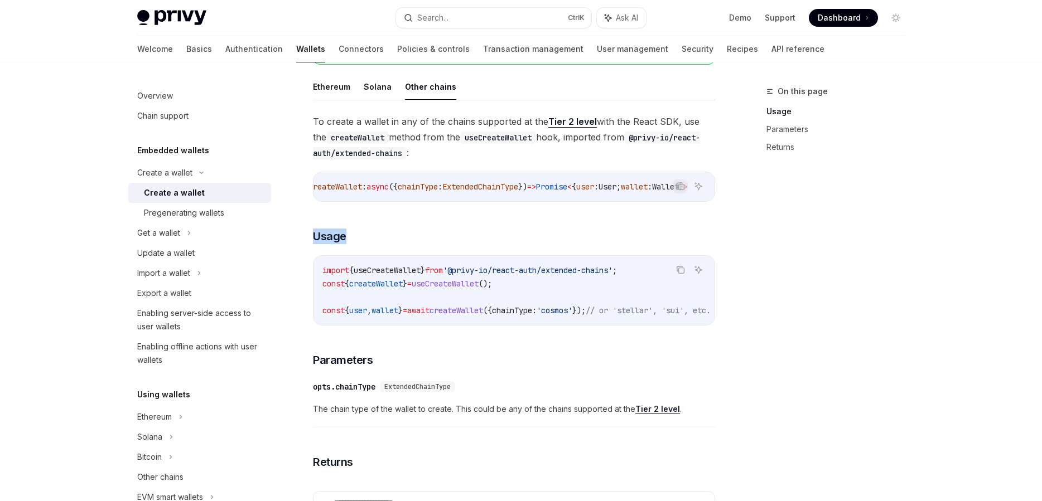
click at [537, 249] on div "**********" at bounding box center [514, 385] width 402 height 543
drag, startPoint x: 563, startPoint y: 262, endPoint x: 570, endPoint y: 267, distance: 8.8
click at [569, 265] on div "import { useCreateWallet } from '@privy-io/react-auth/extended-chains' ; const …" at bounding box center [513, 290] width 401 height 69
drag, startPoint x: 589, startPoint y: 279, endPoint x: 635, endPoint y: 302, distance: 51.1
click at [635, 302] on code "import { useCreateWallet } from '@privy-io/react-auth/extended-chains' ; const …" at bounding box center [529, 291] width 415 height 54
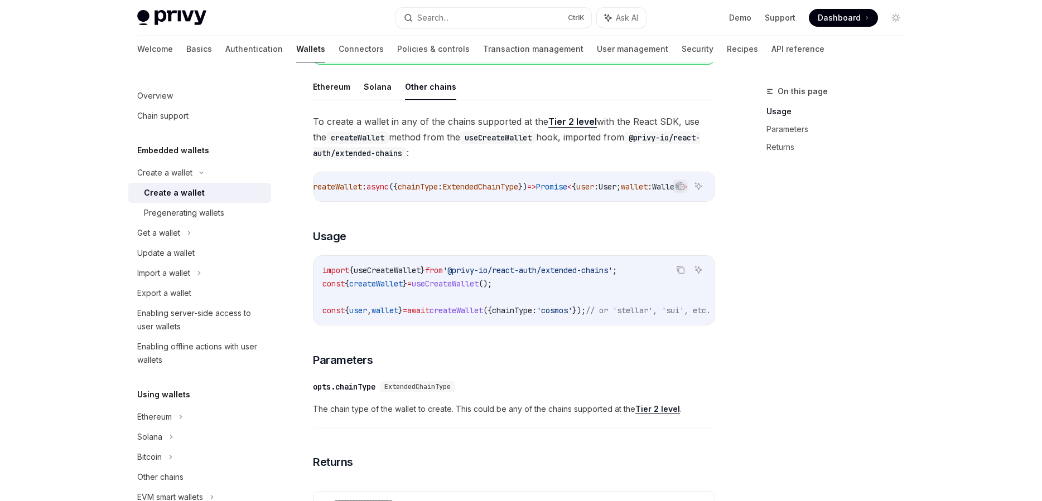
click at [635, 303] on code "import { useCreateWallet } from '@privy-io/react-auth/extended-chains' ; const …" at bounding box center [529, 291] width 415 height 54
click at [585, 311] on span "});" at bounding box center [578, 311] width 13 height 10
drag, startPoint x: 614, startPoint y: 312, endPoint x: 470, endPoint y: 309, distance: 143.9
click at [537, 312] on span "const { user , wallet } = await createWallet ({ chainType: 'cosmos' }); // or '…" at bounding box center [516, 311] width 388 height 10
click at [457, 308] on span "createWallet" at bounding box center [456, 311] width 54 height 10
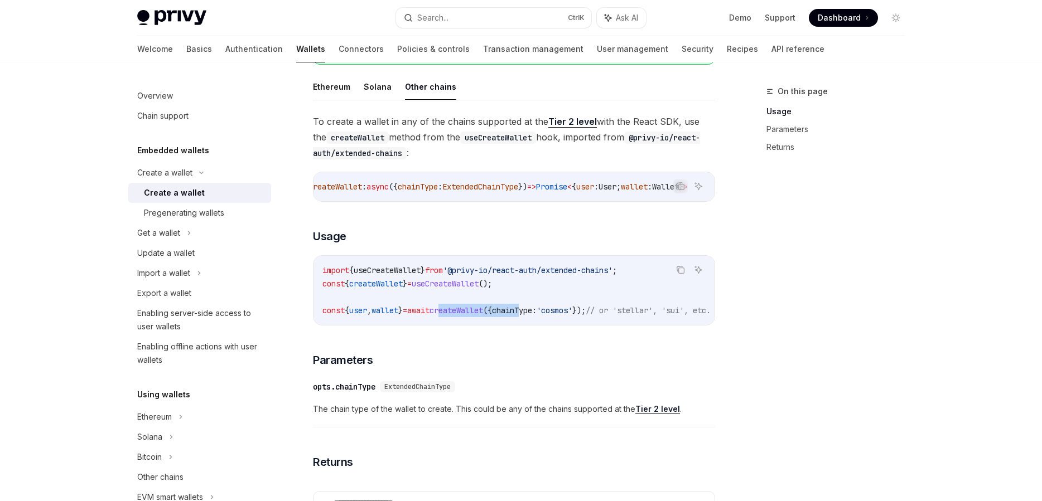
drag, startPoint x: 482, startPoint y: 308, endPoint x: 608, endPoint y: 314, distance: 126.2
click at [587, 311] on span "const { user , wallet } = await createWallet ({ chainType: 'cosmos' }); // or '…" at bounding box center [516, 311] width 388 height 10
click at [572, 314] on span "'cosmos'" at bounding box center [554, 311] width 36 height 10
drag, startPoint x: 642, startPoint y: 314, endPoint x: 781, endPoint y: 314, distance: 138.3
click at [714, 314] on div "import { useCreateWallet } from '@privy-io/react-auth/extended-chains' ; const …" at bounding box center [513, 290] width 401 height 69
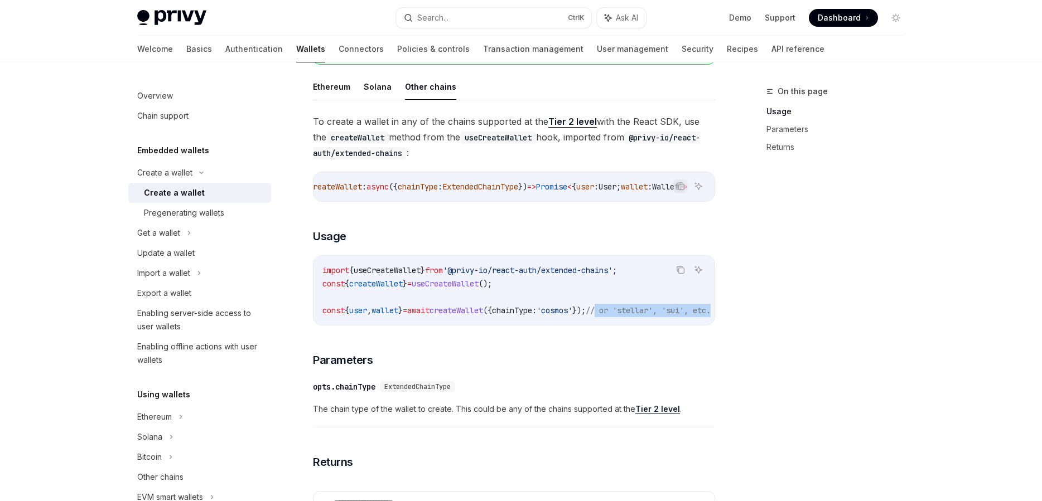
scroll to position [0, 75]
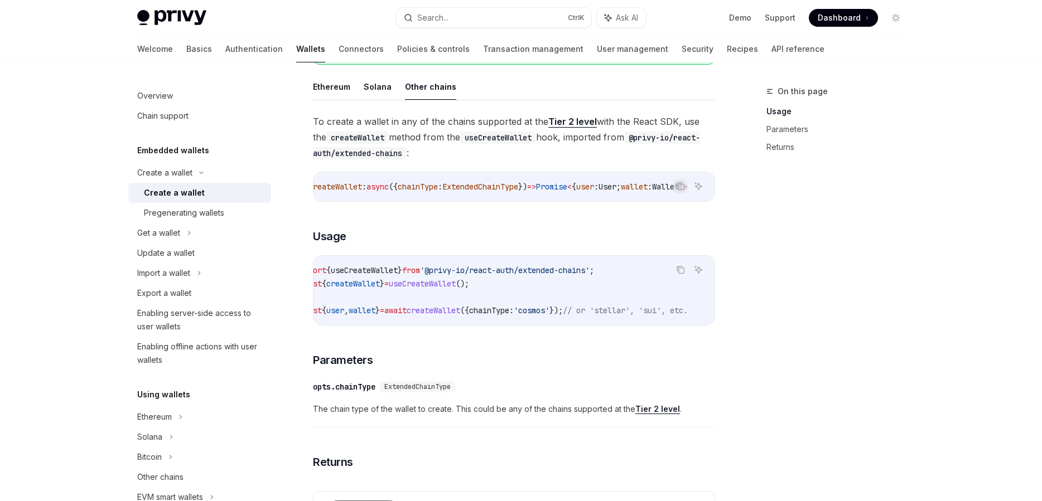
drag, startPoint x: 781, startPoint y: 314, endPoint x: 732, endPoint y: 321, distance: 49.0
click at [770, 318] on div "On this page Usage Parameters Returns" at bounding box center [829, 293] width 170 height 417
click at [524, 311] on span "'cosmos'" at bounding box center [532, 311] width 36 height 10
copy span "cosmos"
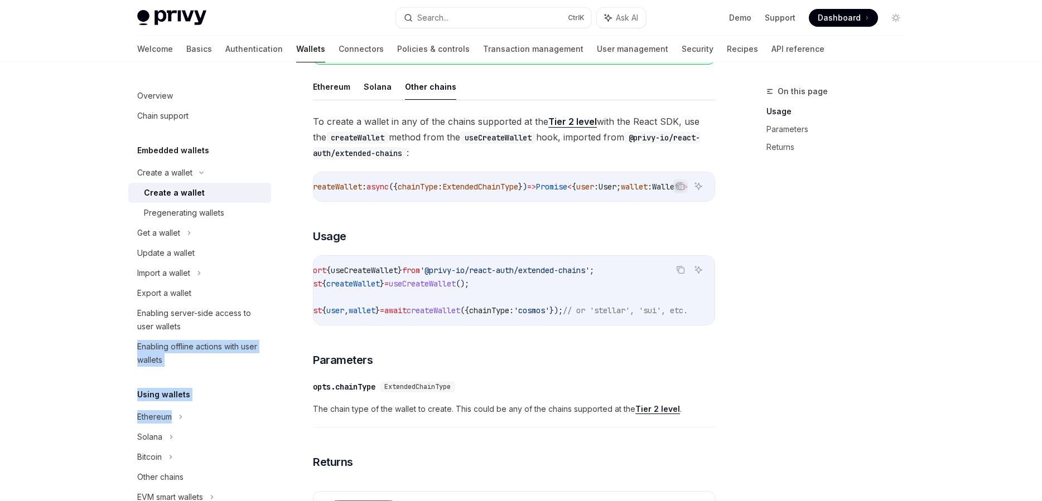
scroll to position [0, 0]
drag, startPoint x: 409, startPoint y: 319, endPoint x: 132, endPoint y: 335, distance: 278.1
click at [313, 325] on div "import { useCreateWallet } from '@privy-io/react-auth/extended-chains' ; const …" at bounding box center [513, 290] width 401 height 69
click at [429, 311] on span "await" at bounding box center [418, 311] width 22 height 10
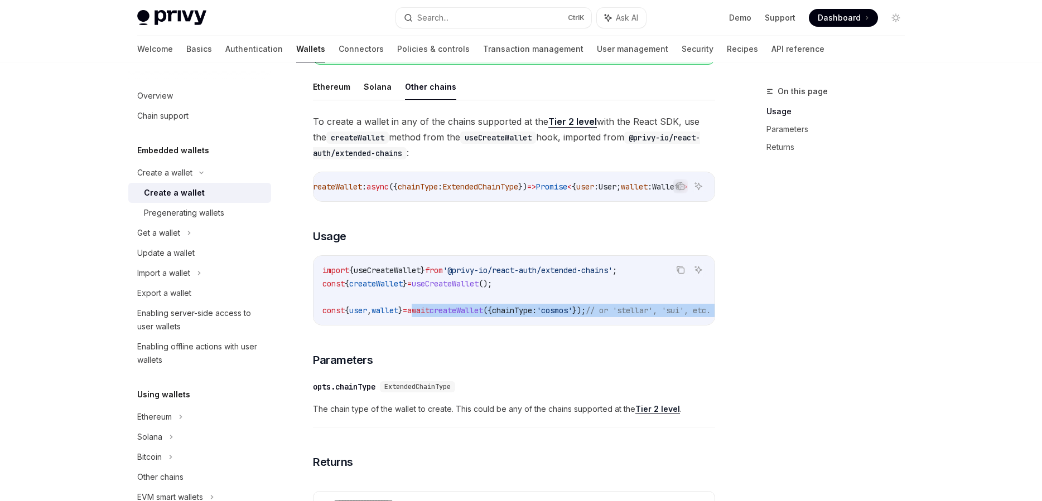
drag, startPoint x: 444, startPoint y: 311, endPoint x: 587, endPoint y: 332, distance: 144.3
click at [587, 325] on div "import { useCreateWallet } from '@privy-io/react-auth/extended-chains' ; const …" at bounding box center [513, 290] width 401 height 69
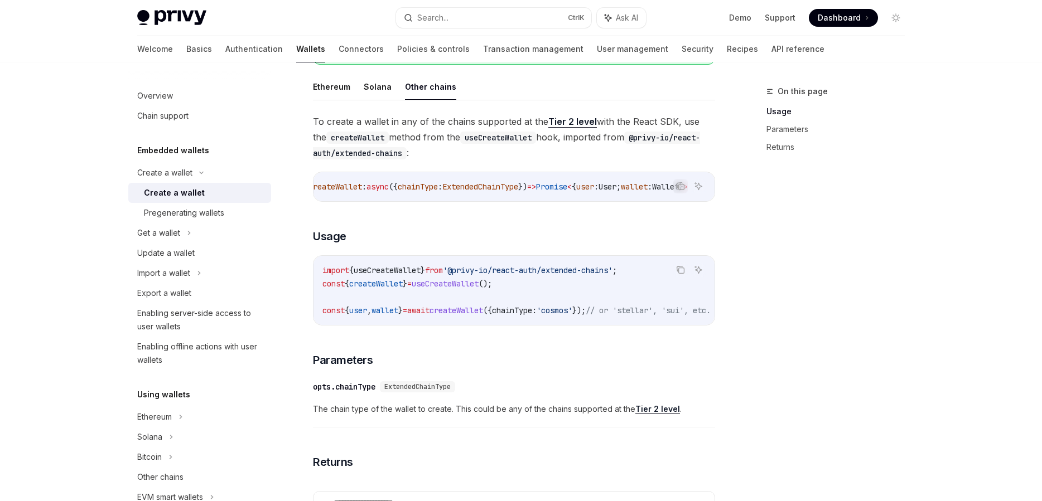
click at [587, 332] on div "**********" at bounding box center [514, 385] width 402 height 543
drag, startPoint x: 556, startPoint y: 325, endPoint x: 580, endPoint y: 325, distance: 24.5
click at [580, 325] on div "Copy Ask AI import { useCreateWallet } from '@privy-io/react-auth/extended-chai…" at bounding box center [514, 290] width 402 height 70
drag, startPoint x: 587, startPoint y: 319, endPoint x: 724, endPoint y: 332, distance: 138.3
click at [714, 325] on div "import { useCreateWallet } from '@privy-io/react-auth/extended-chains' ; const …" at bounding box center [513, 290] width 401 height 69
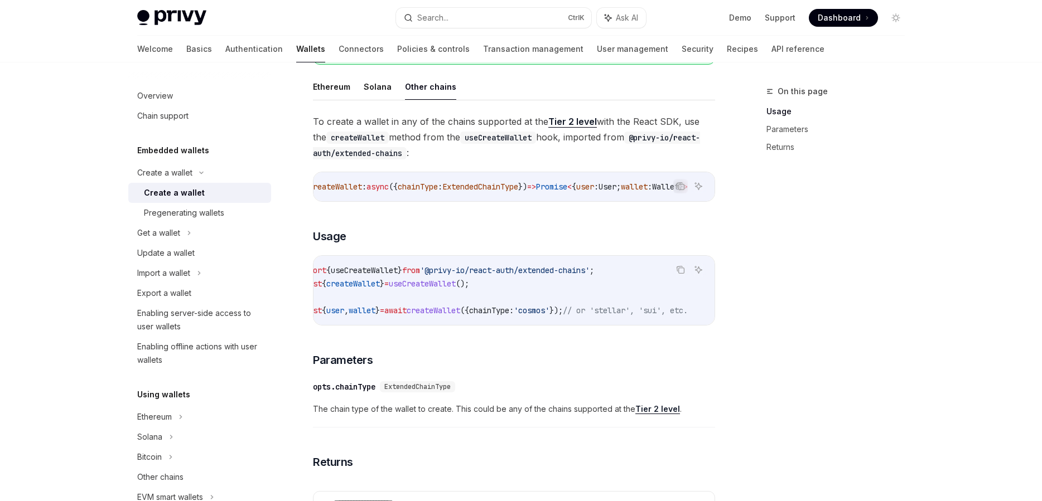
scroll to position [0, 60]
drag, startPoint x: 674, startPoint y: 321, endPoint x: 702, endPoint y: 321, distance: 27.9
click at [700, 321] on div "import { useCreateWallet } from '@privy-io/react-auth/extended-chains' ; const …" at bounding box center [513, 290] width 401 height 69
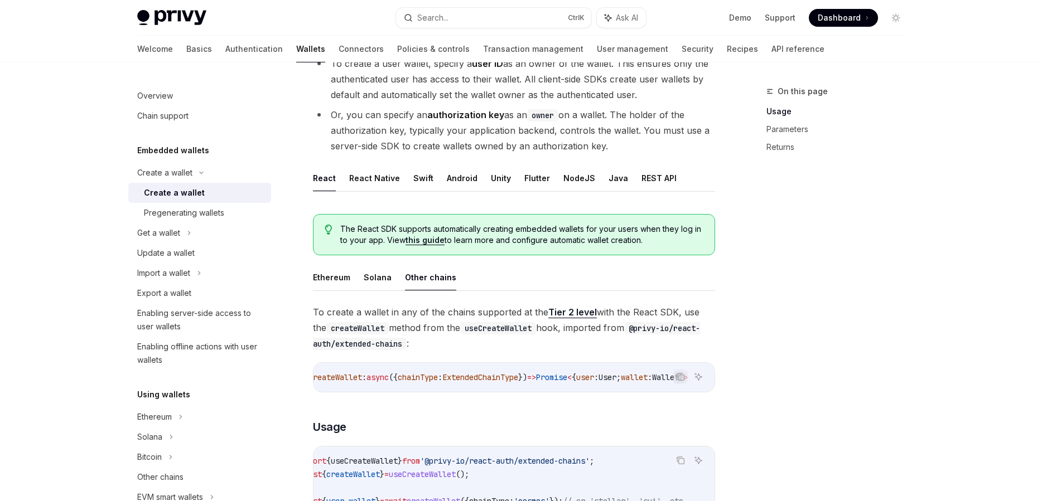
click at [409, 236] on link "this guide" at bounding box center [424, 240] width 39 height 10
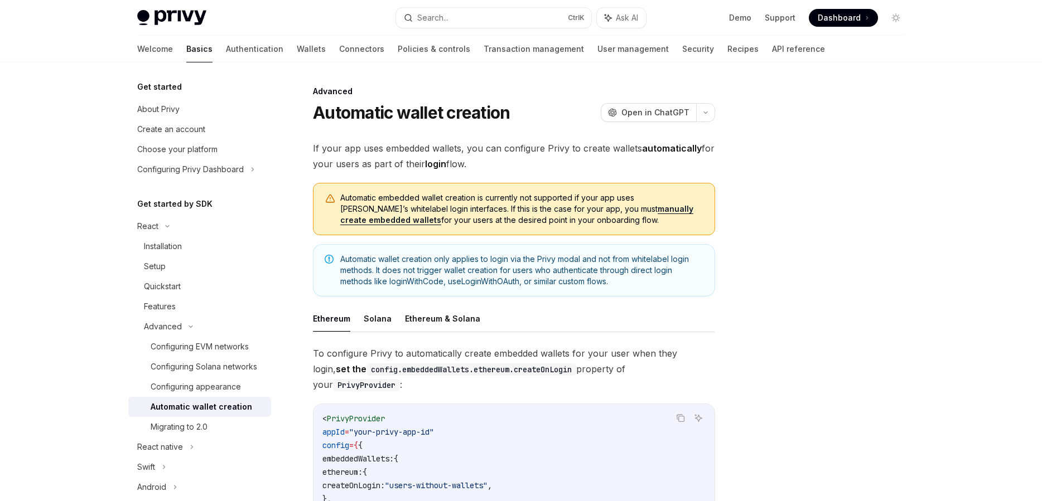
click at [414, 240] on div "If your app uses embedded wallets, you can configure Privy to create wallets au…" at bounding box center [514, 427] width 402 height 573
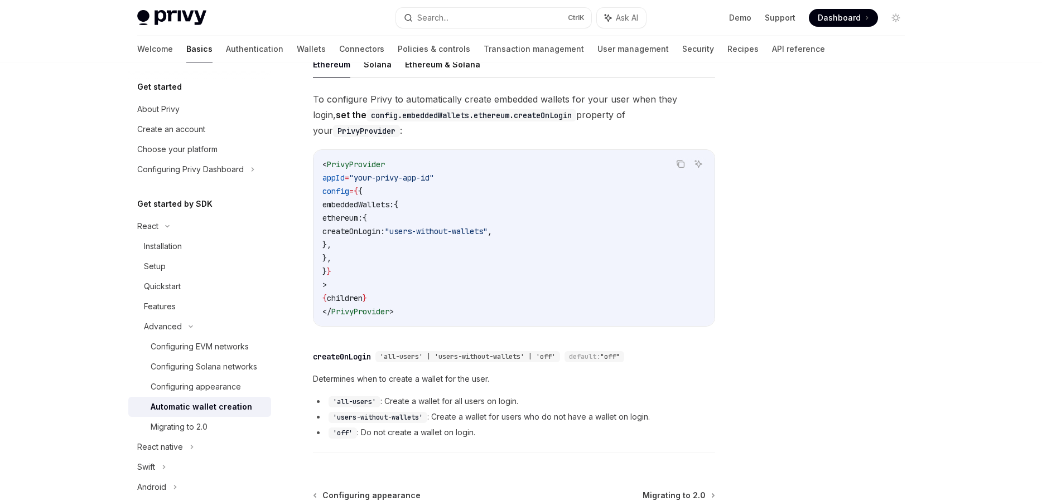
scroll to position [191, 0]
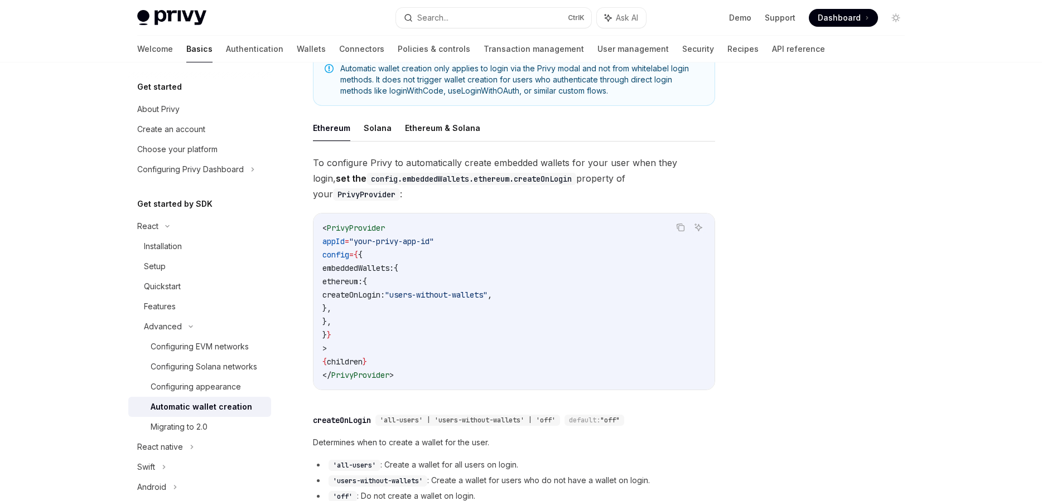
click at [394, 263] on span "embeddedWallets:" at bounding box center [357, 268] width 71 height 10
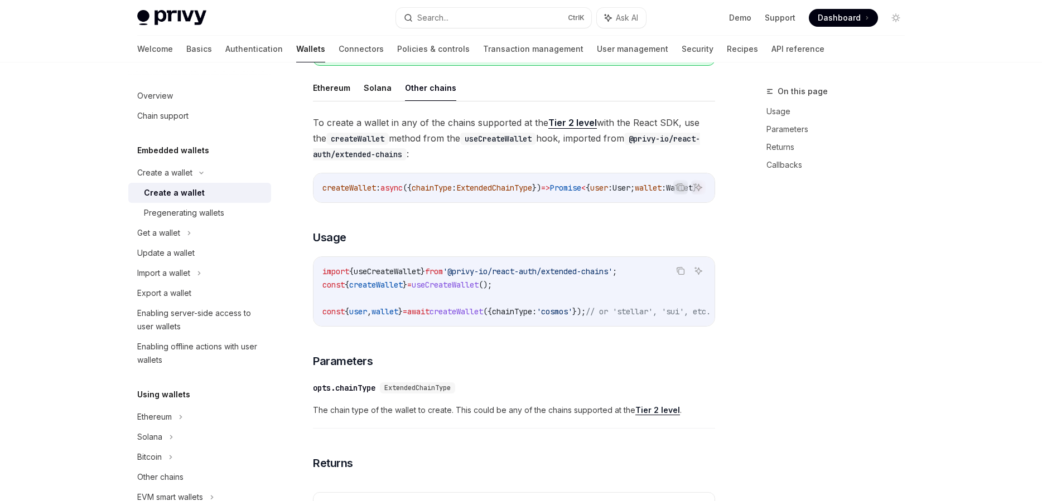
scroll to position [318, 0]
drag, startPoint x: 722, startPoint y: 311, endPoint x: 423, endPoint y: 245, distance: 306.6
click at [423, 245] on div "On this page Usage Parameters Returns Callbacks Create a wallet Create a wallet…" at bounding box center [520, 283] width 785 height 1077
click at [423, 245] on div "**********" at bounding box center [514, 385] width 402 height 543
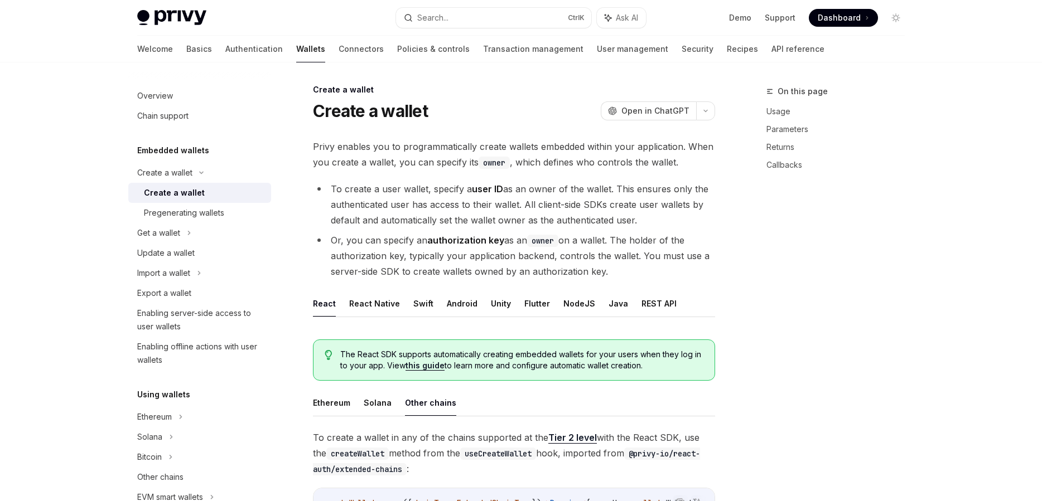
scroll to position [0, 0]
click at [690, 47] on div "Welcome Basics Authentication Wallets Connectors Policies & controls Transactio…" at bounding box center [480, 49] width 687 height 27
click at [771, 50] on link "API reference" at bounding box center [797, 49] width 53 height 27
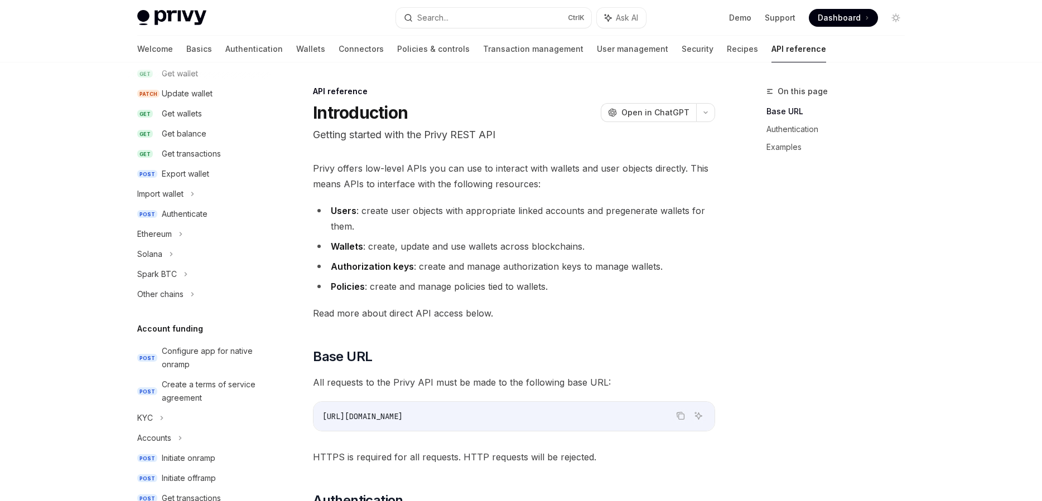
scroll to position [134, 0]
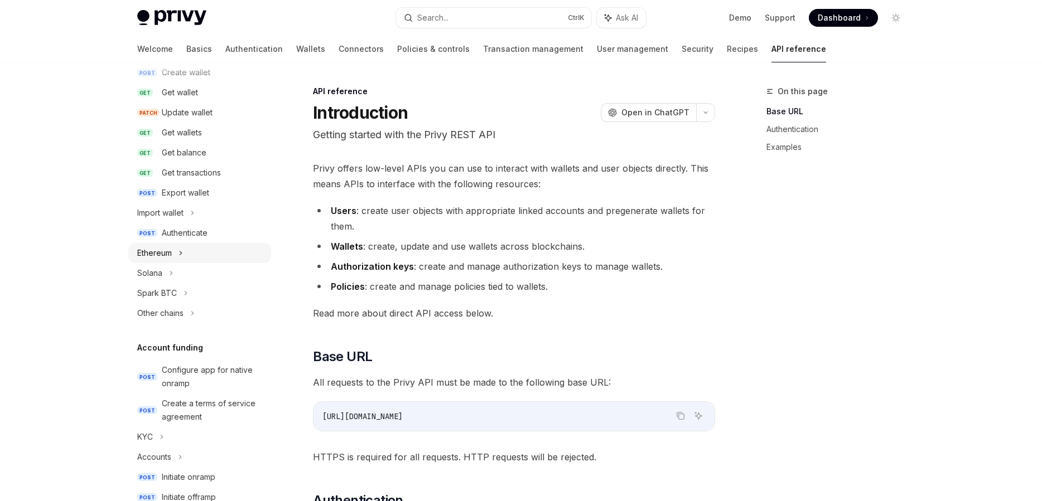
click at [228, 257] on div "Ethereum" at bounding box center [199, 253] width 143 height 20
type textarea "*"
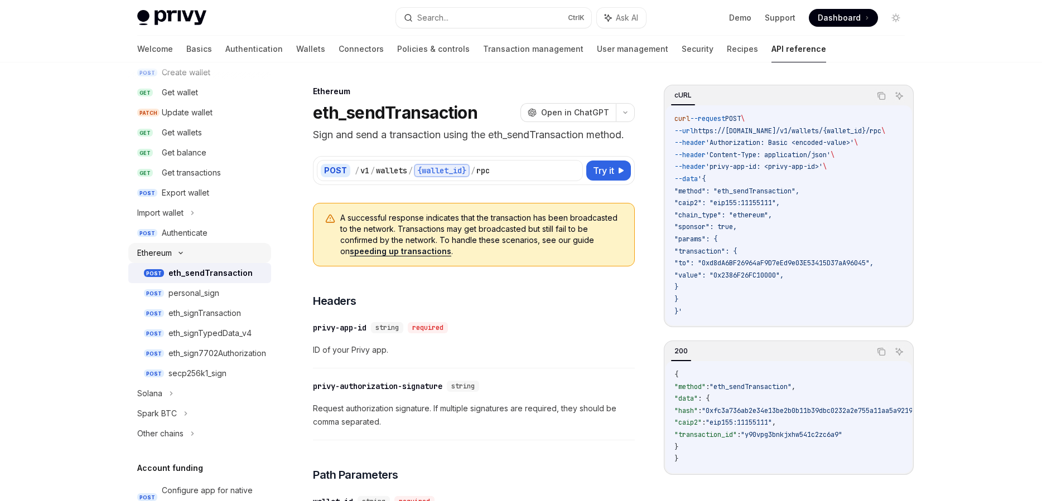
click at [231, 250] on div "Ethereum" at bounding box center [199, 253] width 143 height 20
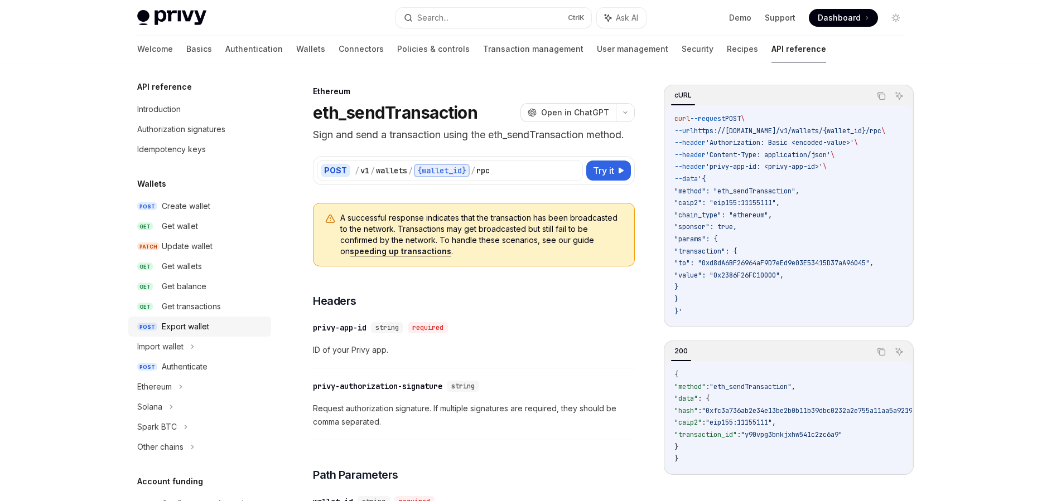
scroll to position [268, 0]
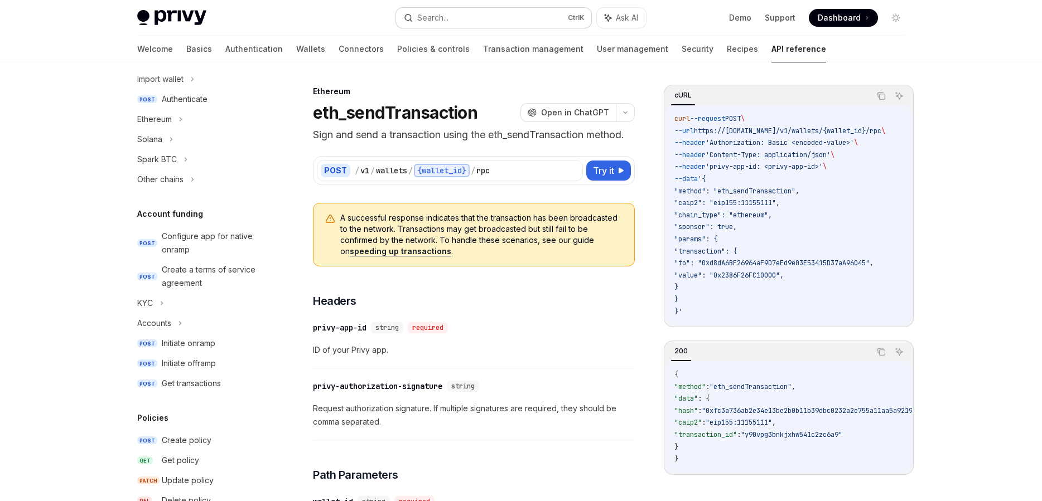
click at [520, 11] on button "Search... Ctrl K" at bounding box center [493, 18] width 195 height 20
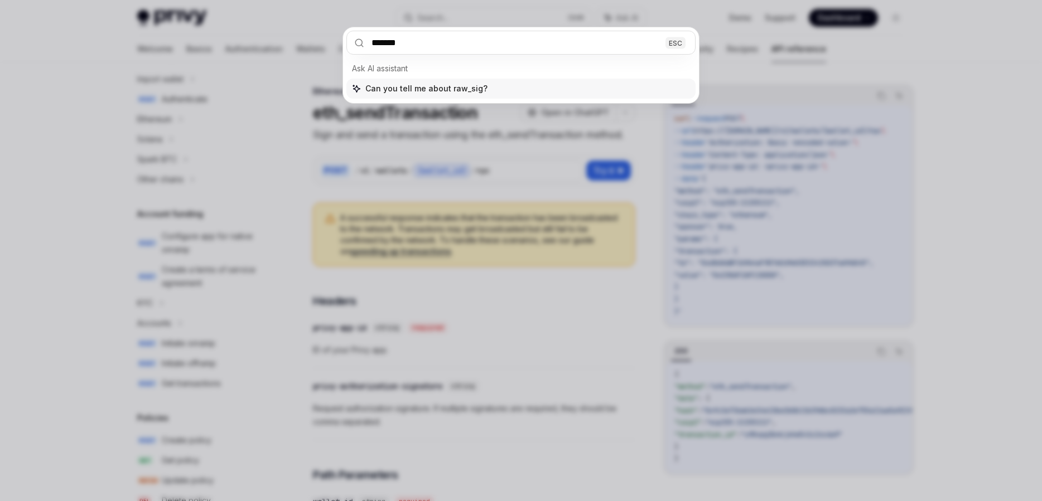
type input "********"
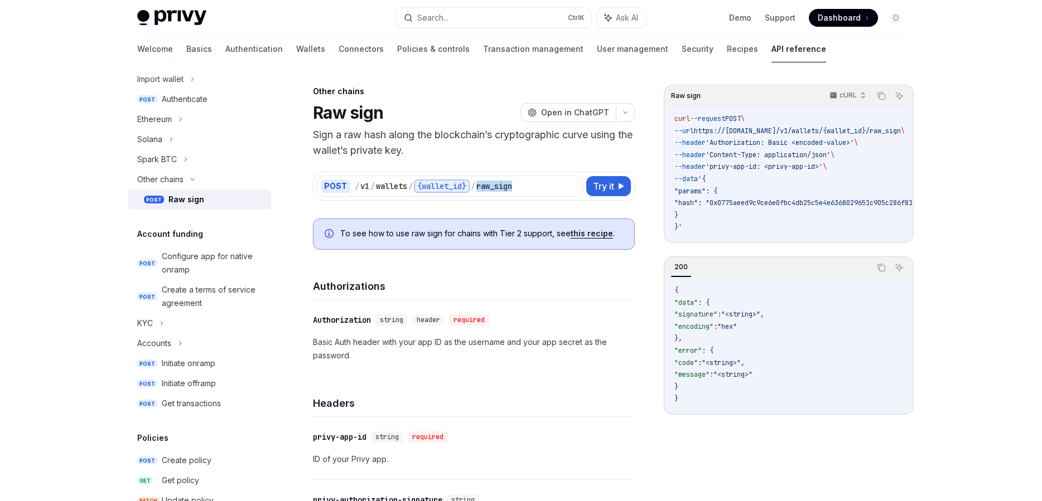
click at [524, 175] on div "POST / v1 / wallets / {wallet_id} / raw_sign Try it" at bounding box center [474, 186] width 322 height 29
drag, startPoint x: 468, startPoint y: 195, endPoint x: 447, endPoint y: 199, distance: 21.7
click at [454, 197] on div "POST / v1 / wallets / {wallet_id} / raw_sign Try it" at bounding box center [474, 186] width 322 height 29
click at [534, 186] on div "/ v1 / wallets / {wallet_id} / raw_sign" at bounding box center [467, 186] width 224 height 13
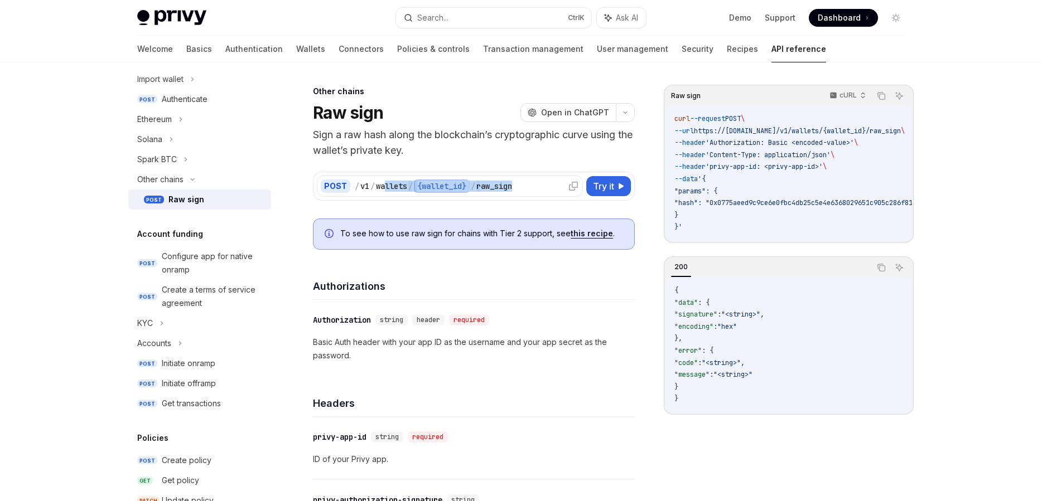
drag, startPoint x: 509, startPoint y: 196, endPoint x: 385, endPoint y: 190, distance: 124.5
click at [385, 187] on div "POST / v1 / wallets / {wallet_id} / raw_sign" at bounding box center [450, 186] width 266 height 21
click at [381, 198] on div "POST / v1 / wallets / {wallet_id} / raw_sign Try it" at bounding box center [474, 186] width 322 height 29
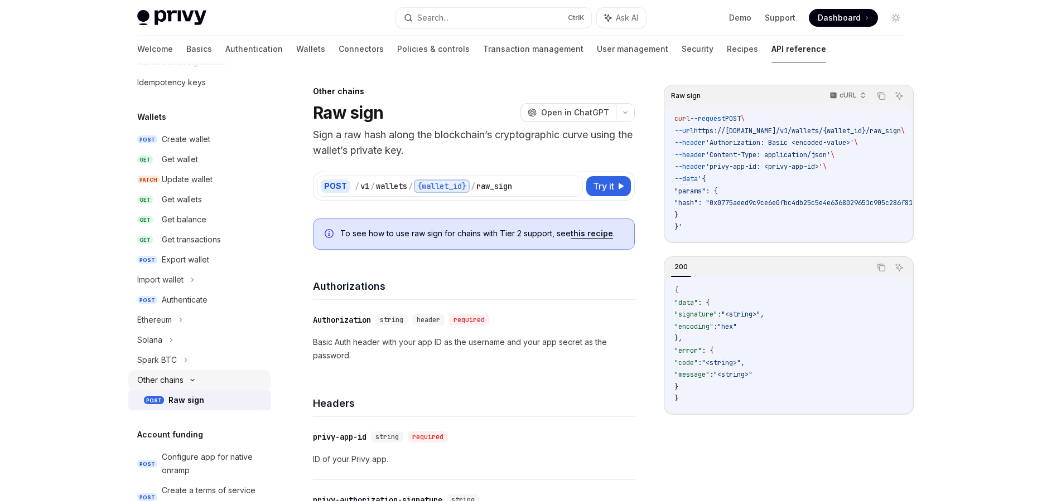
click at [168, 386] on div "Other chains" at bounding box center [160, 380] width 46 height 13
click at [168, 385] on div "Other chains" at bounding box center [160, 380] width 46 height 13
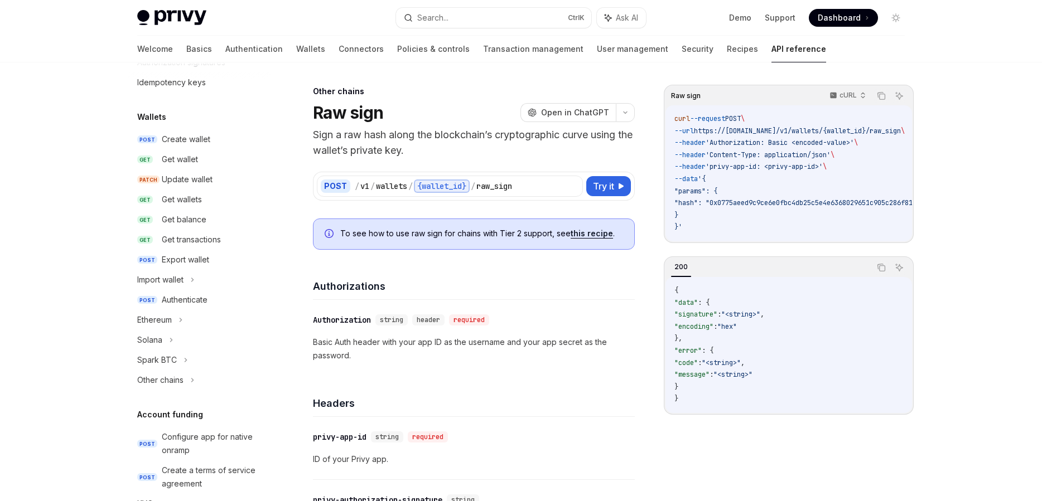
click at [190, 382] on div "Other chains" at bounding box center [199, 380] width 143 height 20
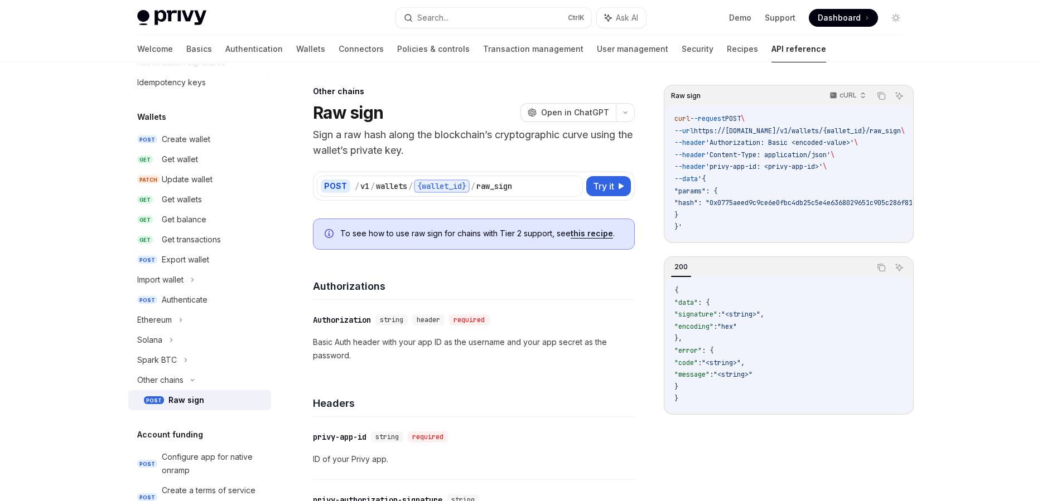
click at [393, 341] on p "Basic Auth header with your app ID as the username and your app secret as the p…" at bounding box center [474, 349] width 322 height 27
click at [393, 342] on p "Basic Auth header with your app ID as the username and your app secret as the p…" at bounding box center [474, 349] width 322 height 27
click at [401, 382] on div "Headers" at bounding box center [474, 396] width 322 height 41
click at [217, 335] on div "Solana" at bounding box center [199, 340] width 143 height 20
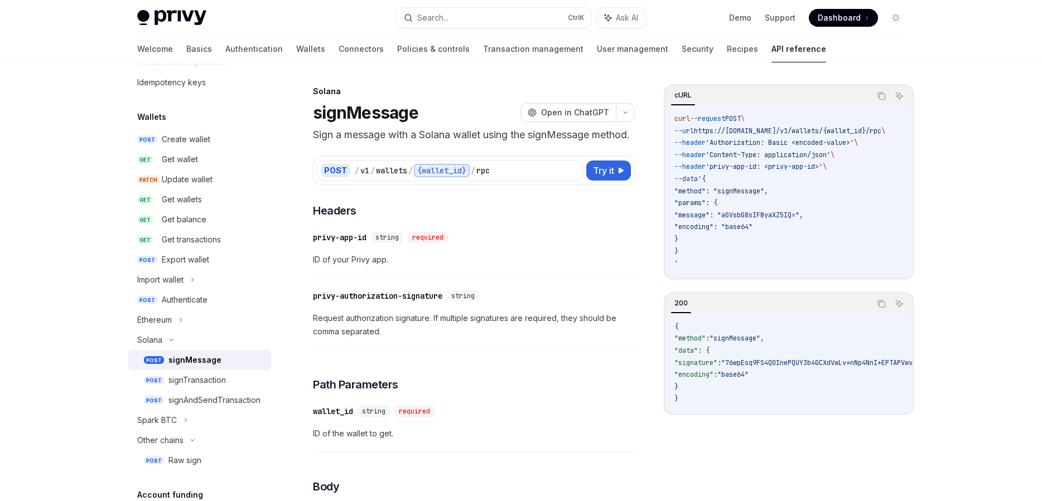
click at [214, 367] on link "POST signMessage" at bounding box center [199, 360] width 143 height 20
click at [214, 381] on div "signTransaction" at bounding box center [196, 380] width 57 height 13
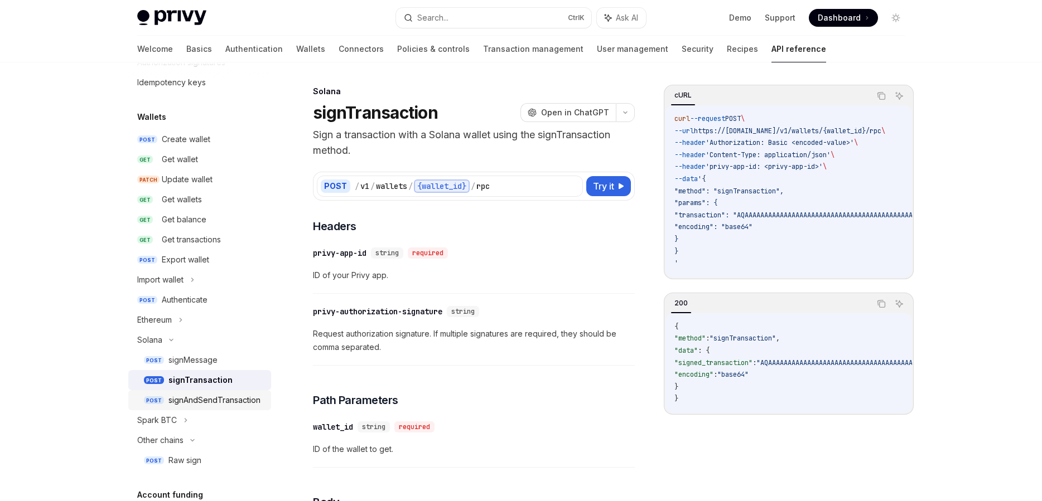
click at [213, 404] on div "signAndSendTransaction" at bounding box center [214, 400] width 92 height 13
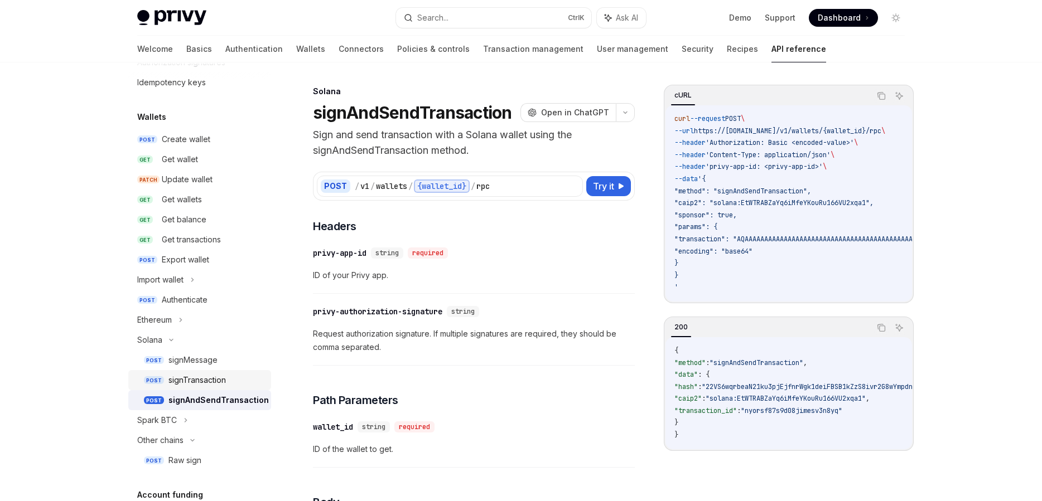
click at [219, 372] on link "POST signTransaction" at bounding box center [199, 380] width 143 height 20
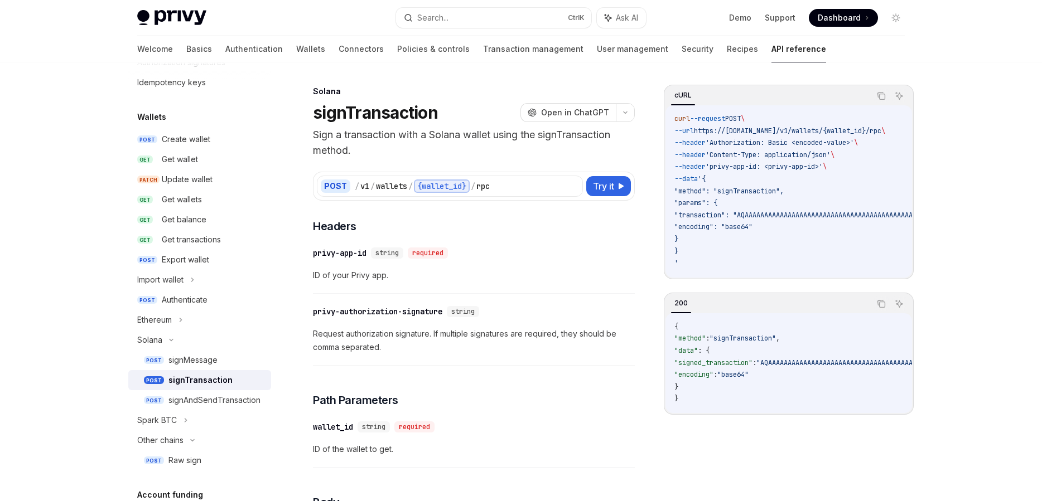
scroll to position [268, 0]
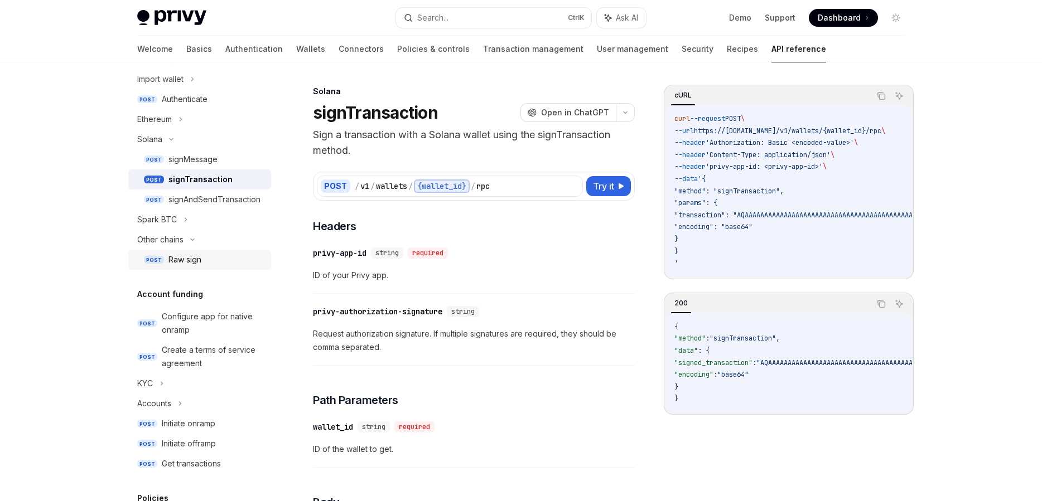
click at [245, 258] on div "Raw sign" at bounding box center [216, 259] width 96 height 13
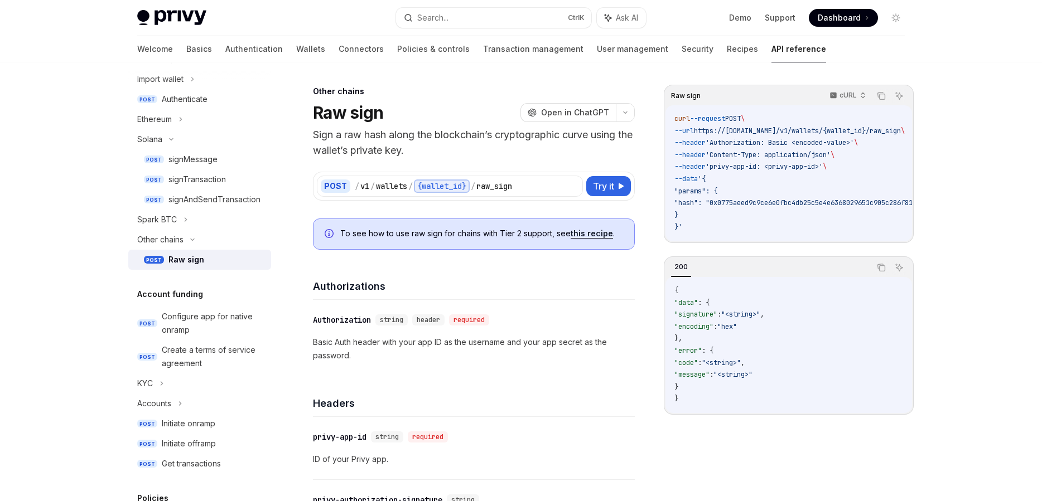
click at [461, 337] on p "Basic Auth header with your app ID as the username and your app secret as the p…" at bounding box center [474, 349] width 322 height 27
click at [461, 338] on p "Basic Auth header with your app ID as the username and your app secret as the p…" at bounding box center [474, 349] width 322 height 27
click at [462, 342] on p "Basic Auth header with your app ID as the username and your app secret as the p…" at bounding box center [474, 349] width 322 height 27
click at [459, 355] on p "Basic Auth header with your app ID as the username and your app secret as the p…" at bounding box center [474, 349] width 322 height 27
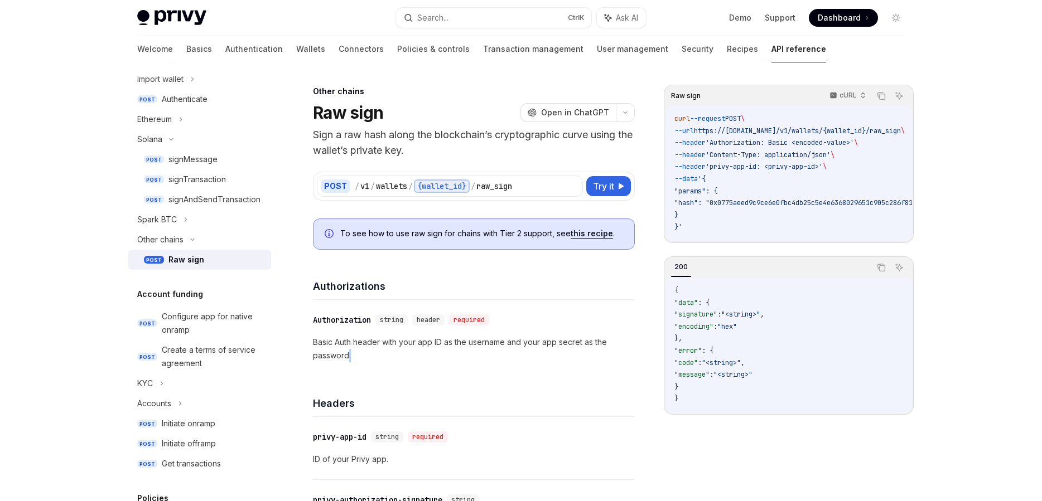
click at [459, 355] on p "Basic Auth header with your app ID as the username and your app secret as the p…" at bounding box center [474, 349] width 322 height 27
click at [584, 233] on link "this recipe" at bounding box center [591, 234] width 42 height 10
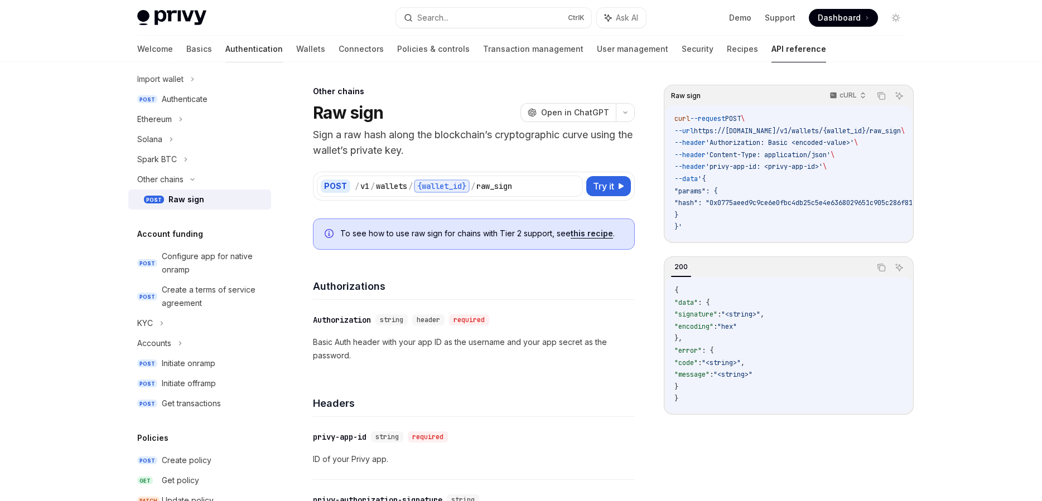
click at [225, 55] on link "Authentication" at bounding box center [253, 49] width 57 height 27
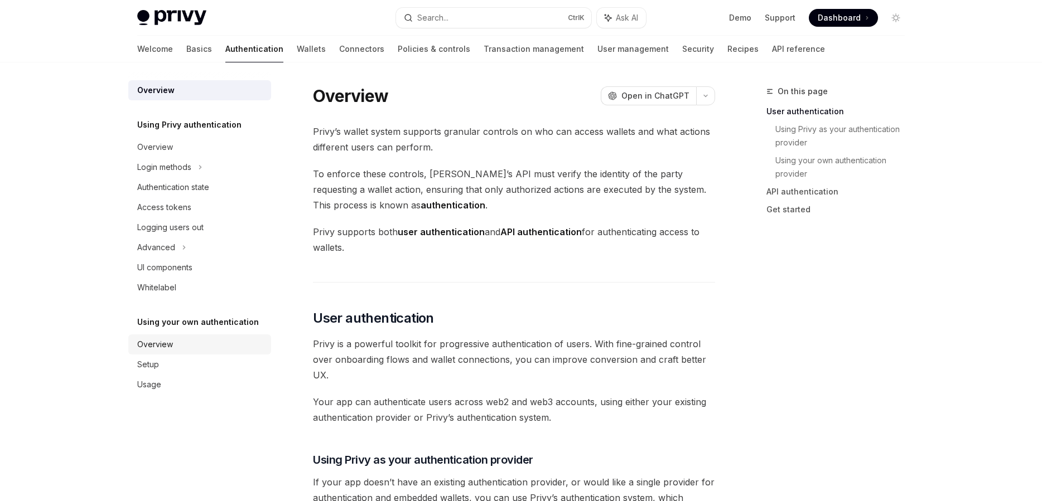
click at [202, 341] on div "Overview" at bounding box center [200, 344] width 127 height 13
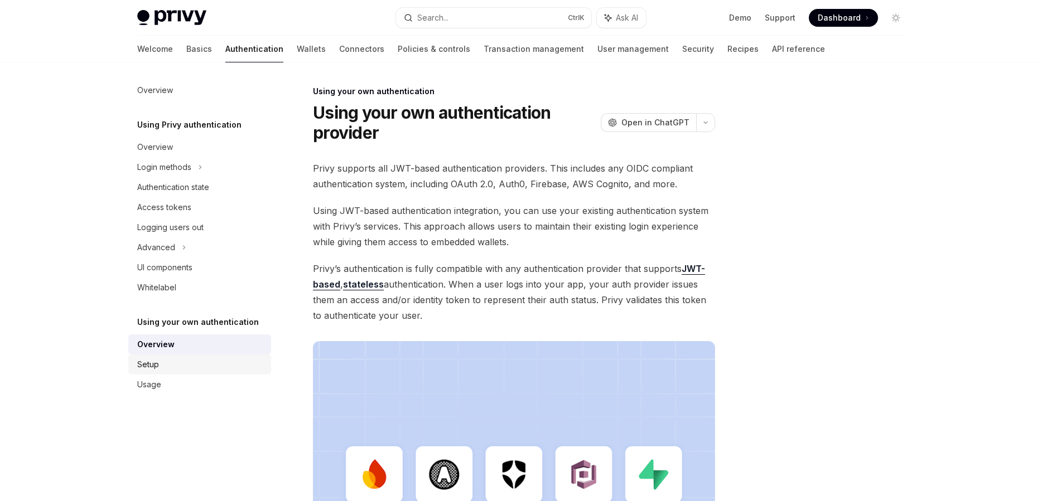
scroll to position [318, 0]
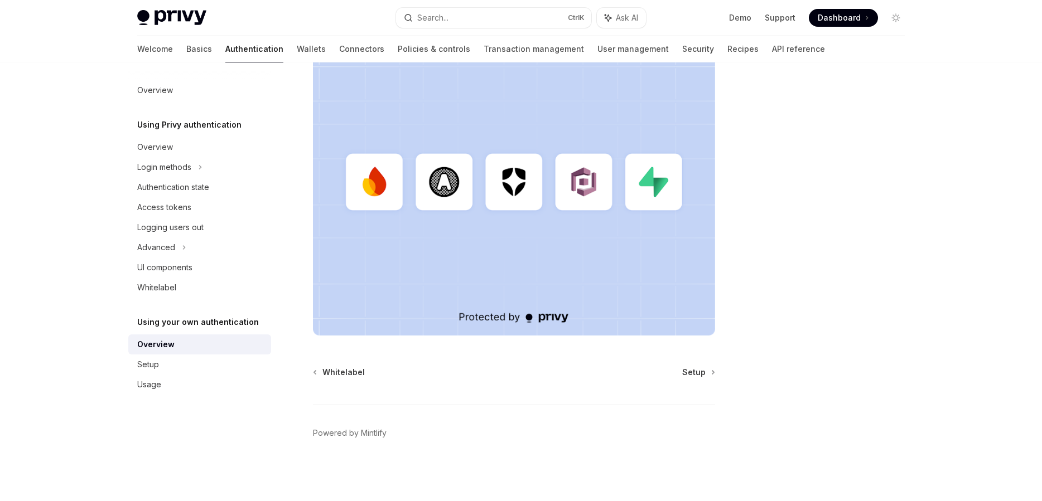
click at [195, 347] on div "Overview" at bounding box center [200, 344] width 127 height 13
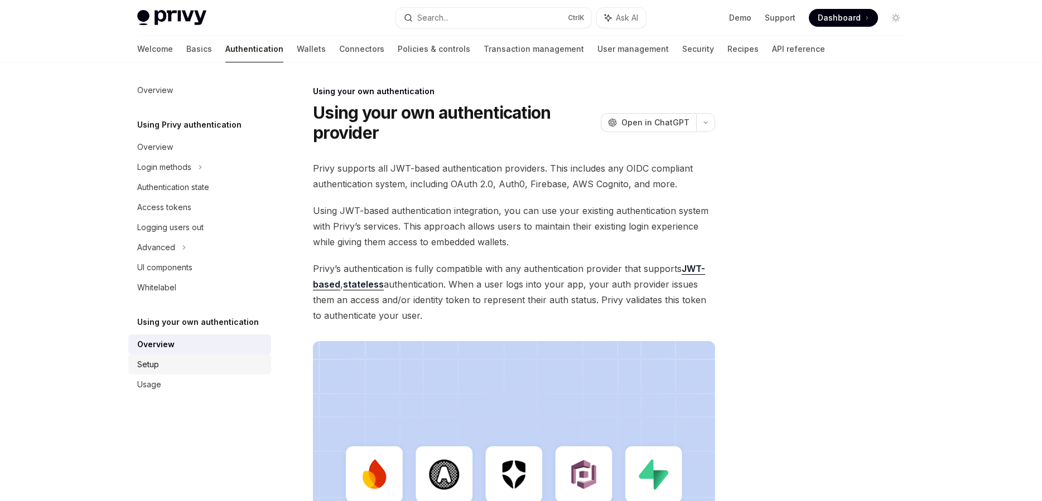
click at [190, 369] on div "Setup" at bounding box center [200, 364] width 127 height 13
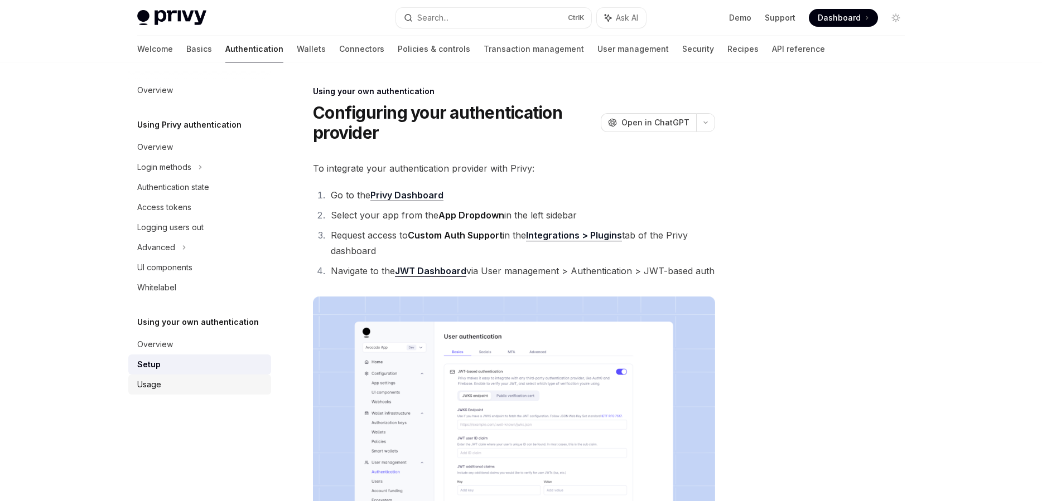
click at [198, 391] on link "Usage" at bounding box center [199, 385] width 143 height 20
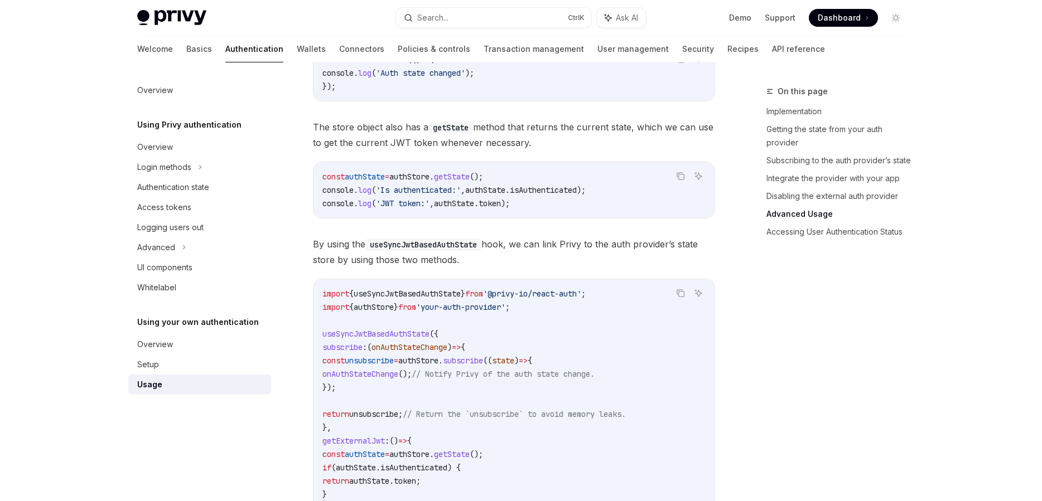
scroll to position [1780, 0]
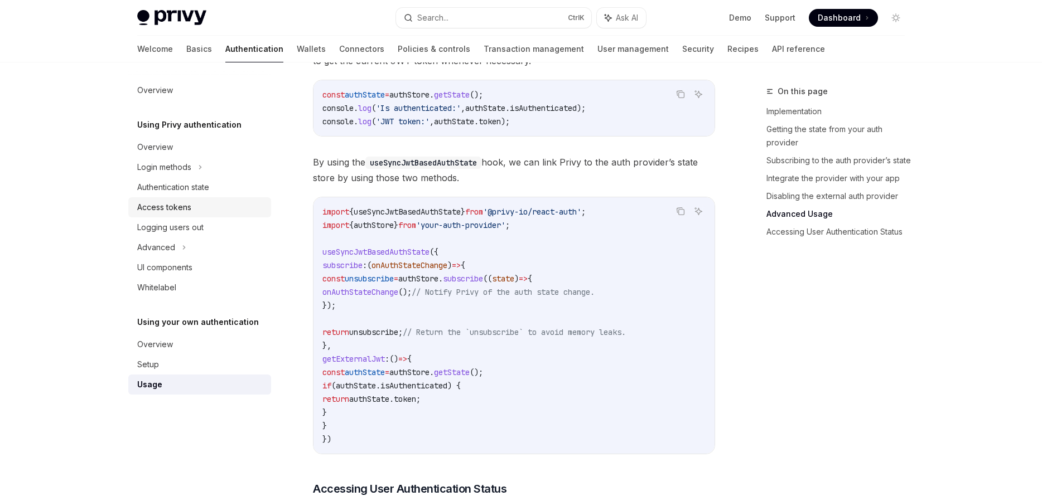
click at [246, 217] on link "Access tokens" at bounding box center [199, 207] width 143 height 20
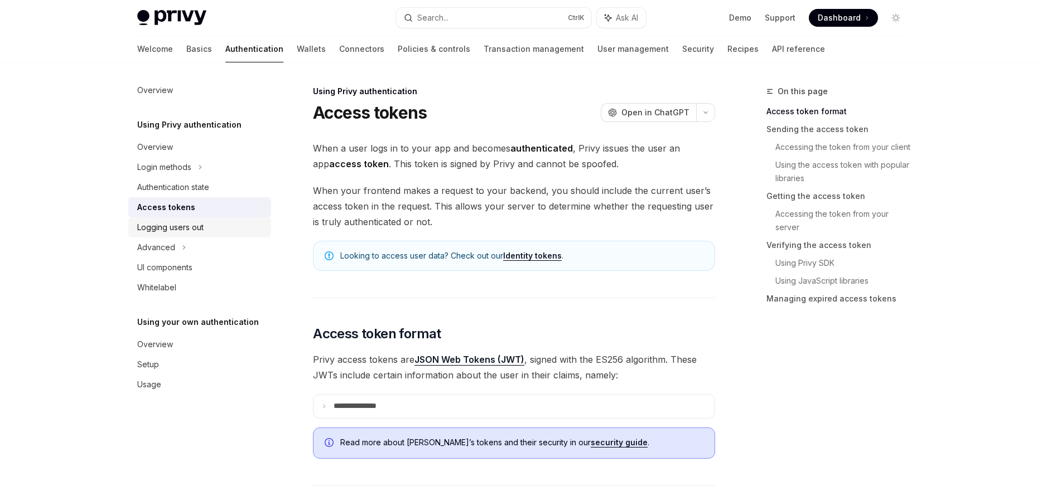
click at [246, 228] on div "Logging users out" at bounding box center [200, 227] width 127 height 13
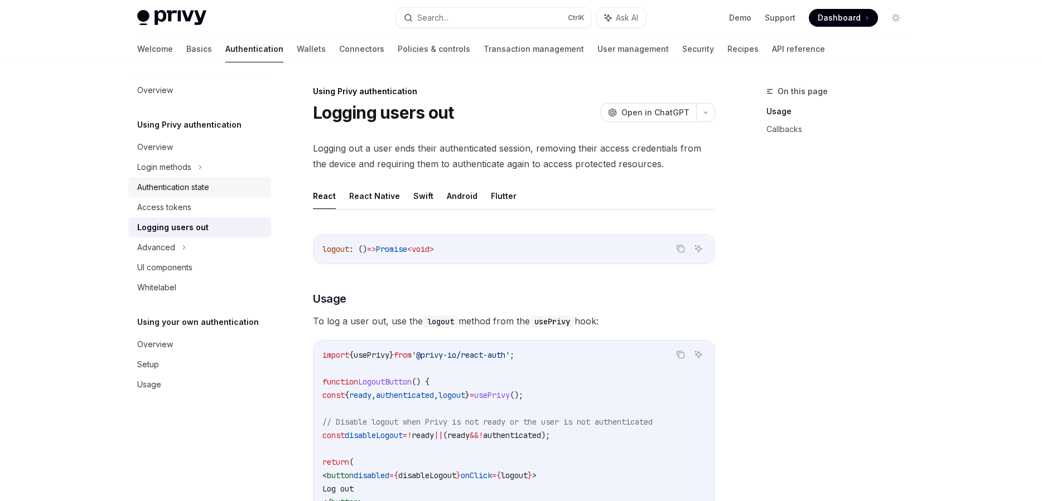
click at [255, 192] on div "Authentication state" at bounding box center [200, 187] width 127 height 13
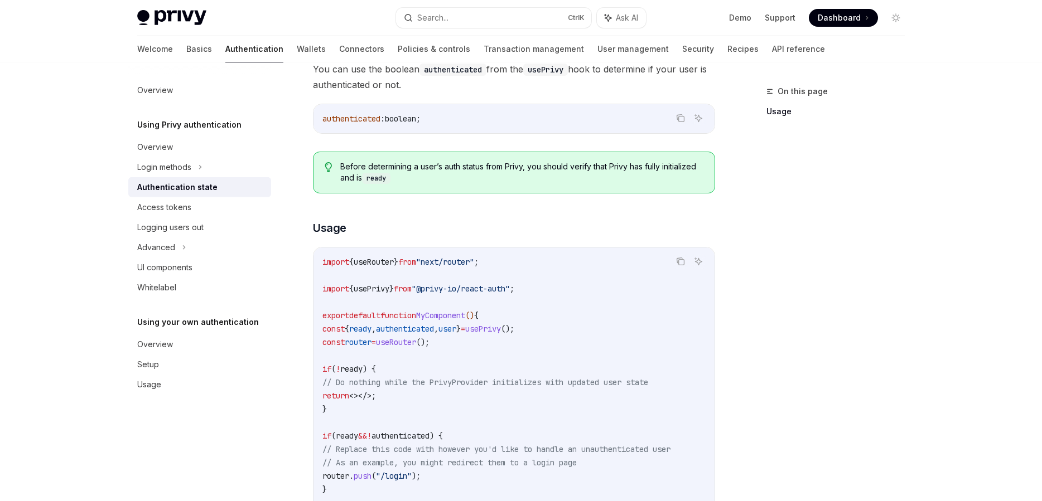
scroll to position [127, 0]
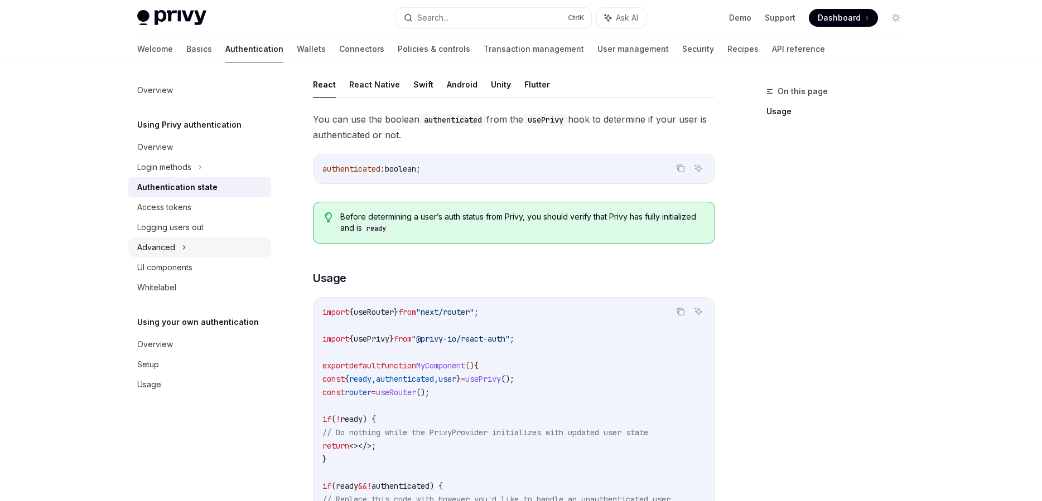
click at [220, 249] on div "Advanced" at bounding box center [199, 248] width 143 height 20
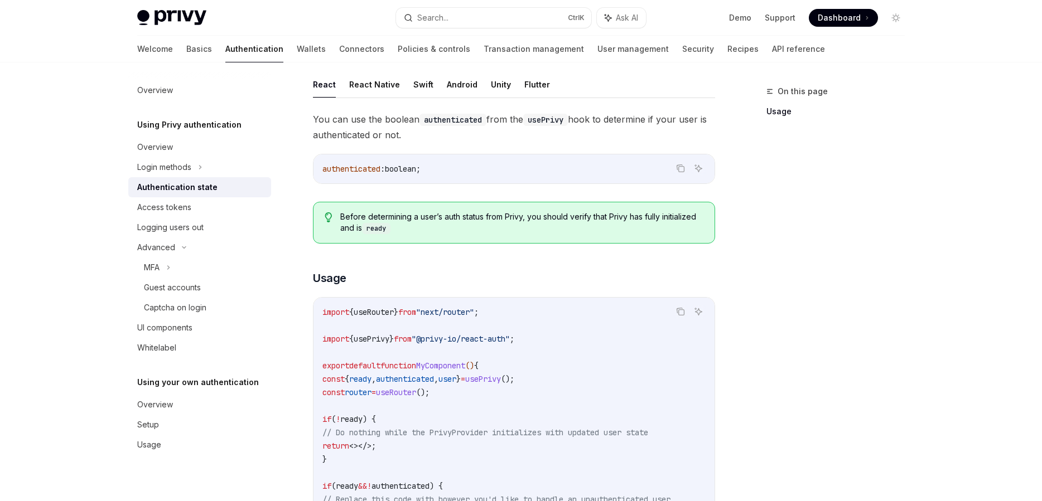
scroll to position [0, 0]
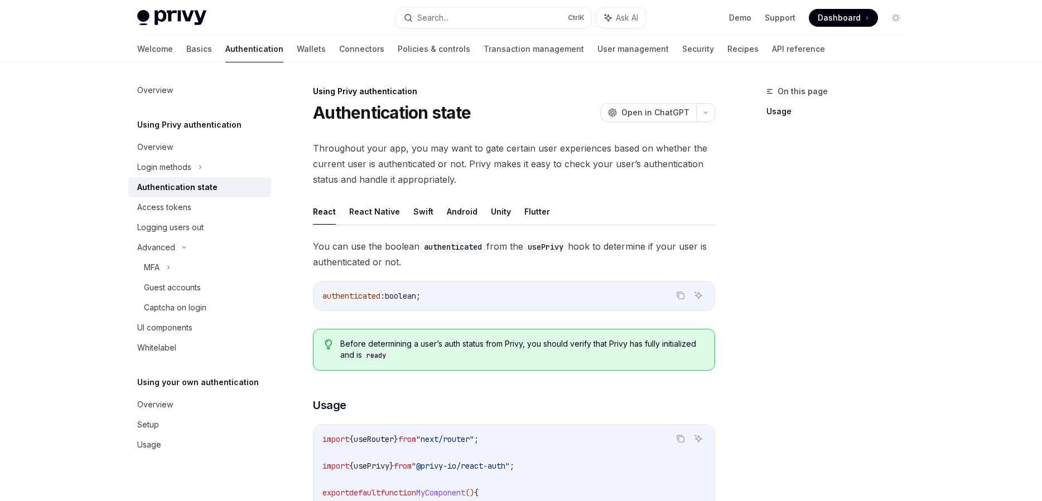
click at [491, 67] on div "On this page Usage Using Privy authentication Authentication state OpenAI Open …" at bounding box center [520, 503] width 785 height 883
click at [486, 49] on link "Transaction management" at bounding box center [533, 49] width 100 height 27
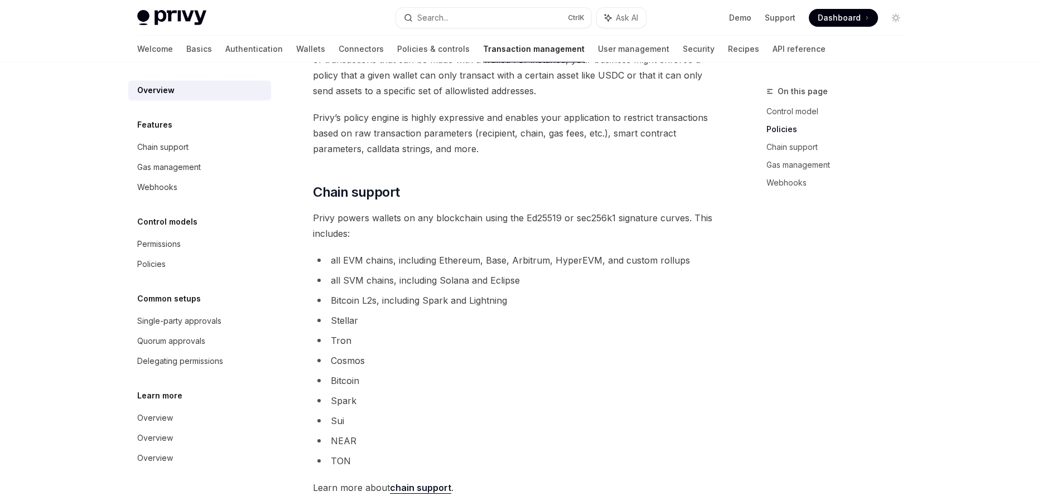
scroll to position [509, 0]
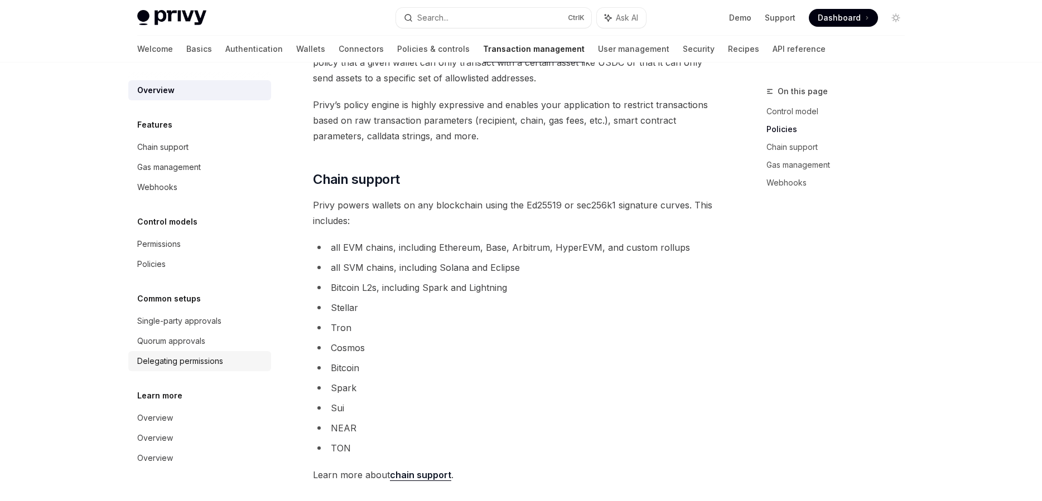
click at [200, 357] on div "Delegating permissions" at bounding box center [180, 361] width 86 height 13
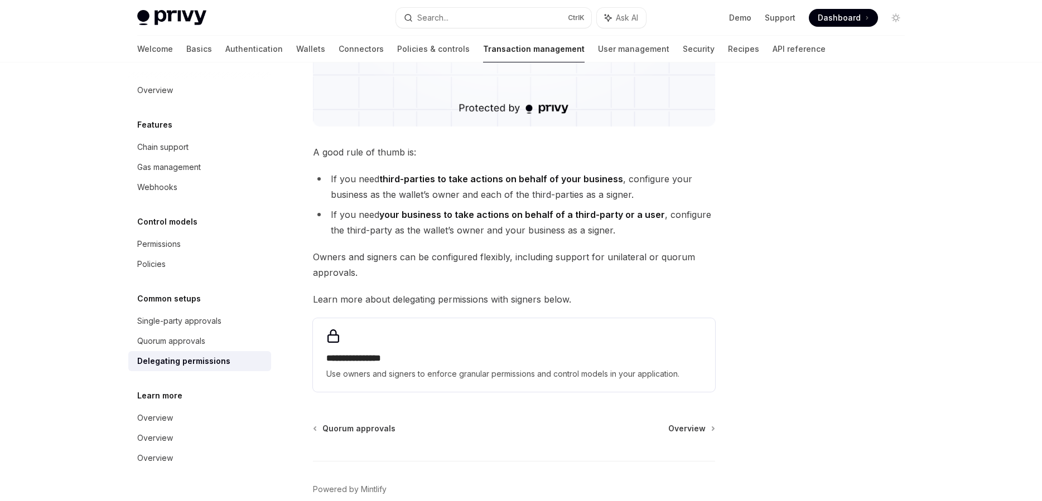
scroll to position [438, 0]
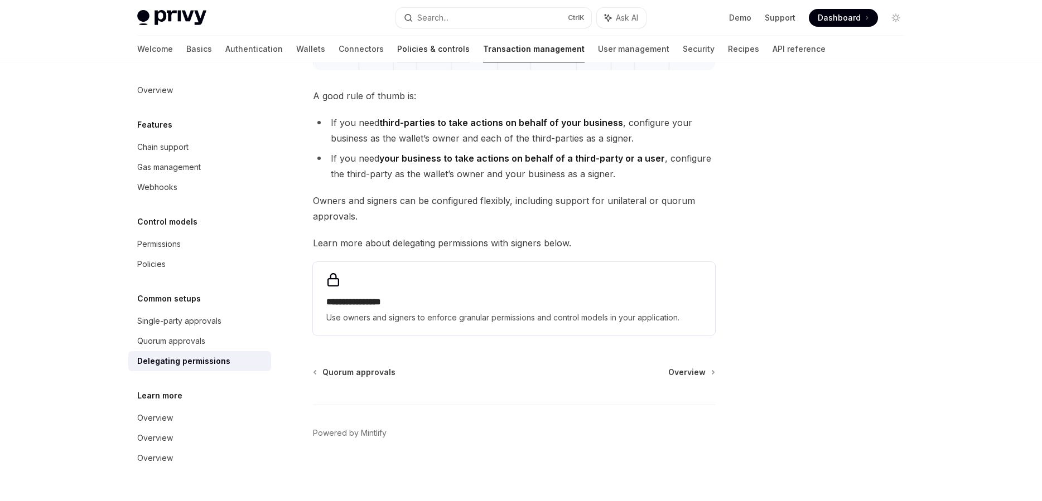
drag, startPoint x: 411, startPoint y: 50, endPoint x: 400, endPoint y: 52, distance: 10.8
click at [408, 51] on div "Welcome Basics Authentication Wallets Connectors Policies & controls Transactio…" at bounding box center [481, 49] width 688 height 27
click at [400, 52] on link "Policies & controls" at bounding box center [433, 49] width 72 height 27
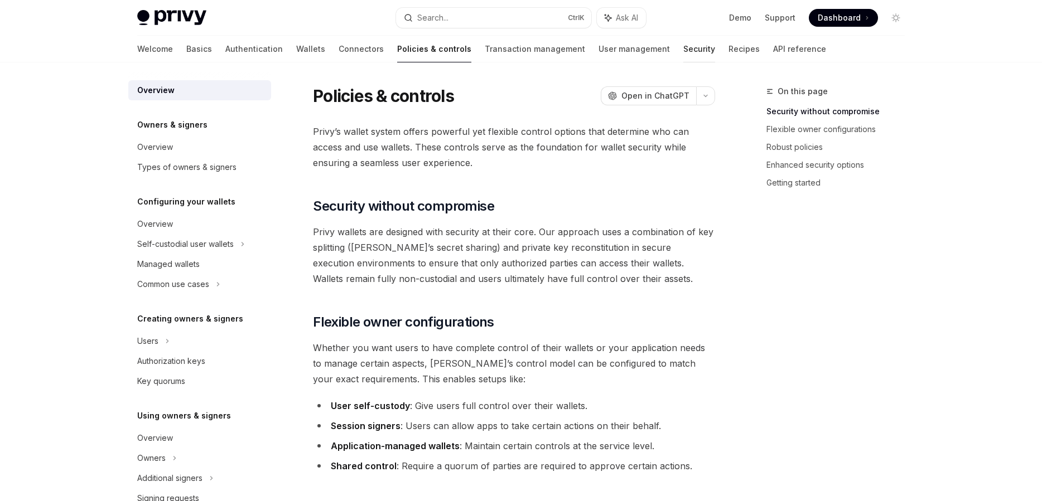
click at [683, 44] on link "Security" at bounding box center [699, 49] width 32 height 27
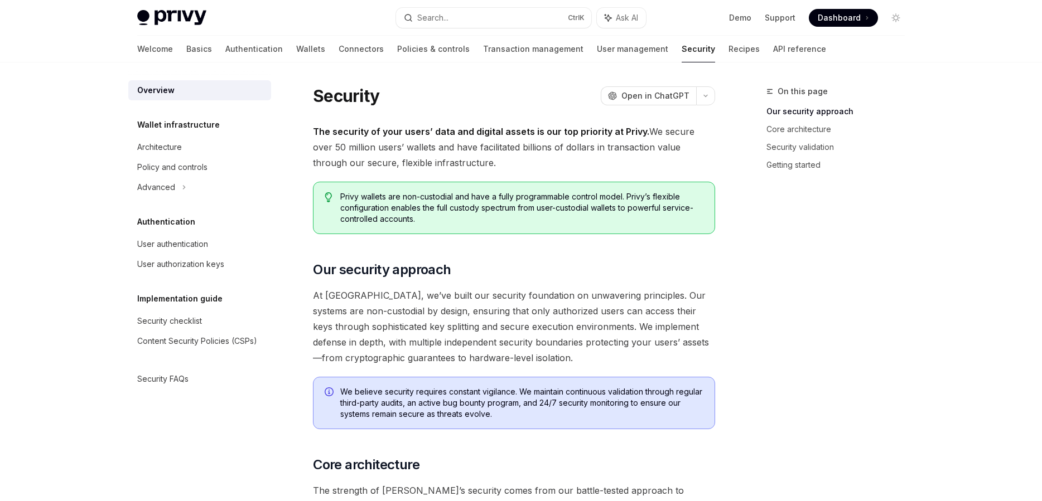
click at [236, 251] on link "User authentication" at bounding box center [199, 244] width 143 height 20
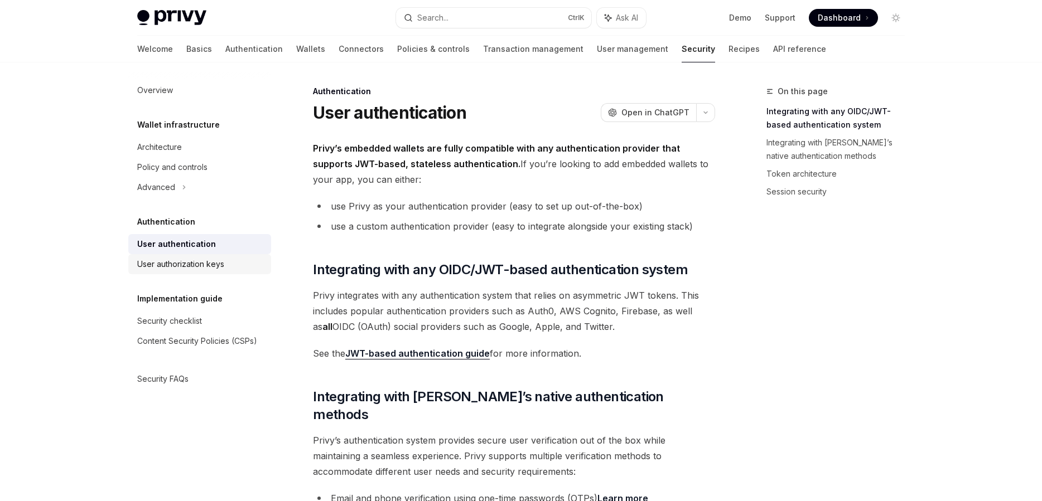
click at [250, 259] on div "User authorization keys" at bounding box center [200, 264] width 127 height 13
type textarea "*"
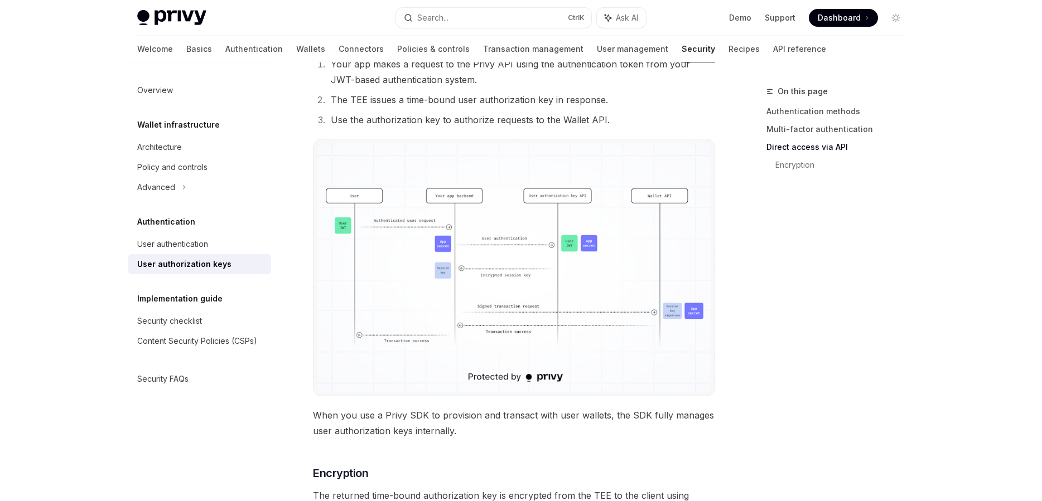
scroll to position [714, 0]
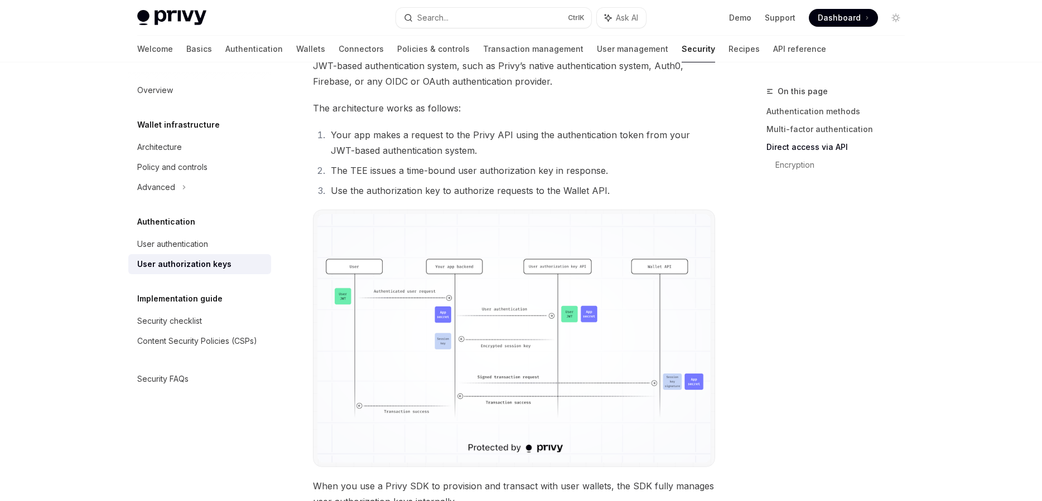
click at [537, 266] on img at bounding box center [513, 338] width 393 height 249
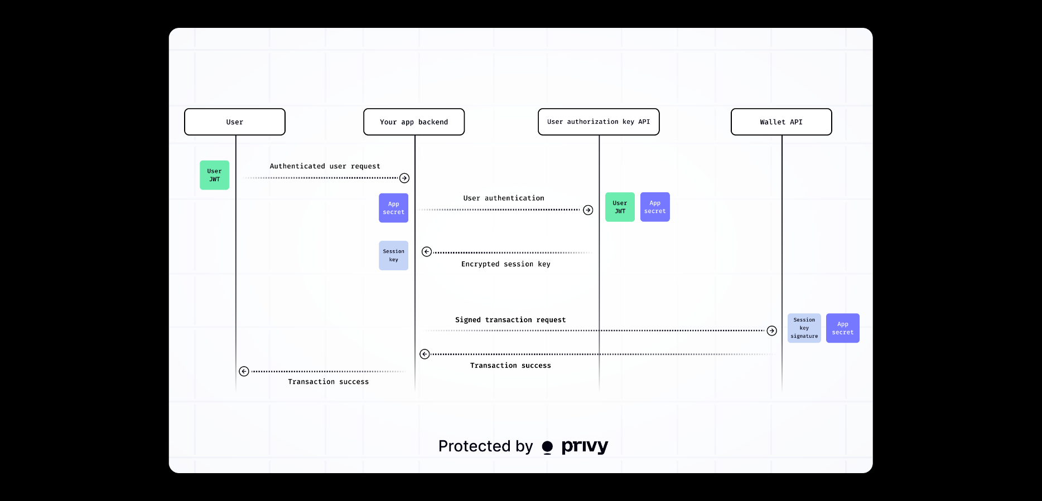
click at [974, 319] on div at bounding box center [521, 250] width 1042 height 501
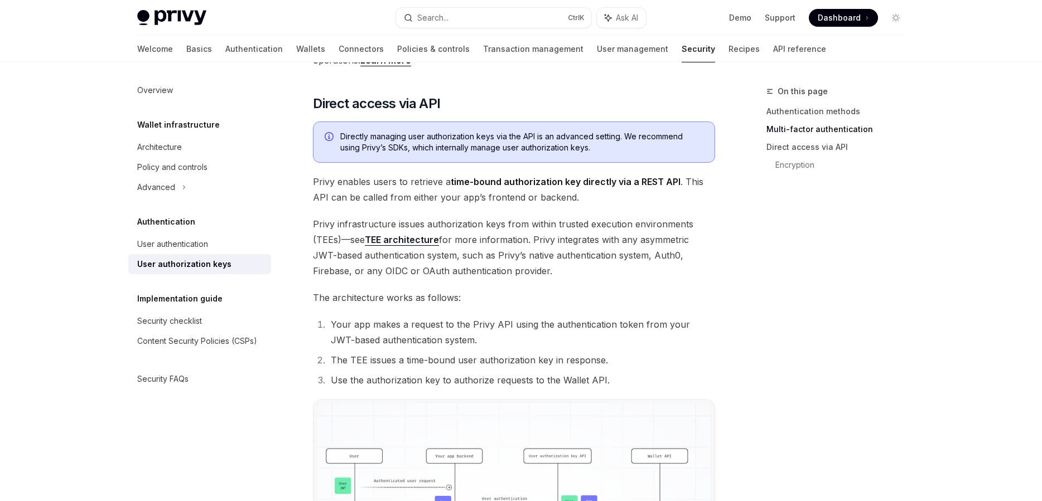
scroll to position [459, 0]
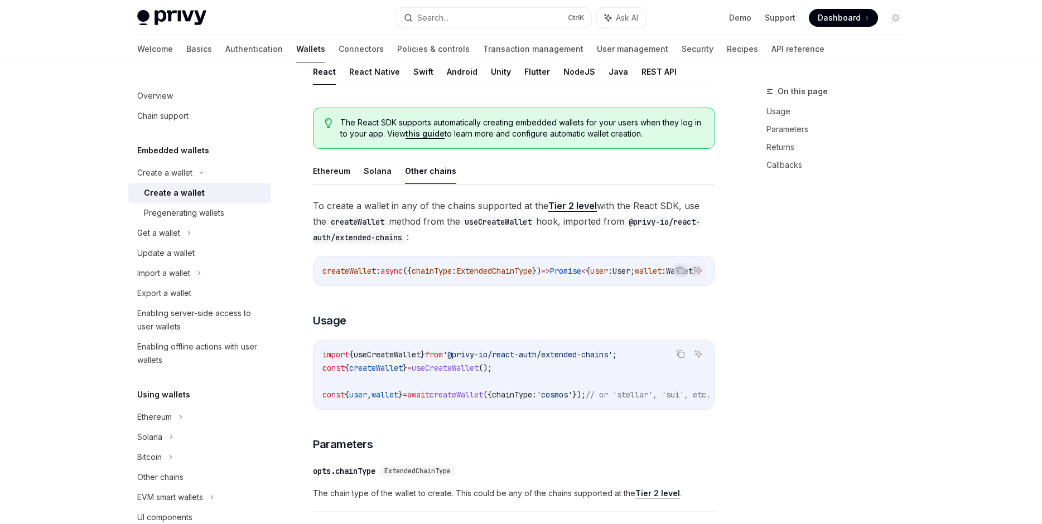
scroll to position [191, 0]
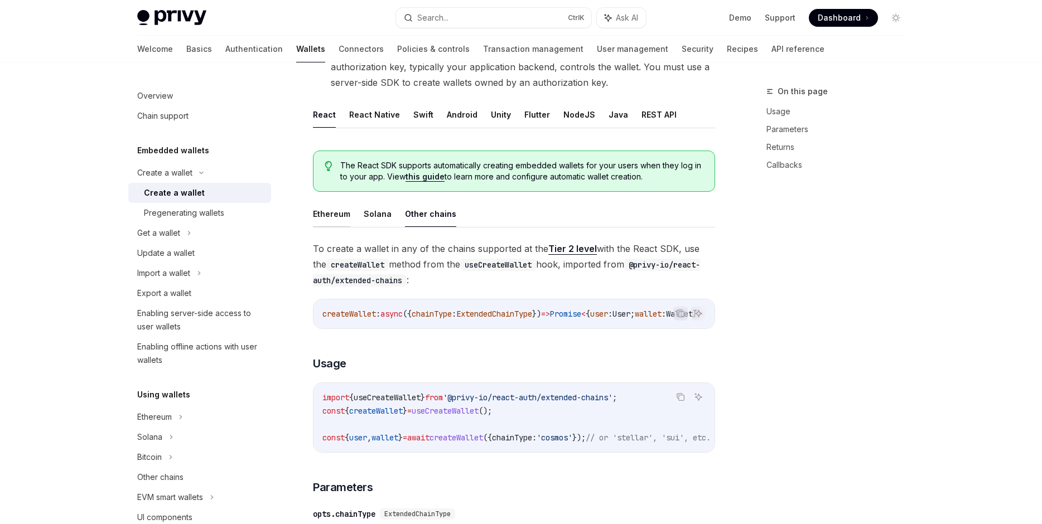
click at [343, 214] on button "Ethereum" at bounding box center [331, 214] width 37 height 26
type textarea "*"
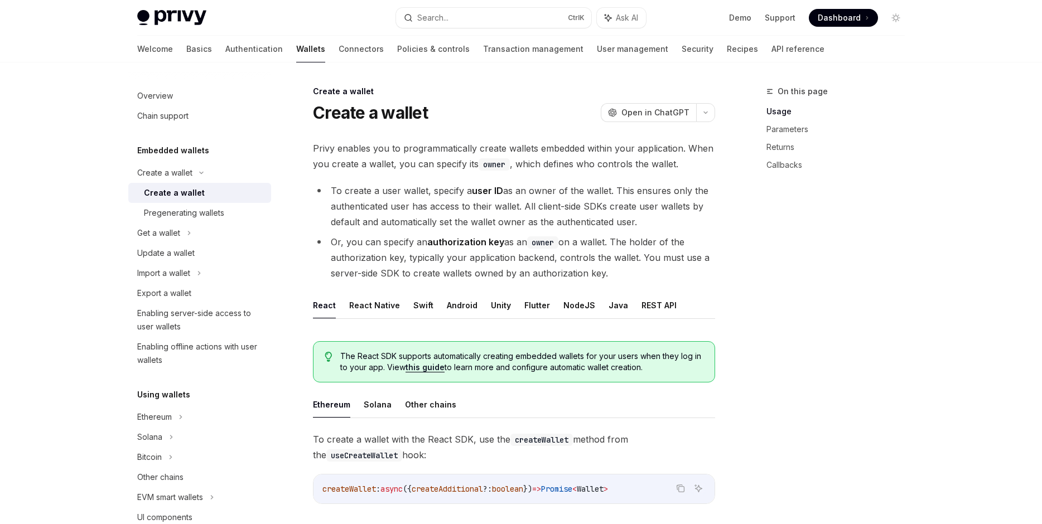
click at [527, 3] on div "Privy Docs home page Search... Ctrl K Ask AI Demo Support Dashboard Dashboard S…" at bounding box center [520, 18] width 767 height 36
click at [520, 12] on button "Search... Ctrl K" at bounding box center [493, 18] width 195 height 20
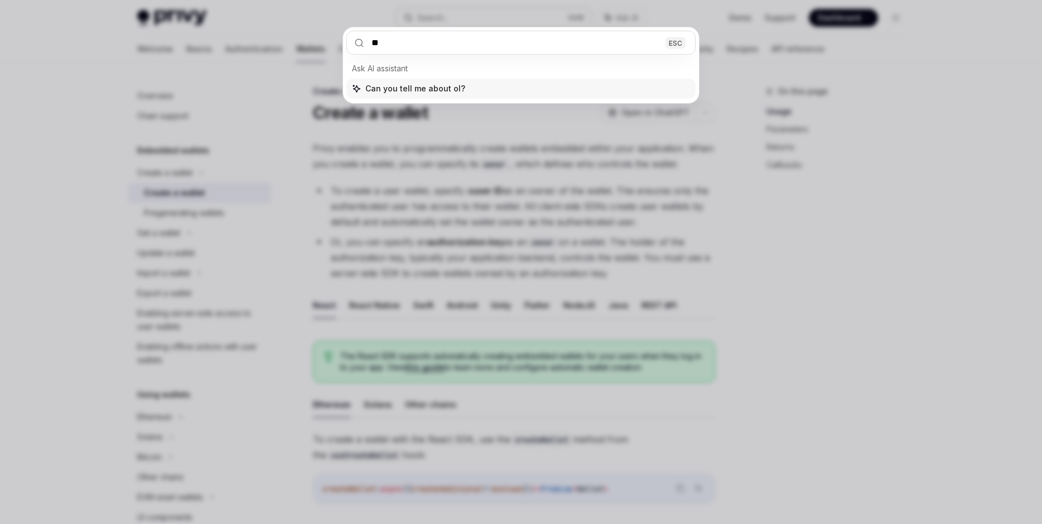
type input "*"
type input "*****"
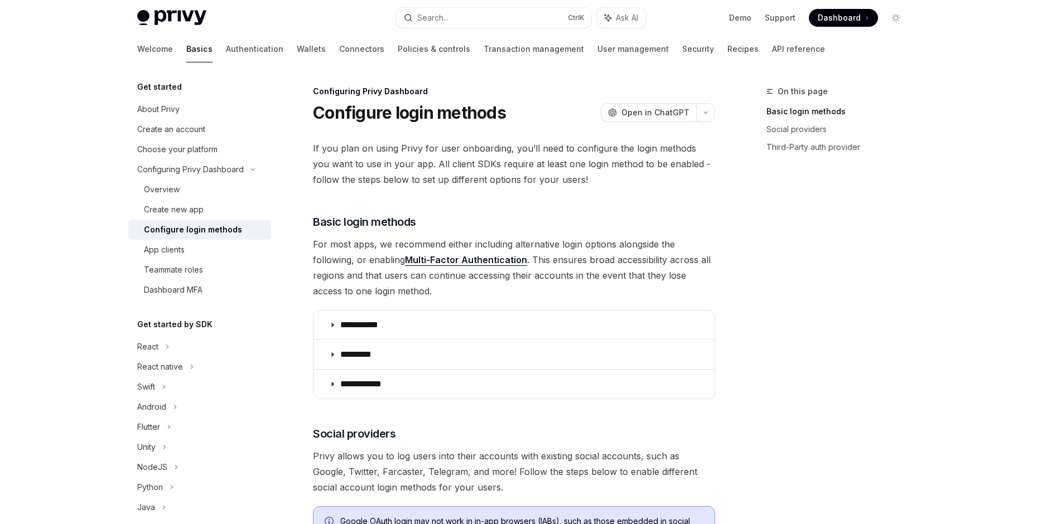
scroll to position [62, 0]
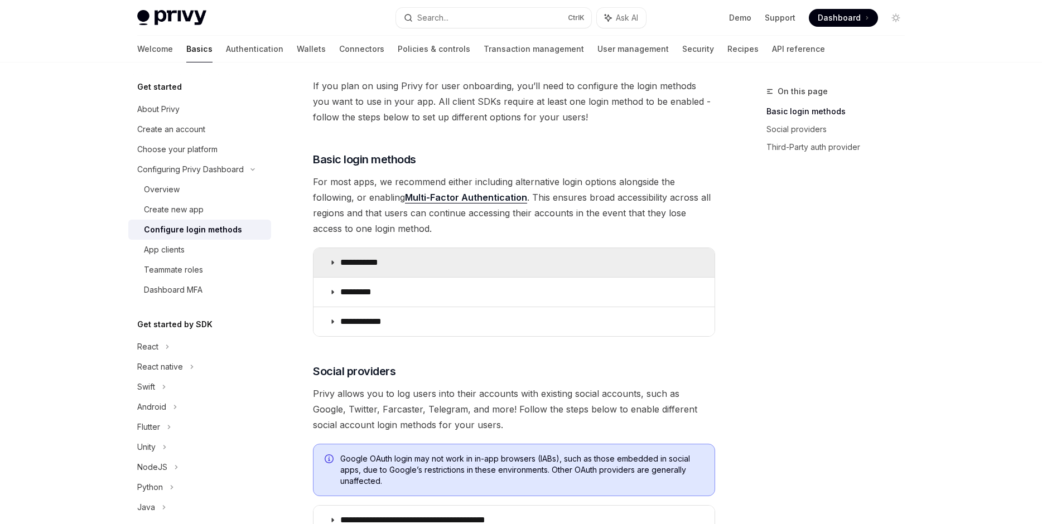
click at [546, 256] on summary "**********" at bounding box center [513, 262] width 401 height 29
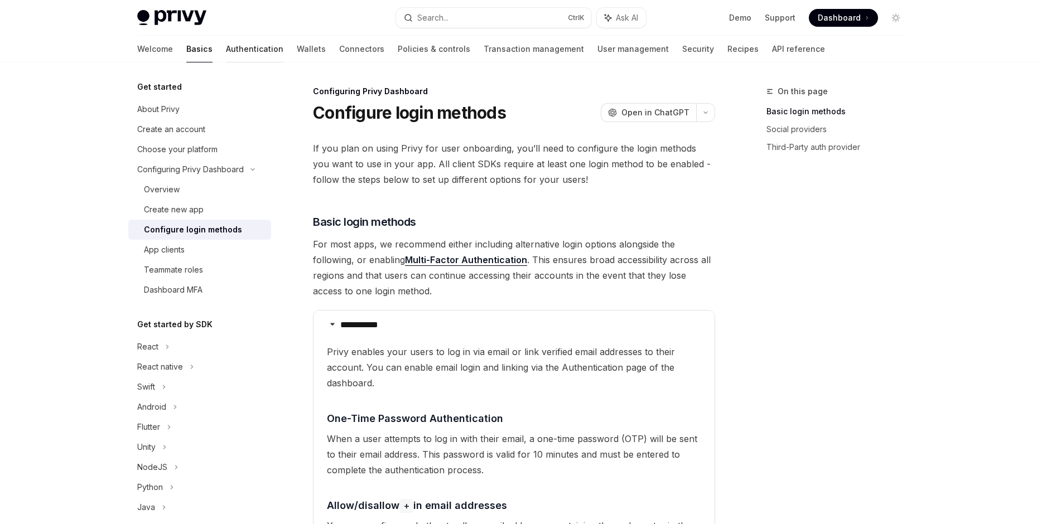
drag, startPoint x: 212, startPoint y: 63, endPoint x: 216, endPoint y: 53, distance: 10.6
click at [212, 62] on div at bounding box center [199, 71] width 143 height 18
click at [226, 53] on link "Authentication" at bounding box center [254, 49] width 57 height 27
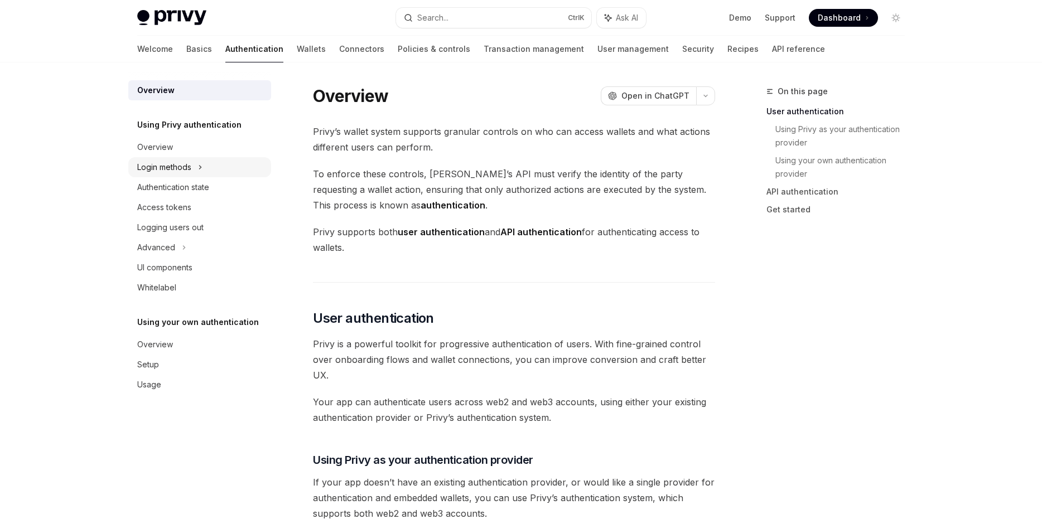
click at [217, 159] on div "Login methods" at bounding box center [199, 167] width 143 height 20
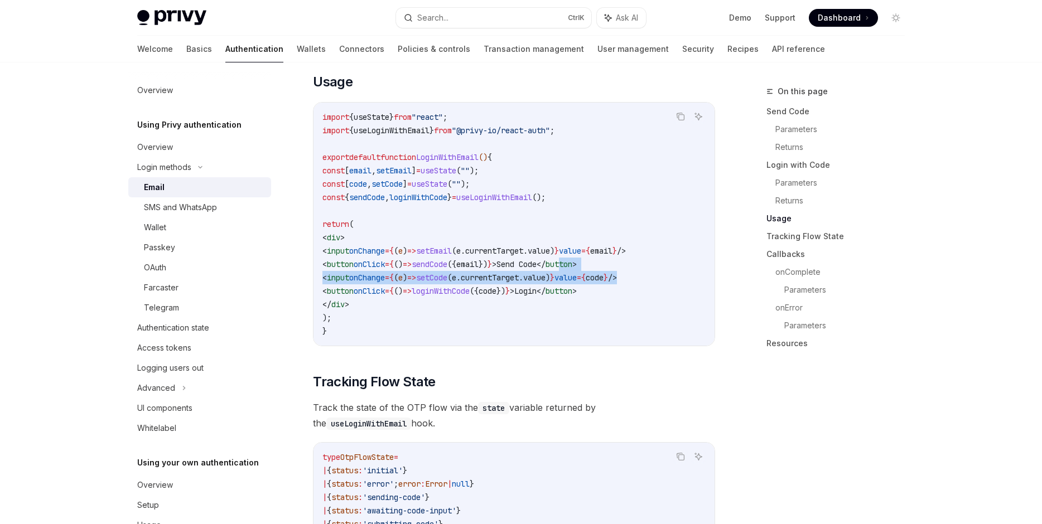
scroll to position [0, 23]
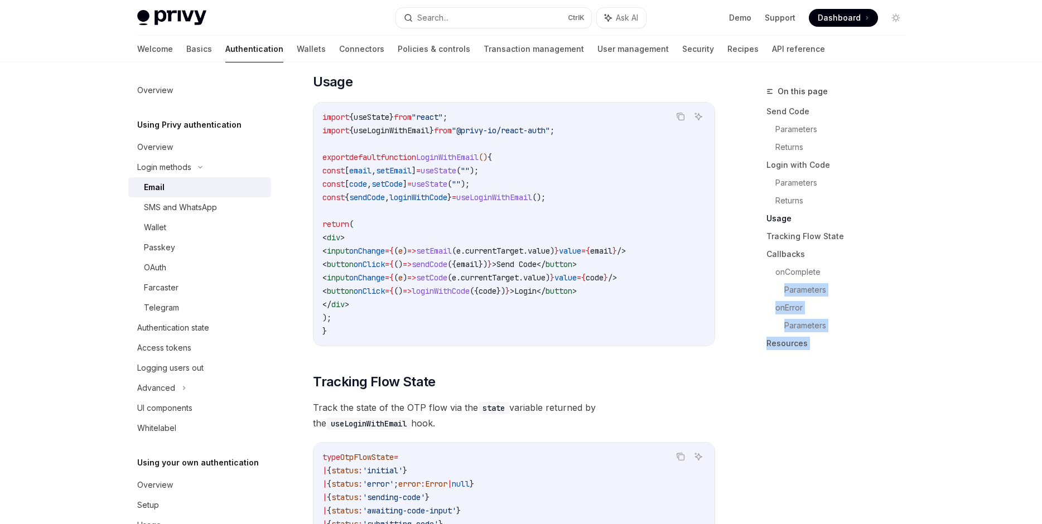
drag, startPoint x: 641, startPoint y: 259, endPoint x: 754, endPoint y: 279, distance: 114.4
click at [714, 279] on div "import { useState } from "react" ; import { useLoginWithEmail } from "@privy-io…" at bounding box center [513, 224] width 401 height 243
click at [686, 287] on code "import { useState } from "react" ; import { useLoginWithEmail } from "@privy-io…" at bounding box center [513, 223] width 383 height 227
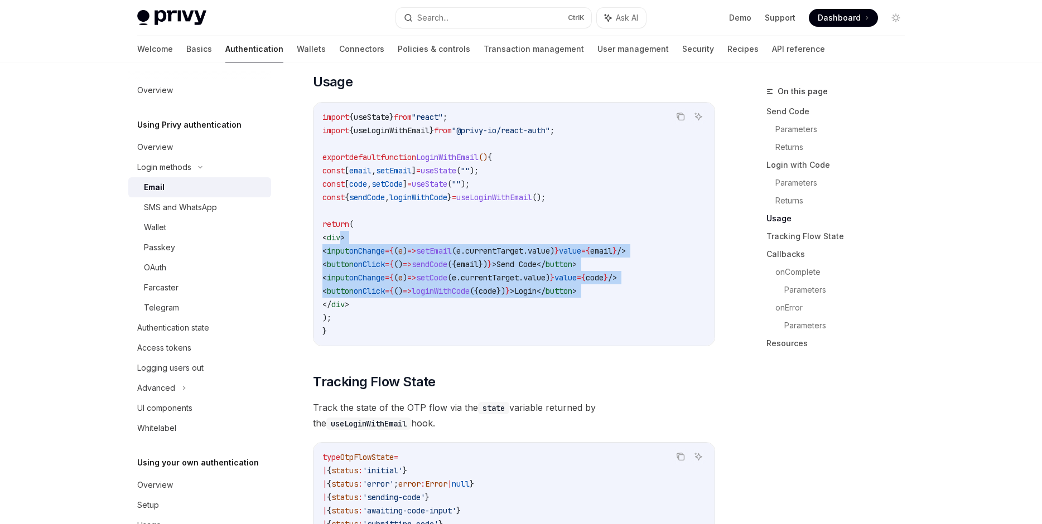
drag, startPoint x: 686, startPoint y: 287, endPoint x: 526, endPoint y: 229, distance: 170.0
click at [529, 229] on code "import { useState } from "react" ; import { useLoginWithEmail } from "@privy-io…" at bounding box center [513, 223] width 383 height 227
click at [526, 229] on code "import { useState } from "react" ; import { useLoginWithEmail } from "@privy-io…" at bounding box center [513, 223] width 383 height 227
drag, startPoint x: 679, startPoint y: 295, endPoint x: 331, endPoint y: 233, distance: 352.8
click at [331, 233] on code "import { useState } from "react" ; import { useLoginWithEmail } from "@privy-io…" at bounding box center [513, 223] width 383 height 227
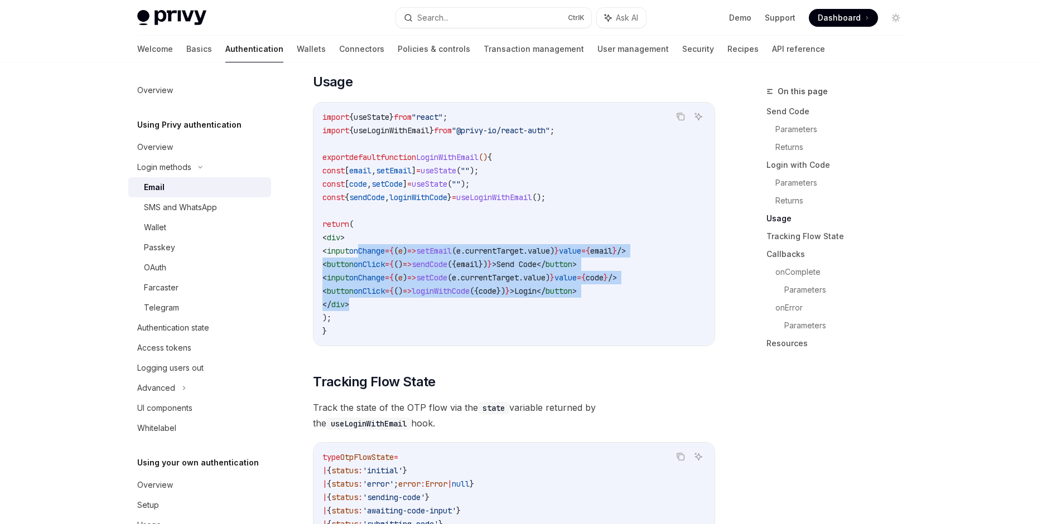
click at [496, 286] on span "code" at bounding box center [487, 291] width 18 height 10
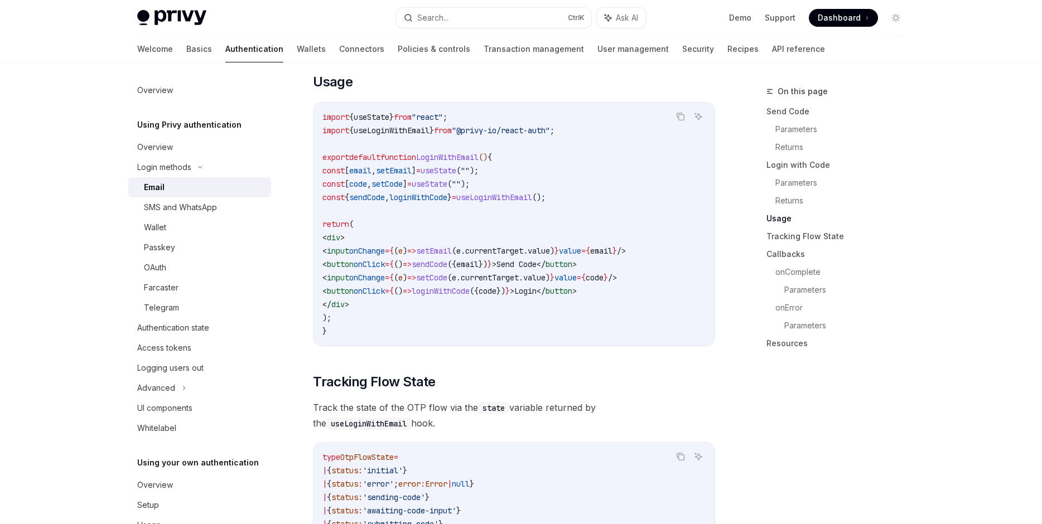
drag, startPoint x: 549, startPoint y: 284, endPoint x: 332, endPoint y: 258, distance: 218.5
click at [325, 253] on code "import { useState } from "react" ; import { useLoginWithEmail } from "@privy-io…" at bounding box center [513, 223] width 383 height 227
click at [553, 303] on code "import { useState } from "react" ; import { useLoginWithEmail } from "@privy-io…" at bounding box center [513, 223] width 383 height 227
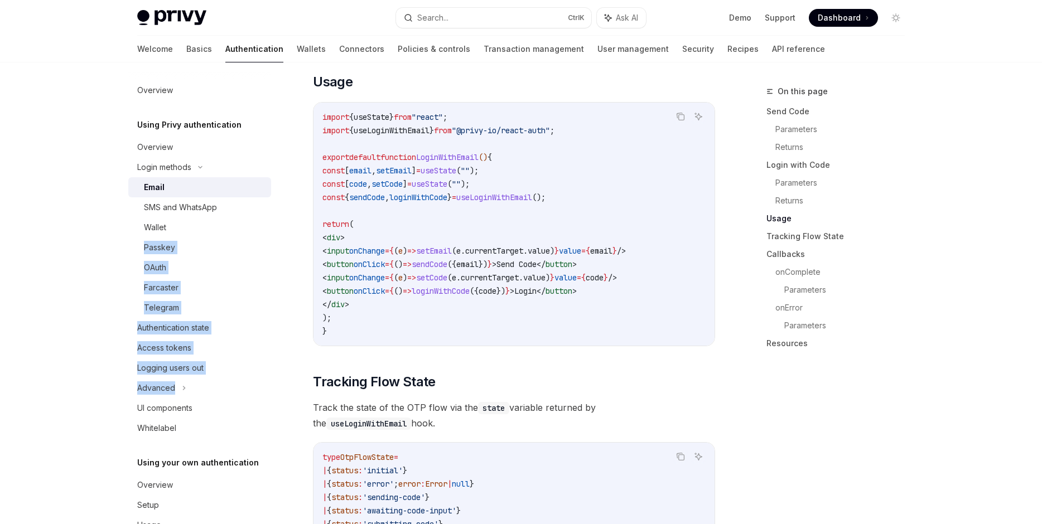
drag, startPoint x: 344, startPoint y: 247, endPoint x: 375, endPoint y: 264, distance: 35.7
click at [313, 229] on div "import { useState } from "react" ; import { useLoginWithEmail } from "@privy-io…" at bounding box center [513, 224] width 401 height 243
click at [496, 286] on span "code" at bounding box center [487, 291] width 18 height 10
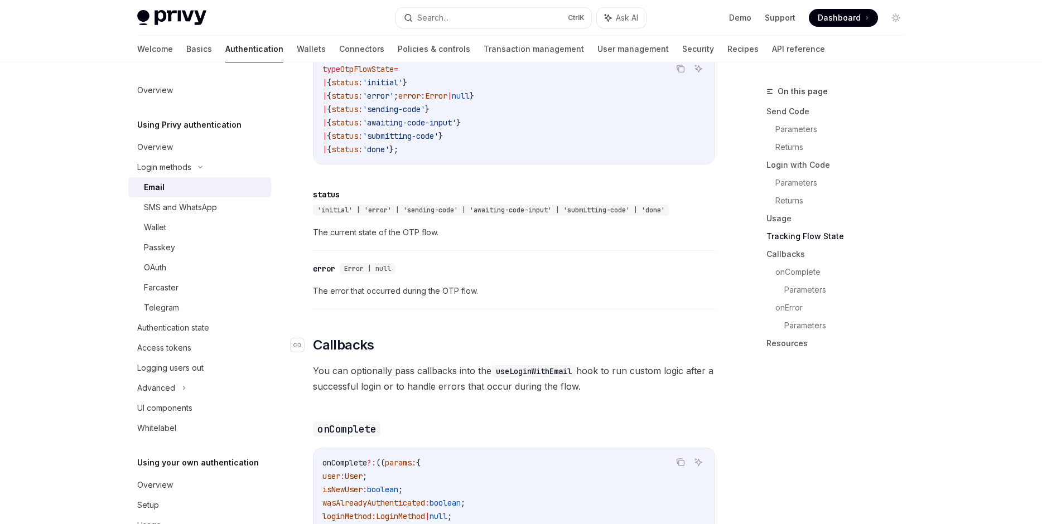
scroll to position [1398, 0]
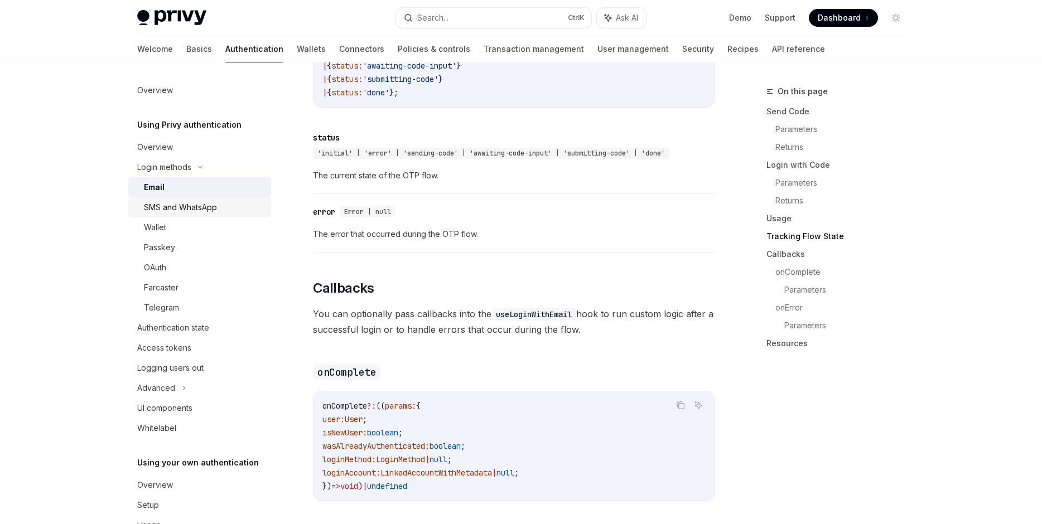
click at [237, 214] on div "SMS and WhatsApp" at bounding box center [204, 207] width 120 height 13
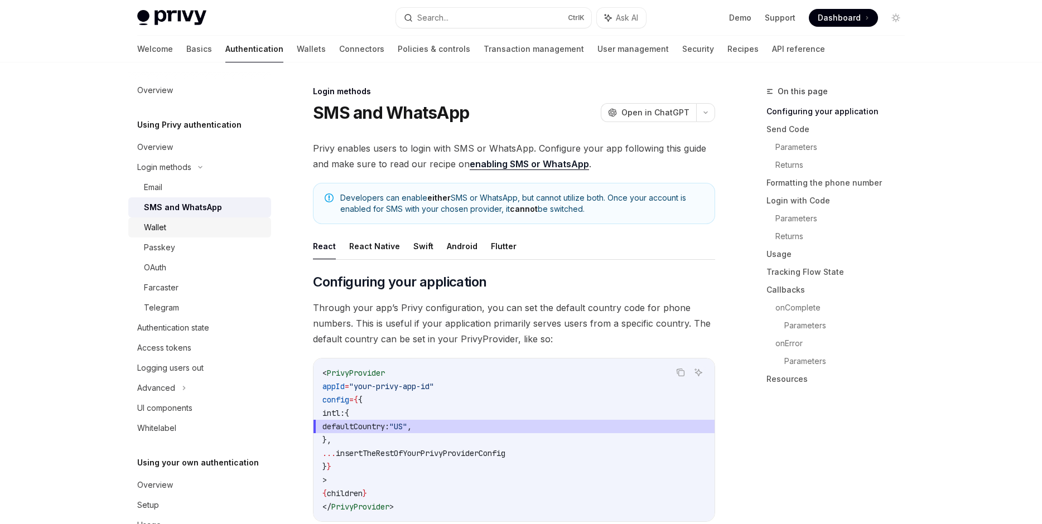
click at [226, 228] on div "Wallet" at bounding box center [204, 227] width 120 height 13
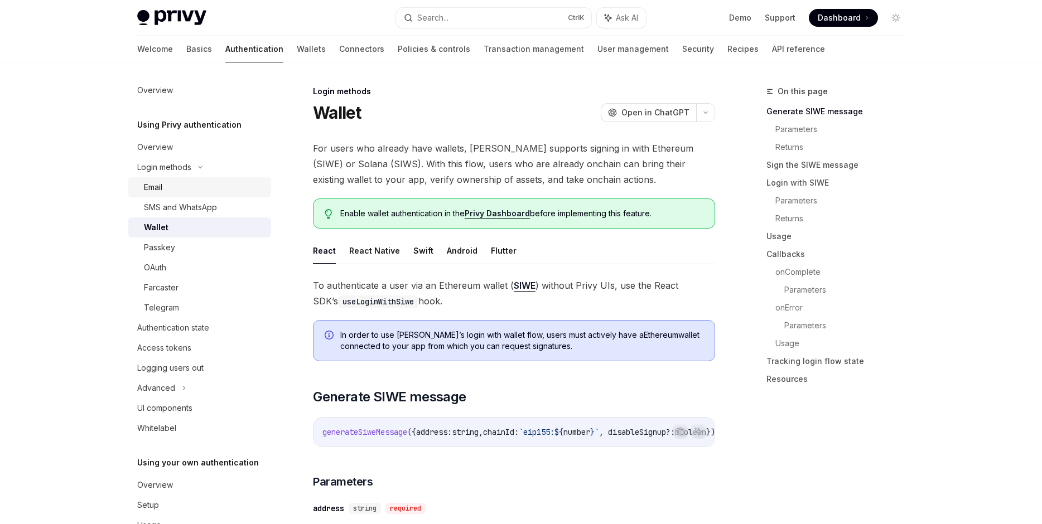
click at [254, 190] on div "Email" at bounding box center [204, 187] width 120 height 13
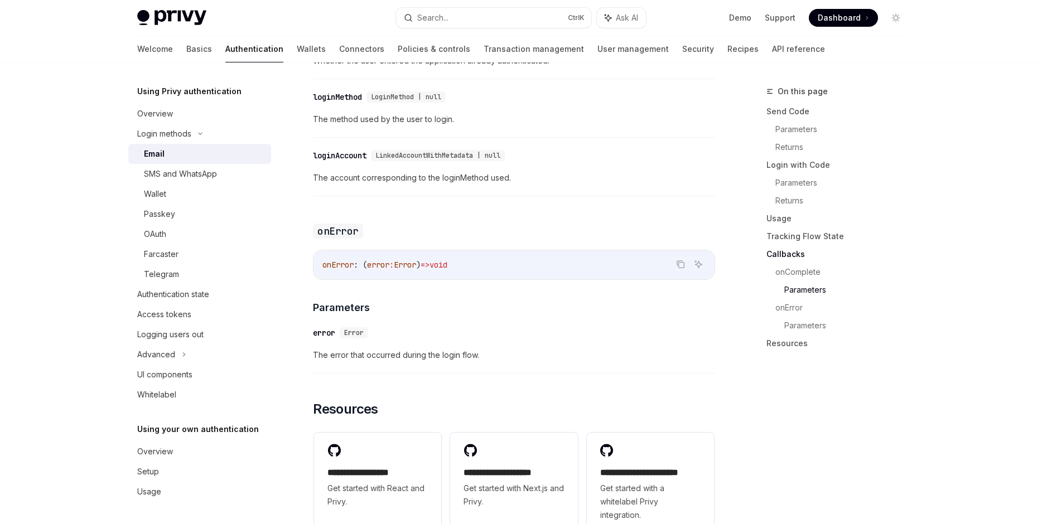
scroll to position [2034, 0]
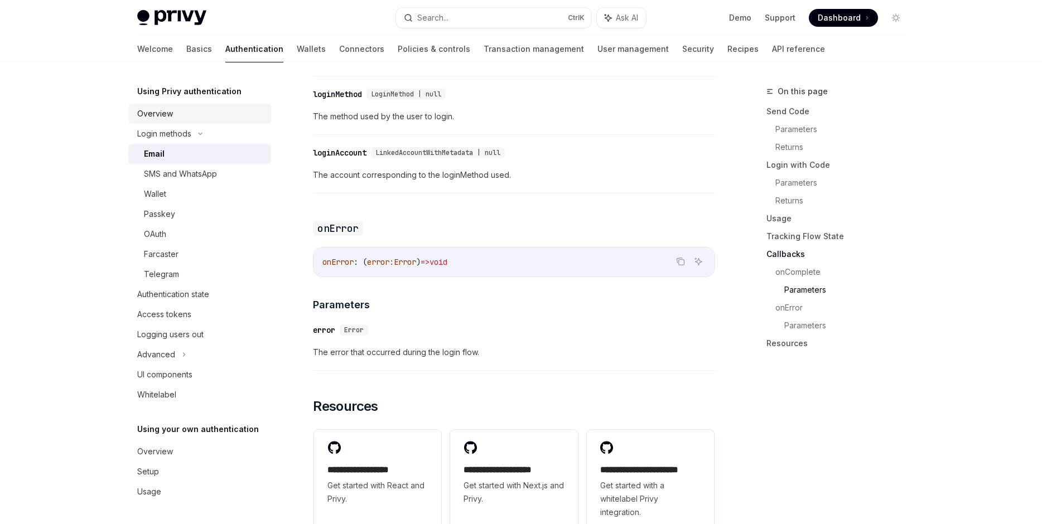
click at [205, 122] on link "Overview" at bounding box center [199, 114] width 143 height 20
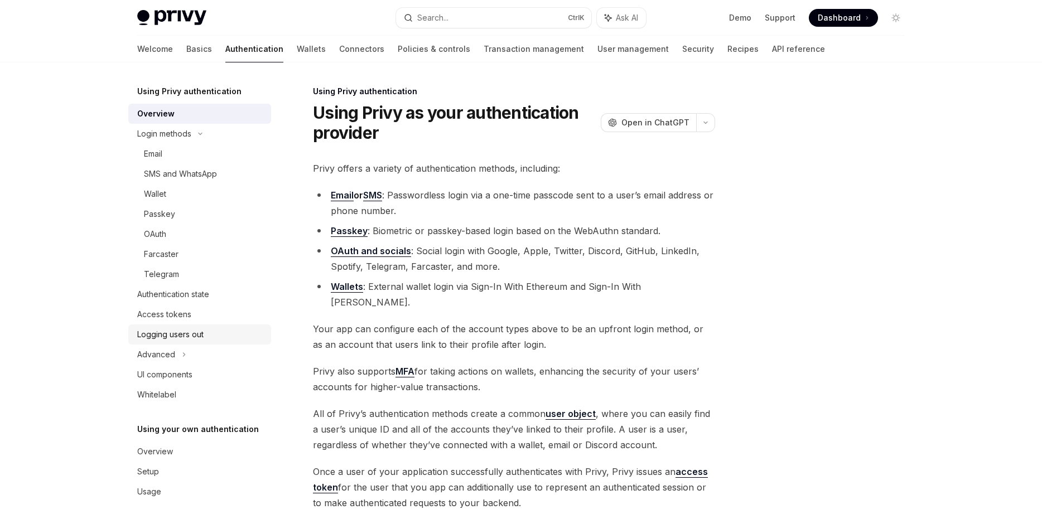
click at [206, 337] on div "Logging users out" at bounding box center [200, 334] width 127 height 13
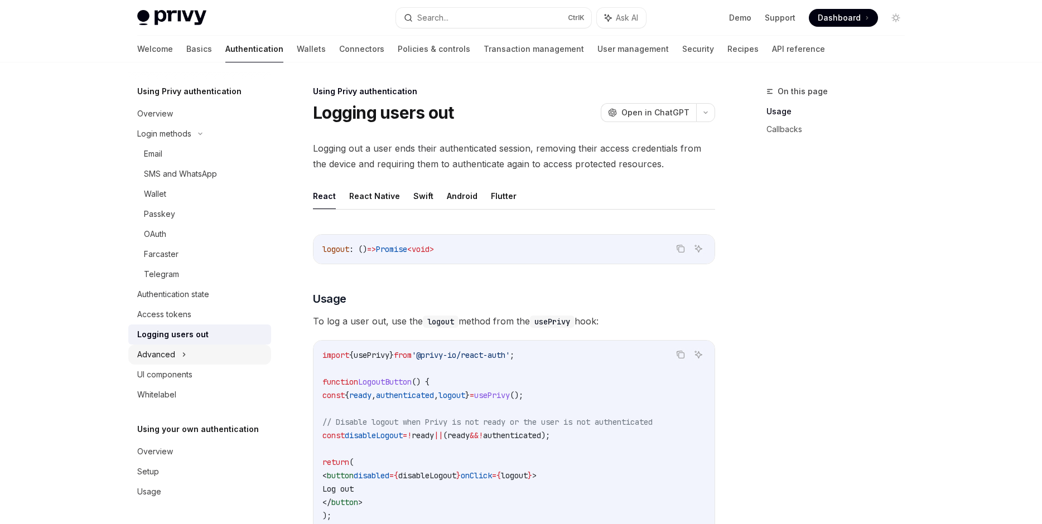
click at [206, 357] on div "Advanced" at bounding box center [199, 355] width 143 height 20
click at [217, 359] on div "Advanced" at bounding box center [199, 355] width 143 height 20
click at [233, 319] on div "Access tokens" at bounding box center [200, 314] width 127 height 13
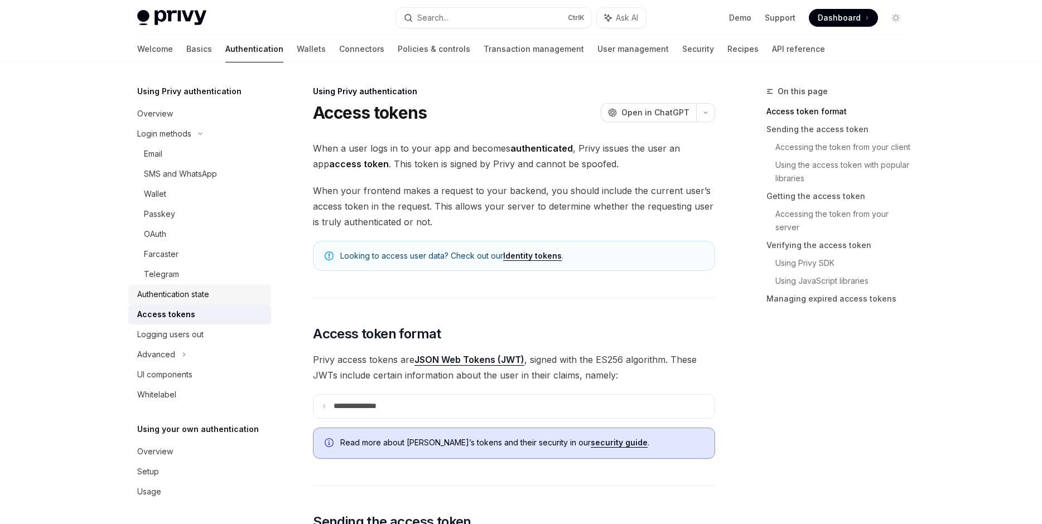
click at [242, 294] on div "Authentication state" at bounding box center [200, 294] width 127 height 13
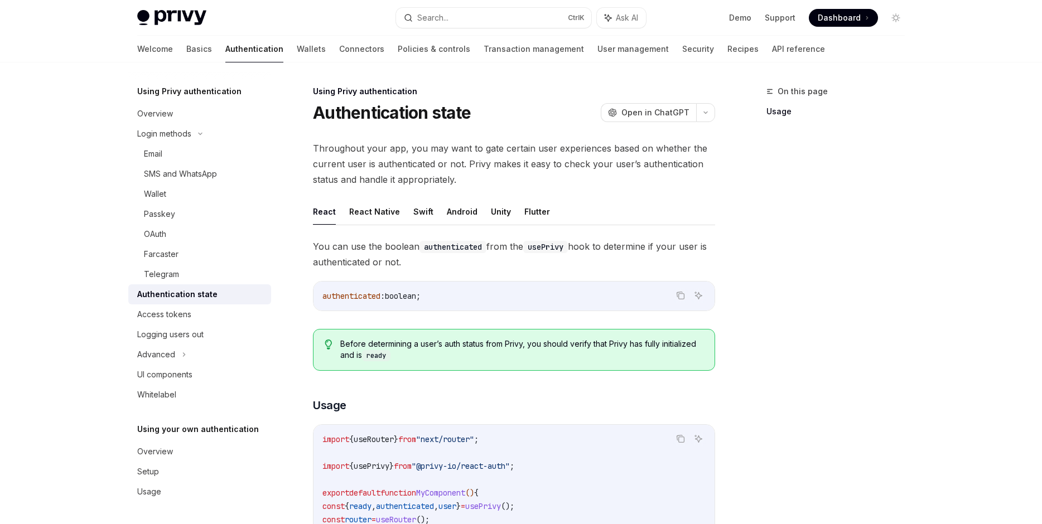
scroll to position [318, 0]
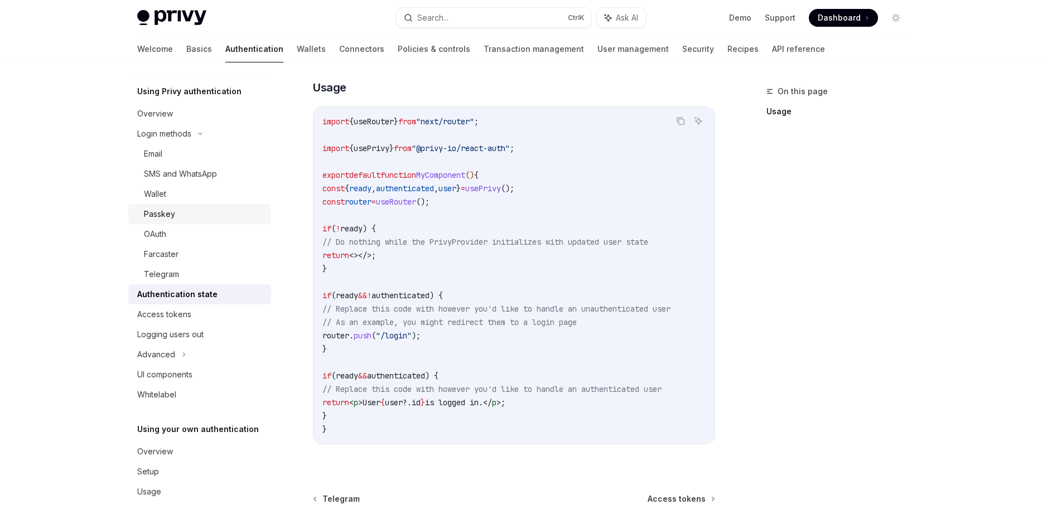
click at [233, 222] on link "Passkey" at bounding box center [199, 214] width 143 height 20
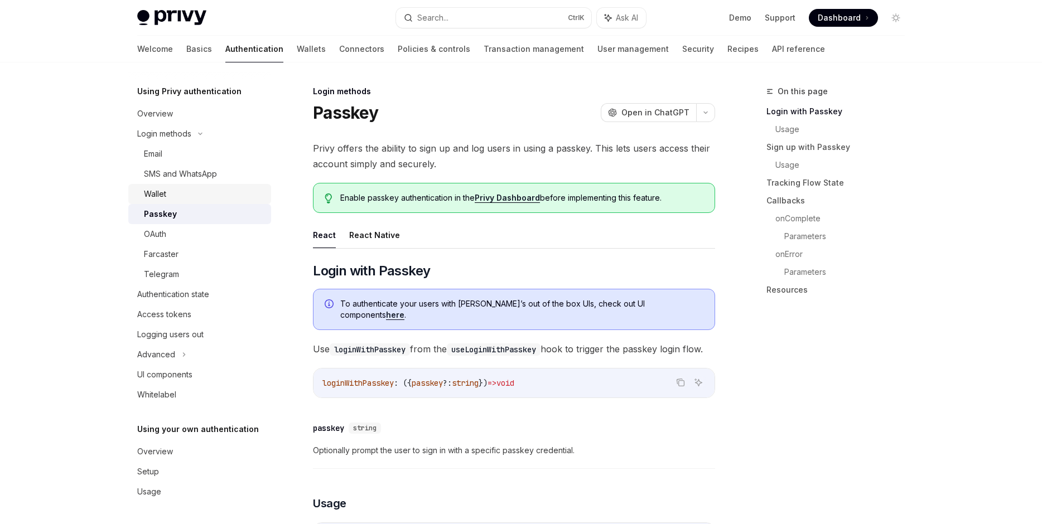
click at [236, 201] on link "Wallet" at bounding box center [199, 194] width 143 height 20
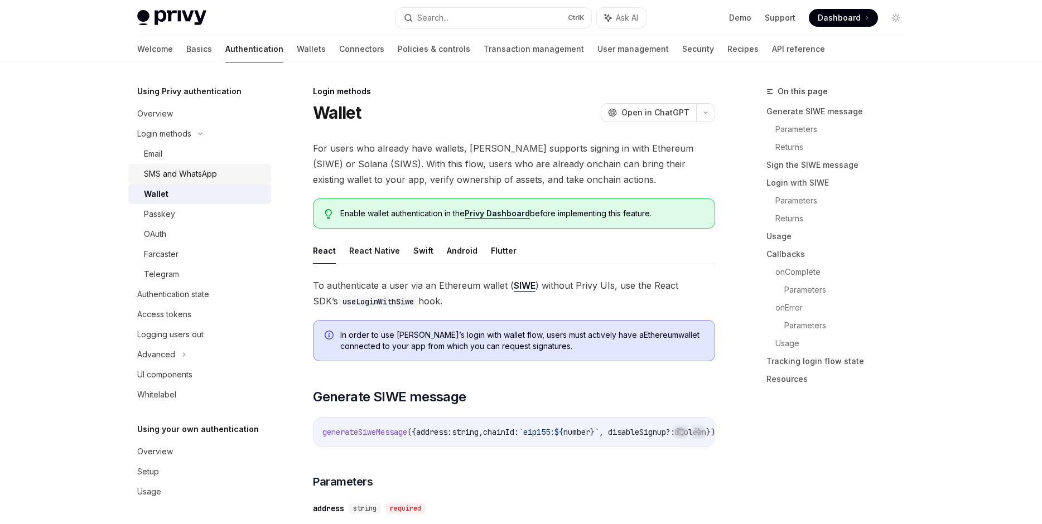
click at [252, 175] on div "SMS and WhatsApp" at bounding box center [204, 173] width 120 height 13
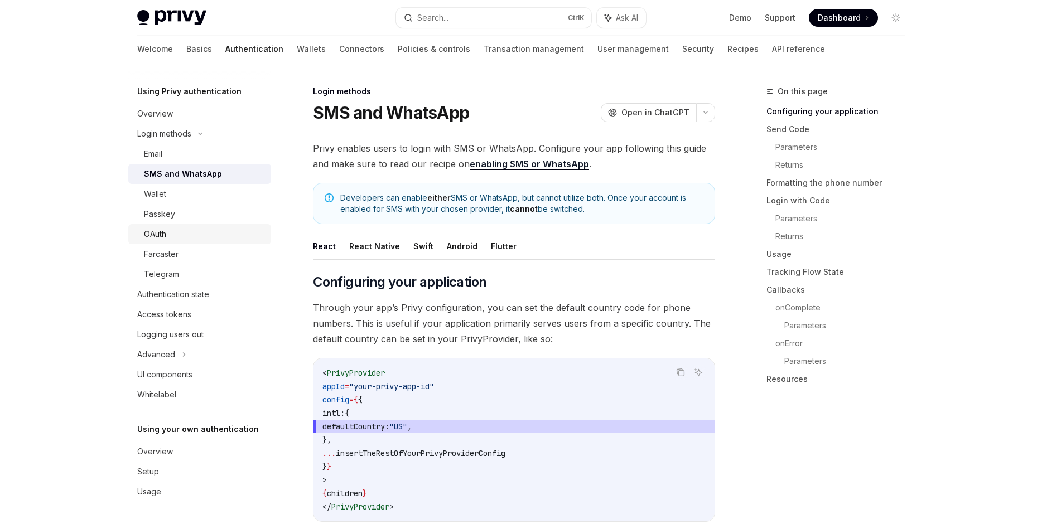
click at [226, 235] on div "OAuth" at bounding box center [204, 233] width 120 height 13
type textarea "*"
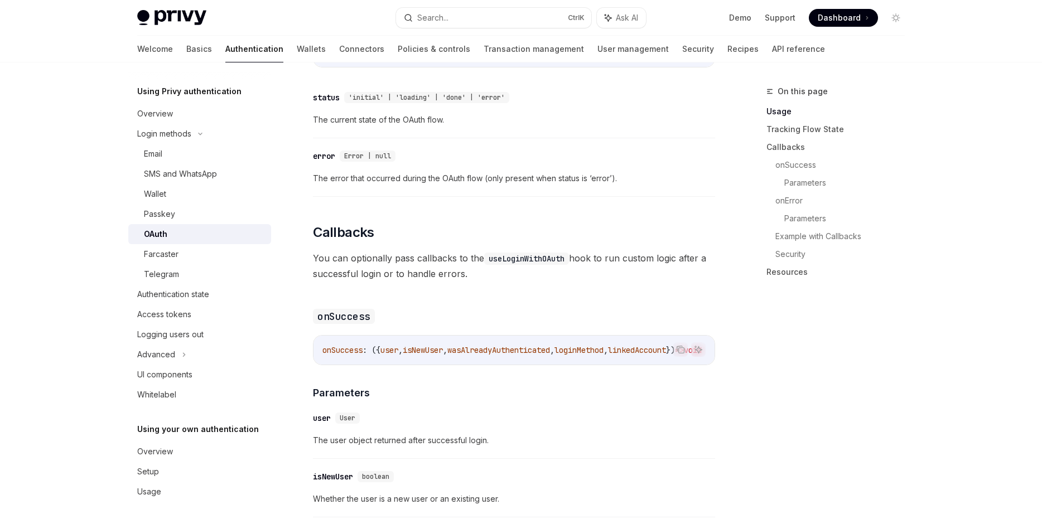
scroll to position [1335, 0]
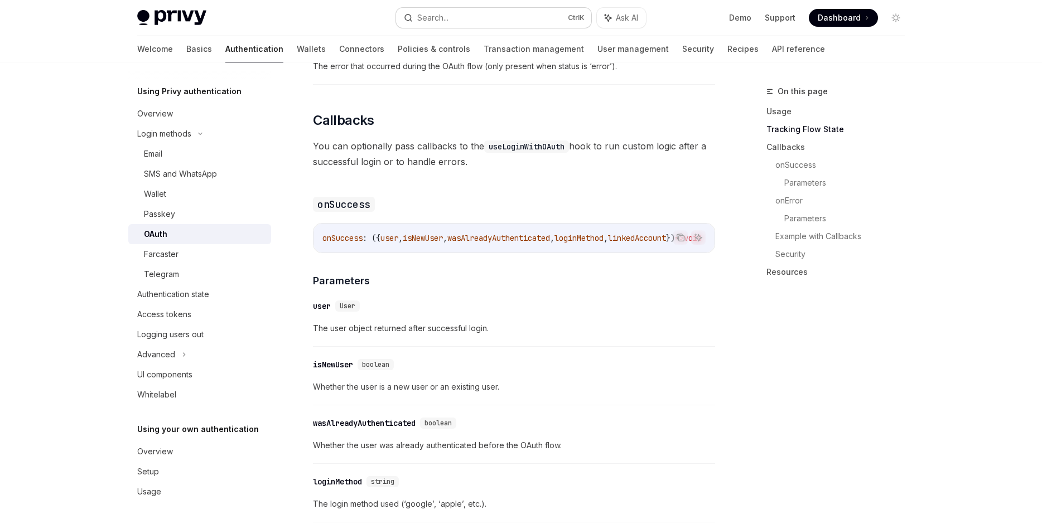
click at [487, 18] on button "Search... Ctrl K" at bounding box center [493, 18] width 195 height 20
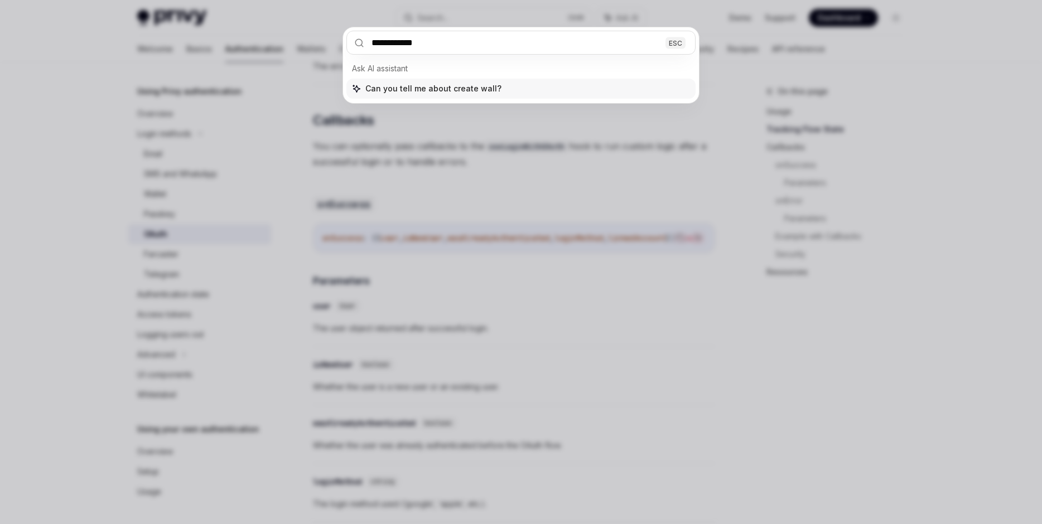
type input "**********"
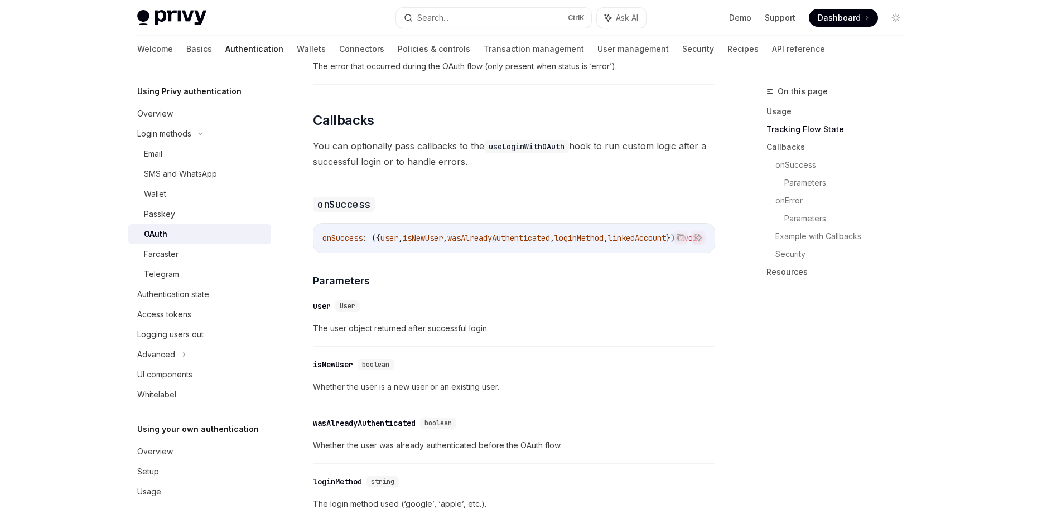
type textarea "*"
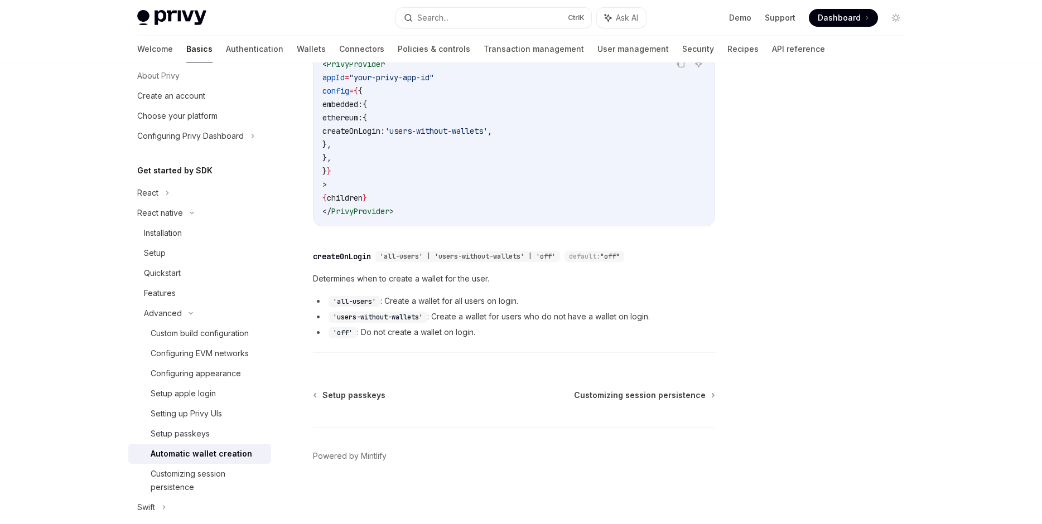
scroll to position [62, 0]
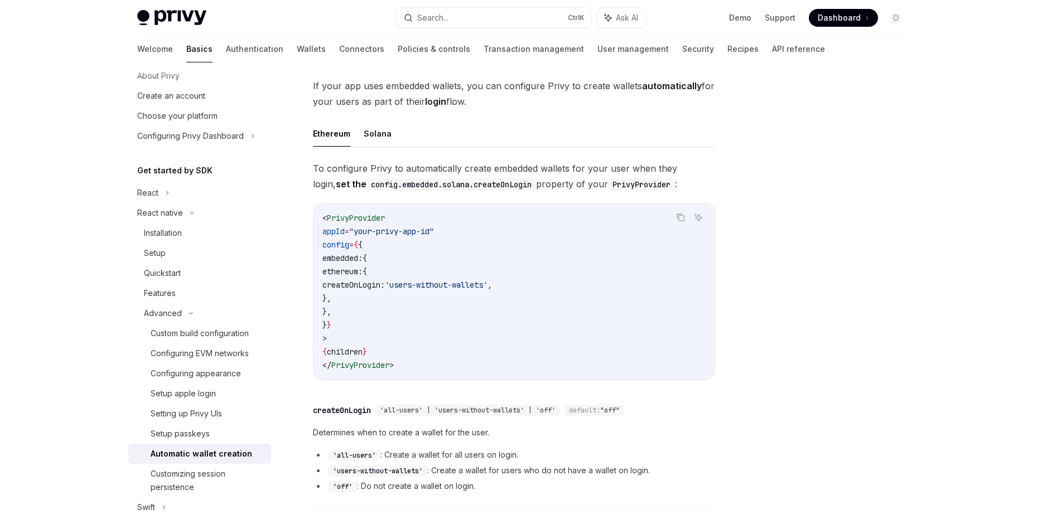
click at [369, 220] on span "PrivyProvider" at bounding box center [356, 218] width 58 height 10
copy span "PrivyProvider"
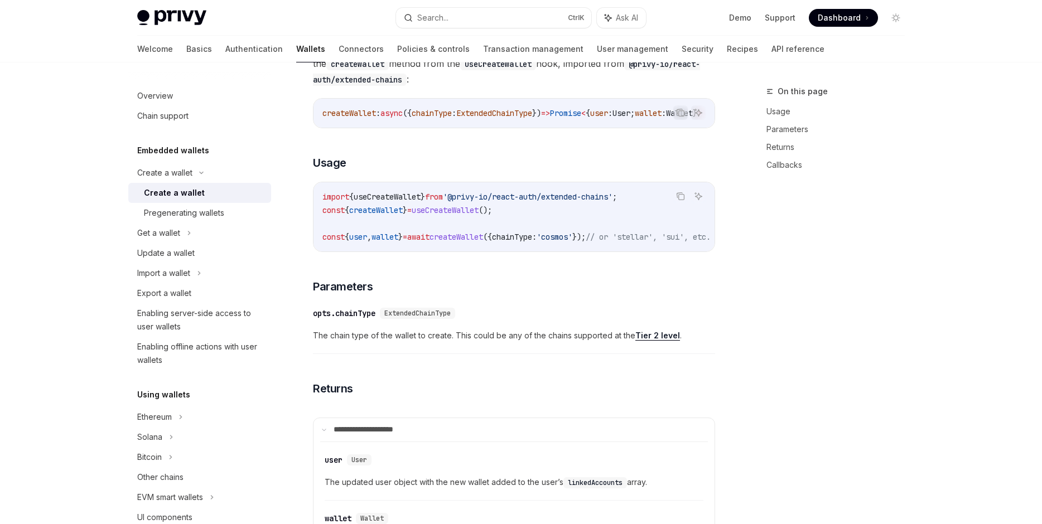
scroll to position [391, 0]
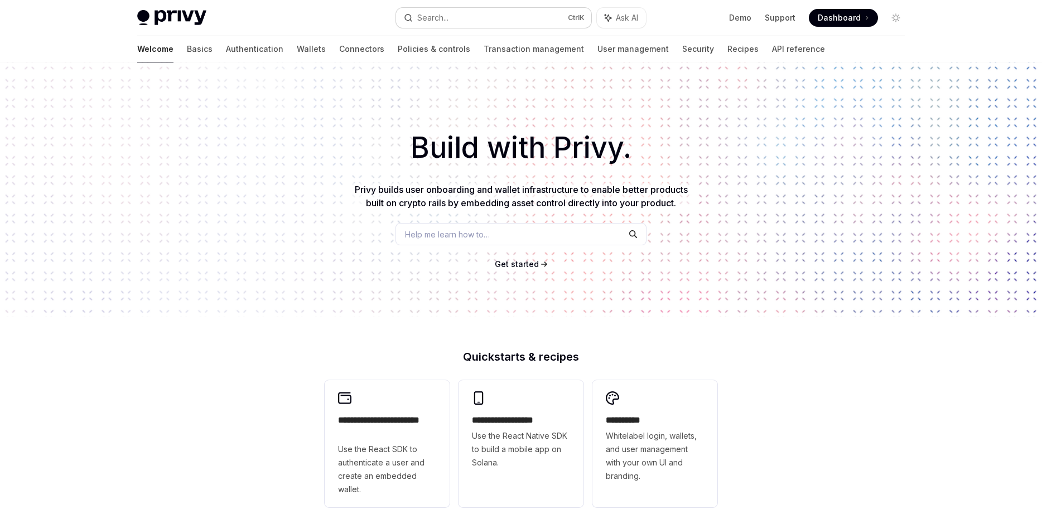
click at [503, 13] on button "Search... Ctrl K" at bounding box center [493, 18] width 195 height 20
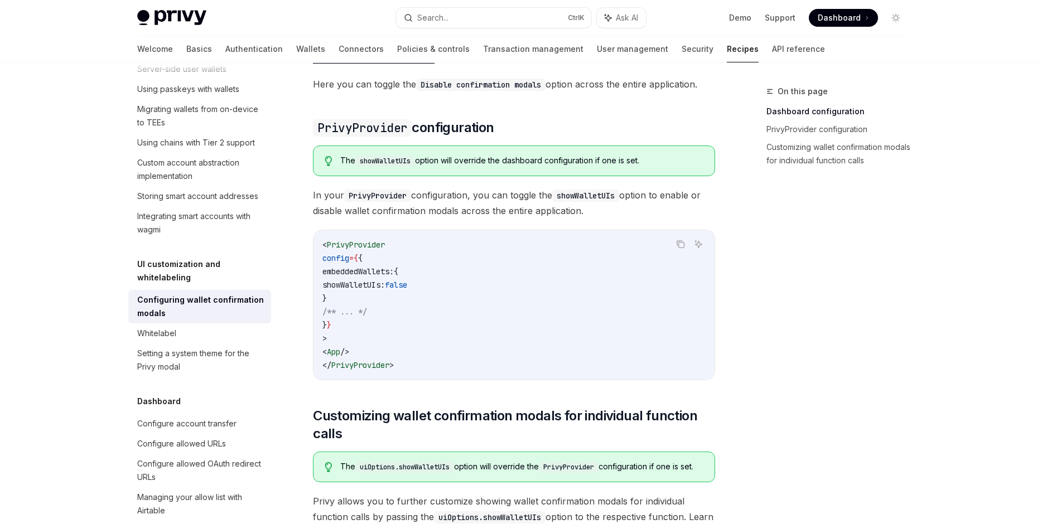
scroll to position [571, 0]
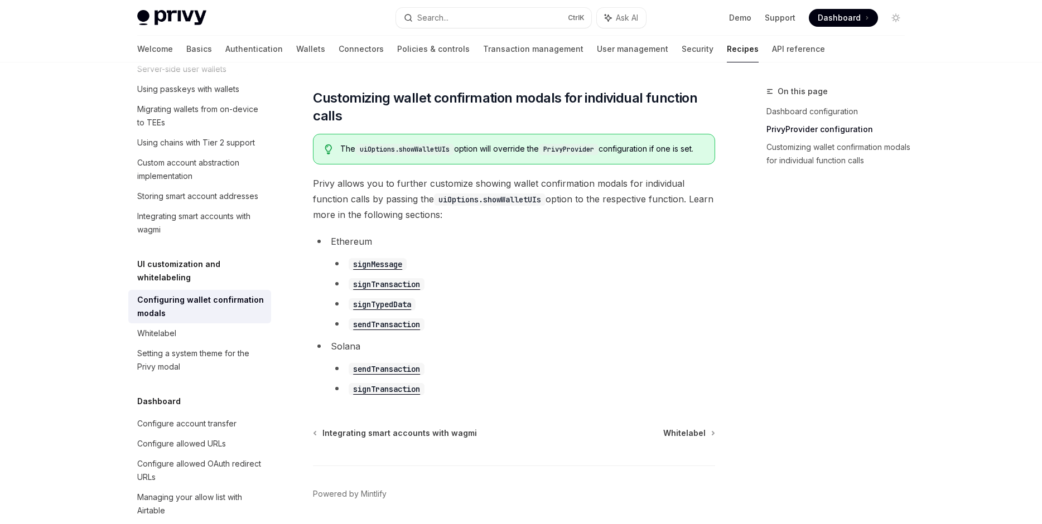
click at [394, 270] on code "signMessage" at bounding box center [377, 264] width 58 height 12
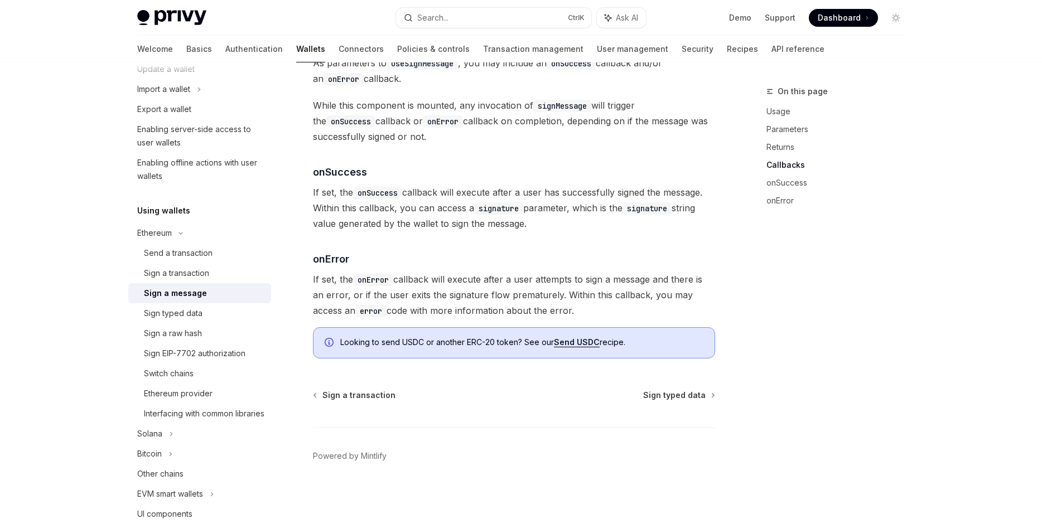
scroll to position [1260, 0]
click at [202, 261] on link "Send a transaction" at bounding box center [199, 253] width 143 height 20
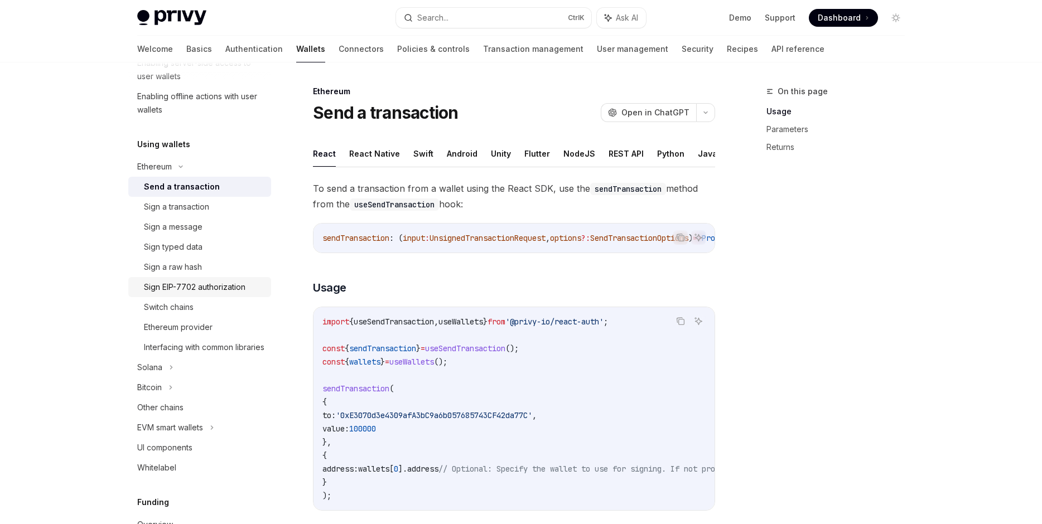
scroll to position [211, 0]
click at [222, 414] on div "Other chains" at bounding box center [200, 406] width 127 height 13
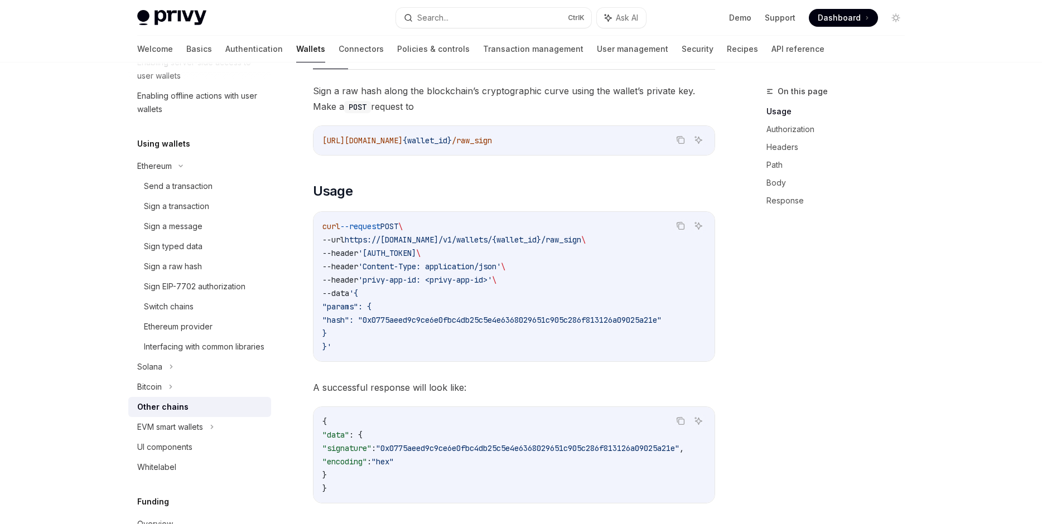
scroll to position [254, 0]
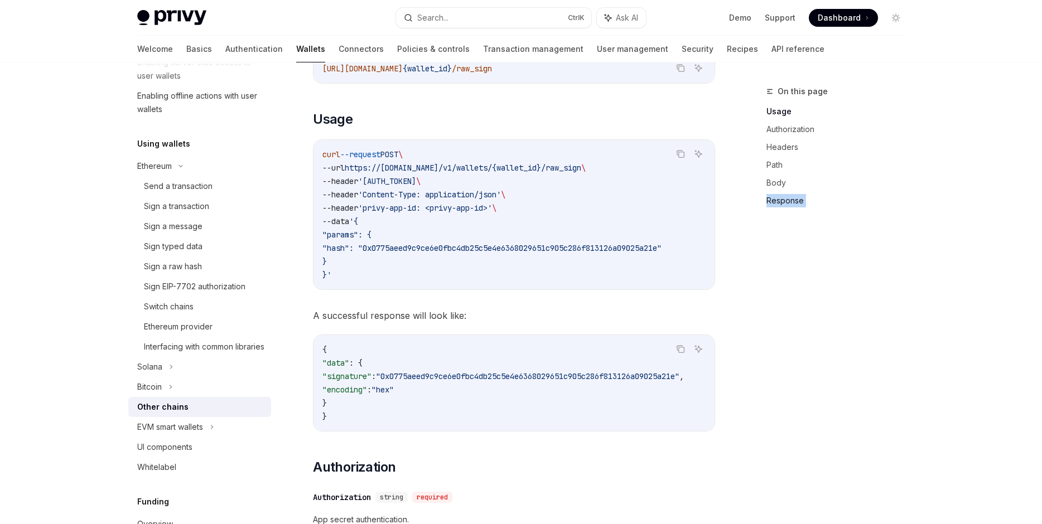
drag, startPoint x: 485, startPoint y: 183, endPoint x: 860, endPoint y: 195, distance: 376.0
click at [714, 193] on div "curl --request POST \ --url https://[DOMAIN_NAME]/v1/wallets/{wallet_id}/raw_si…" at bounding box center [513, 214] width 401 height 149
click at [631, 207] on code "curl --request POST \ --url https://[DOMAIN_NAME]/v1/wallets/{wallet_id}/raw_si…" at bounding box center [513, 215] width 383 height 134
drag, startPoint x: 631, startPoint y: 207, endPoint x: 152, endPoint y: 132, distance: 484.7
click at [313, 140] on div "curl --request POST \ --url https://[DOMAIN_NAME]/v1/wallets/{wallet_id}/raw_si…" at bounding box center [513, 214] width 401 height 149
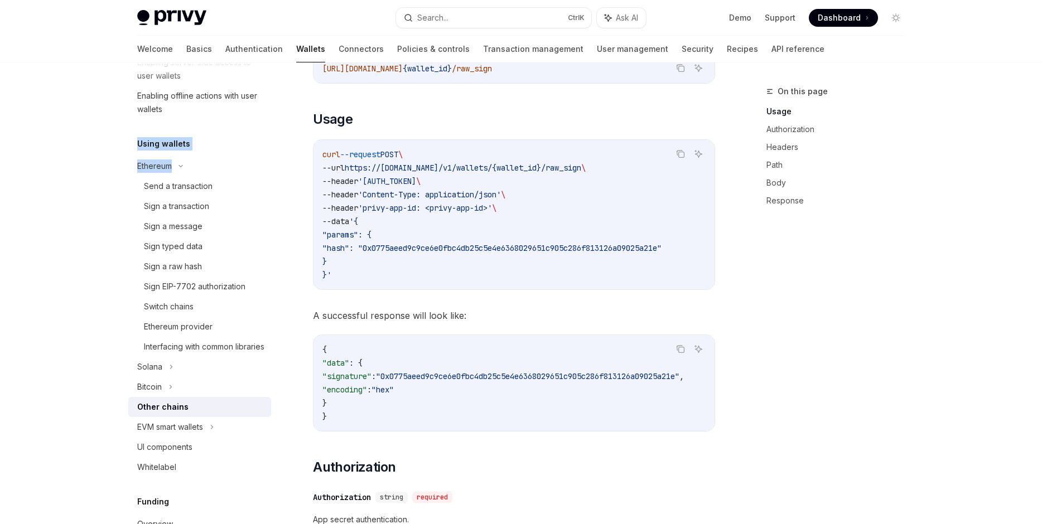
scroll to position [0, 251]
click at [416, 178] on span "'[AUTH_TOKEN]" at bounding box center [387, 181] width 58 height 10
drag, startPoint x: 27, startPoint y: 127, endPoint x: -29, endPoint y: 121, distance: 56.6
click at [313, 140] on div "curl --request POST \ --url https://[DOMAIN_NAME]/v1/wallets/{wallet_id}/raw_si…" at bounding box center [513, 214] width 401 height 149
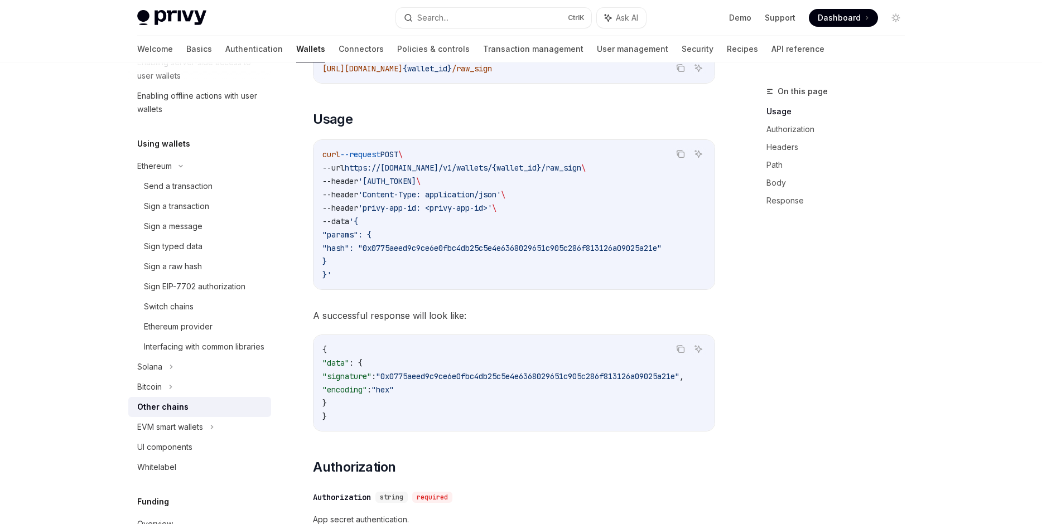
click at [489, 218] on code "curl --request POST \ --url https://[DOMAIN_NAME]/v1/wallets/{wallet_id}/raw_si…" at bounding box center [513, 215] width 383 height 134
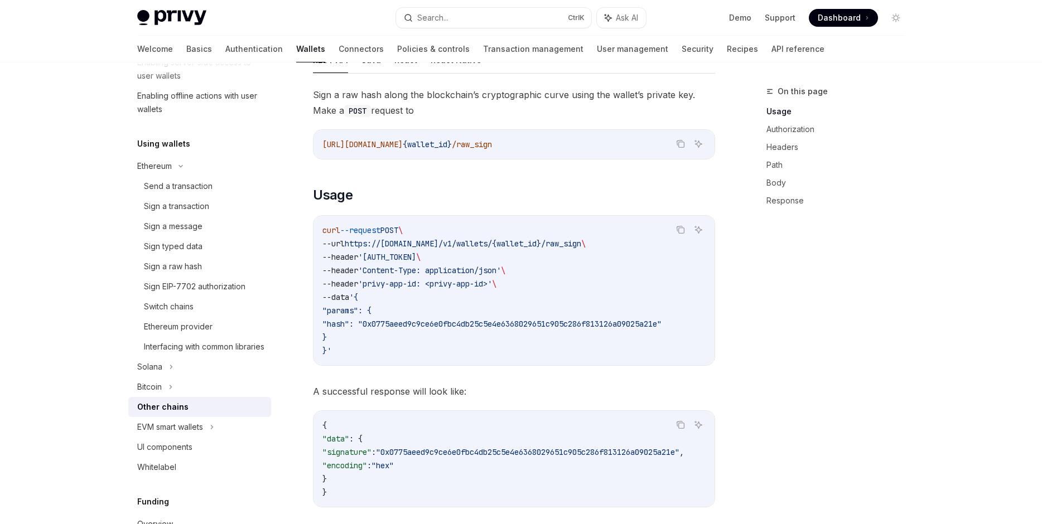
scroll to position [127, 0]
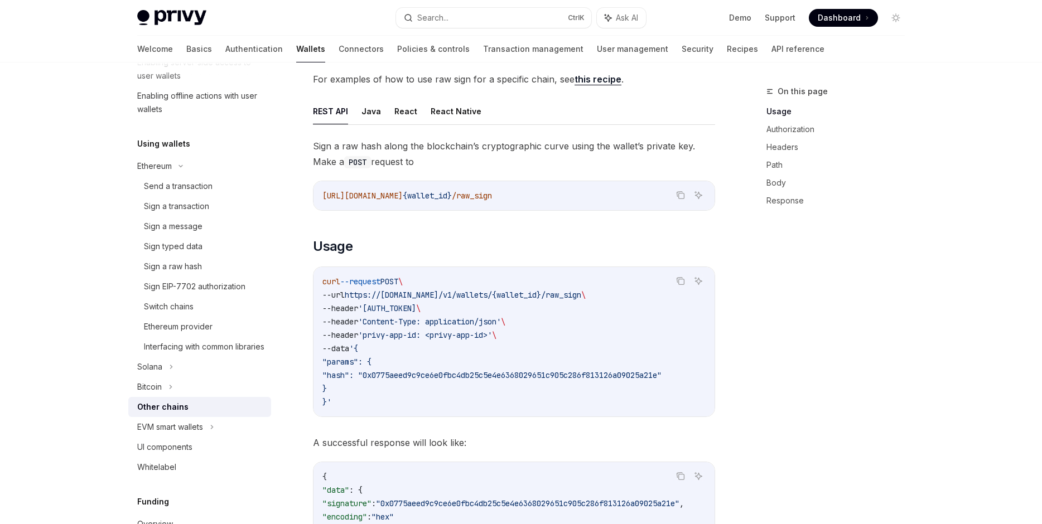
click at [416, 311] on span "'[AUTH_TOKEN]" at bounding box center [387, 308] width 58 height 10
click at [416, 307] on span "'[AUTH_TOKEN]" at bounding box center [387, 308] width 58 height 10
click at [416, 306] on span "'[AUTH_TOKEN]" at bounding box center [387, 308] width 58 height 10
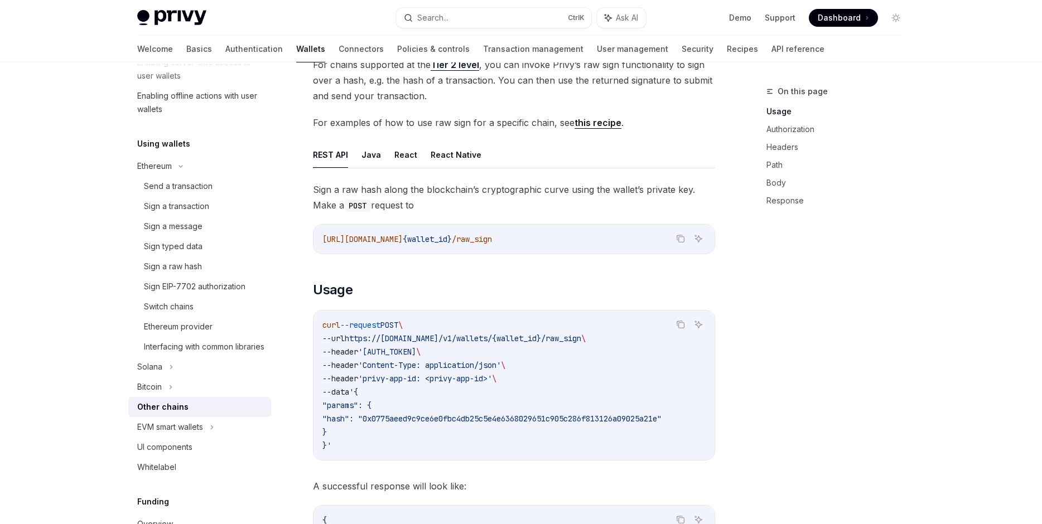
scroll to position [0, 0]
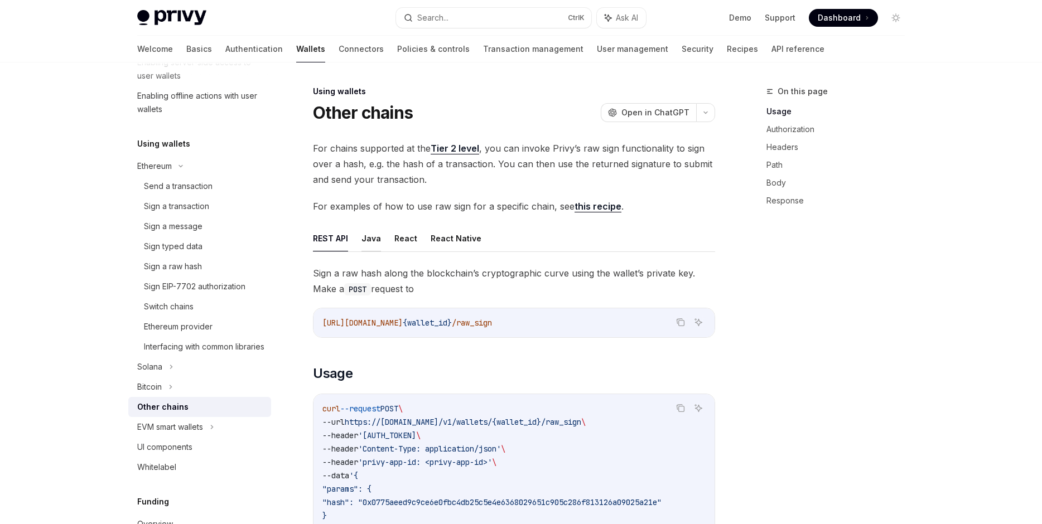
click at [378, 237] on button "Java" at bounding box center [371, 238] width 20 height 26
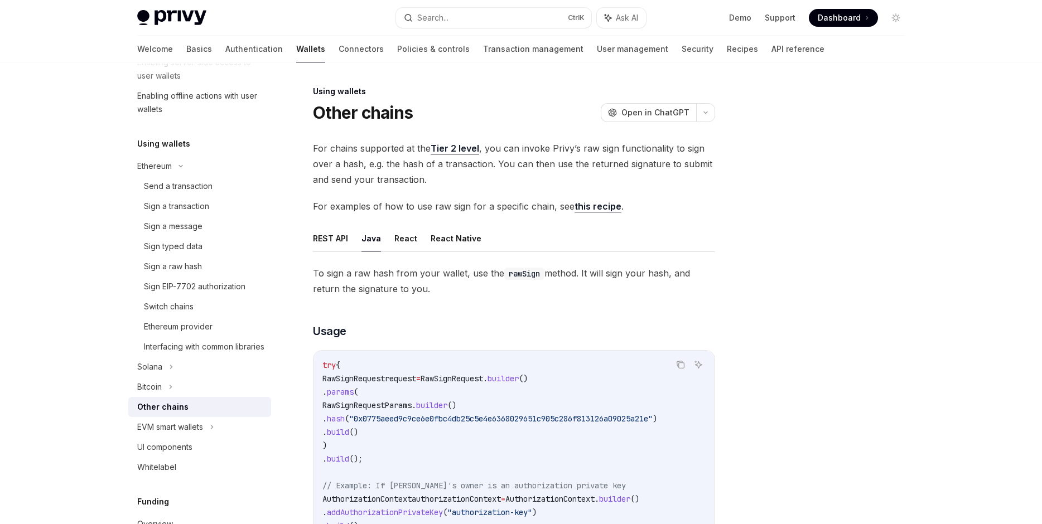
click at [427, 241] on ul "REST API Java React React Native" at bounding box center [514, 238] width 402 height 27
click at [415, 241] on ul "REST API Java React React Native" at bounding box center [514, 238] width 402 height 27
click at [410, 241] on button "React" at bounding box center [405, 238] width 23 height 26
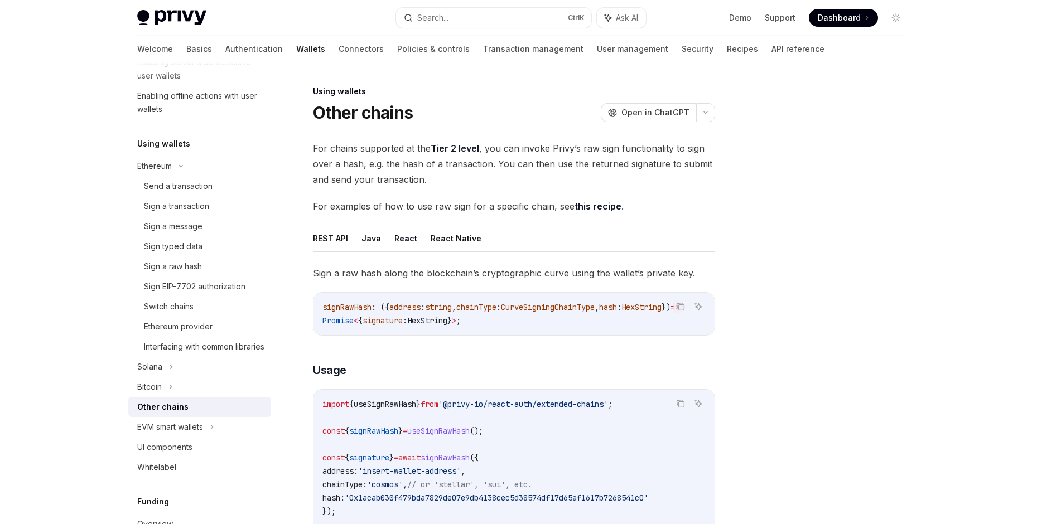
scroll to position [254, 0]
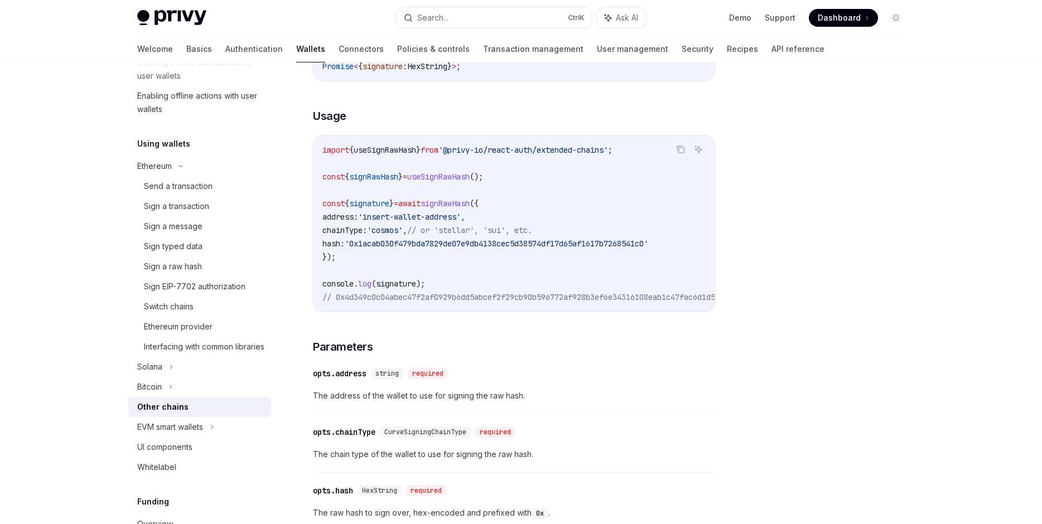
click at [469, 174] on span "useSignRawHash" at bounding box center [438, 177] width 62 height 10
click at [469, 202] on span "signRawHash" at bounding box center [444, 203] width 49 height 10
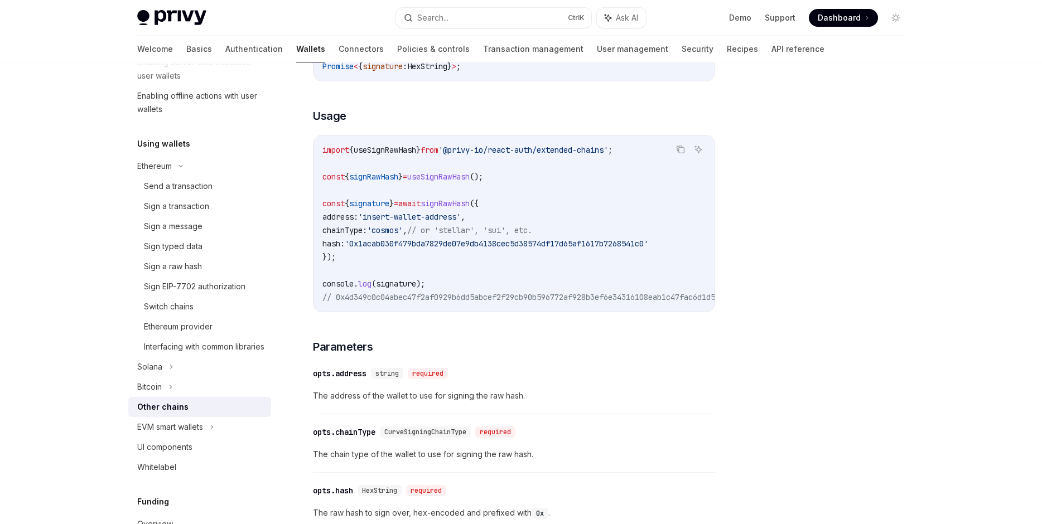
click at [461, 219] on span "'insert-wallet-address'" at bounding box center [409, 217] width 103 height 10
click at [485, 187] on code "import { useSignRawHash } from '@privy-io/react-auth/extended-chains' ; const {…" at bounding box center [632, 223] width 620 height 161
click at [469, 176] on span "useSignRawHash" at bounding box center [438, 177] width 62 height 10
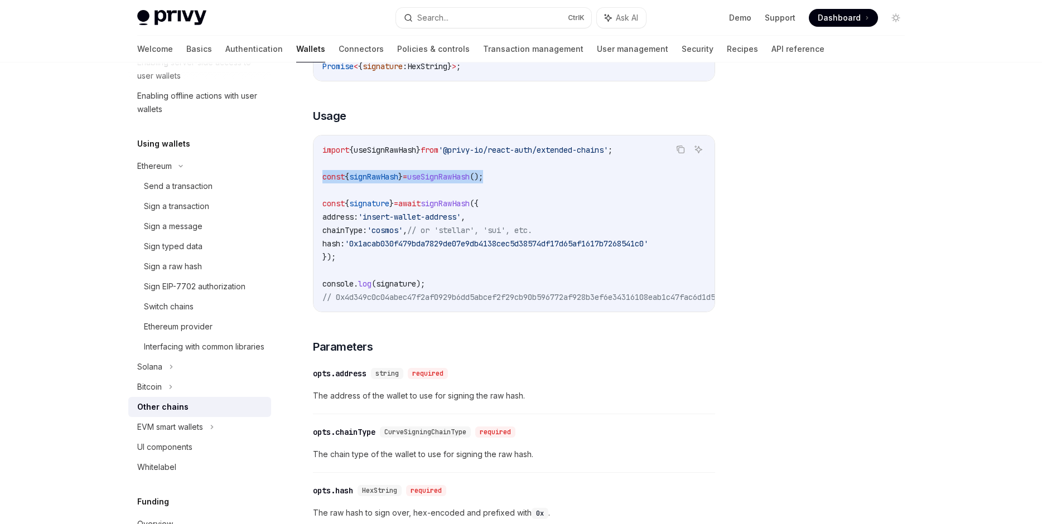
click at [469, 176] on span "useSignRawHash" at bounding box center [438, 177] width 62 height 10
copy code "const { signRawHash } = useSignRawHash ();"
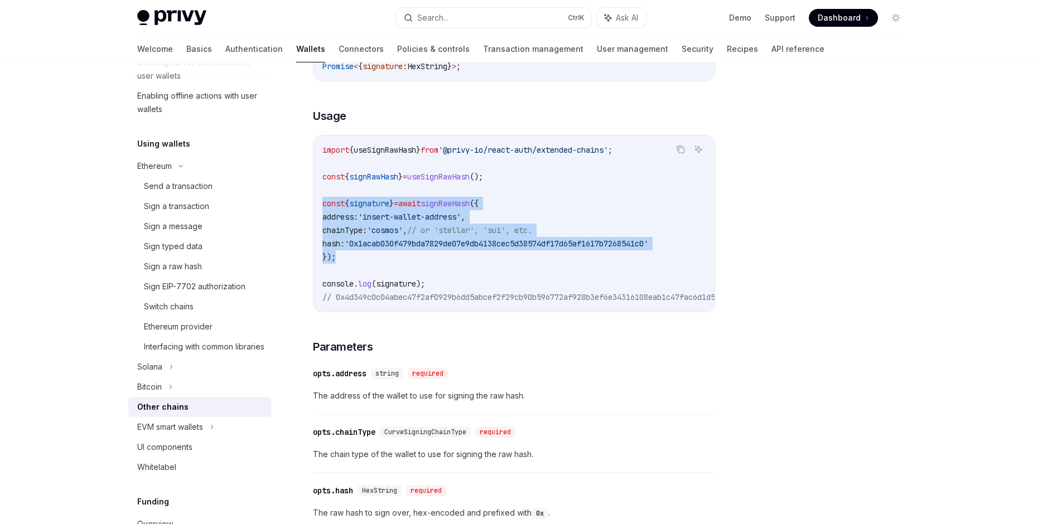
drag, startPoint x: 456, startPoint y: 259, endPoint x: 318, endPoint y: 202, distance: 148.8
click at [318, 202] on div "import { useSignRawHash } from '@privy-io/react-auth/extended-chains' ; const {…" at bounding box center [513, 223] width 401 height 176
copy code "const { signature } = await signRawHash ({ address: 'insert-wallet-address' , c…"
drag, startPoint x: 435, startPoint y: 290, endPoint x: 323, endPoint y: 210, distance: 138.3
click at [323, 210] on code "import { useSignRawHash } from '@privy-io/react-auth/extended-chains' ; const {…" at bounding box center [632, 223] width 620 height 161
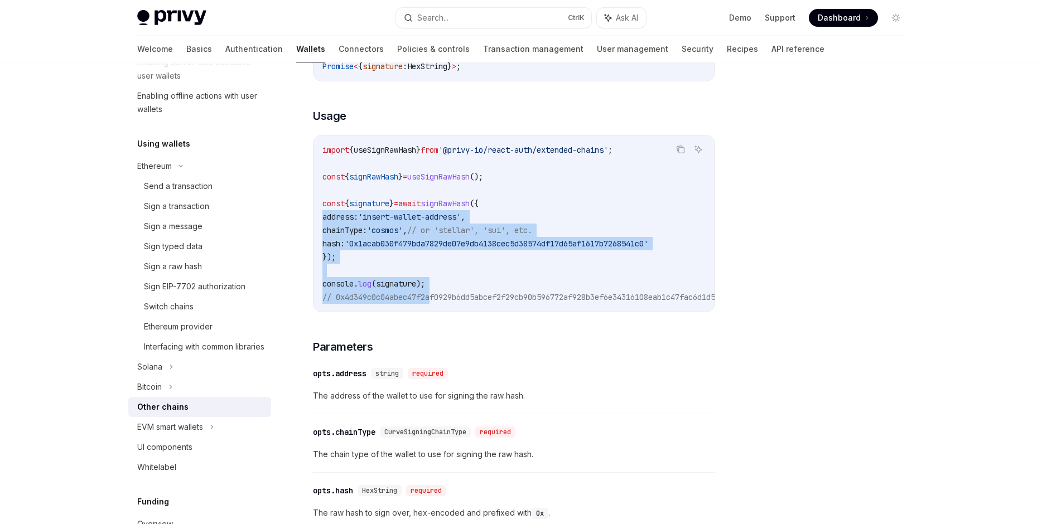
click at [424, 260] on code "import { useSignRawHash } from '@privy-io/react-auth/extended-chains' ; const {…" at bounding box center [632, 223] width 620 height 161
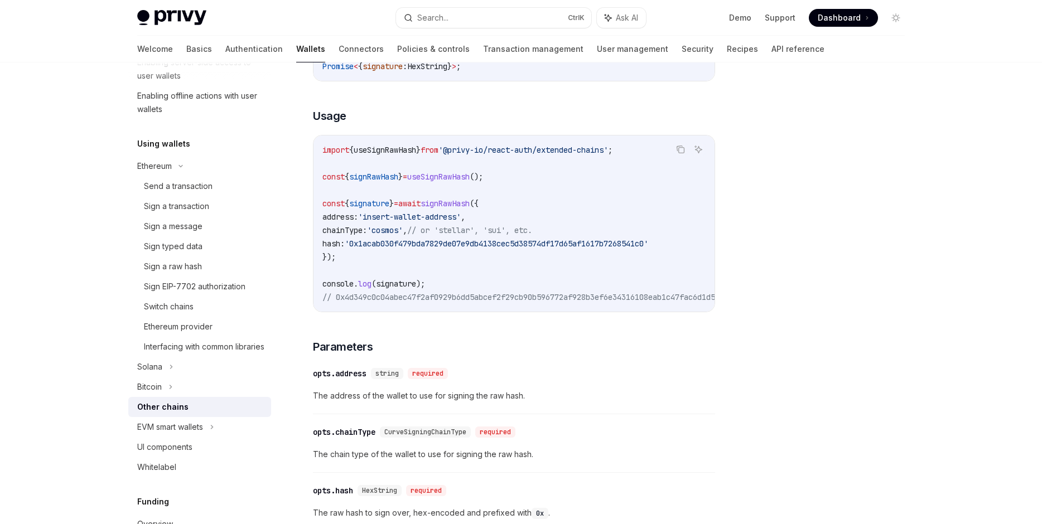
click at [433, 272] on code "import { useSignRawHash } from '@privy-io/react-auth/extended-chains' ; const {…" at bounding box center [632, 223] width 620 height 161
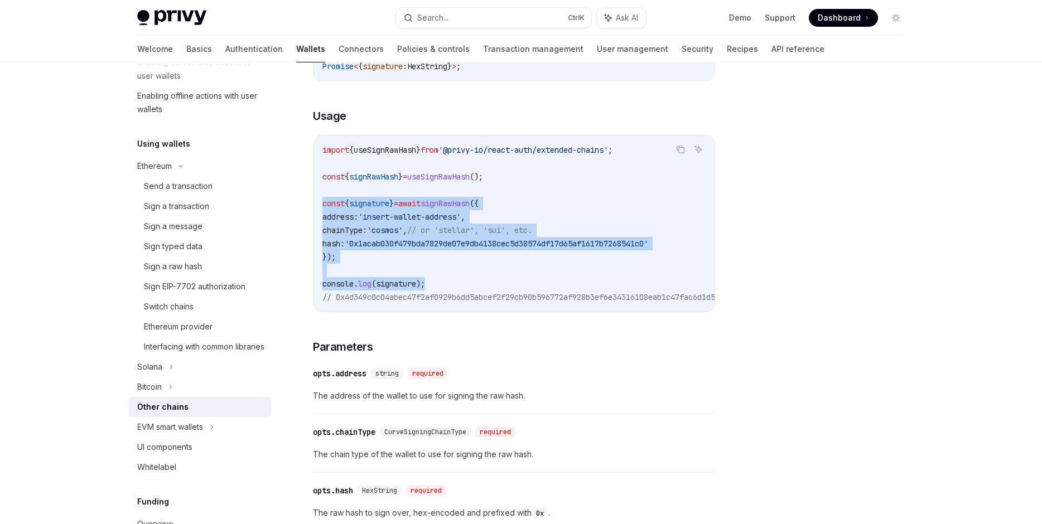
drag, startPoint x: 439, startPoint y: 286, endPoint x: 321, endPoint y: 206, distance: 142.9
click at [321, 206] on div "import { useSignRawHash } from '@privy-io/react-auth/extended-chains' ; const {…" at bounding box center [513, 223] width 401 height 176
copy code "const { signature } = await signRawHash ({ address: 'insert-wallet-address' , c…"
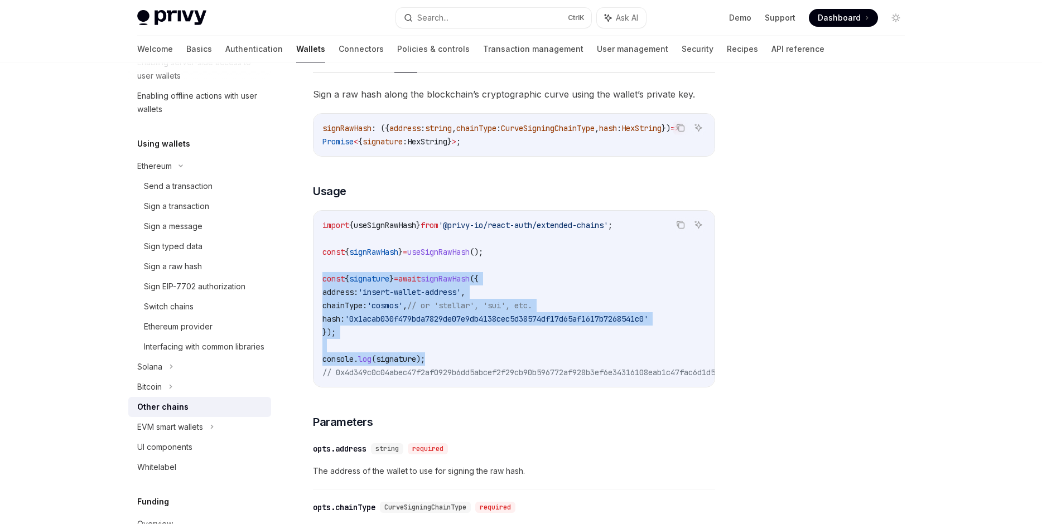
scroll to position [127, 0]
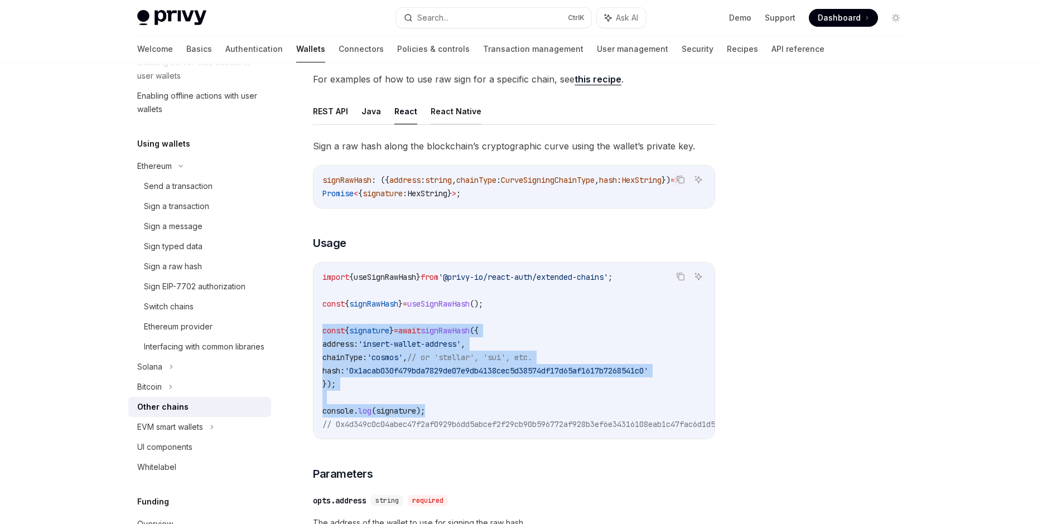
click at [456, 115] on button "React Native" at bounding box center [455, 111] width 51 height 26
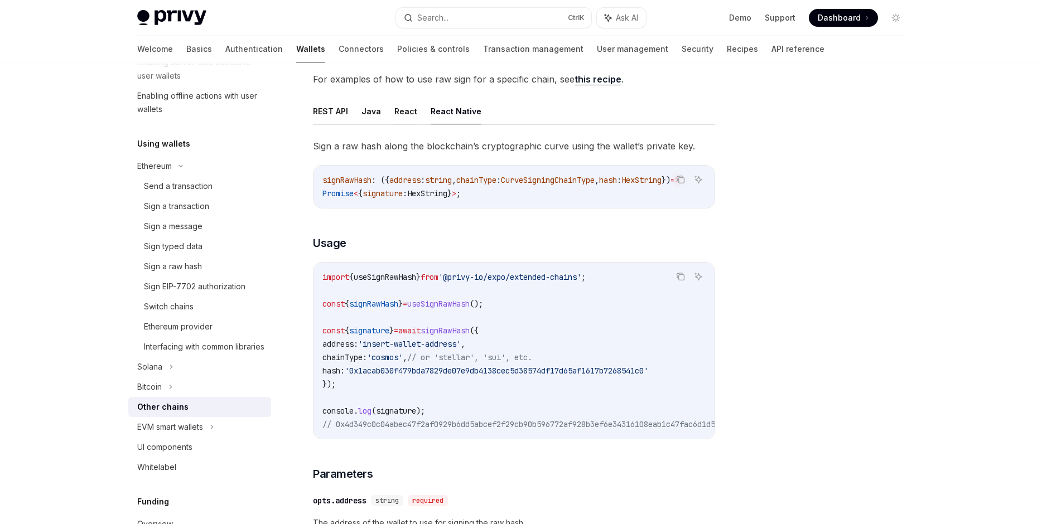
click at [394, 117] on button "React" at bounding box center [405, 111] width 23 height 26
click at [370, 118] on button "Java" at bounding box center [371, 111] width 20 height 26
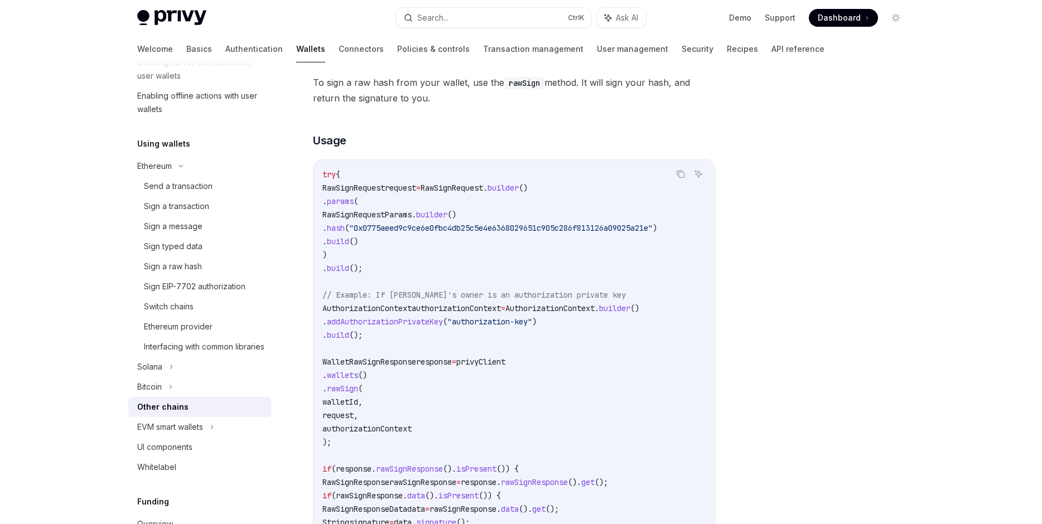
scroll to position [254, 0]
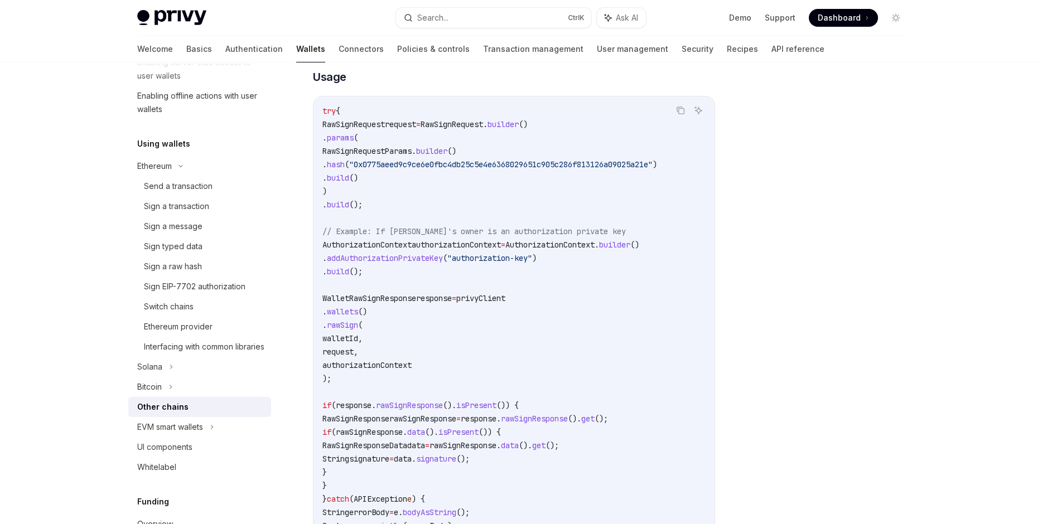
click at [532, 258] on span ""authorization-key"" at bounding box center [489, 258] width 85 height 10
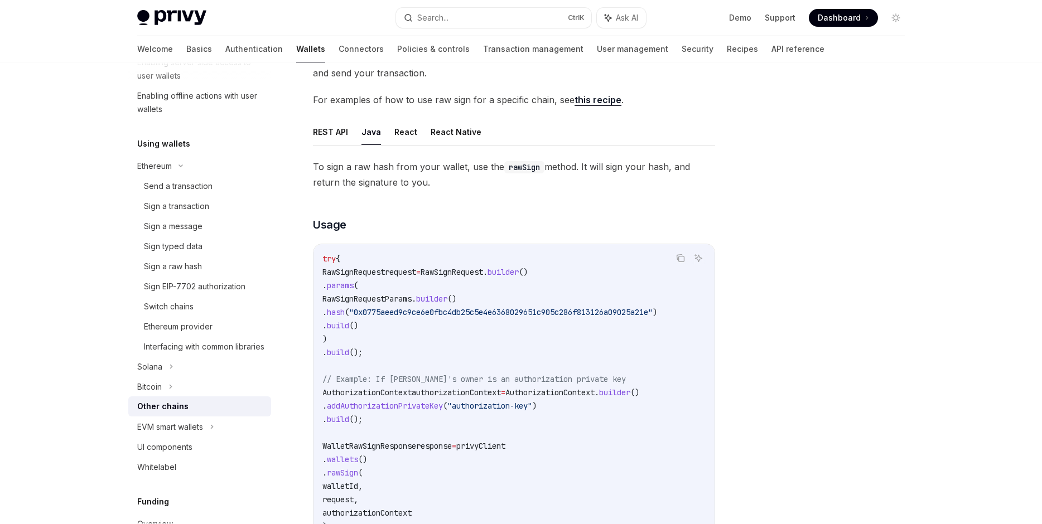
scroll to position [0, 0]
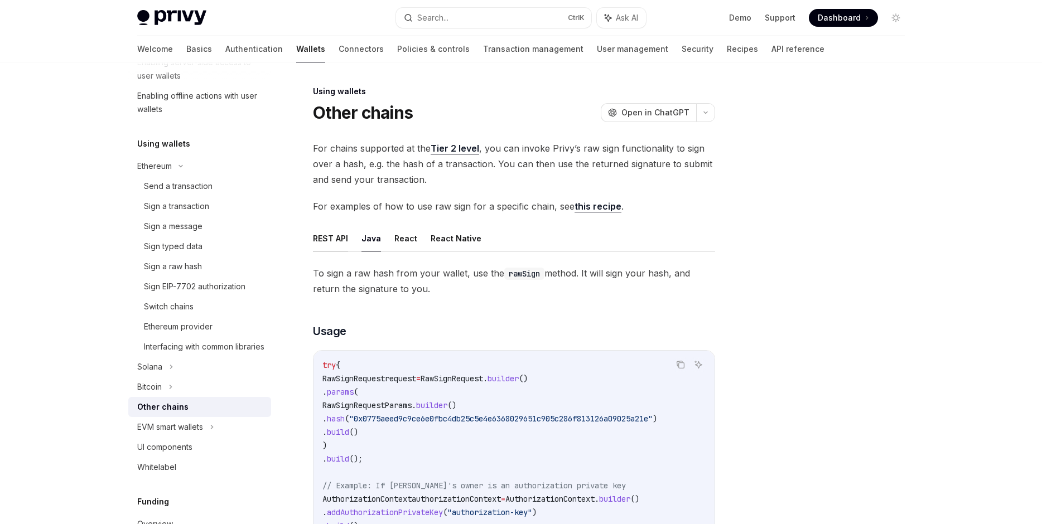
click at [336, 234] on button "REST API" at bounding box center [330, 238] width 35 height 26
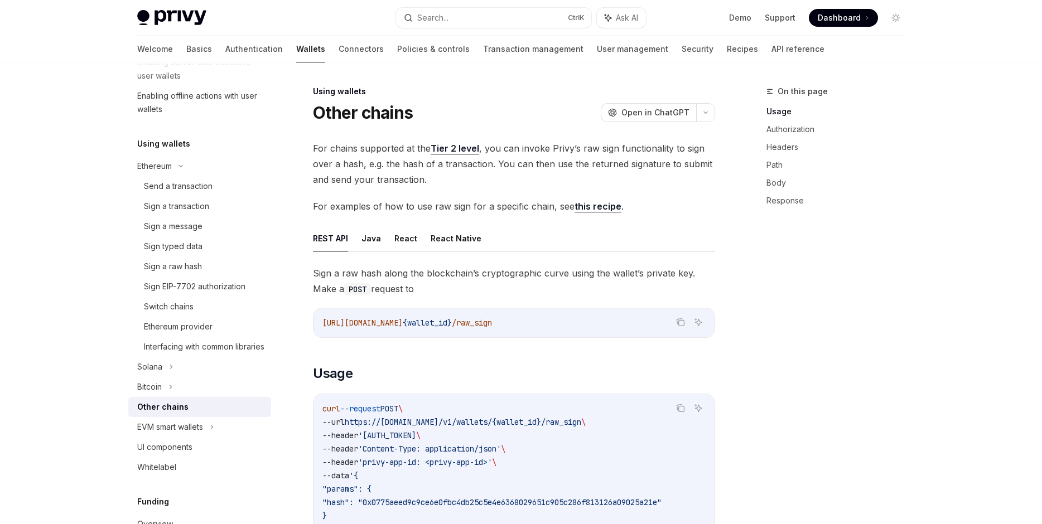
click at [564, 208] on span "For examples of how to use raw sign for a specific chain, see this recipe ." at bounding box center [514, 206] width 402 height 16
click at [582, 205] on link "this recipe" at bounding box center [597, 207] width 47 height 12
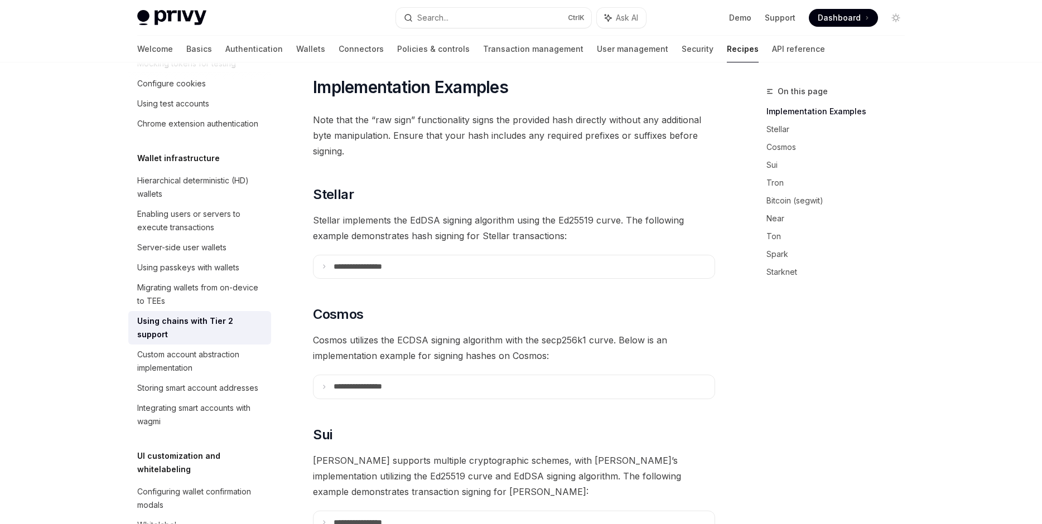
scroll to position [318, 0]
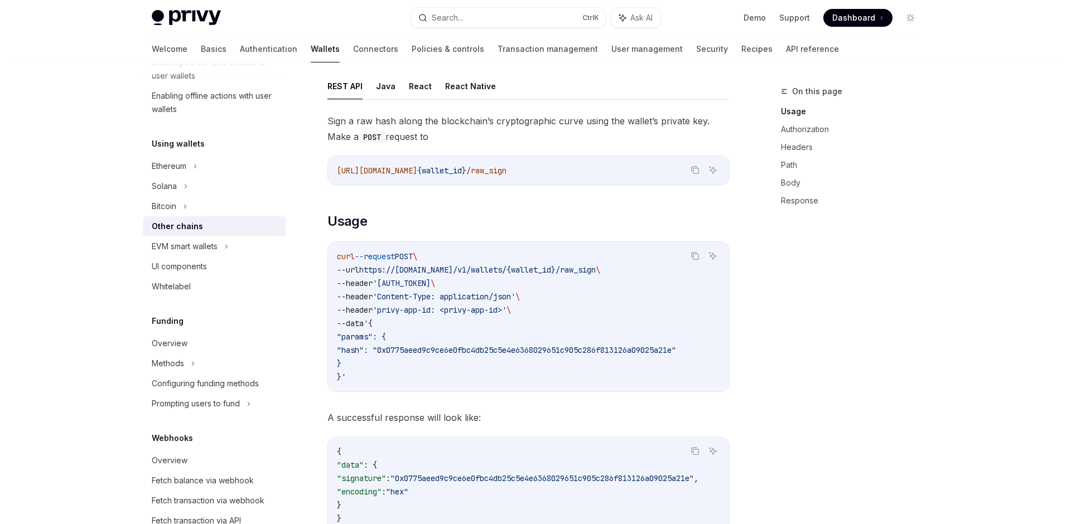
scroll to position [152, 0]
type textarea "*"
